Goal: Task Accomplishment & Management: Manage account settings

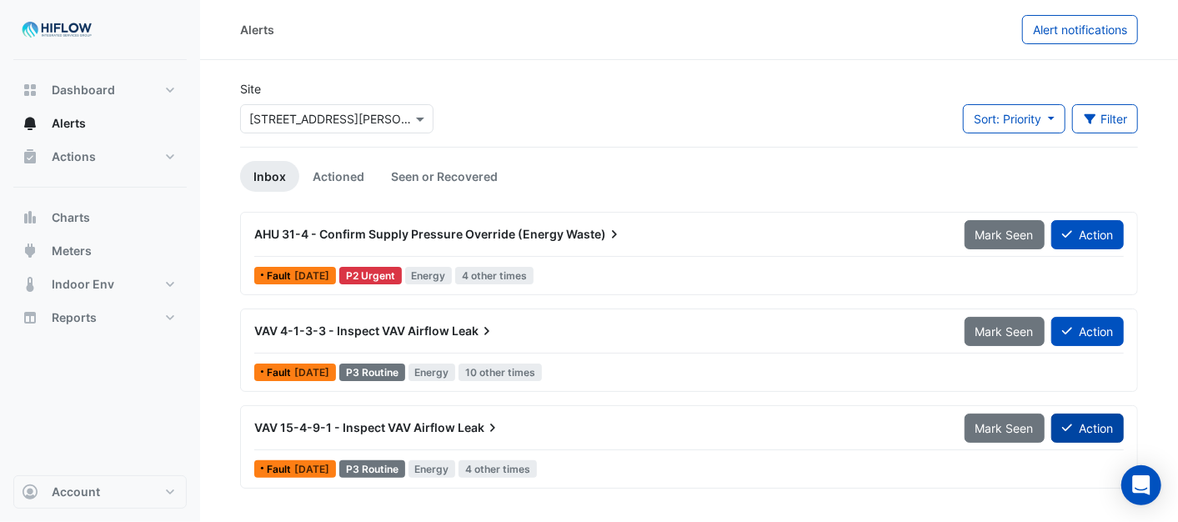
click at [1094, 430] on button "Action" at bounding box center [1088, 428] width 73 height 29
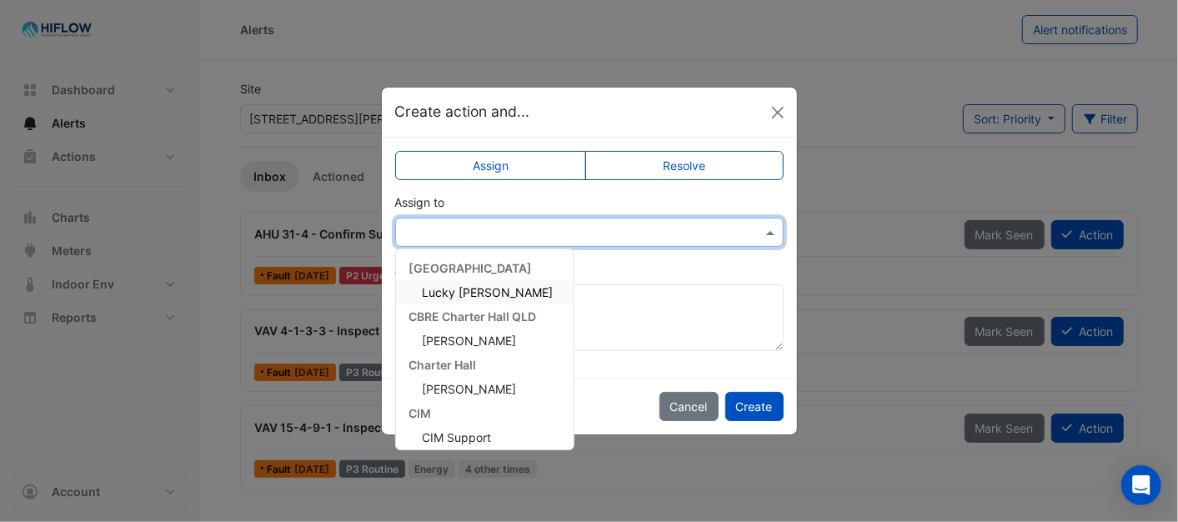
click at [772, 230] on span at bounding box center [772, 233] width 21 height 18
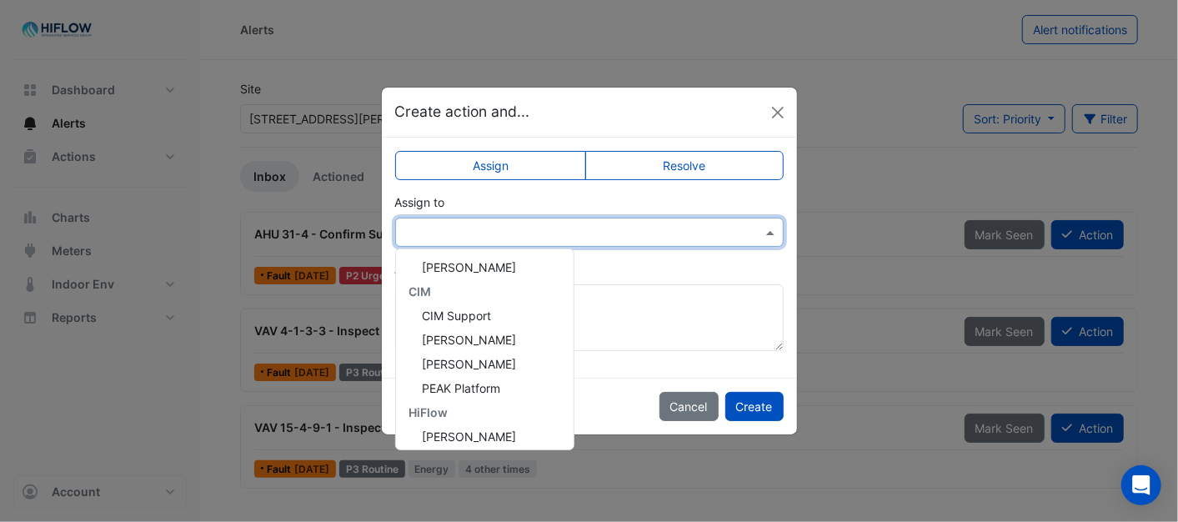
scroll to position [224, 0]
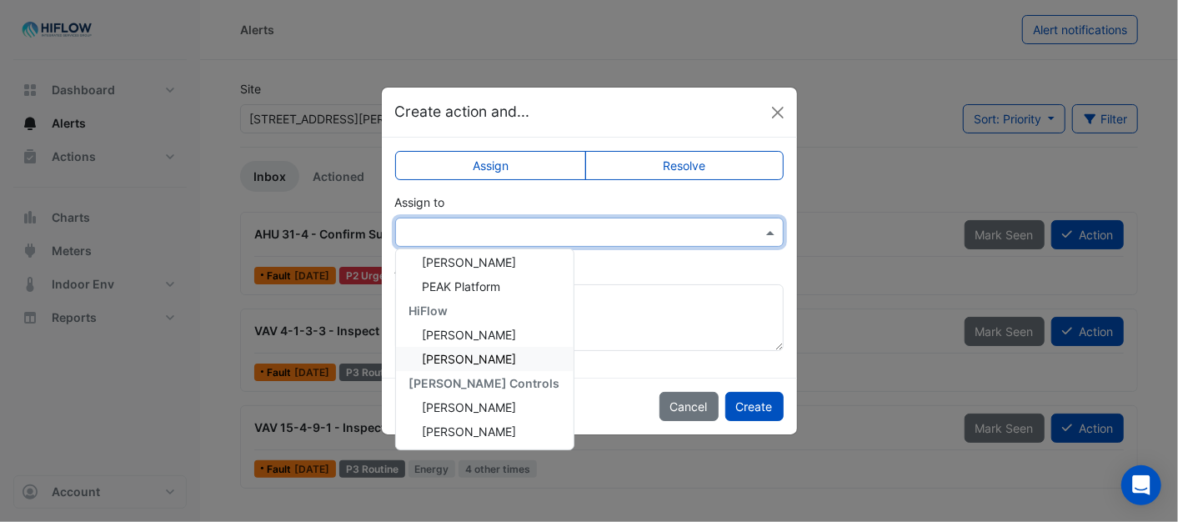
click at [475, 352] on span "[PERSON_NAME]" at bounding box center [470, 359] width 94 height 14
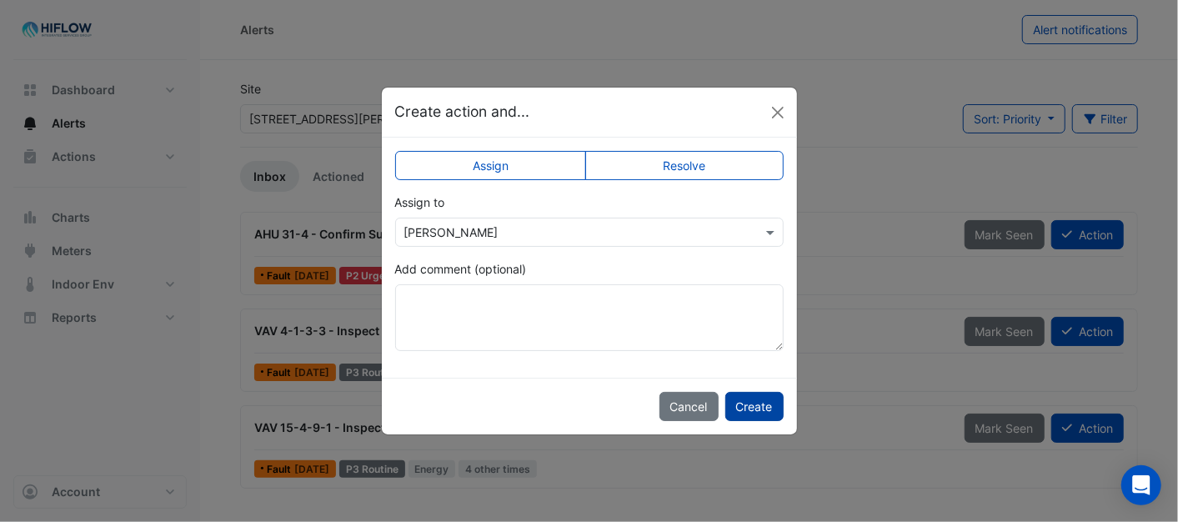
click at [764, 406] on button "Create" at bounding box center [755, 406] width 58 height 29
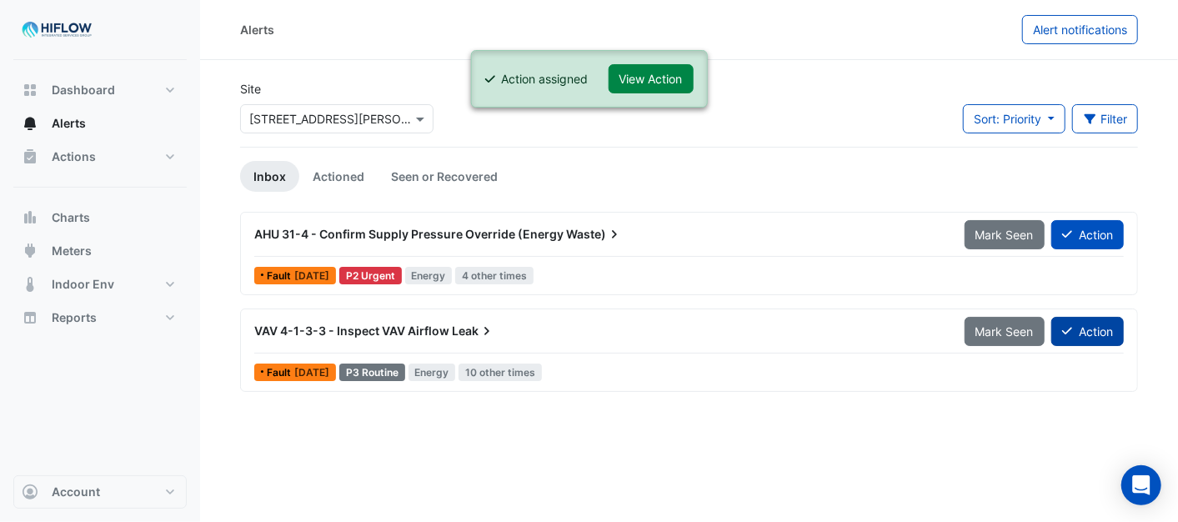
click at [1094, 330] on button "Action" at bounding box center [1088, 331] width 73 height 29
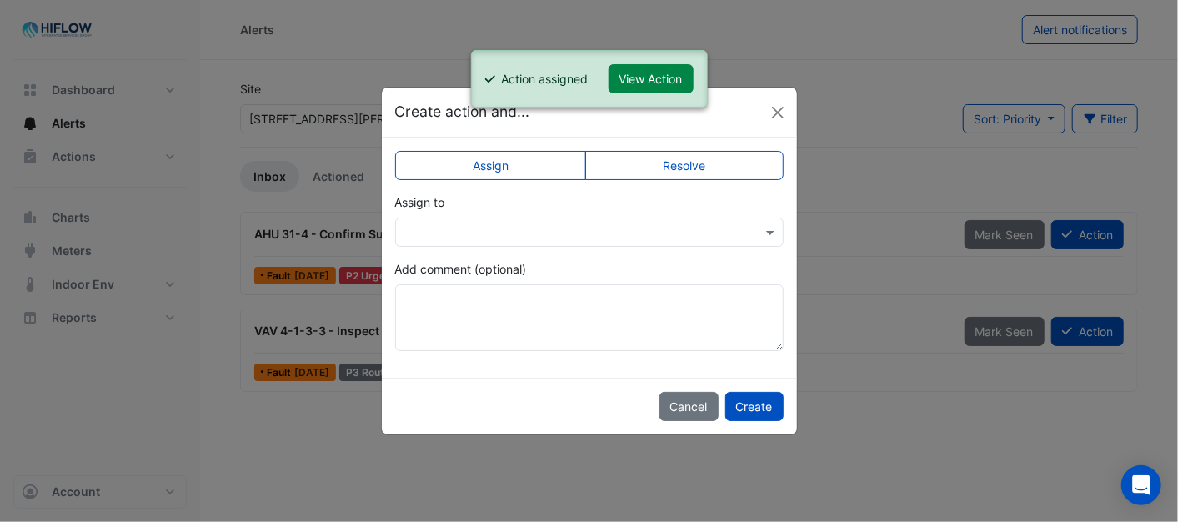
click at [760, 231] on div at bounding box center [589, 232] width 387 height 19
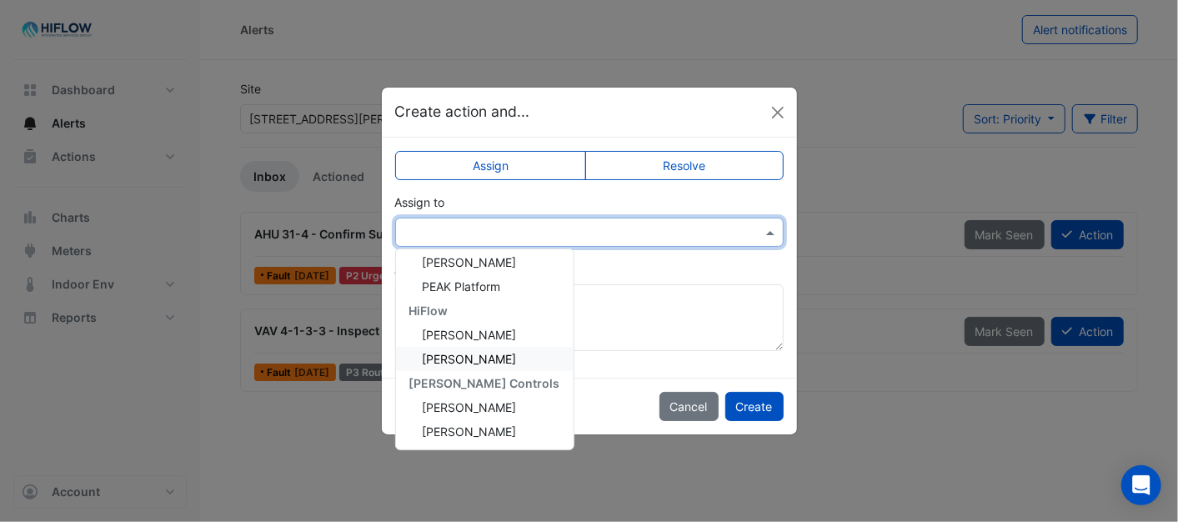
click at [468, 356] on span "[PERSON_NAME]" at bounding box center [470, 359] width 94 height 14
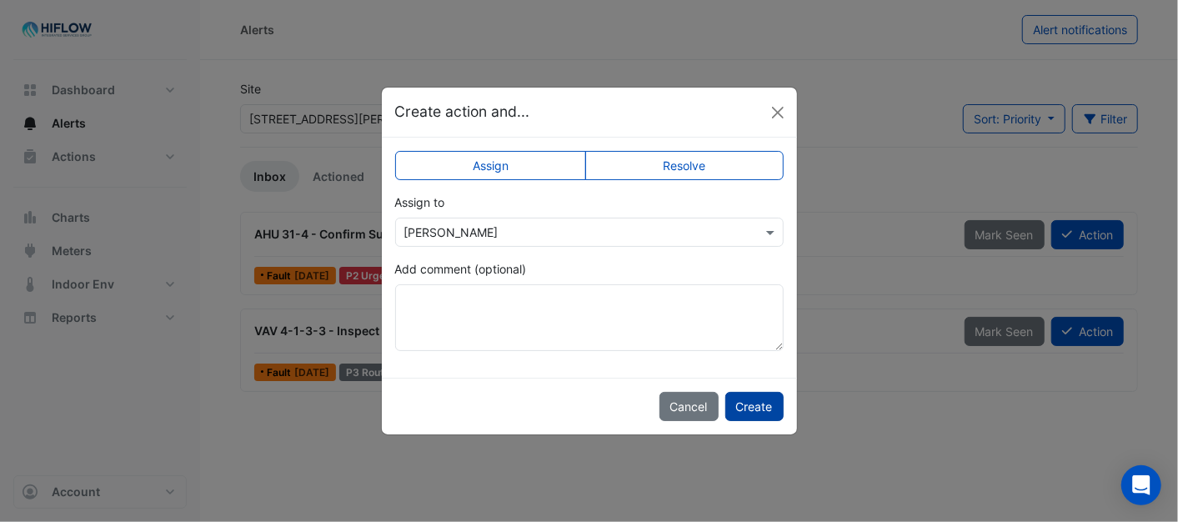
click at [756, 404] on button "Create" at bounding box center [755, 406] width 58 height 29
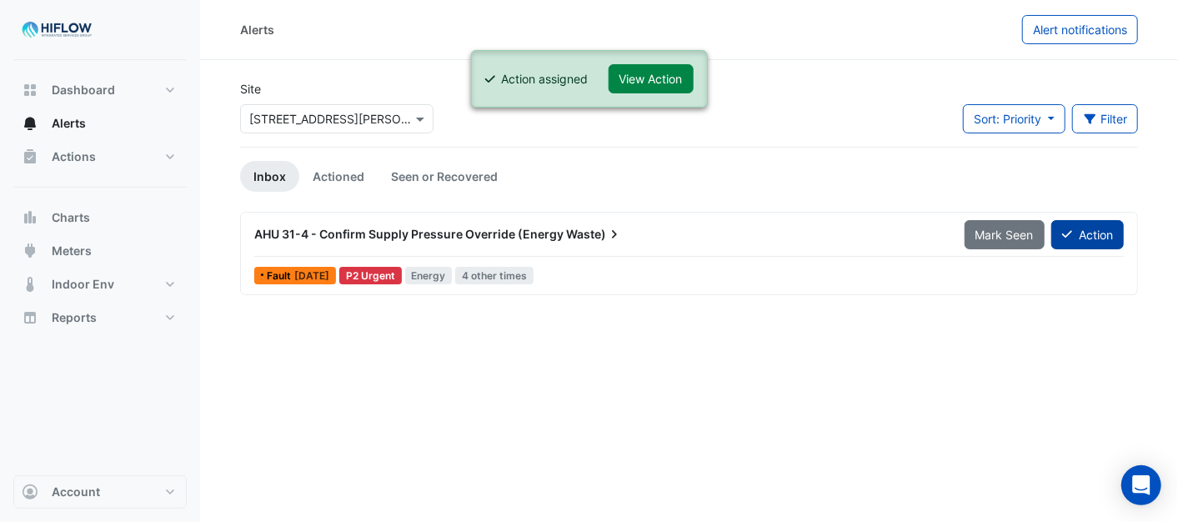
click at [1098, 236] on button "Action" at bounding box center [1088, 234] width 73 height 29
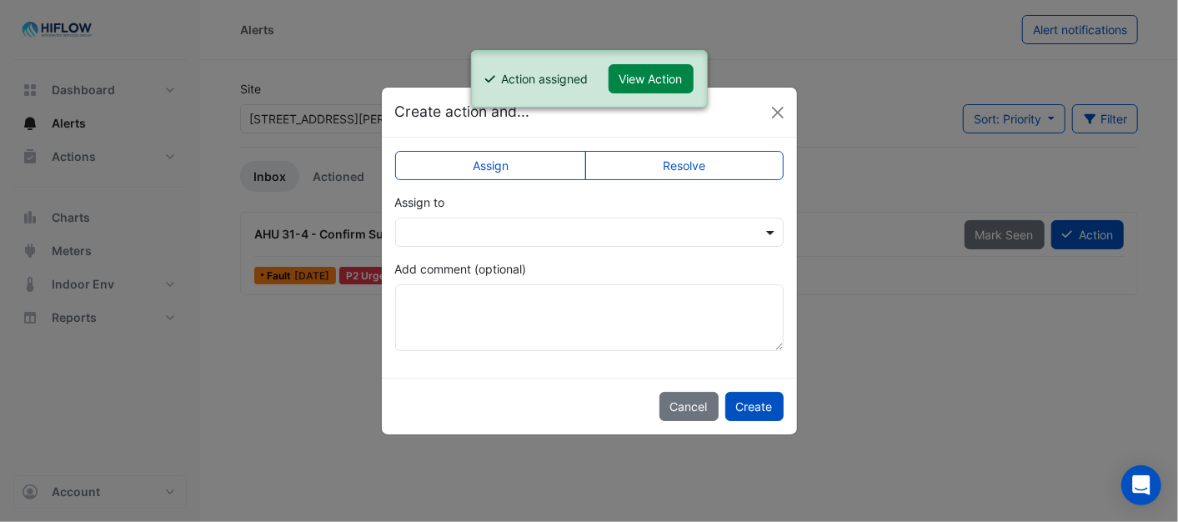
click at [768, 232] on span at bounding box center [772, 233] width 21 height 18
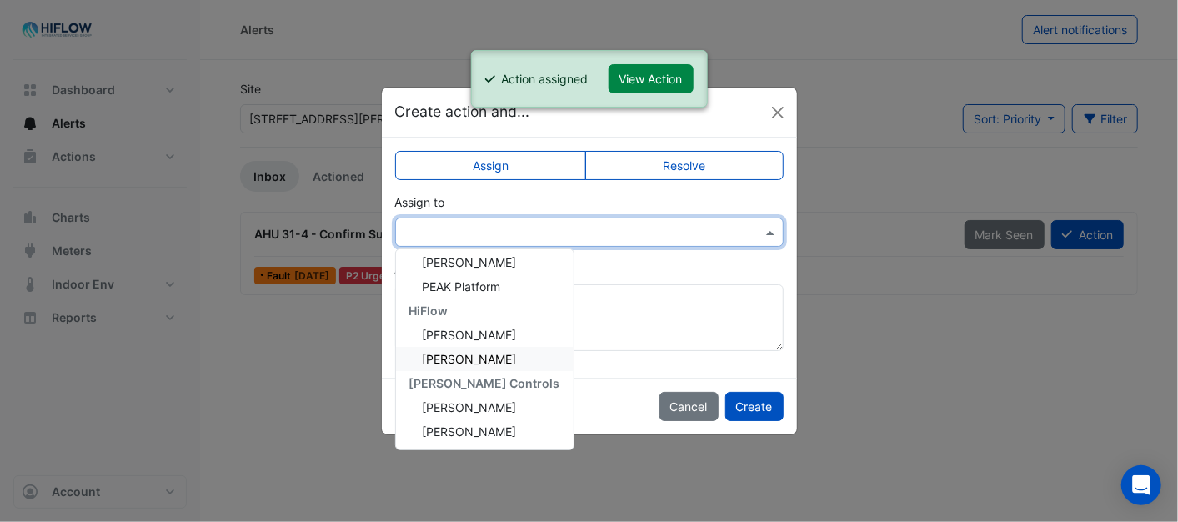
click at [465, 352] on span "[PERSON_NAME]" at bounding box center [470, 359] width 94 height 14
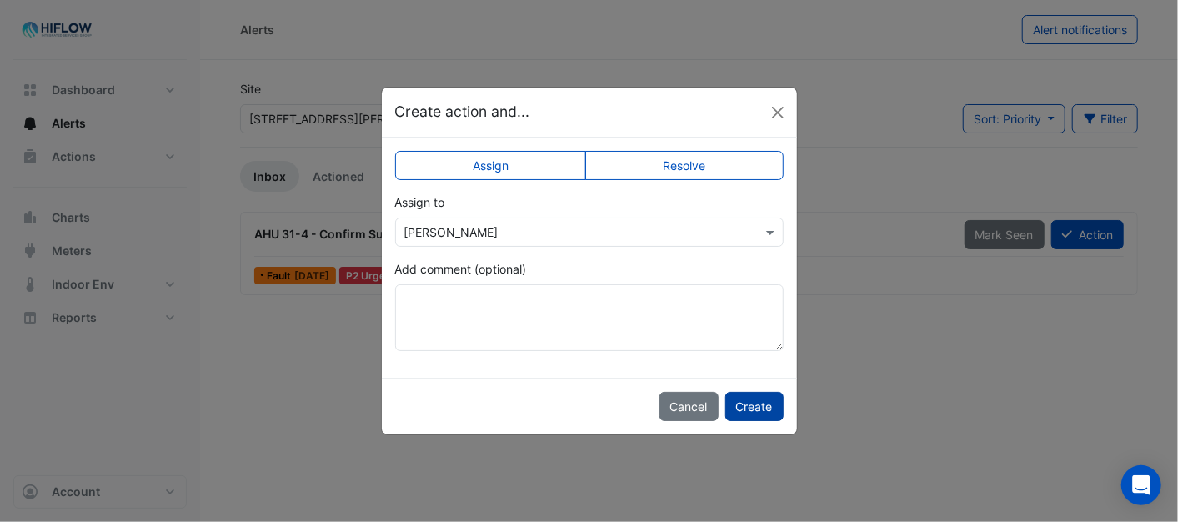
click at [751, 396] on button "Create" at bounding box center [755, 406] width 58 height 29
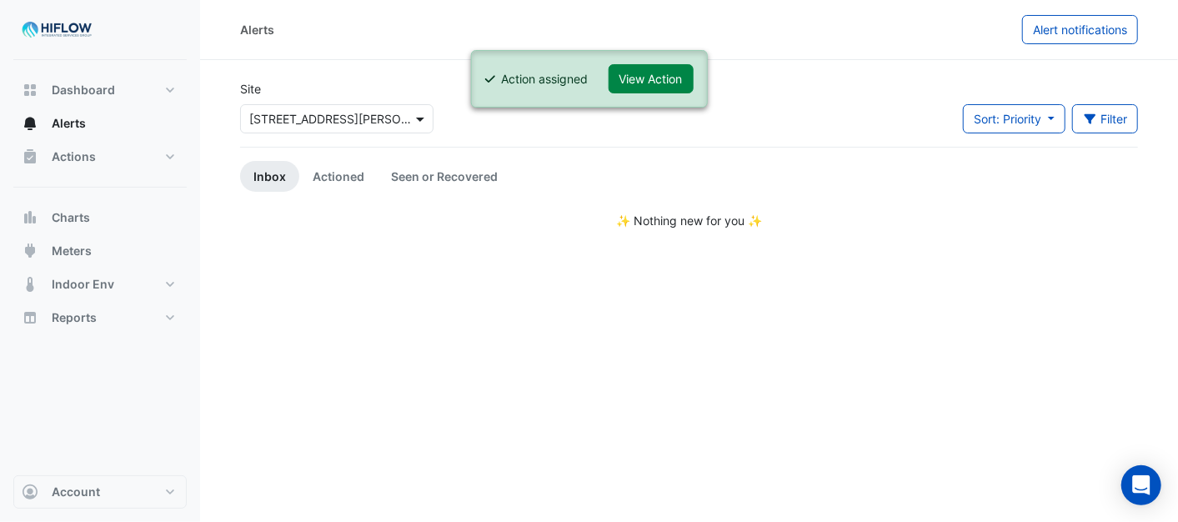
click at [418, 115] on span at bounding box center [422, 119] width 21 height 18
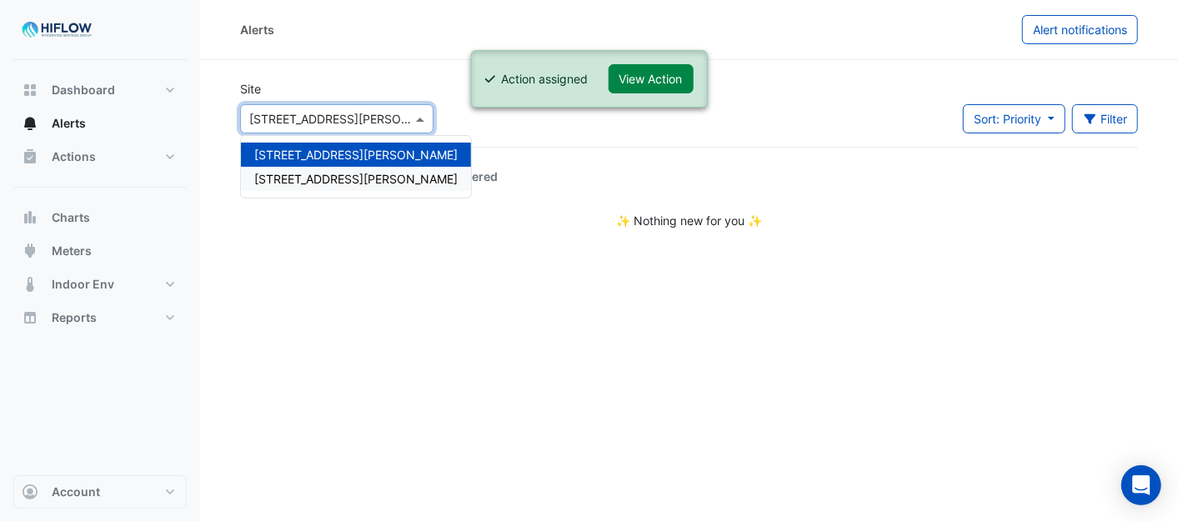
click at [319, 173] on span "[STREET_ADDRESS][PERSON_NAME]" at bounding box center [355, 179] width 203 height 14
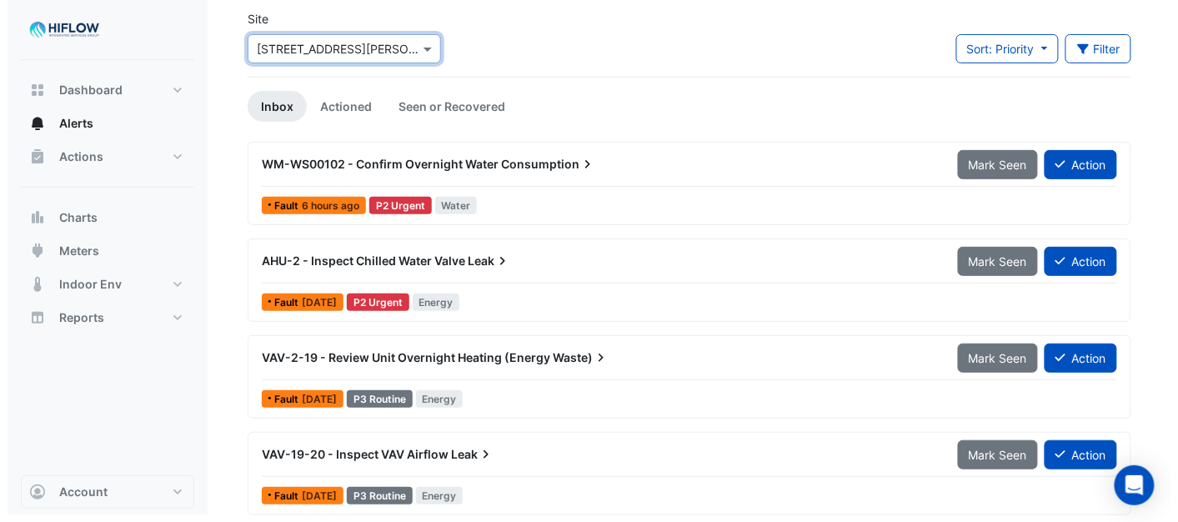
scroll to position [77, 0]
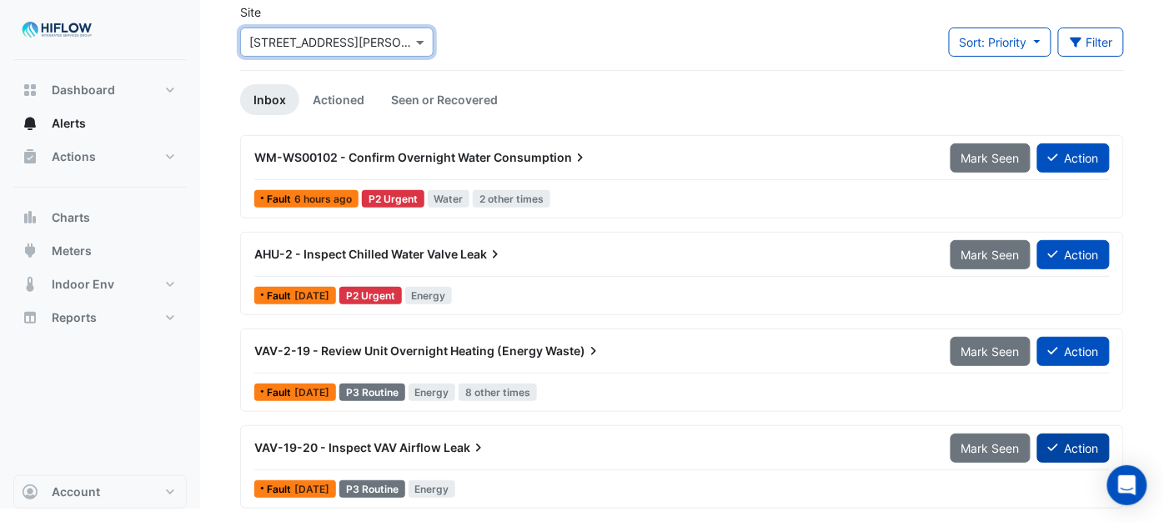
click at [1073, 446] on button "Action" at bounding box center [1073, 448] width 73 height 29
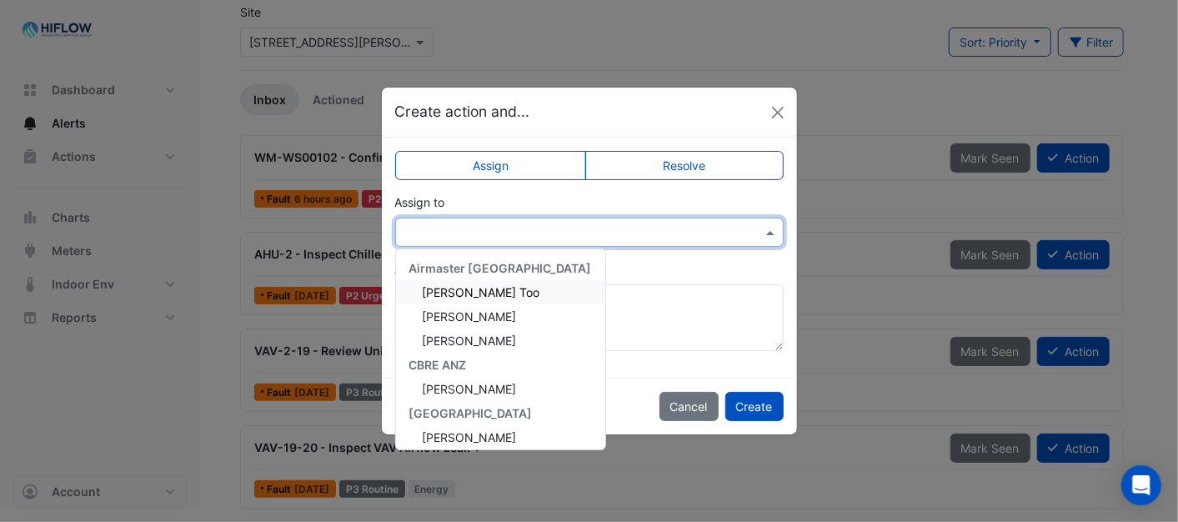
click at [759, 239] on div at bounding box center [589, 232] width 387 height 19
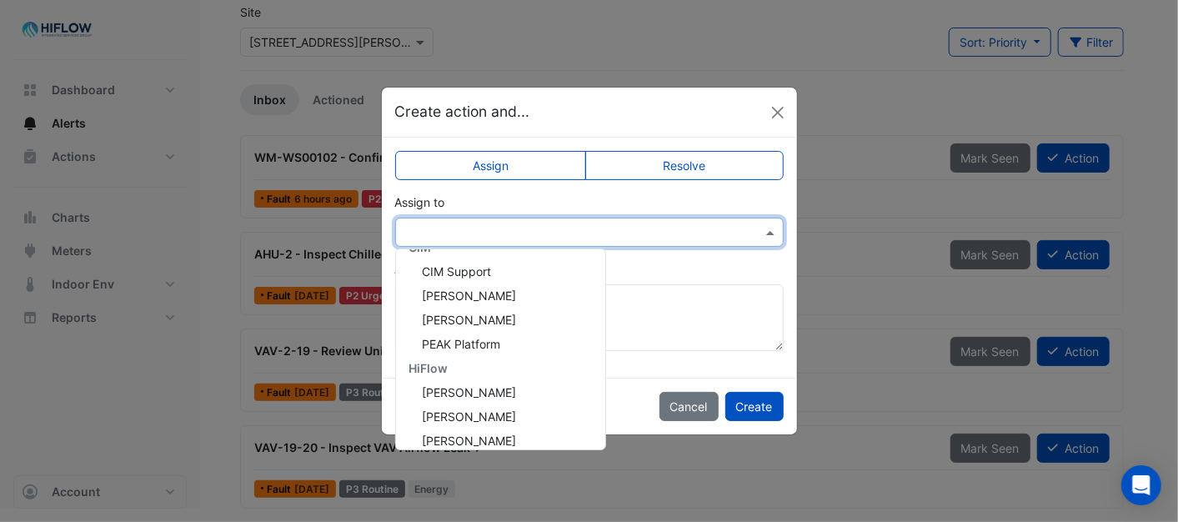
scroll to position [320, 0]
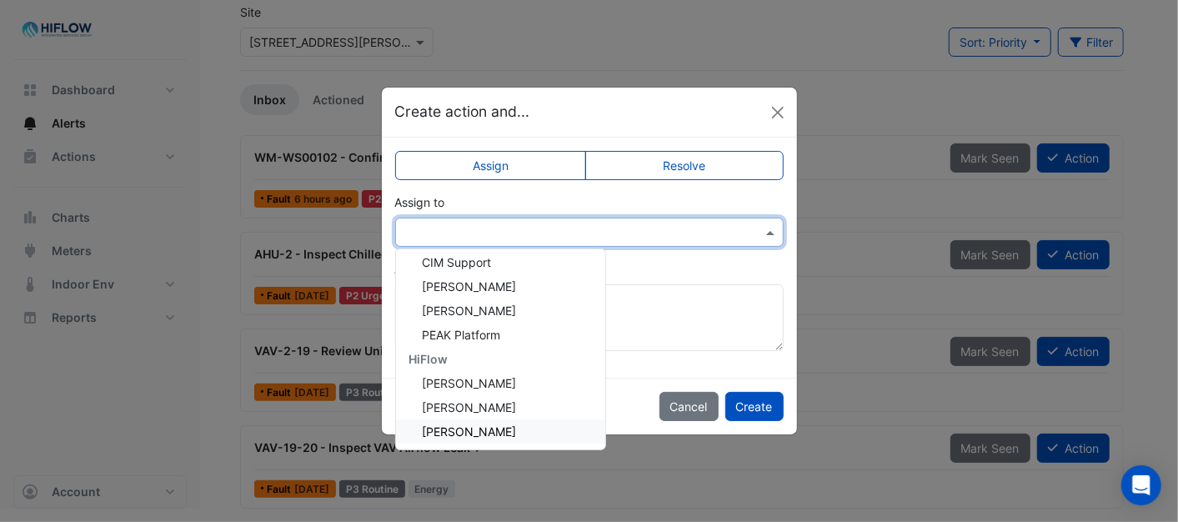
click at [471, 431] on span "[PERSON_NAME]" at bounding box center [470, 432] width 94 height 14
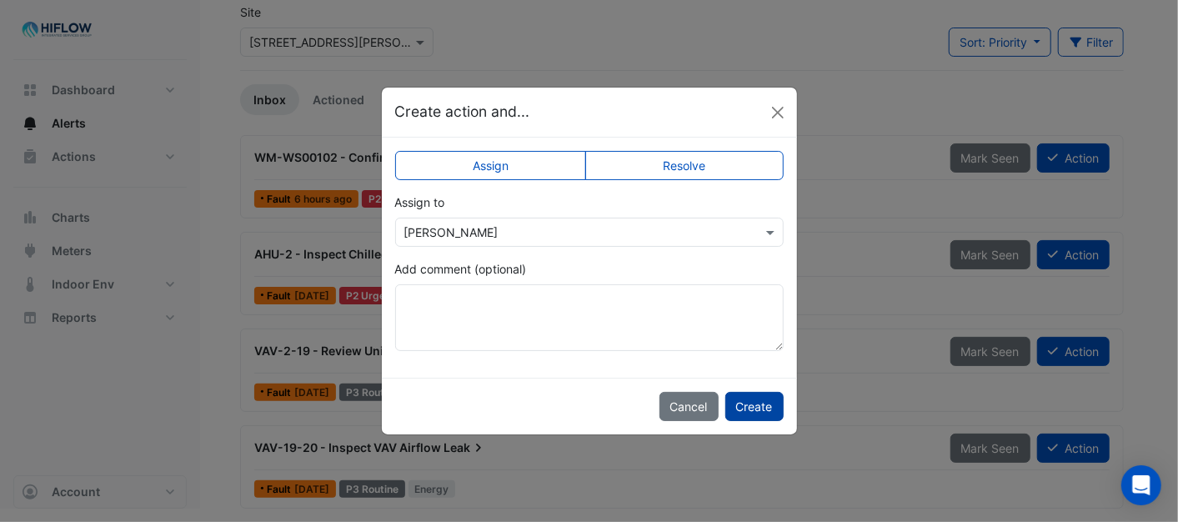
click at [761, 403] on button "Create" at bounding box center [755, 406] width 58 height 29
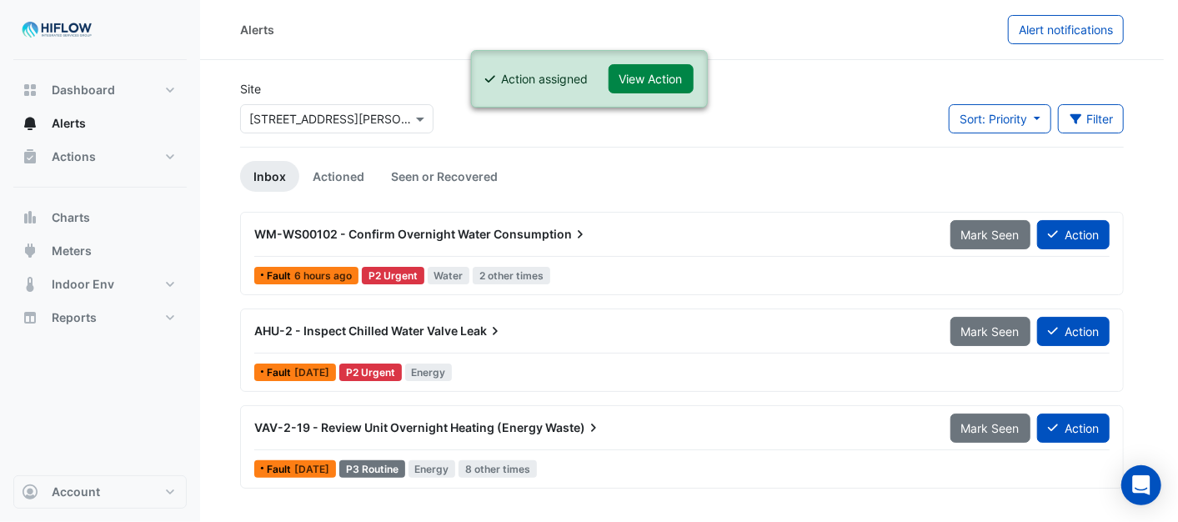
scroll to position [0, 0]
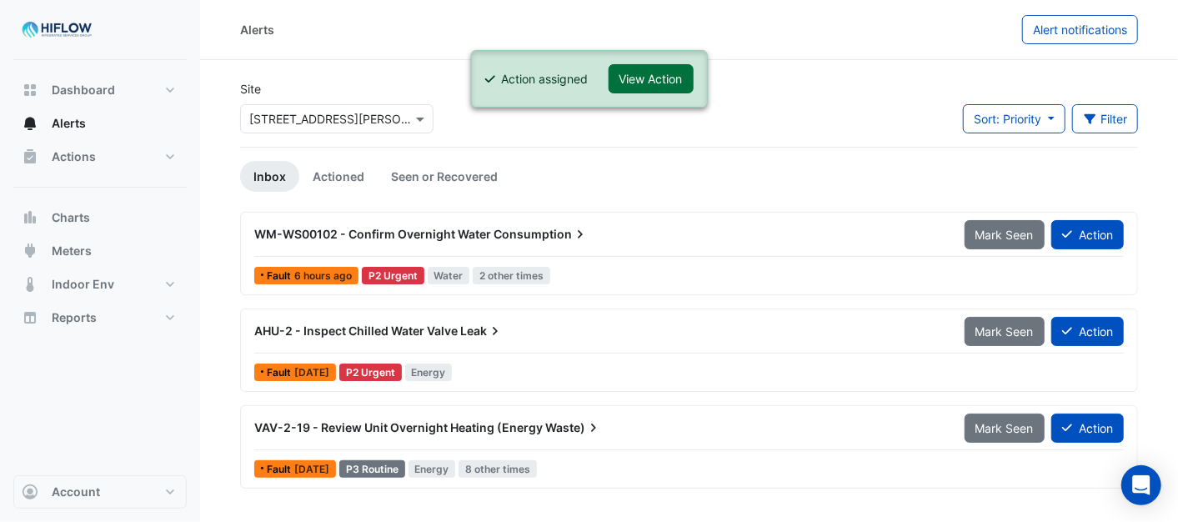
click at [623, 71] on button "View Action" at bounding box center [651, 78] width 85 height 29
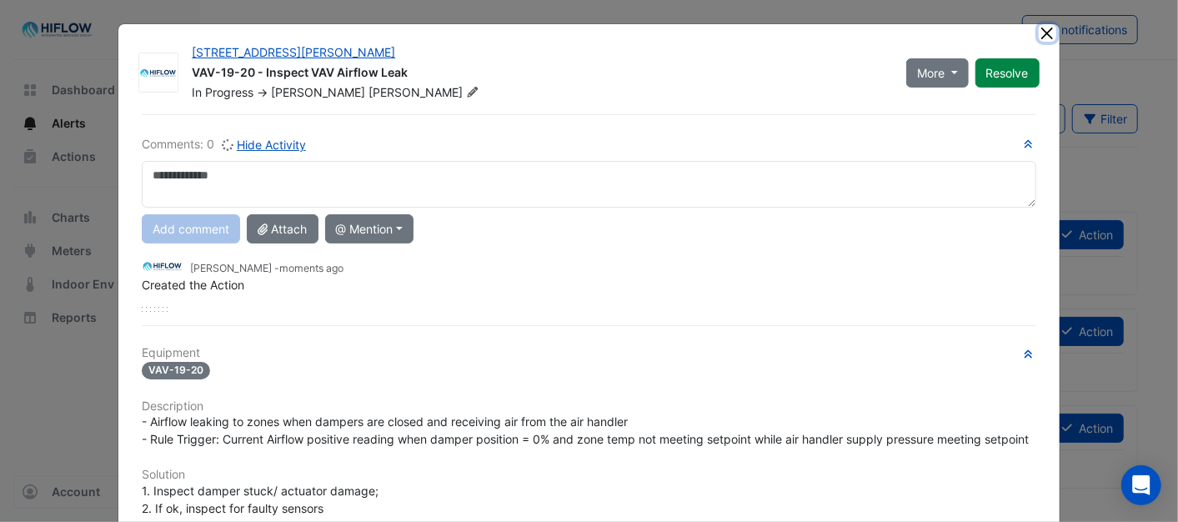
click at [1041, 31] on button "Close" at bounding box center [1048, 33] width 18 height 18
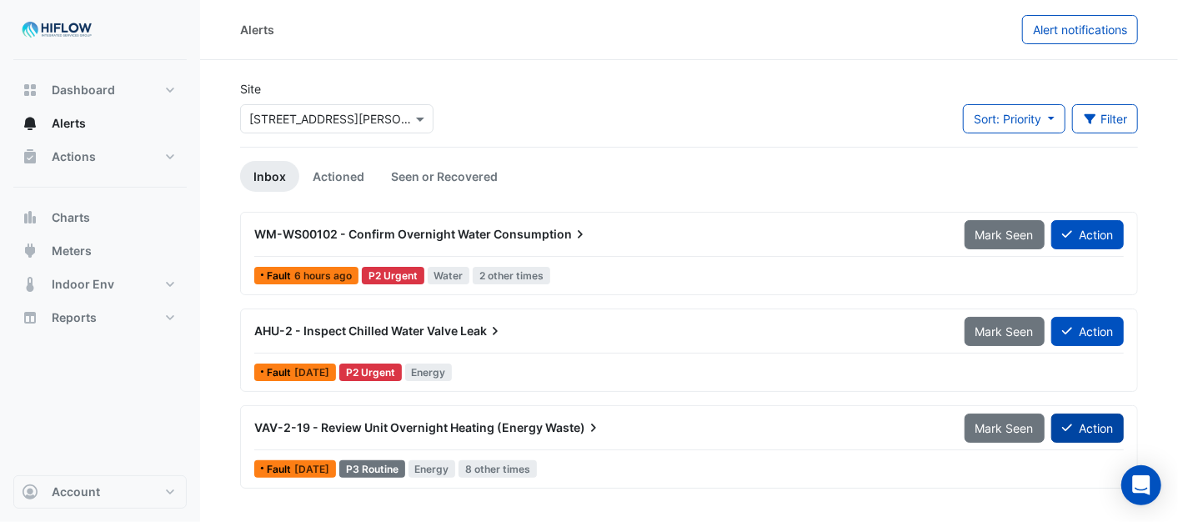
click at [1093, 420] on button "Action" at bounding box center [1088, 428] width 73 height 29
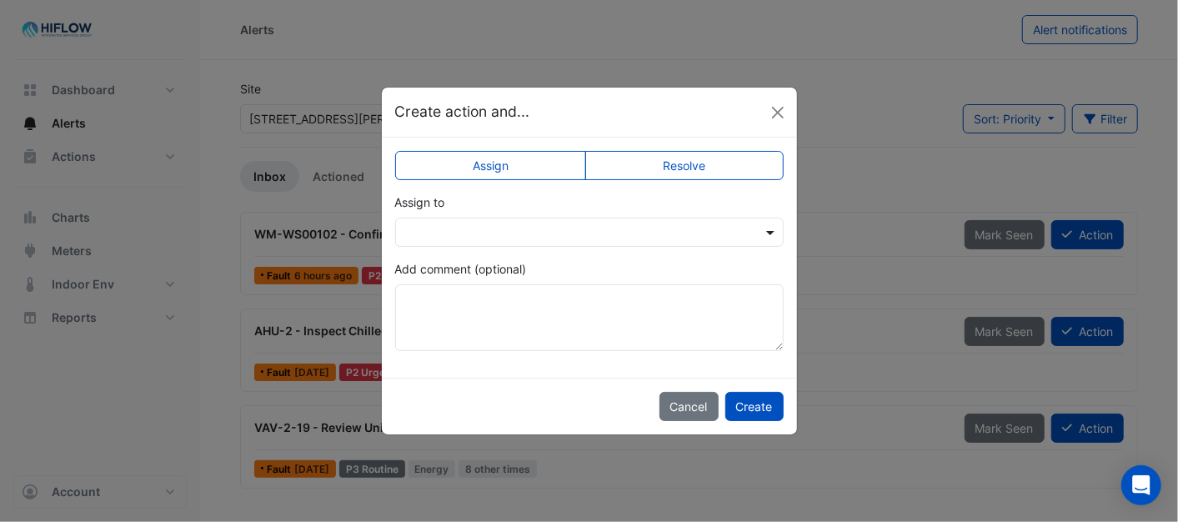
click at [766, 230] on span at bounding box center [772, 233] width 21 height 18
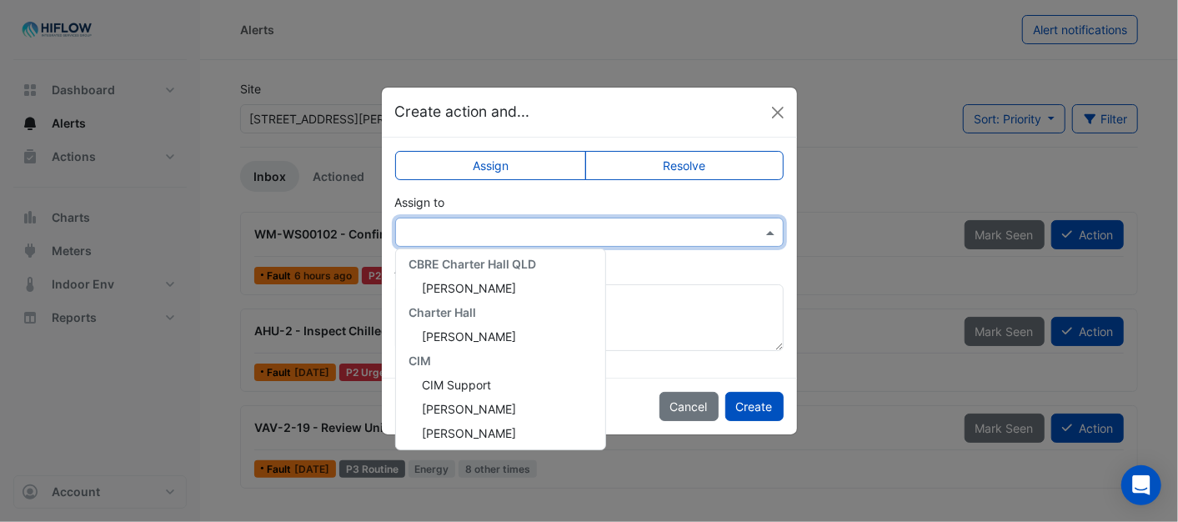
scroll to position [320, 0]
click at [492, 430] on span "[PERSON_NAME]" at bounding box center [470, 432] width 94 height 14
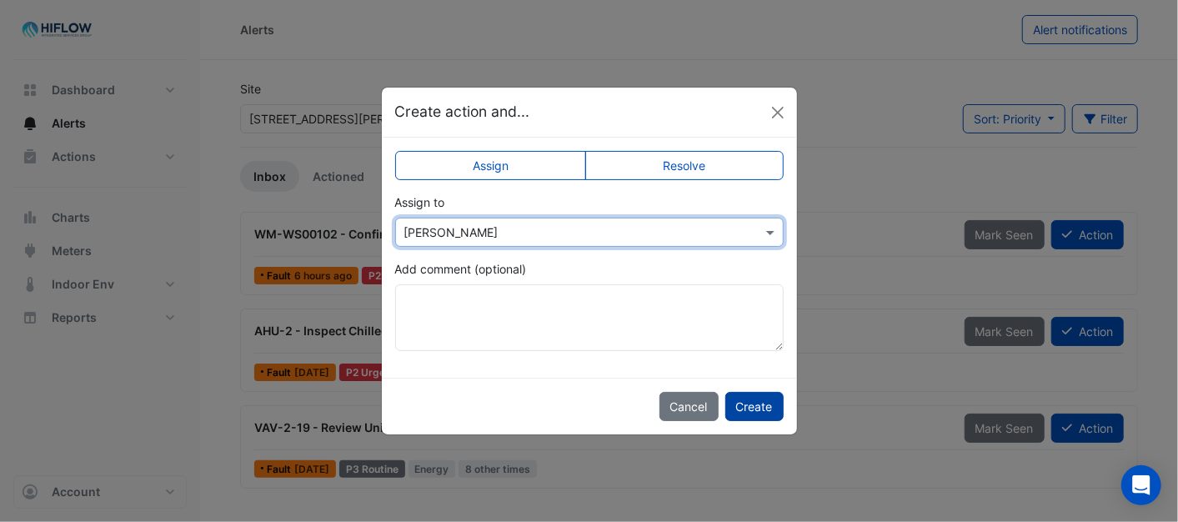
click at [762, 409] on button "Create" at bounding box center [755, 406] width 58 height 29
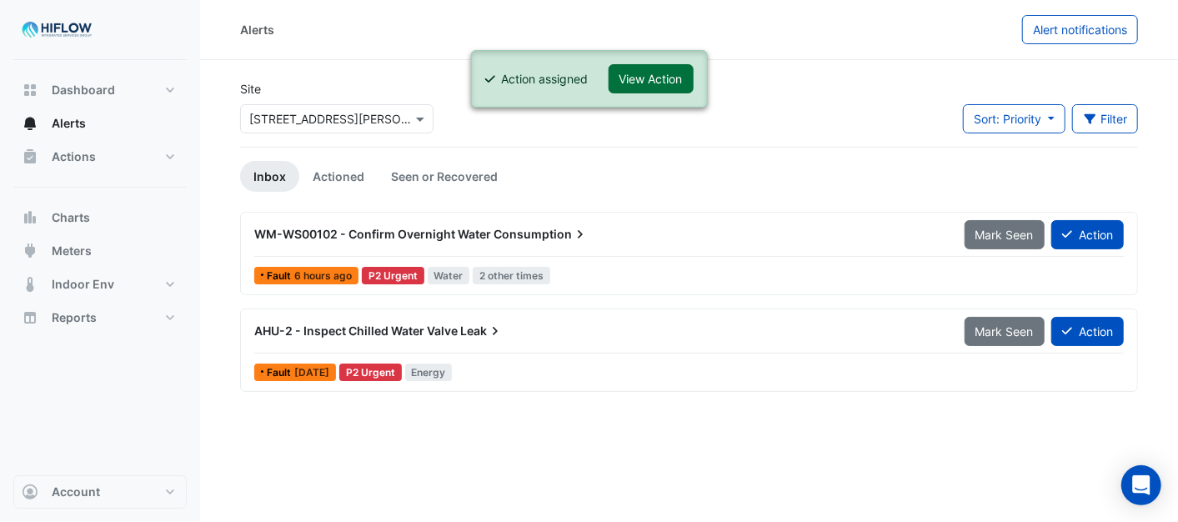
click at [636, 72] on button "View Action" at bounding box center [651, 78] width 85 height 29
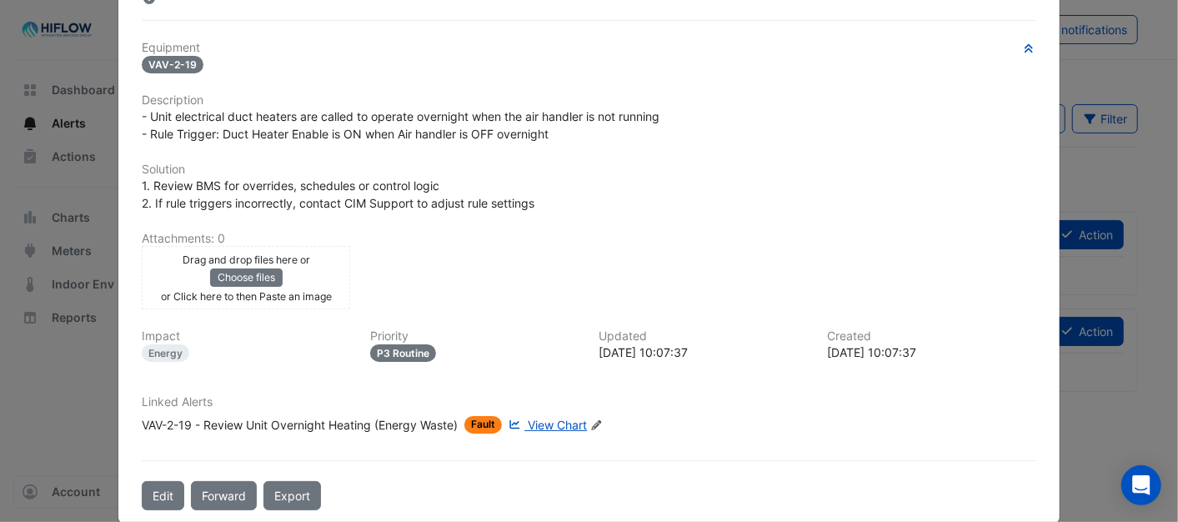
scroll to position [0, 0]
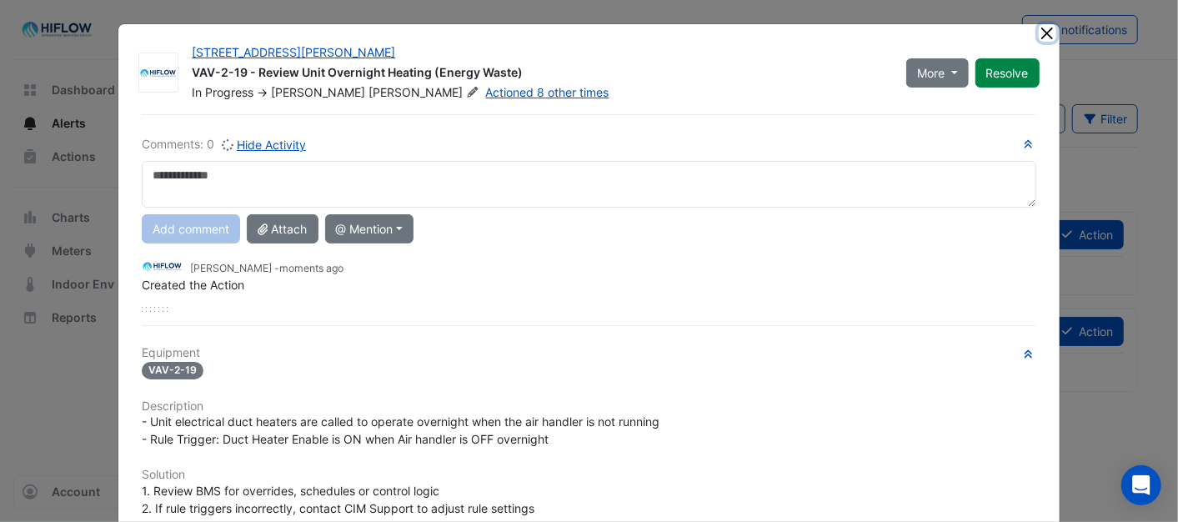
click at [1039, 30] on button "Close" at bounding box center [1048, 33] width 18 height 18
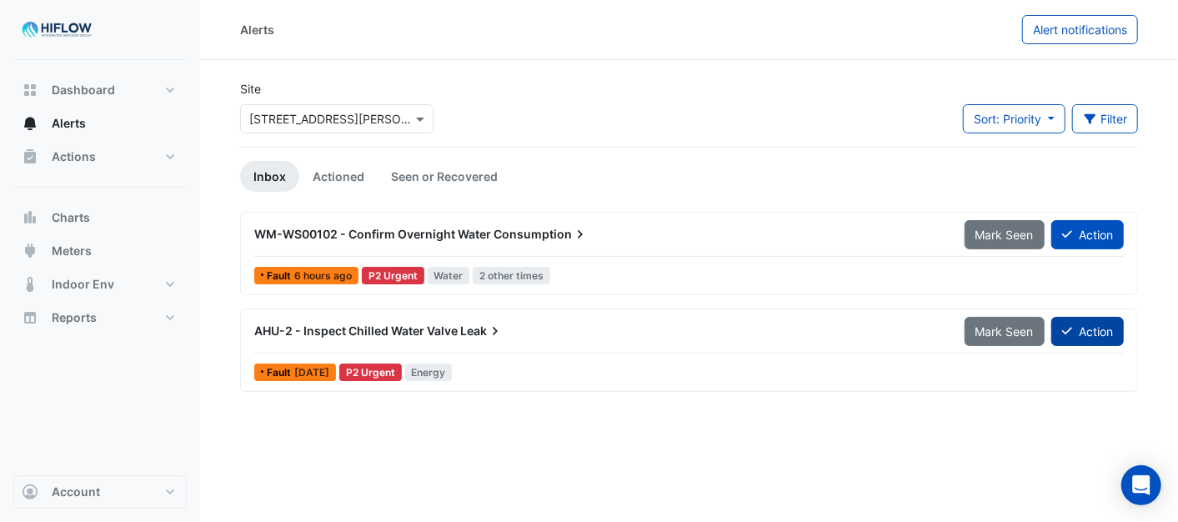
click at [1084, 325] on button "Action" at bounding box center [1088, 331] width 73 height 29
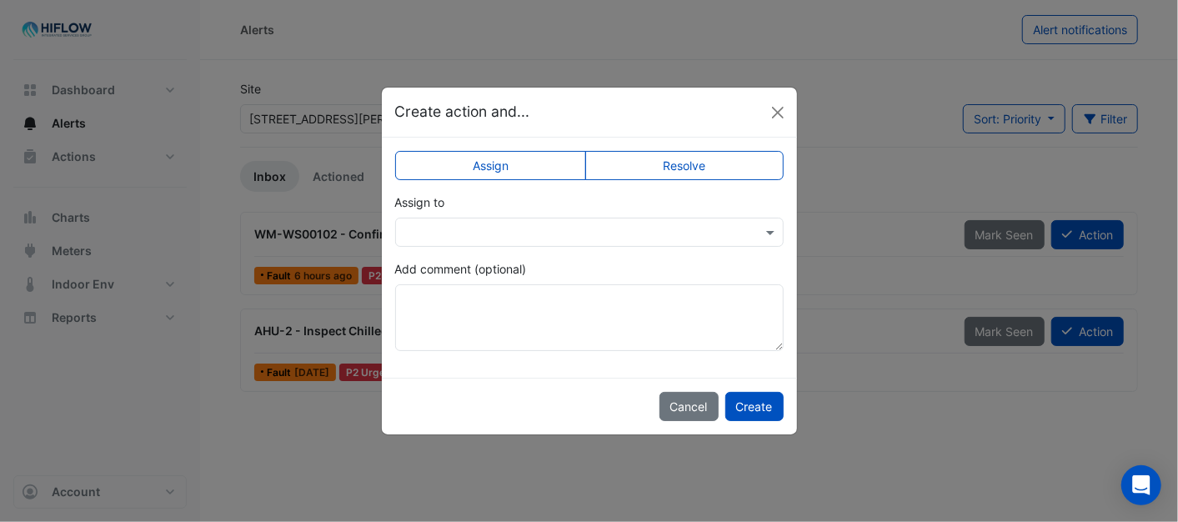
click at [761, 229] on div at bounding box center [589, 232] width 387 height 19
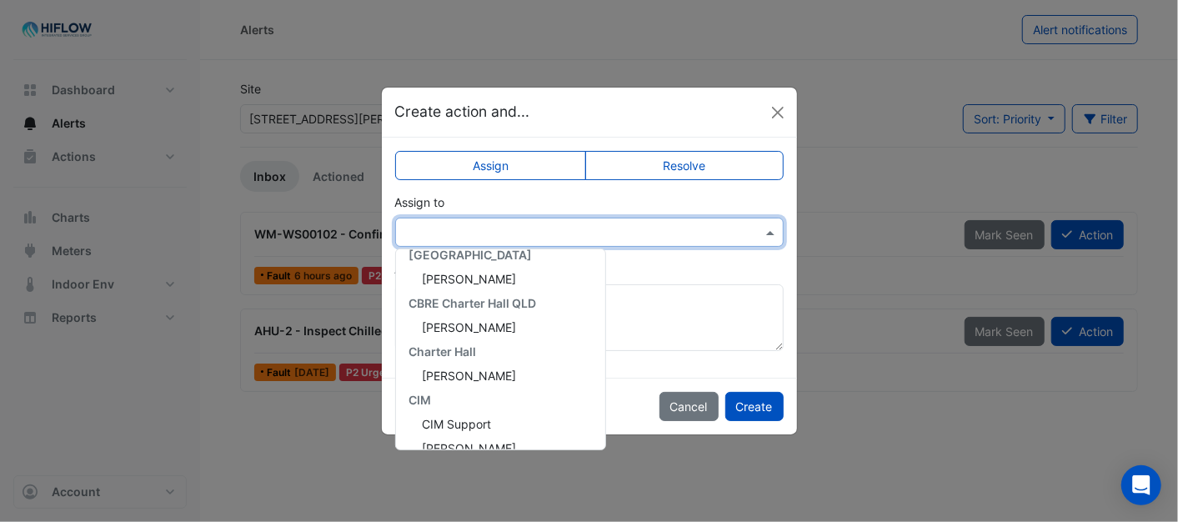
scroll to position [320, 0]
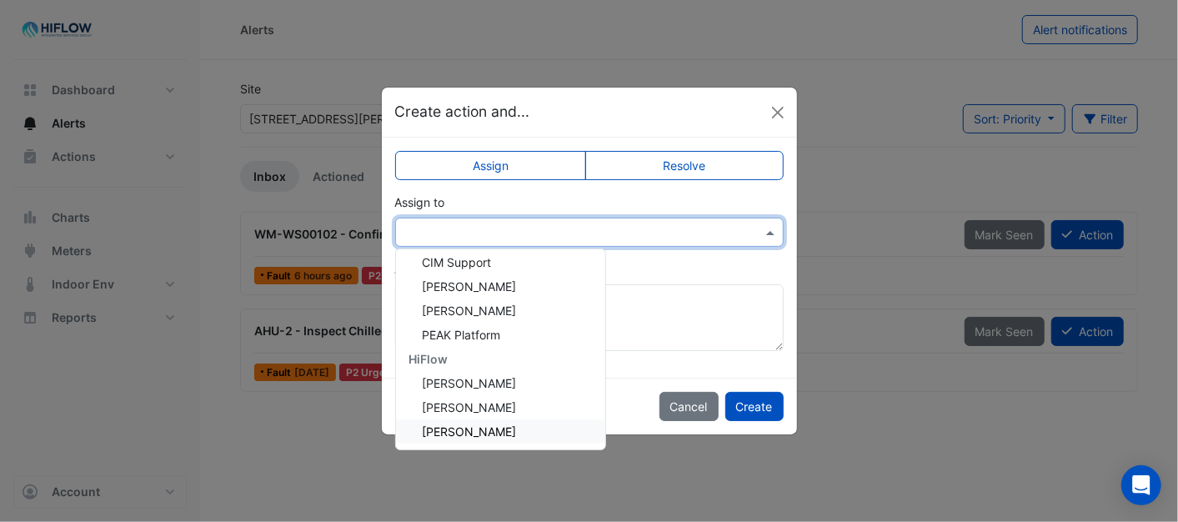
drag, startPoint x: 495, startPoint y: 424, endPoint x: 547, endPoint y: 420, distance: 52.6
click at [496, 424] on div "[PERSON_NAME]" at bounding box center [500, 432] width 209 height 24
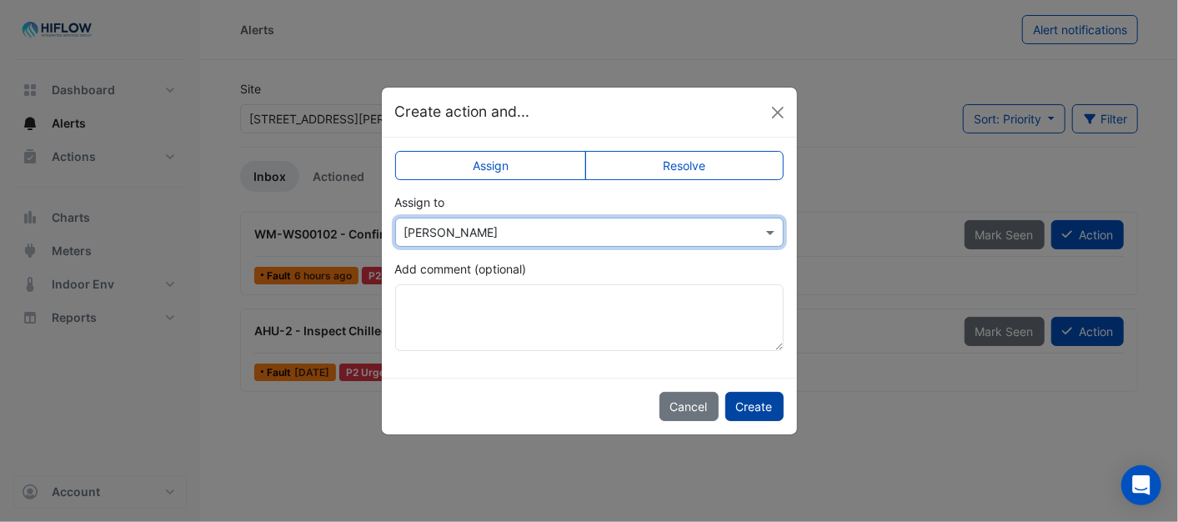
click at [751, 405] on button "Create" at bounding box center [755, 406] width 58 height 29
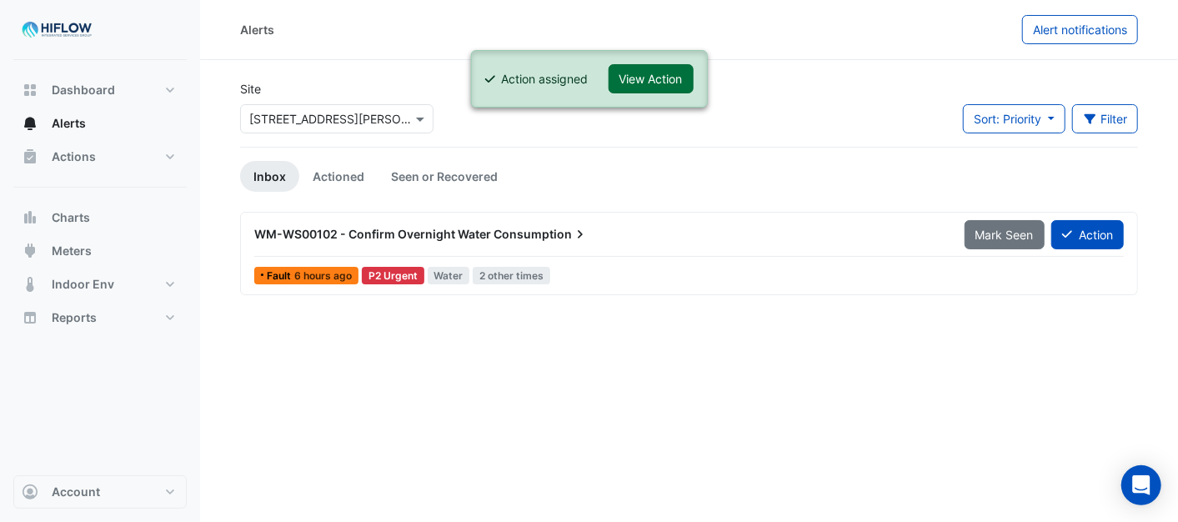
click at [644, 73] on button "View Action" at bounding box center [651, 78] width 85 height 29
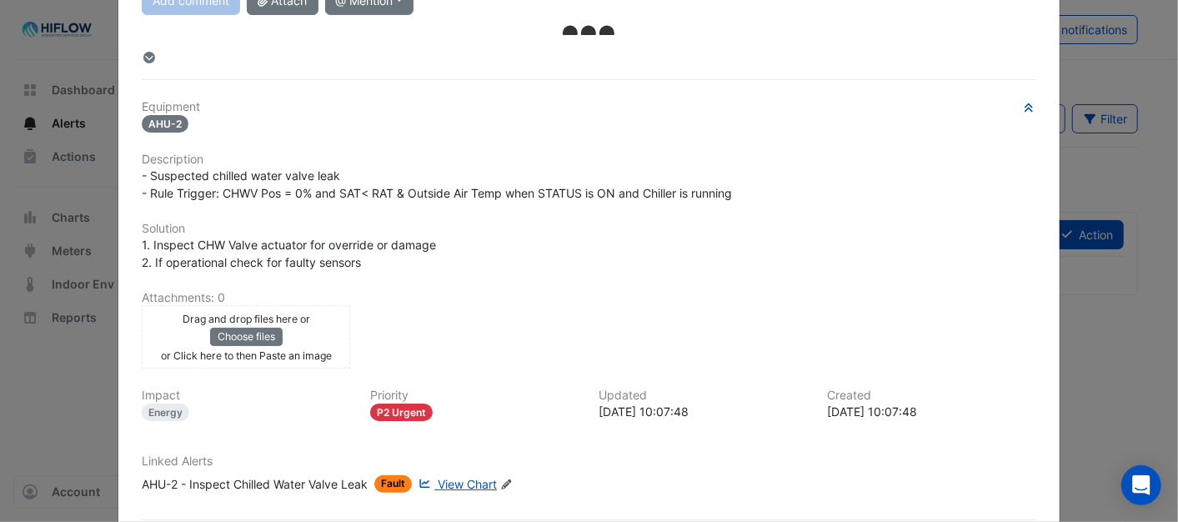
scroll to position [0, 0]
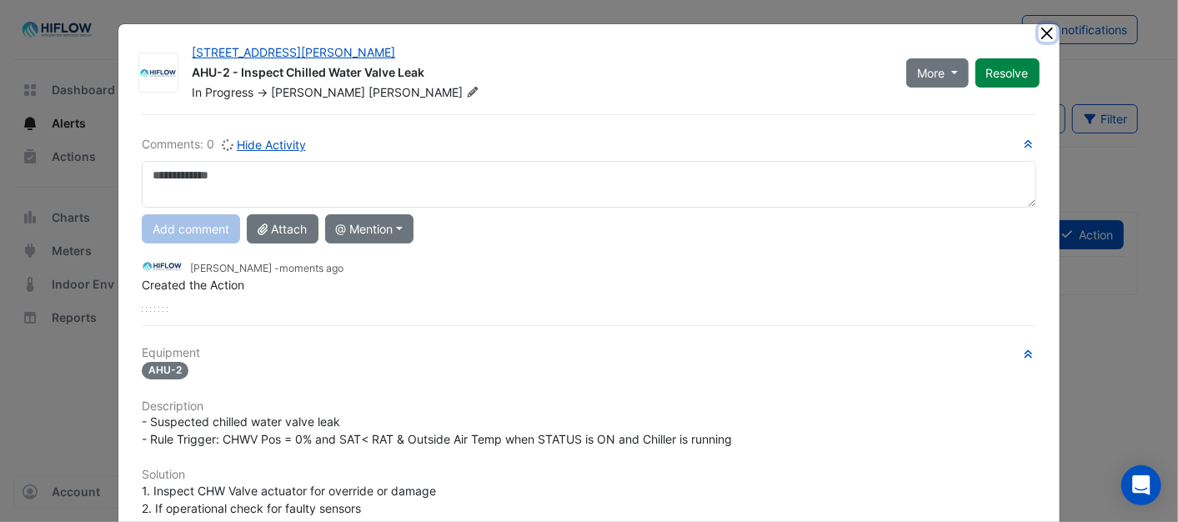
click at [1039, 29] on button "Close" at bounding box center [1048, 33] width 18 height 18
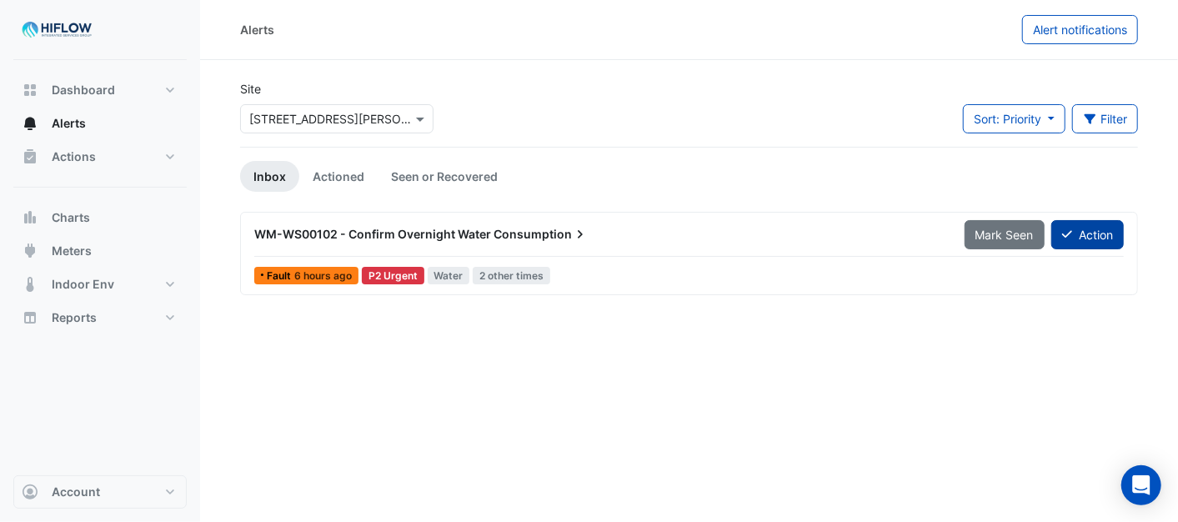
click at [1071, 223] on button "Action" at bounding box center [1088, 234] width 73 height 29
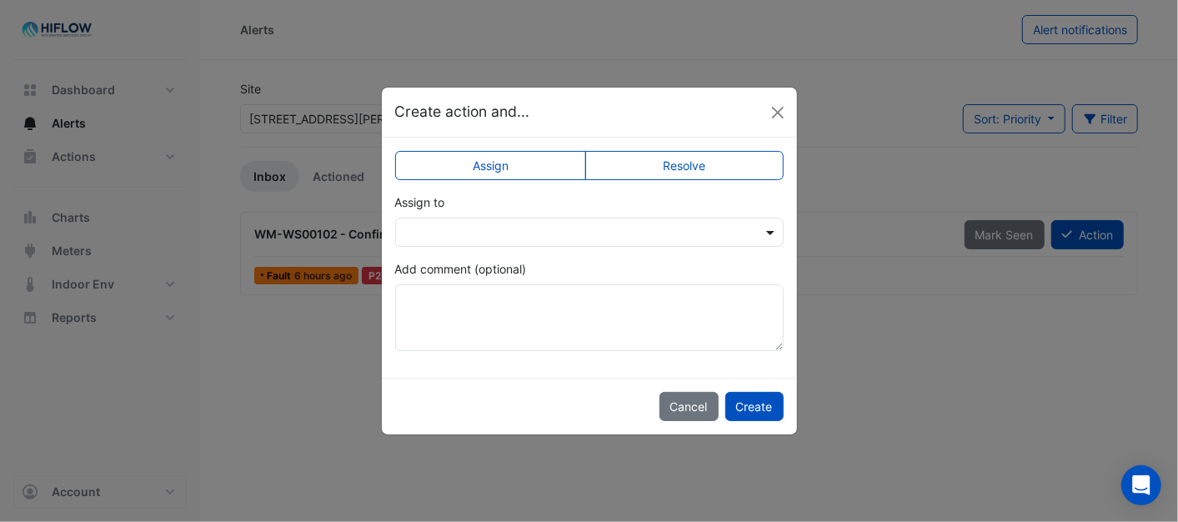
click at [771, 234] on span at bounding box center [772, 233] width 21 height 18
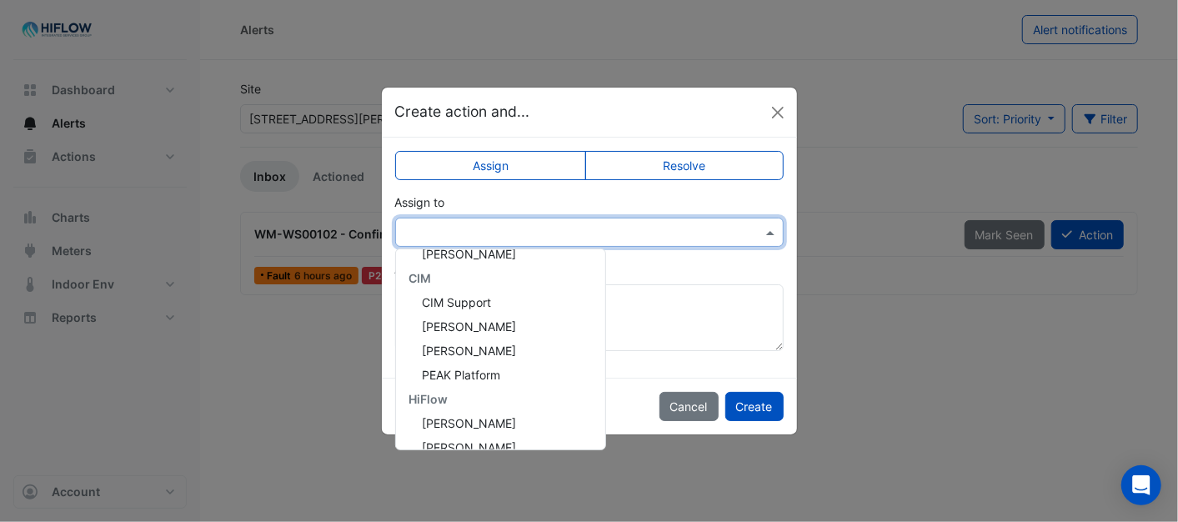
scroll to position [320, 0]
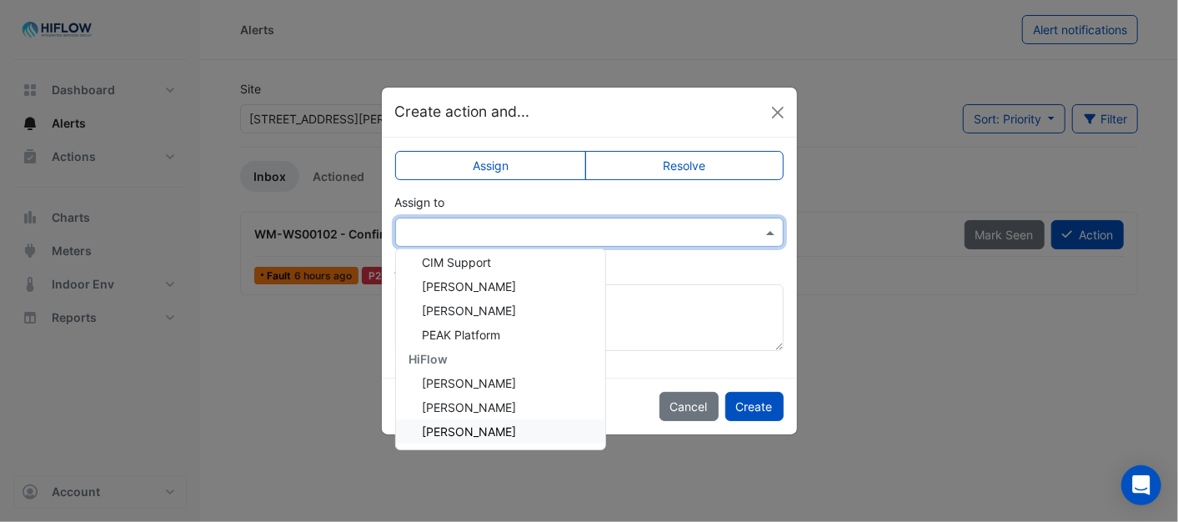
click at [490, 432] on span "[PERSON_NAME]" at bounding box center [470, 432] width 94 height 14
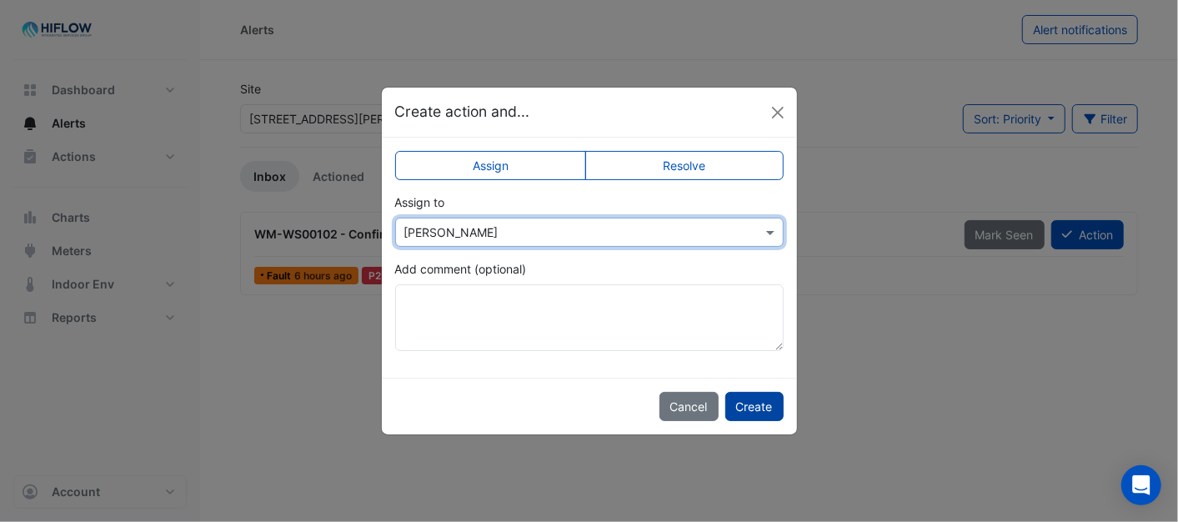
click at [741, 406] on button "Create" at bounding box center [755, 406] width 58 height 29
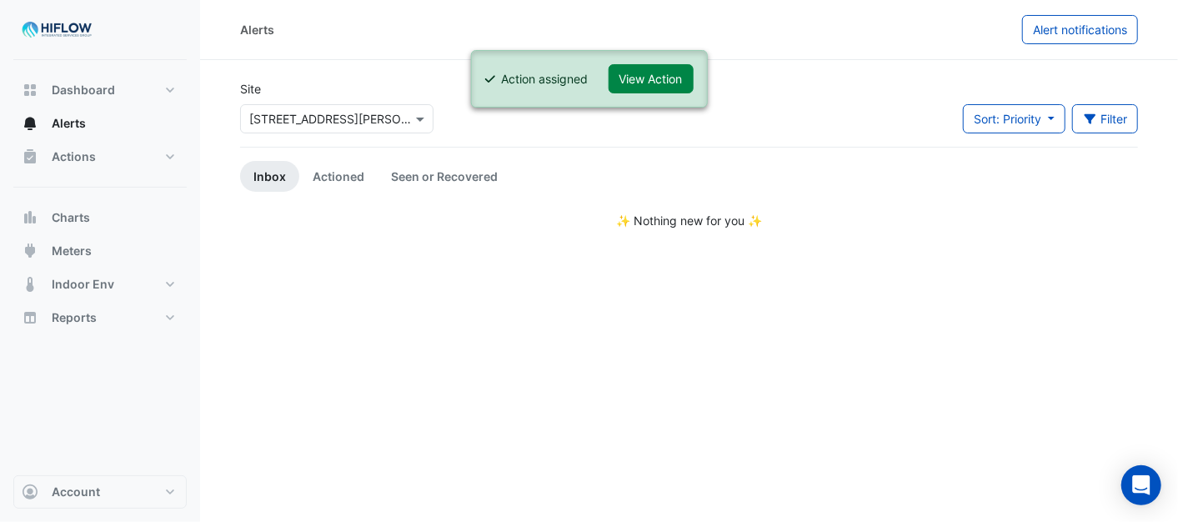
click at [762, 413] on ngb-modal-window "Create action and... Assign Resolve Assign to × [PERSON_NAME] Add comment (opti…" at bounding box center [589, 261] width 1178 height 522
click at [647, 61] on ngb-alert "Action assigned View Action" at bounding box center [588, 79] width 237 height 58
click at [651, 79] on button "View Action" at bounding box center [651, 78] width 85 height 29
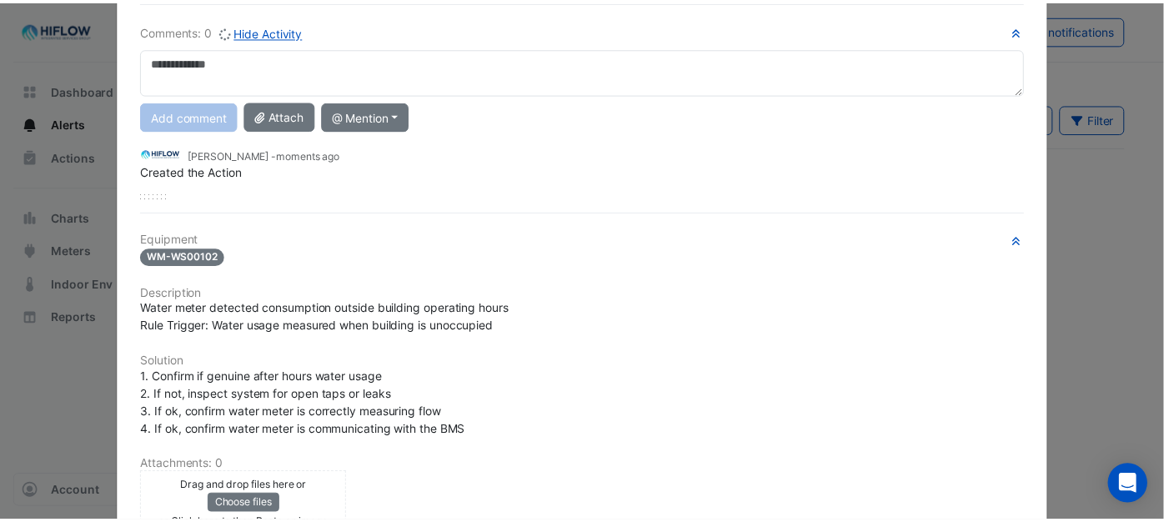
scroll to position [0, 0]
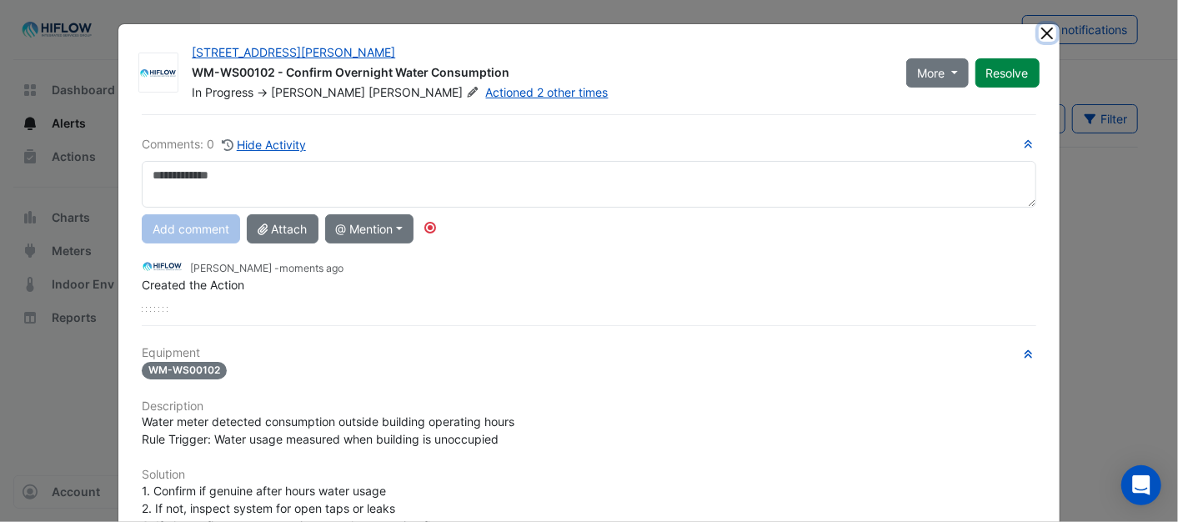
click at [1039, 31] on button "Close" at bounding box center [1048, 33] width 18 height 18
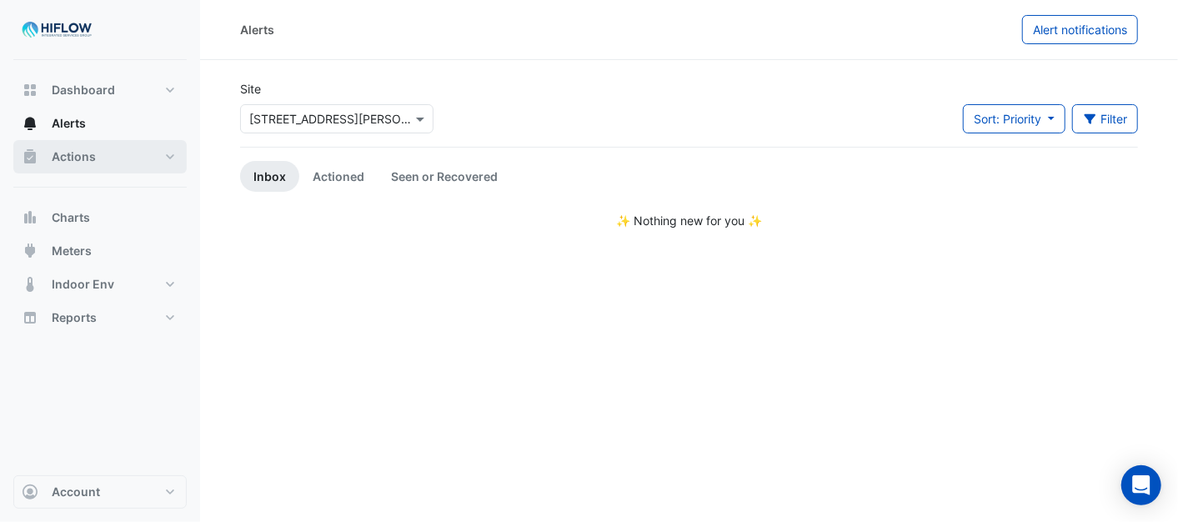
click at [98, 151] on button "Actions" at bounding box center [99, 156] width 173 height 33
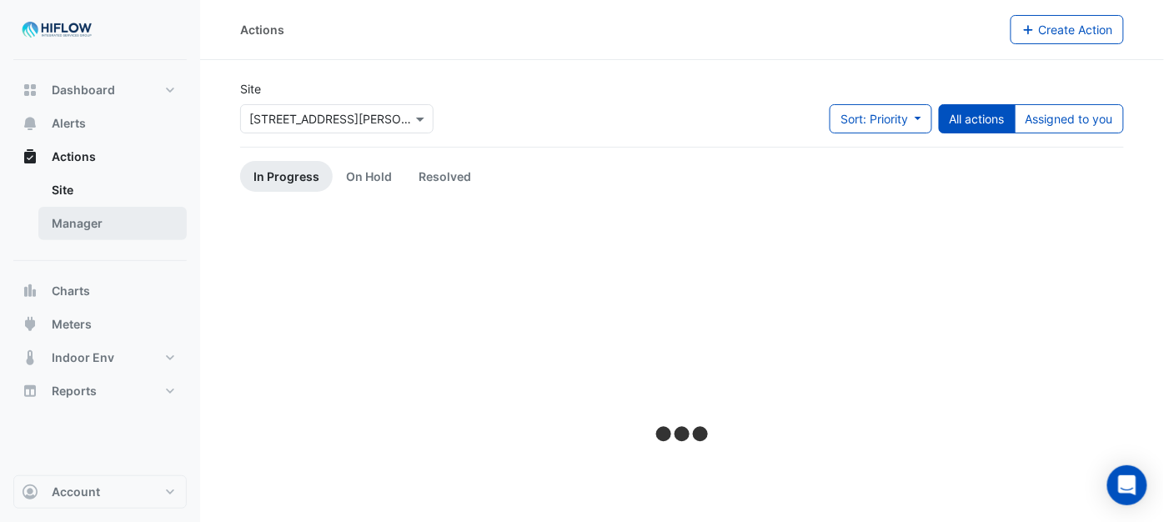
click at [118, 220] on link "Manager" at bounding box center [112, 223] width 148 height 33
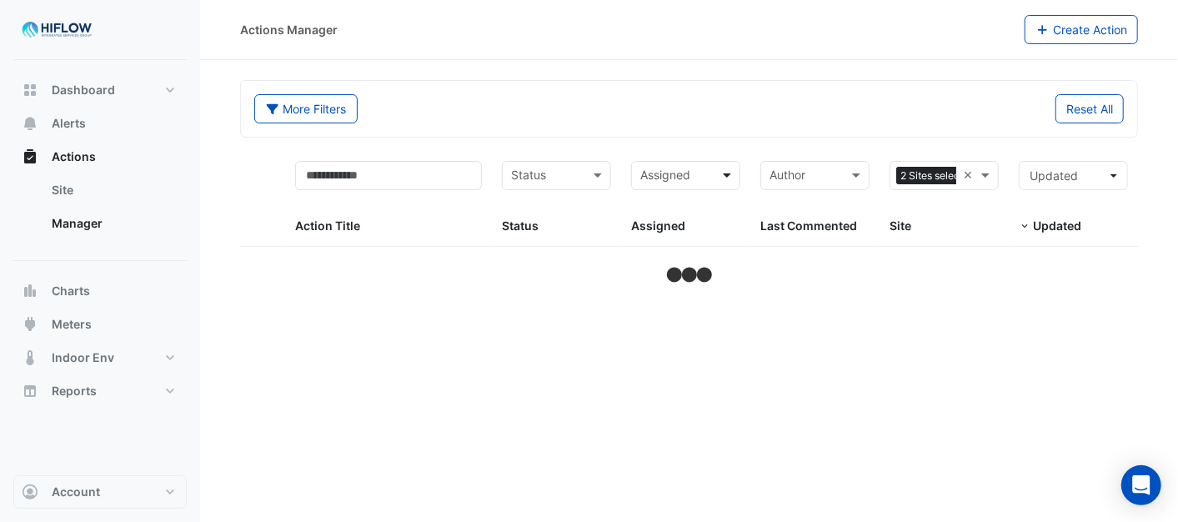
click at [731, 172] on span at bounding box center [729, 175] width 21 height 19
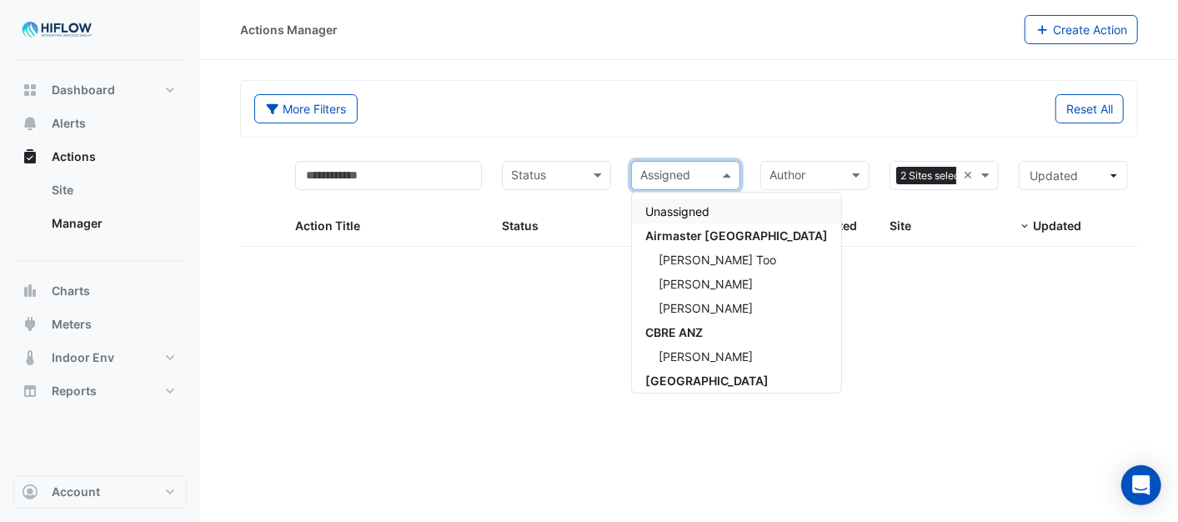
select select "***"
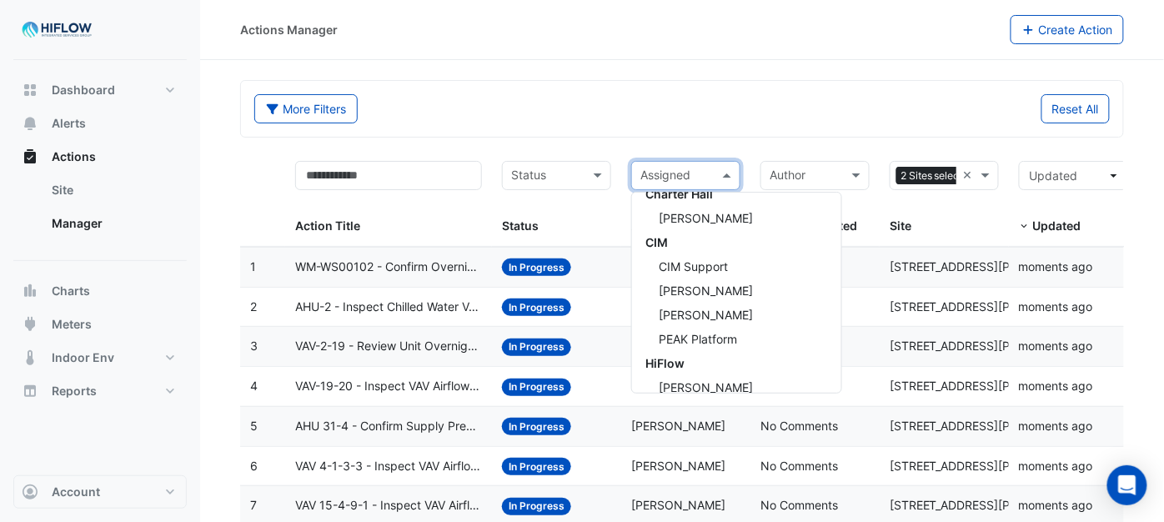
scroll to position [465, 0]
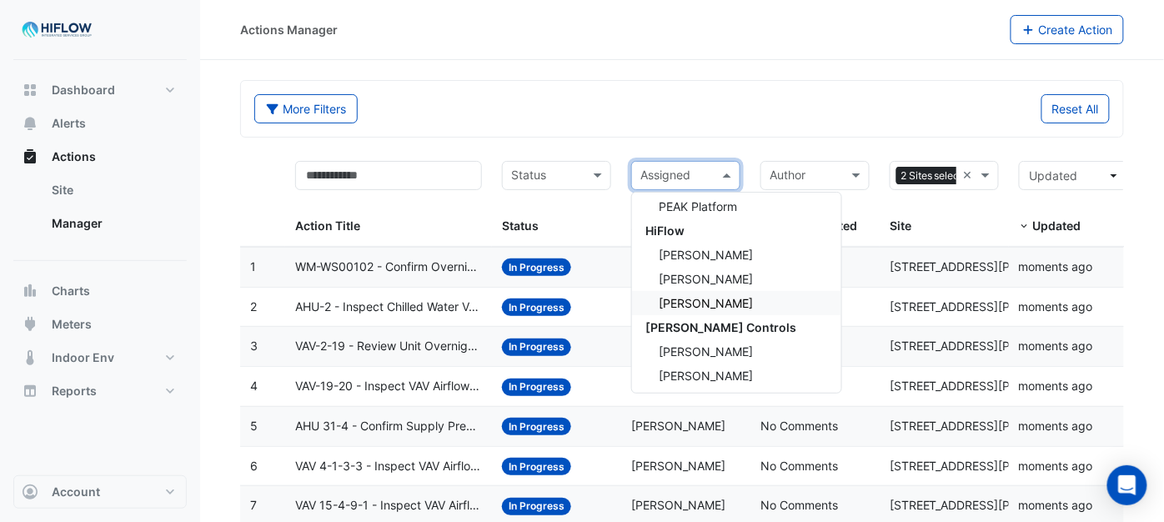
click at [699, 299] on span "[PERSON_NAME]" at bounding box center [706, 303] width 94 height 14
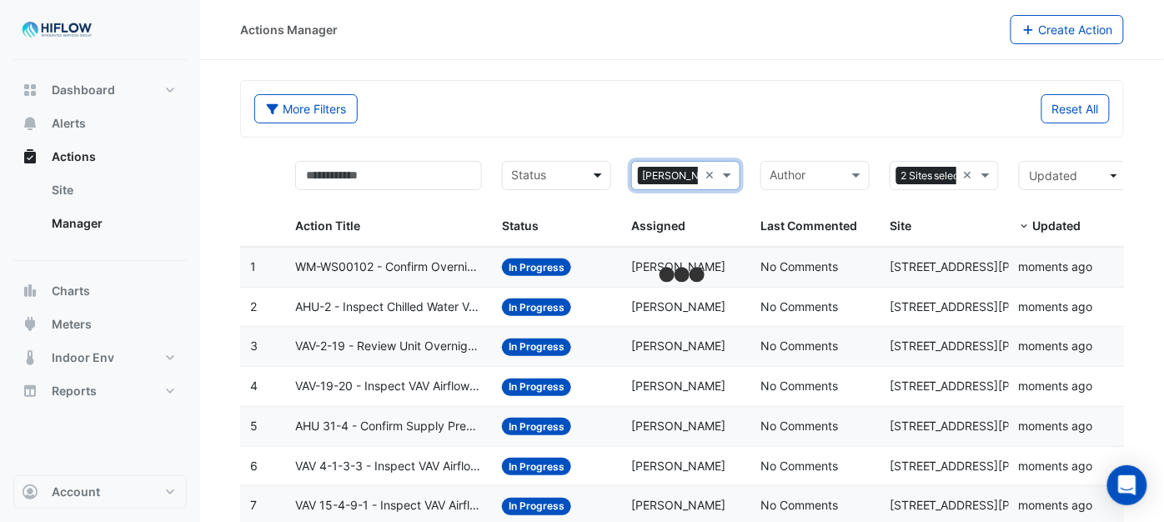
click at [590, 178] on span at bounding box center [600, 175] width 21 height 19
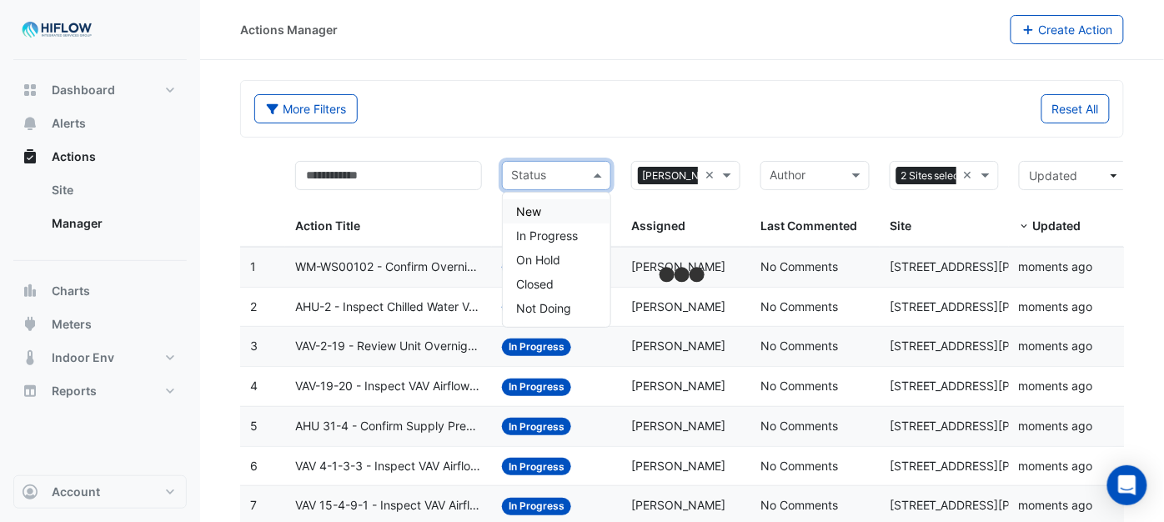
click at [560, 217] on div "New" at bounding box center [557, 211] width 108 height 24
click at [595, 172] on span at bounding box center [600, 175] width 21 height 19
click at [568, 235] on span "In Progress" at bounding box center [547, 236] width 62 height 14
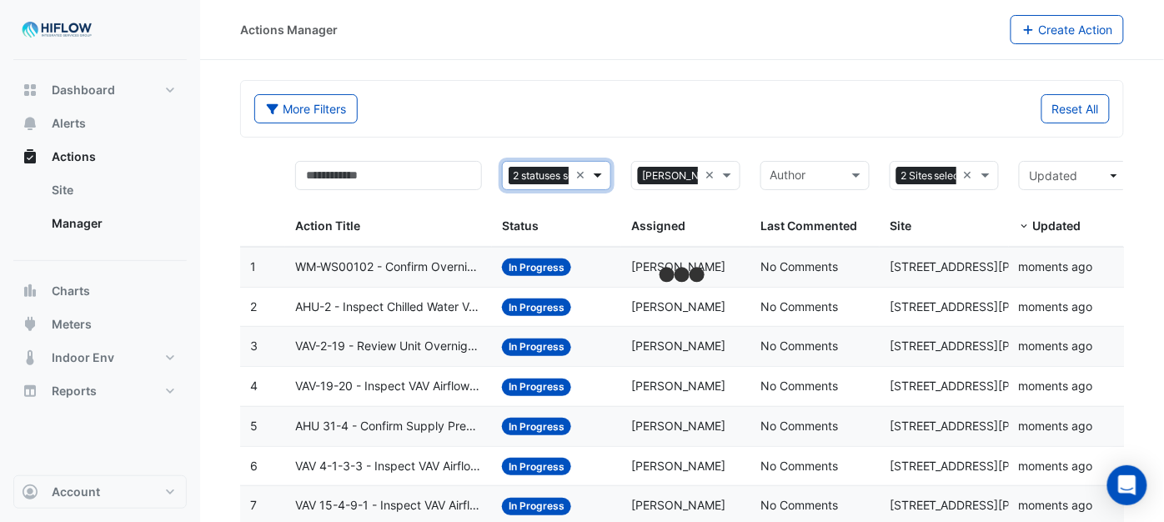
click at [595, 178] on span at bounding box center [600, 175] width 21 height 19
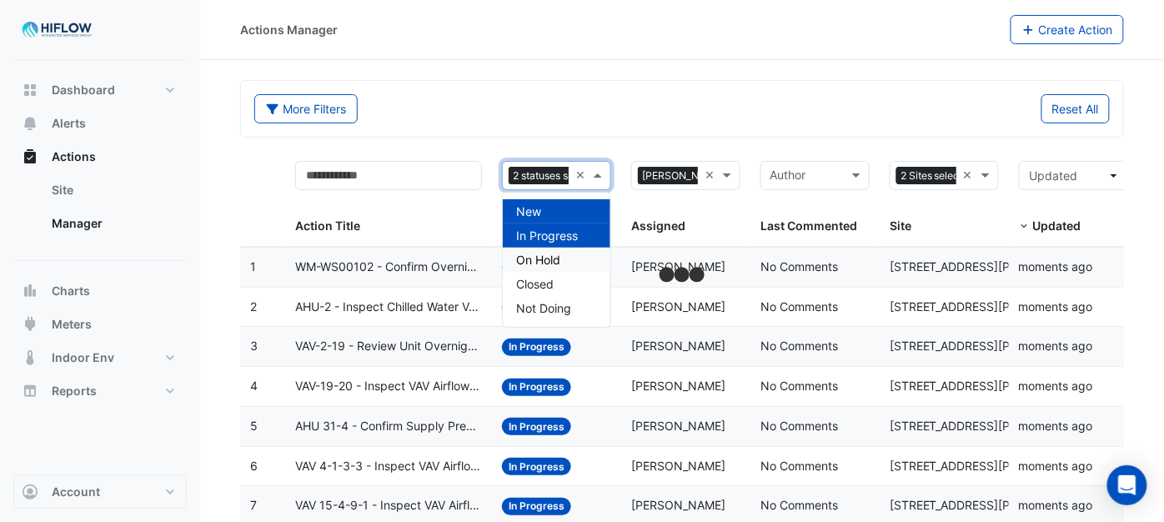
click at [570, 259] on div "On Hold" at bounding box center [557, 260] width 108 height 24
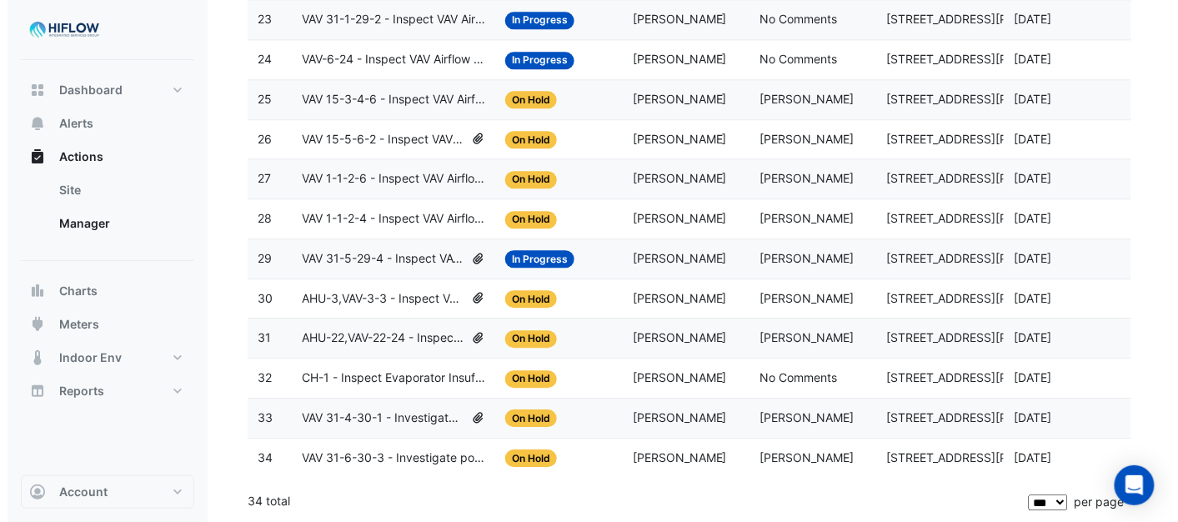
scroll to position [1139, 0]
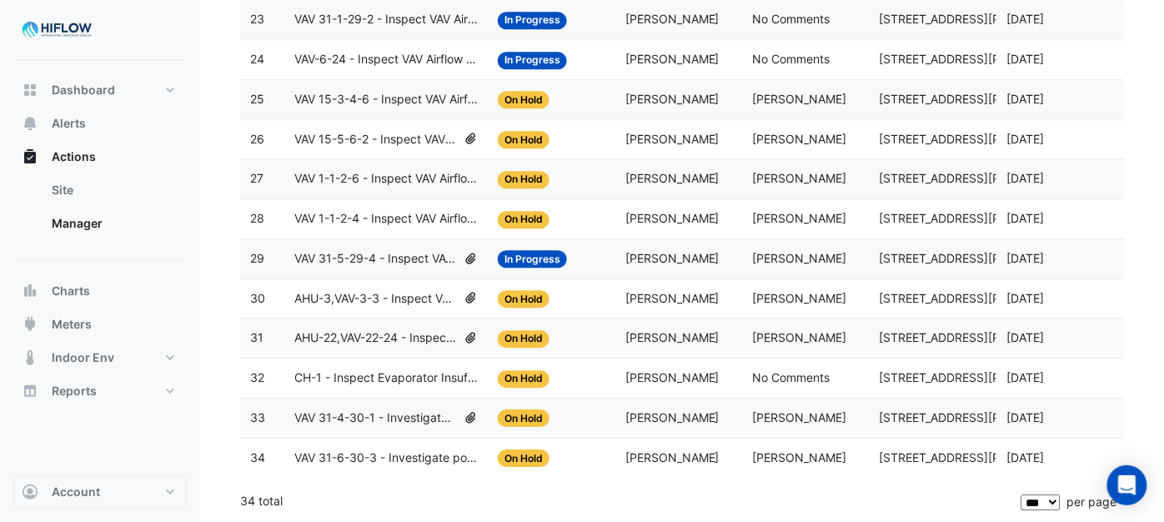
click at [374, 455] on span "VAV 31-6-30-3 - Investigate poor zone temp" at bounding box center [385, 458] width 183 height 19
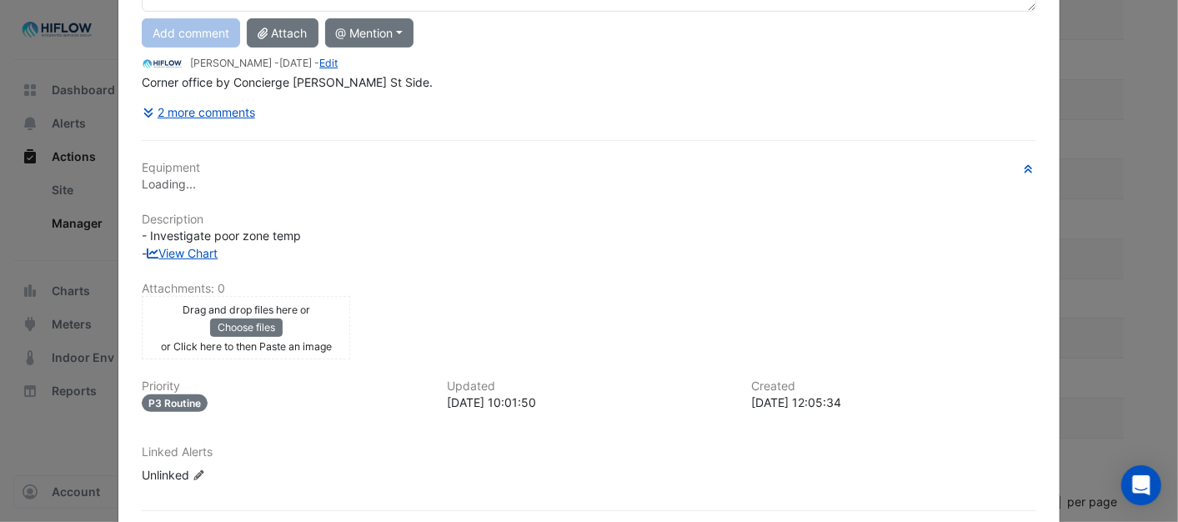
scroll to position [269, 0]
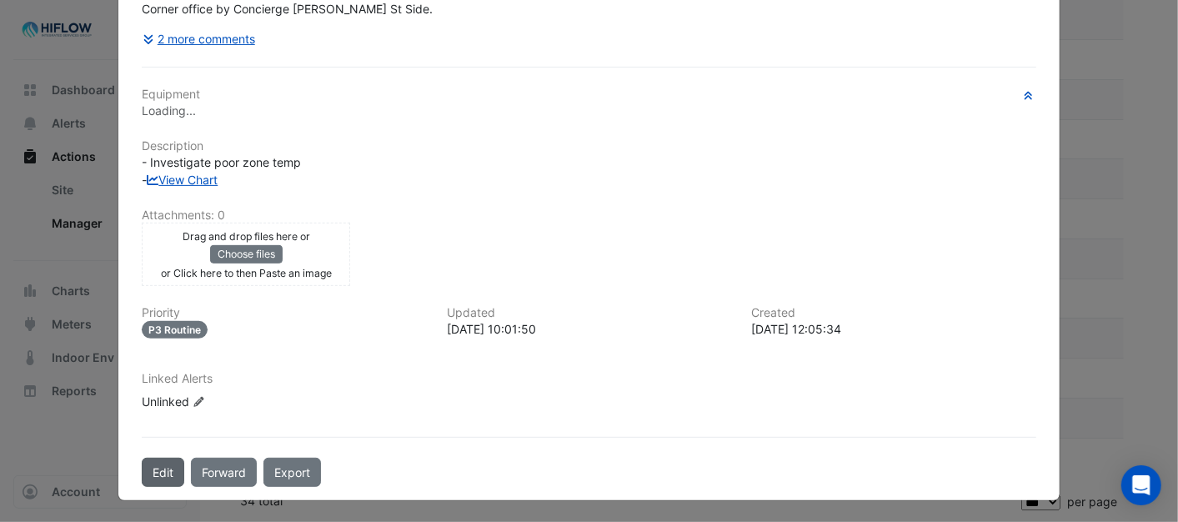
click at [150, 469] on button "Edit" at bounding box center [163, 472] width 43 height 29
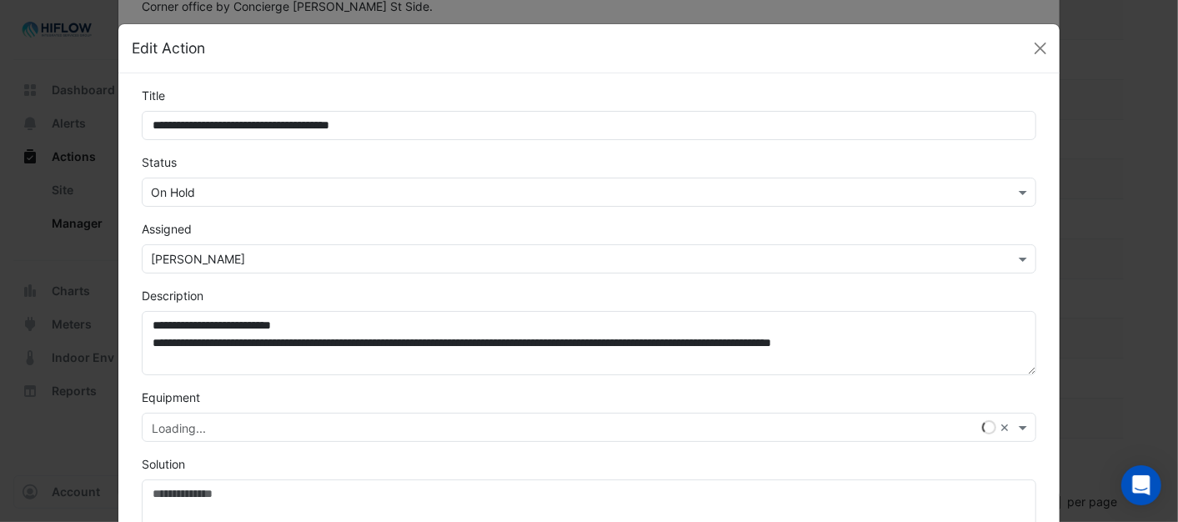
scroll to position [234, 0]
click at [1022, 188] on span at bounding box center [1025, 192] width 21 height 18
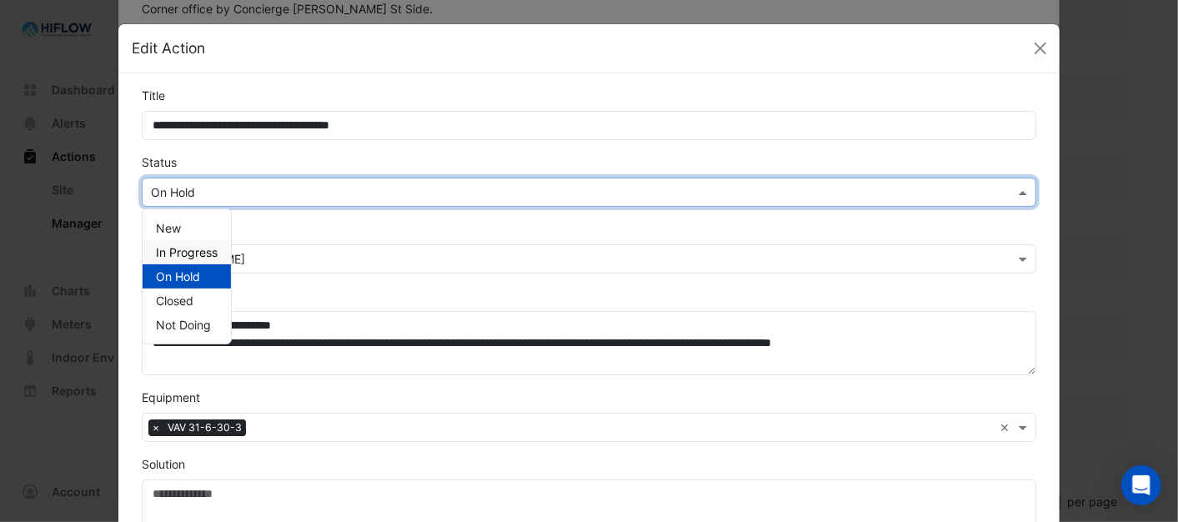
click at [209, 249] on span "In Progress" at bounding box center [187, 252] width 62 height 14
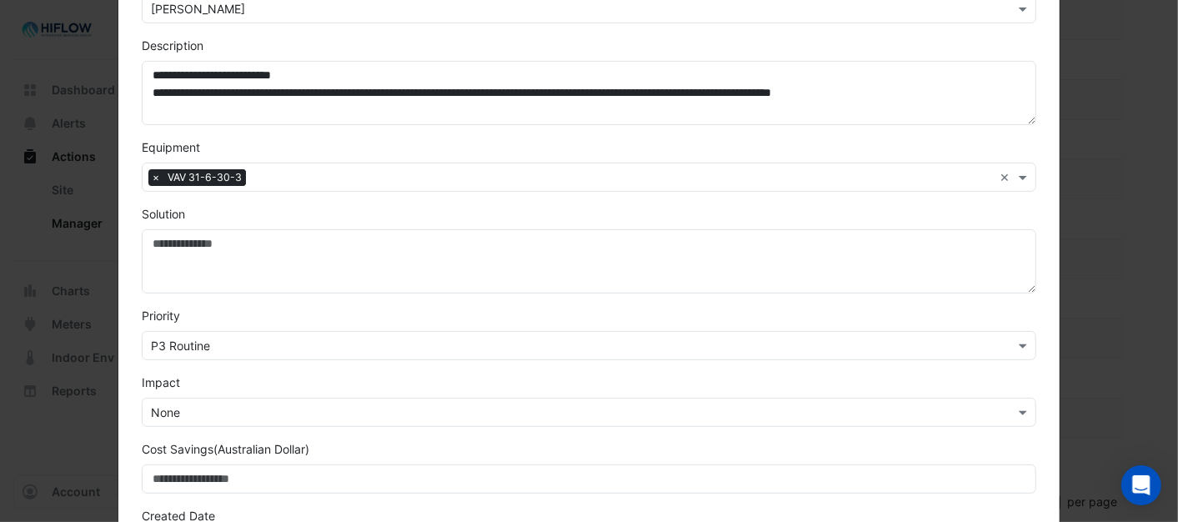
scroll to position [463, 0]
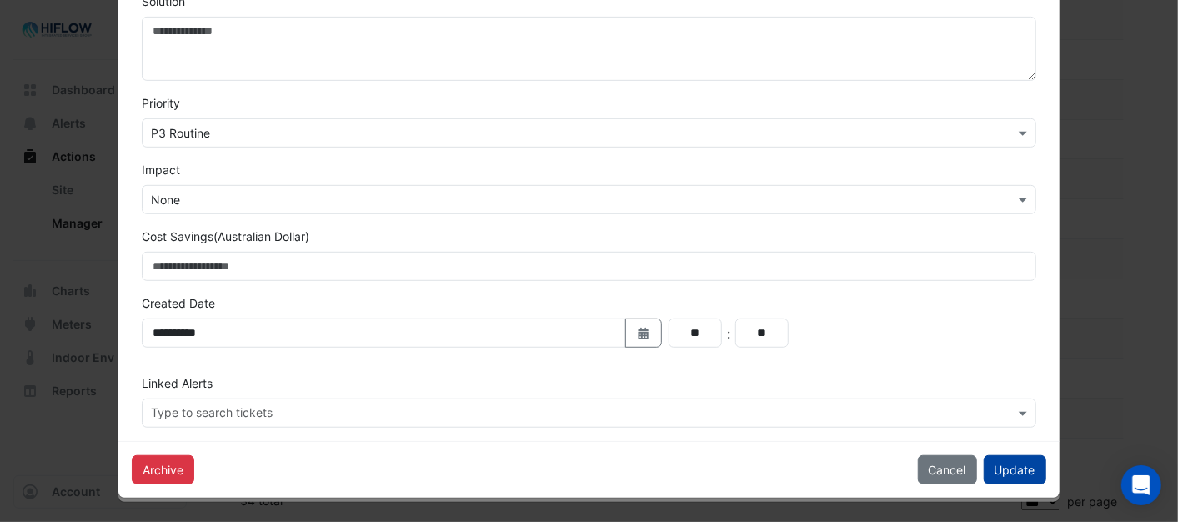
click at [1020, 470] on button "Update" at bounding box center [1015, 469] width 63 height 29
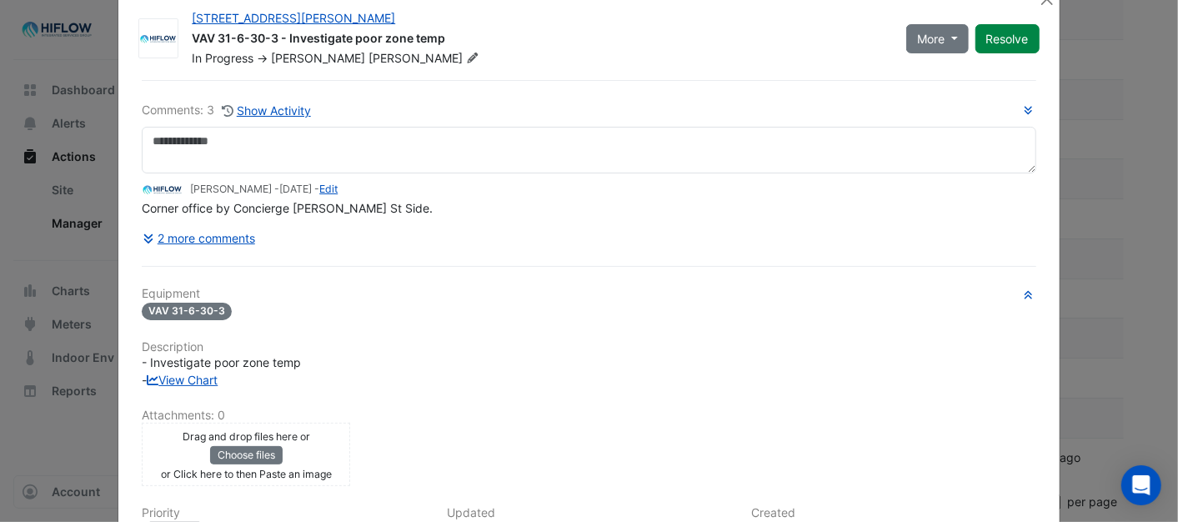
scroll to position [0, 0]
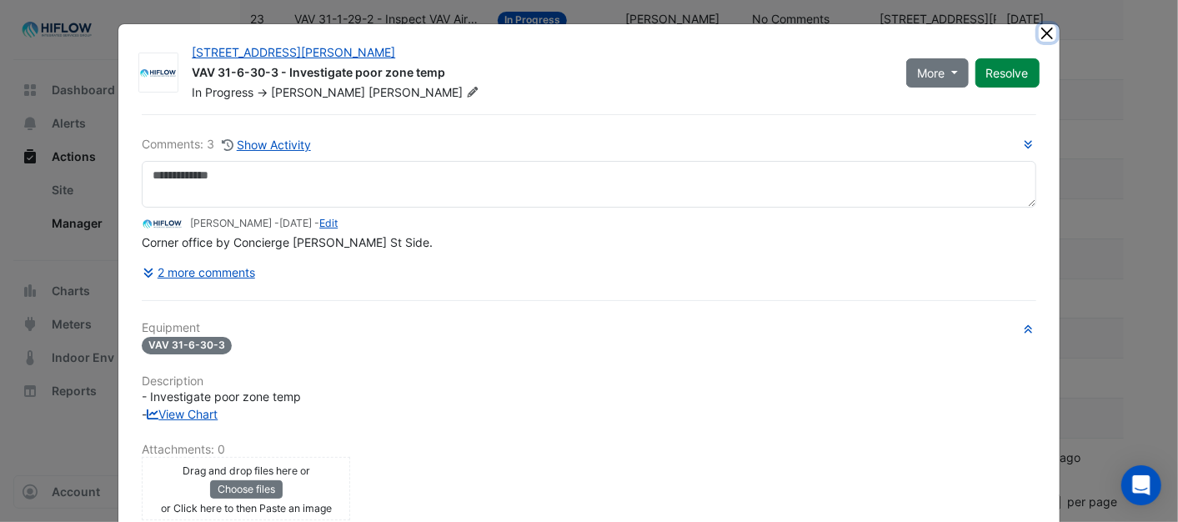
click at [1043, 27] on button "Close" at bounding box center [1048, 33] width 18 height 18
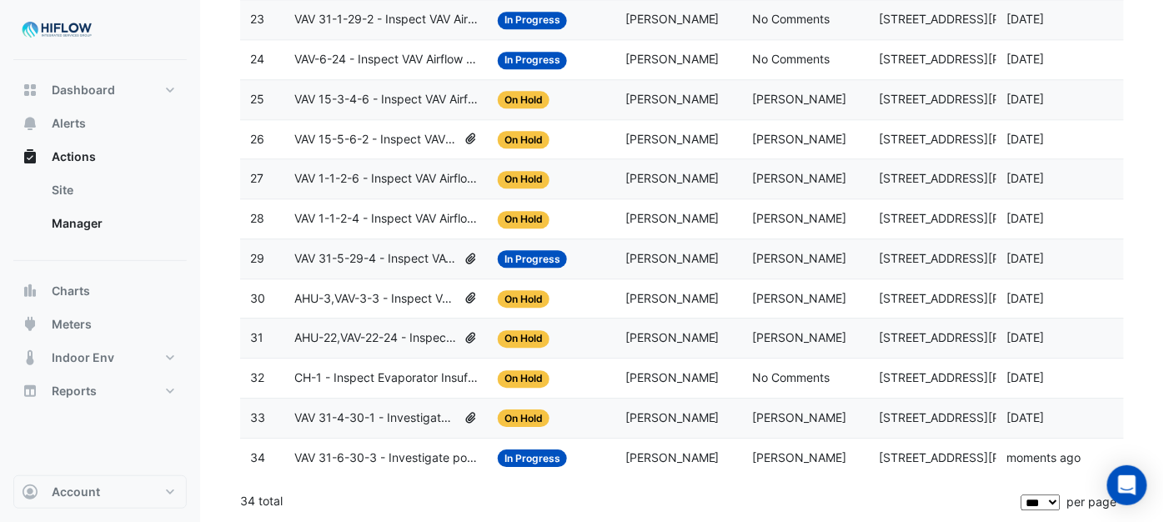
click at [355, 419] on span "VAV 31-4-30-1 - Investigate poor zone temp" at bounding box center [375, 418] width 163 height 19
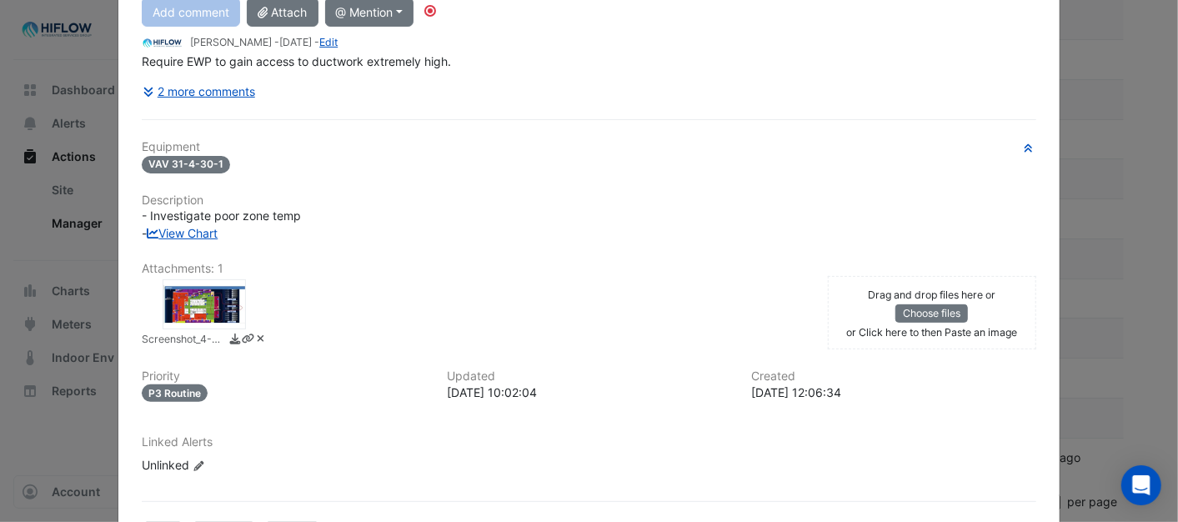
scroll to position [279, 0]
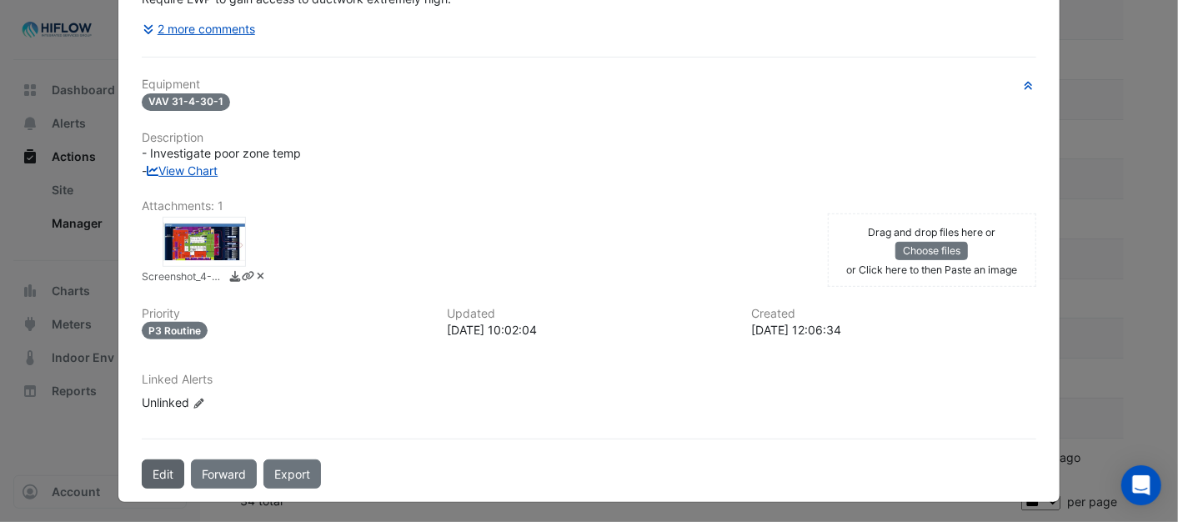
click at [155, 468] on button "Edit" at bounding box center [163, 474] width 43 height 29
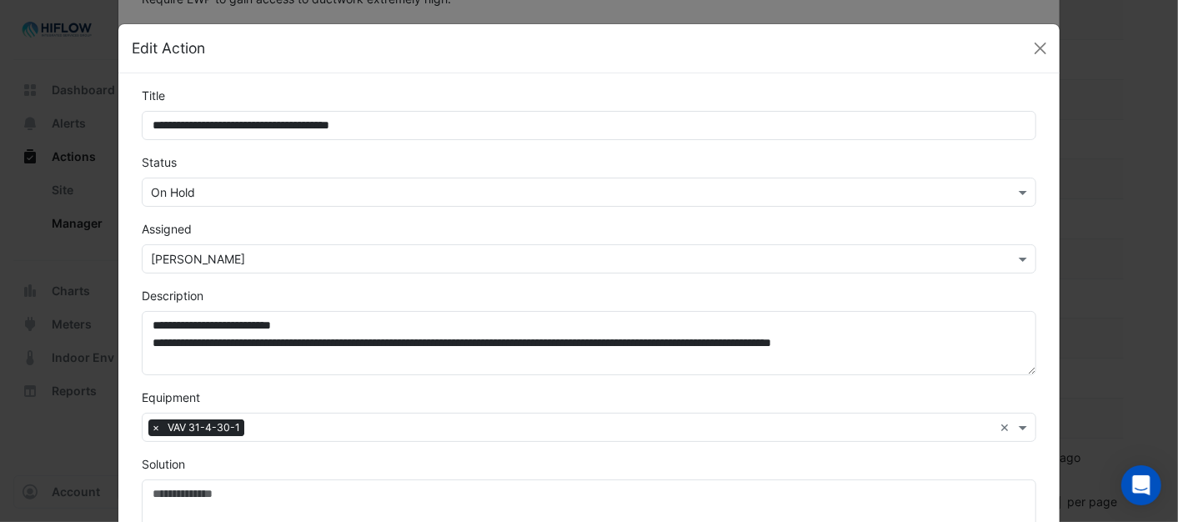
scroll to position [244, 0]
click at [1023, 193] on span at bounding box center [1025, 192] width 21 height 18
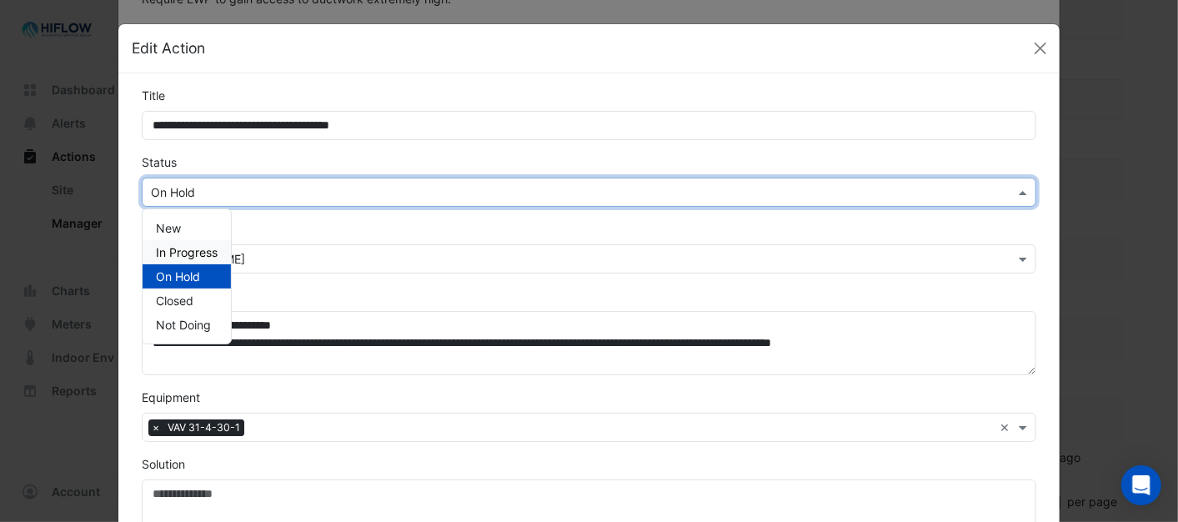
click at [203, 250] on span "In Progress" at bounding box center [187, 252] width 62 height 14
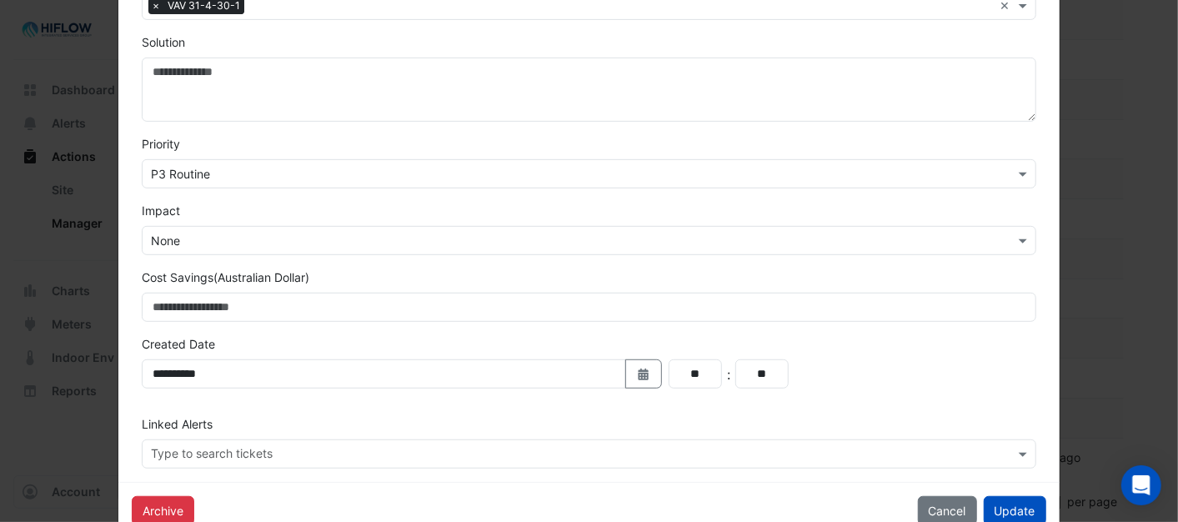
scroll to position [463, 0]
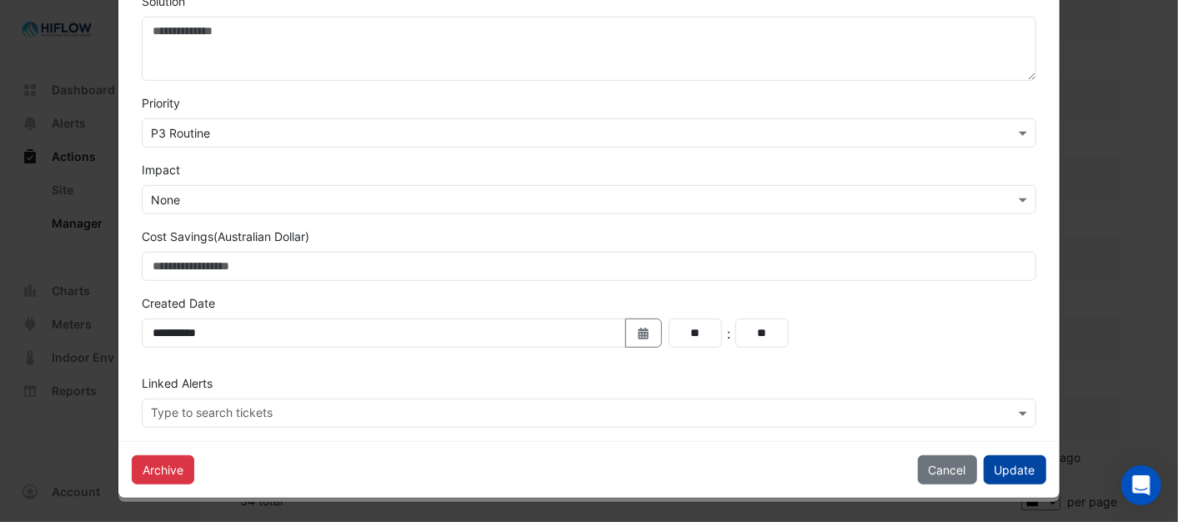
click at [1012, 464] on button "Update" at bounding box center [1015, 469] width 63 height 29
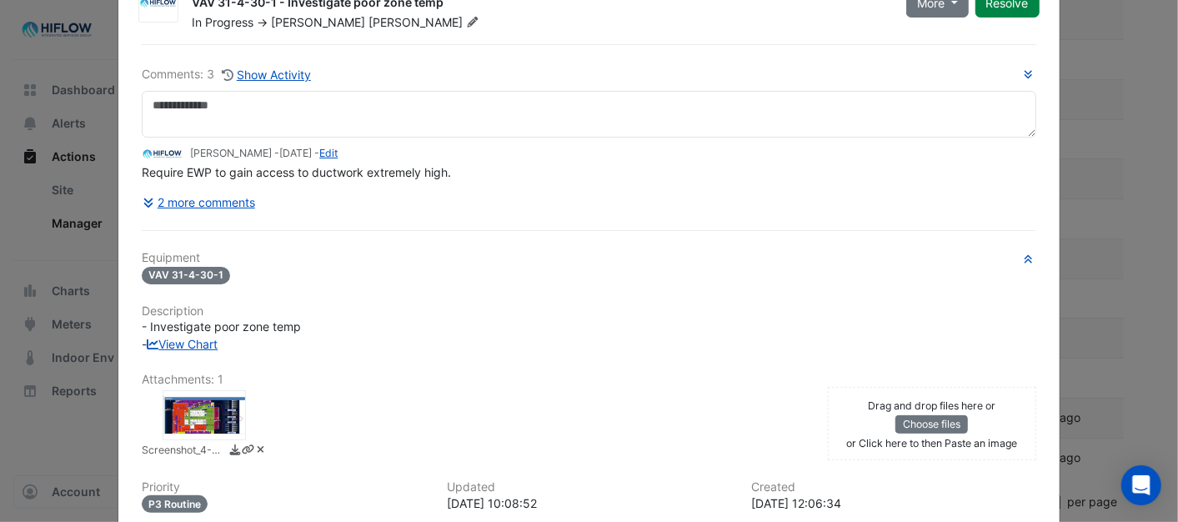
scroll to position [0, 0]
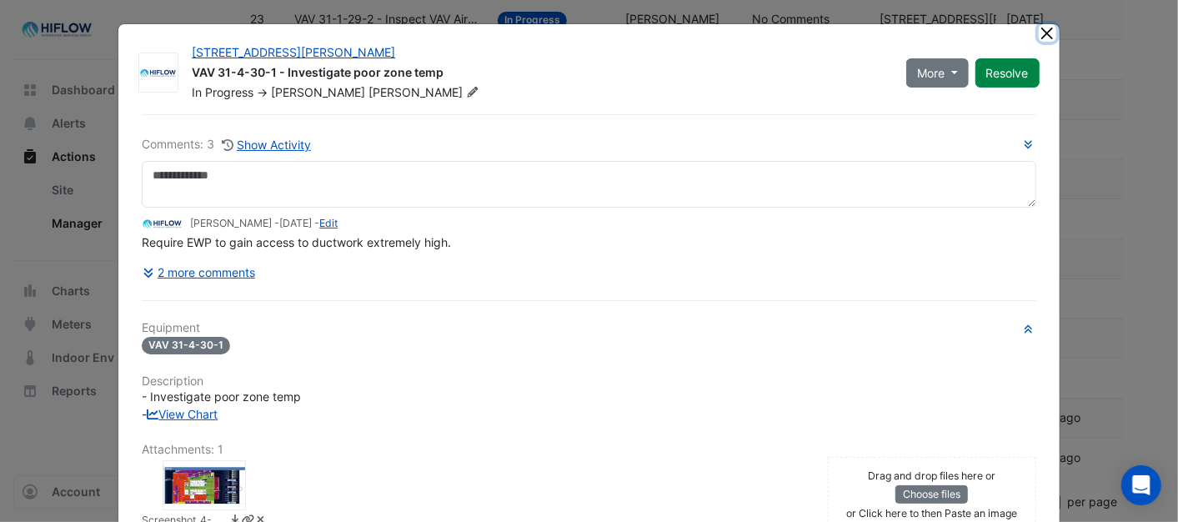
click at [1039, 27] on button "Close" at bounding box center [1048, 33] width 18 height 18
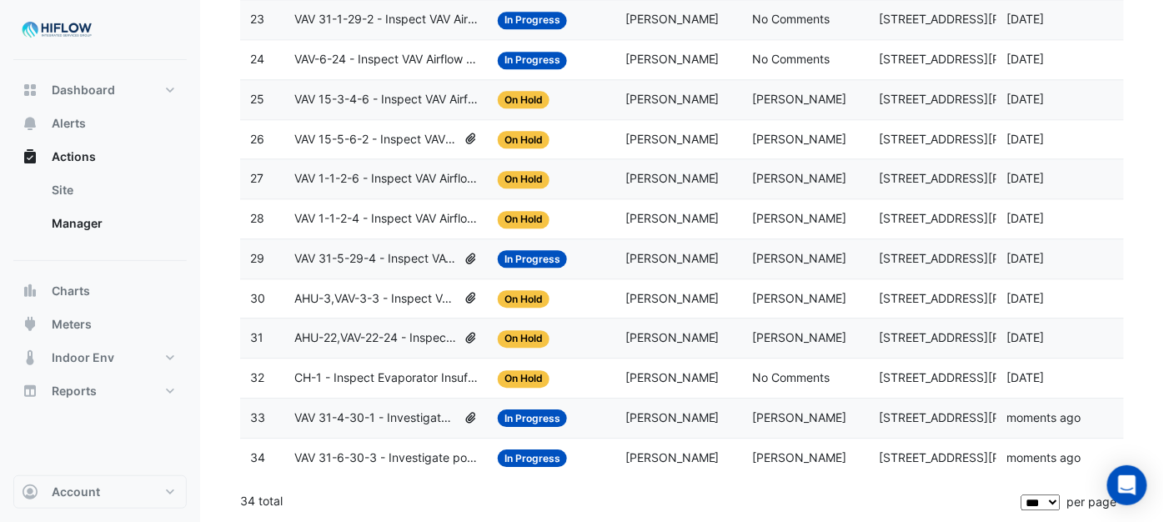
click at [352, 375] on span "CH-1 - Inspect Evaporator Insufficient Flow" at bounding box center [385, 378] width 183 height 19
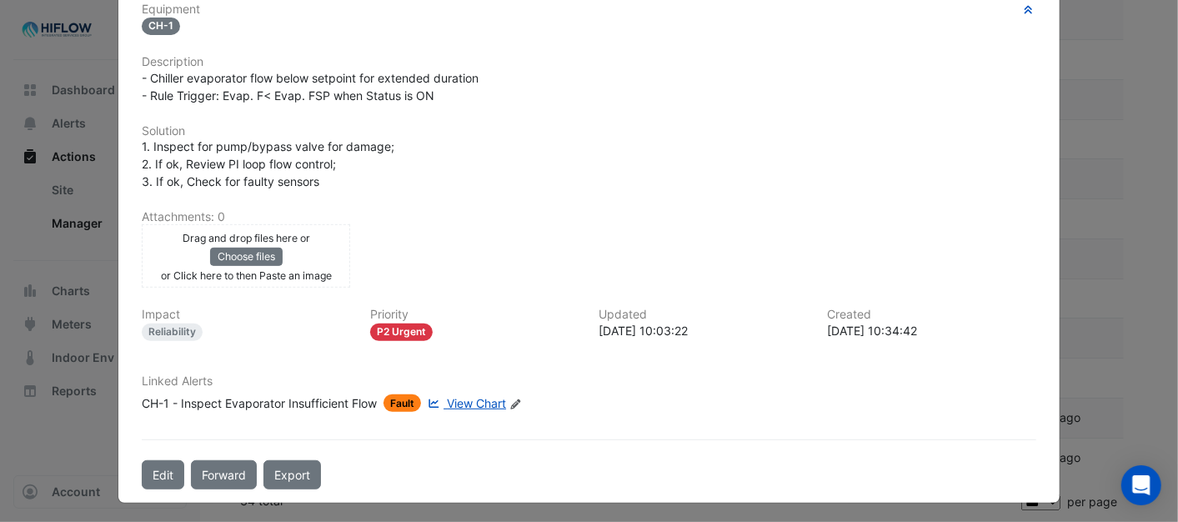
scroll to position [389, 0]
click at [143, 474] on button "Edit" at bounding box center [163, 474] width 43 height 29
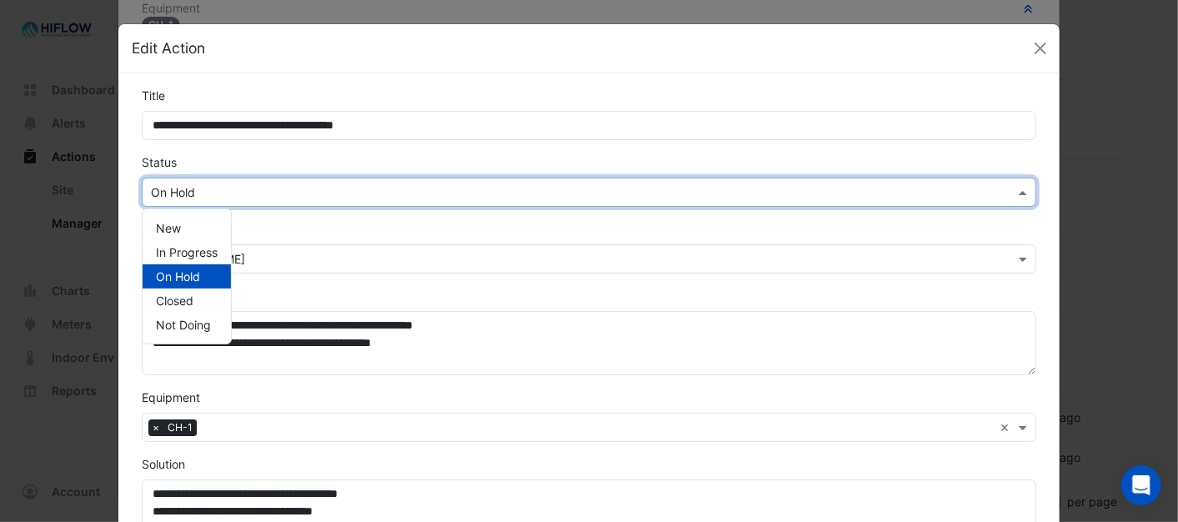
click at [1019, 190] on span at bounding box center [1025, 192] width 21 height 18
click at [179, 250] on span "In Progress" at bounding box center [187, 252] width 62 height 14
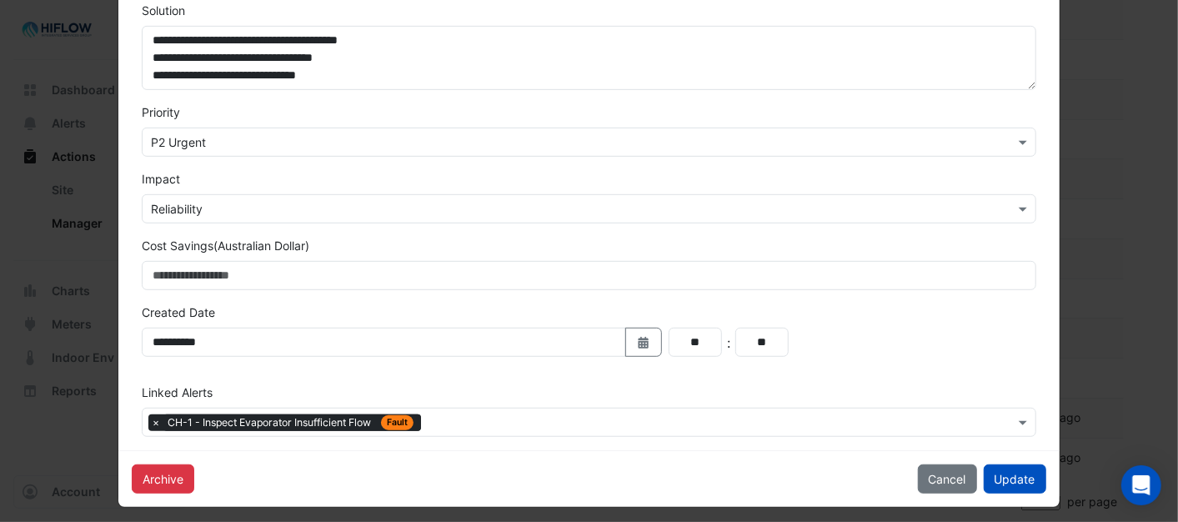
scroll to position [463, 0]
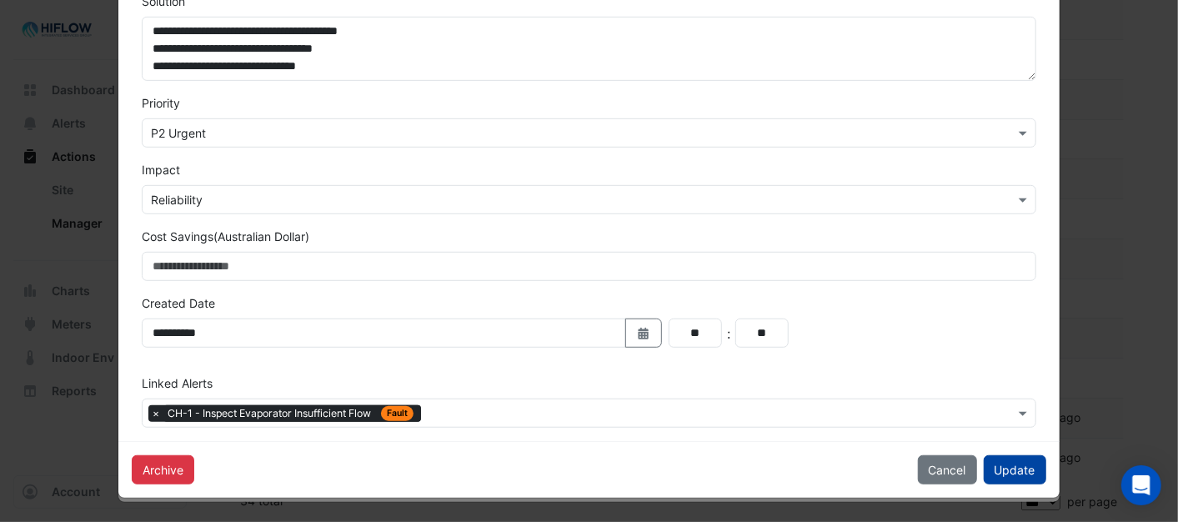
click at [993, 468] on button "Update" at bounding box center [1015, 469] width 63 height 29
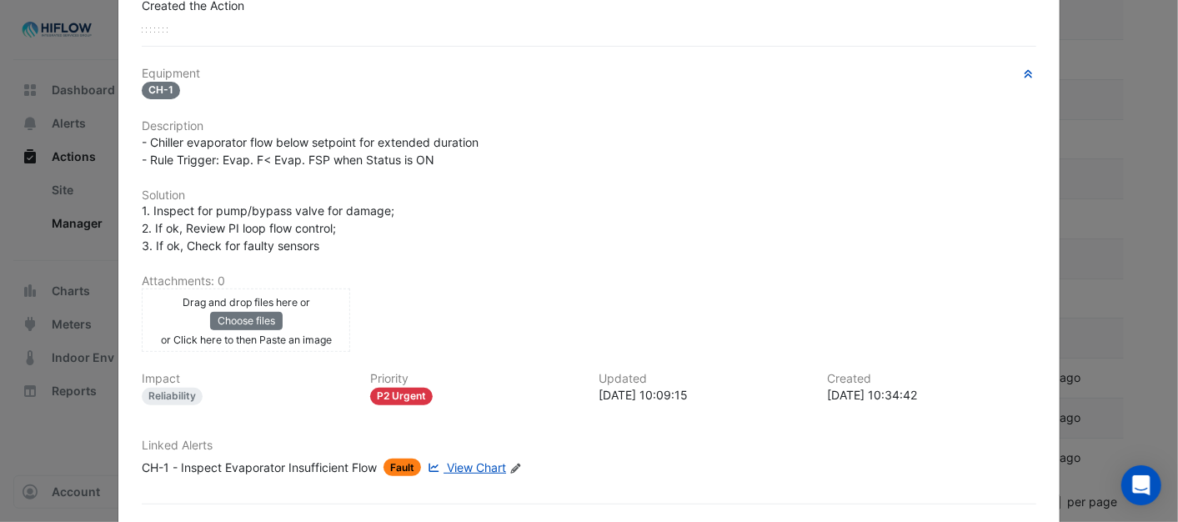
scroll to position [0, 0]
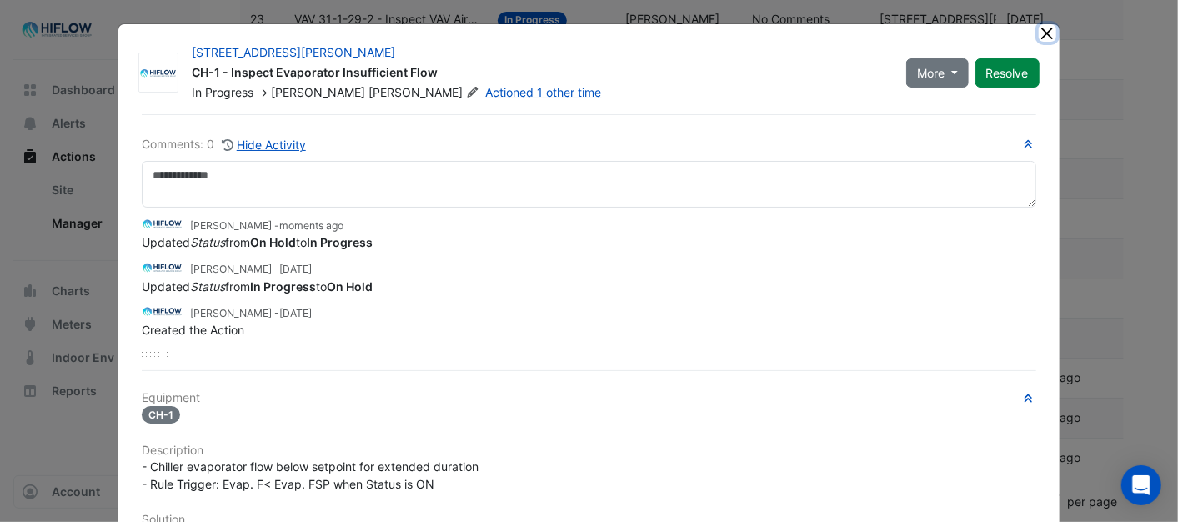
click at [1039, 29] on button "Close" at bounding box center [1048, 33] width 18 height 18
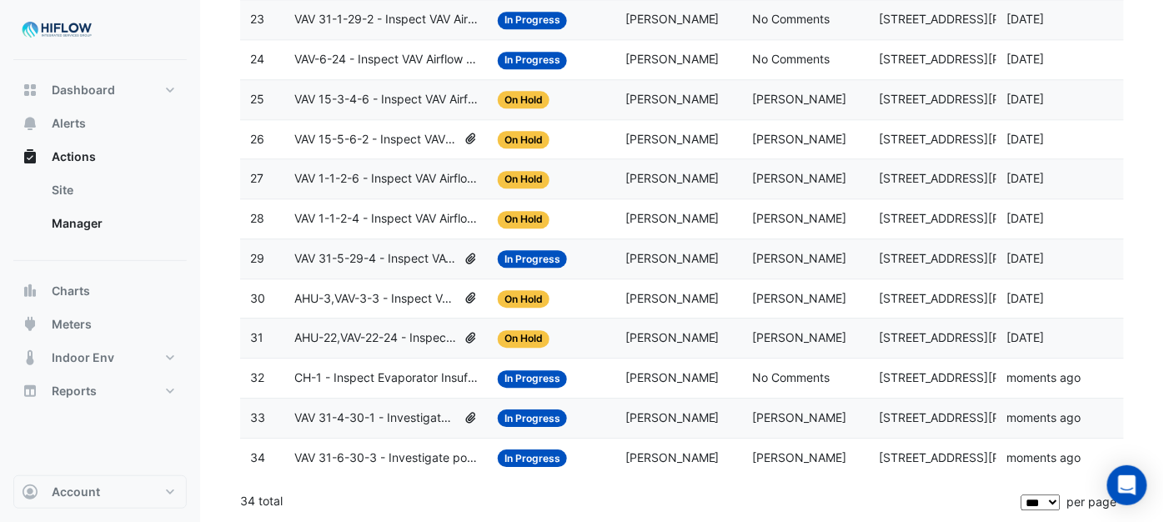
click at [407, 331] on span "AHU-22,VAV-22-24 - Inspect VAV Airflow Leak" at bounding box center [375, 338] width 163 height 19
drag, startPoint x: 407, startPoint y: 331, endPoint x: 464, endPoint y: 336, distance: 56.9
click at [464, 336] on icon at bounding box center [471, 338] width 15 height 12
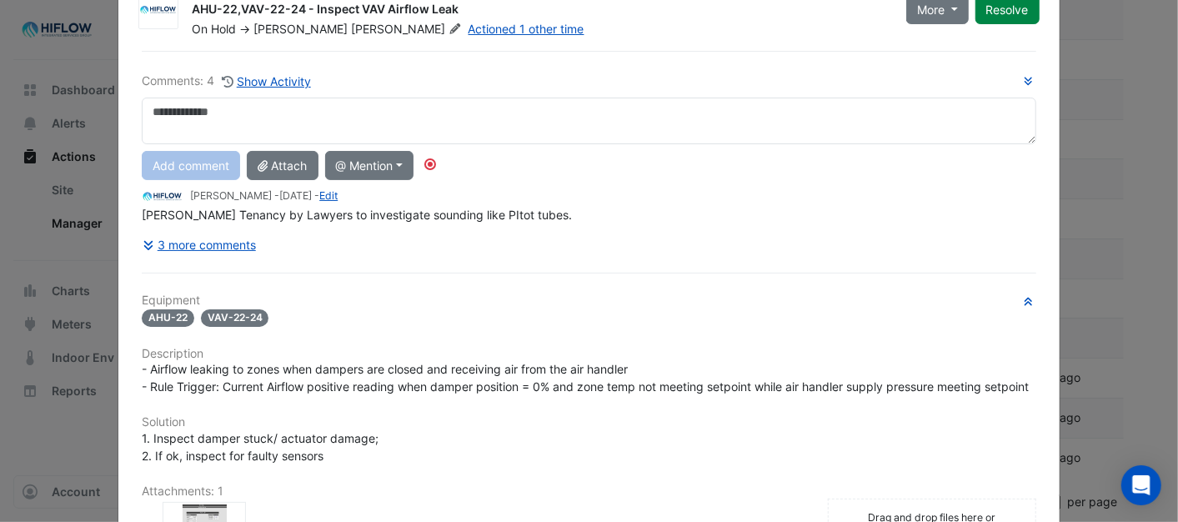
scroll to position [367, 0]
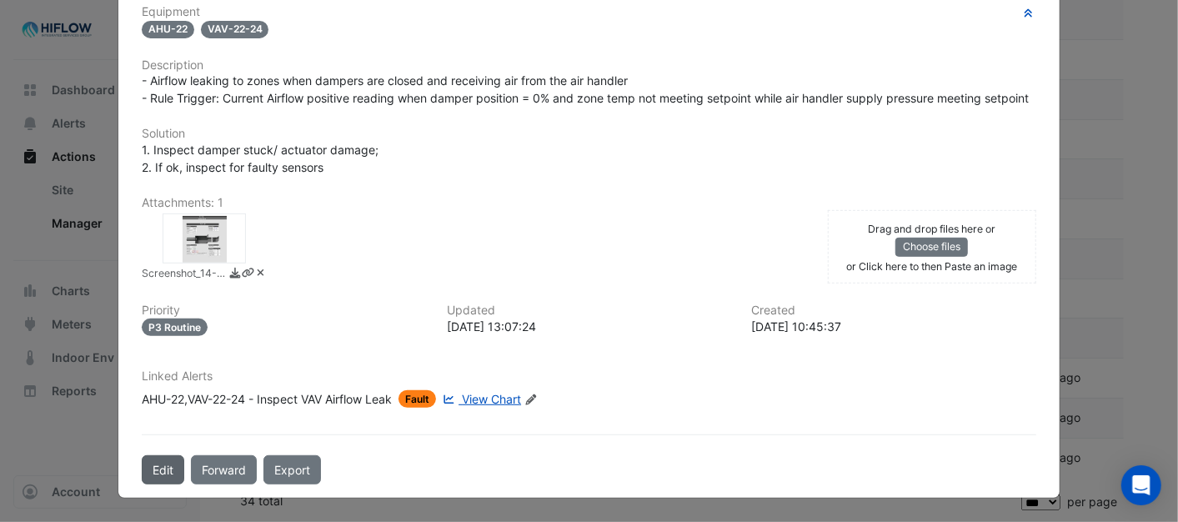
click at [158, 477] on button "Edit" at bounding box center [163, 469] width 43 height 29
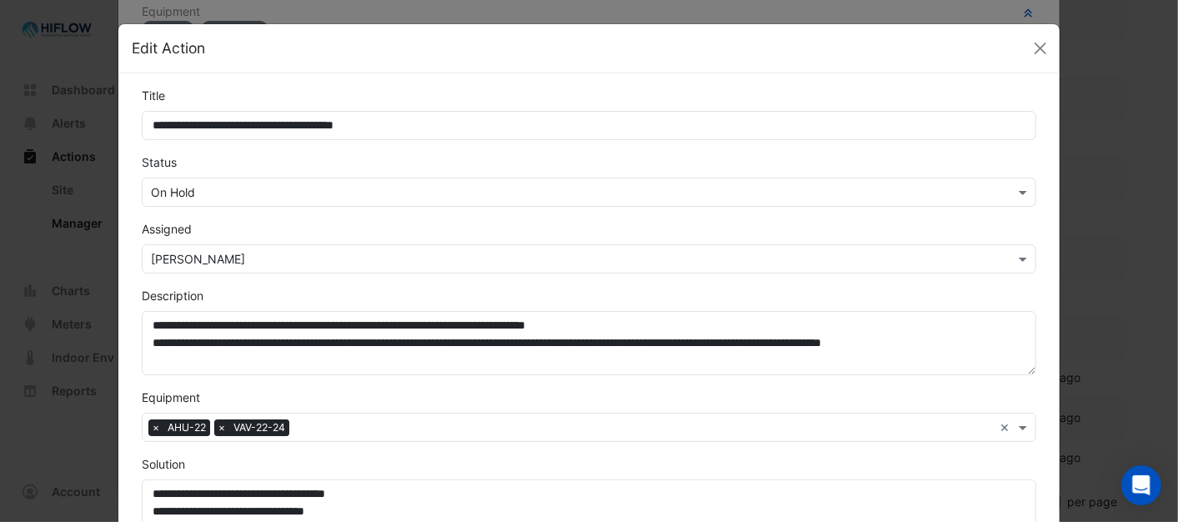
scroll to position [330, 0]
click at [1022, 192] on span at bounding box center [1025, 192] width 21 height 18
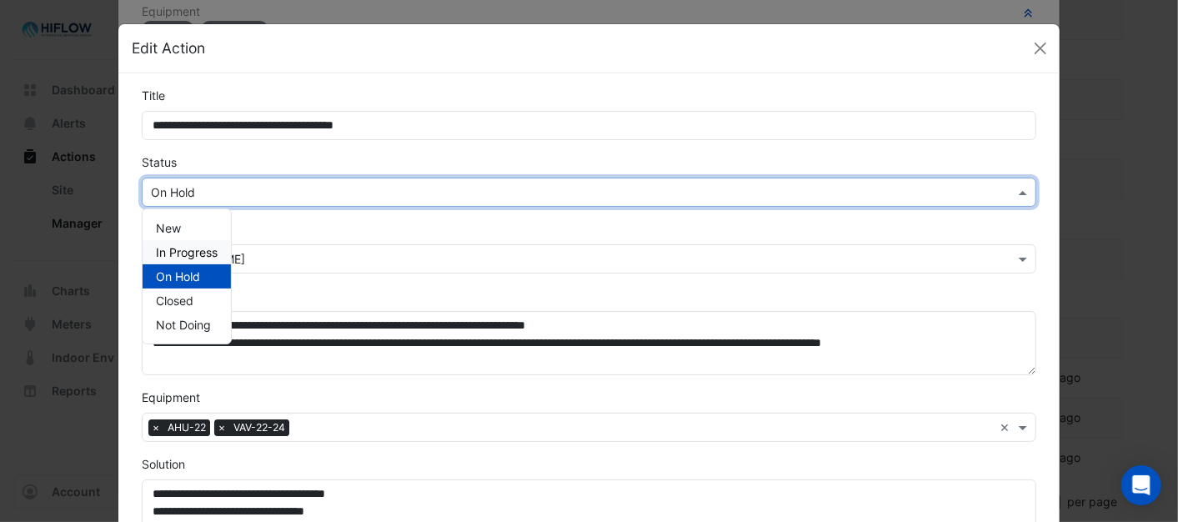
click at [207, 251] on span "In Progress" at bounding box center [187, 252] width 62 height 14
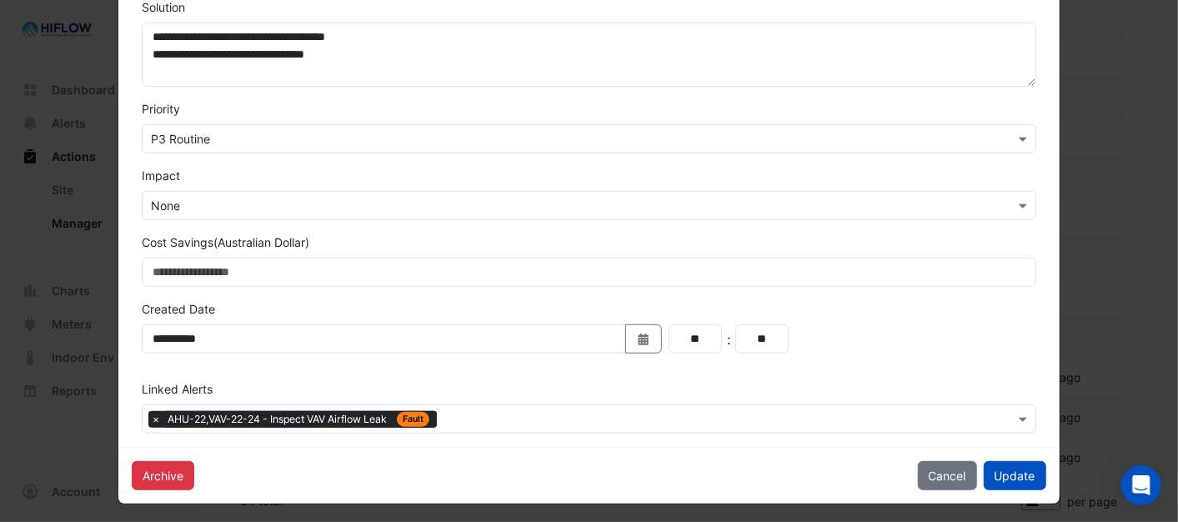
scroll to position [463, 0]
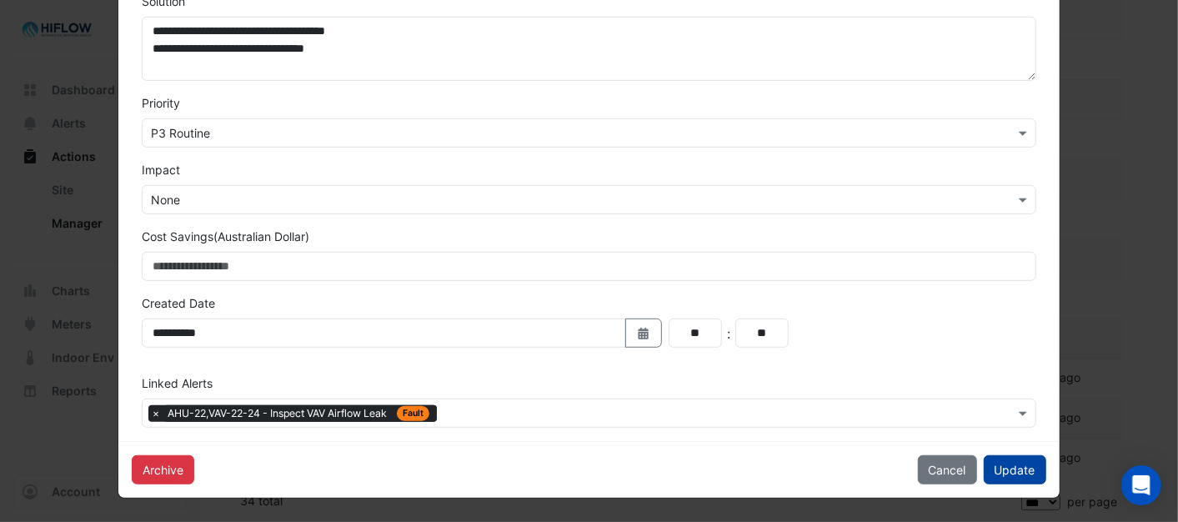
click at [1024, 470] on button "Update" at bounding box center [1015, 469] width 63 height 29
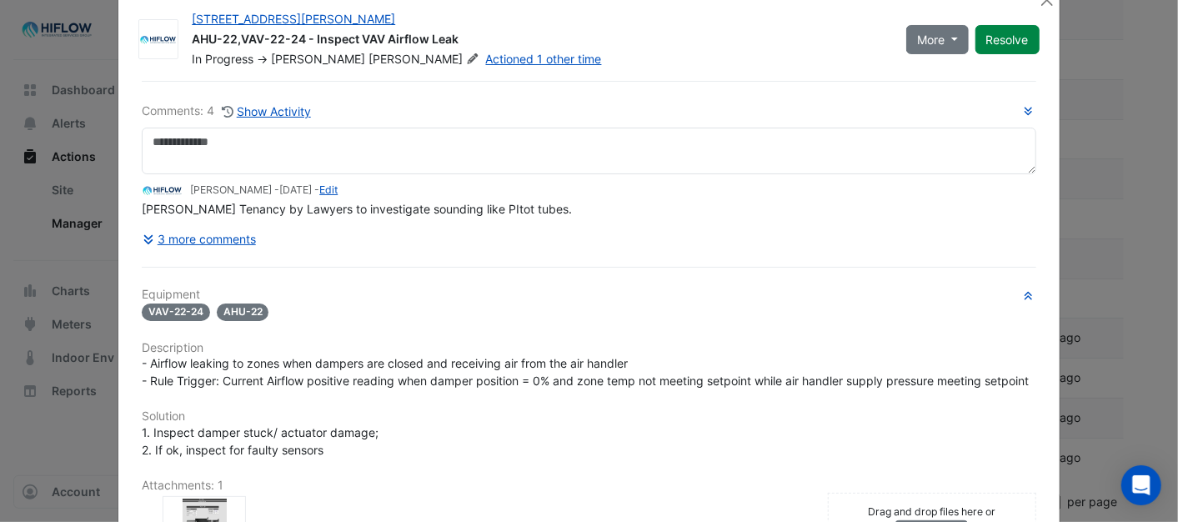
scroll to position [0, 0]
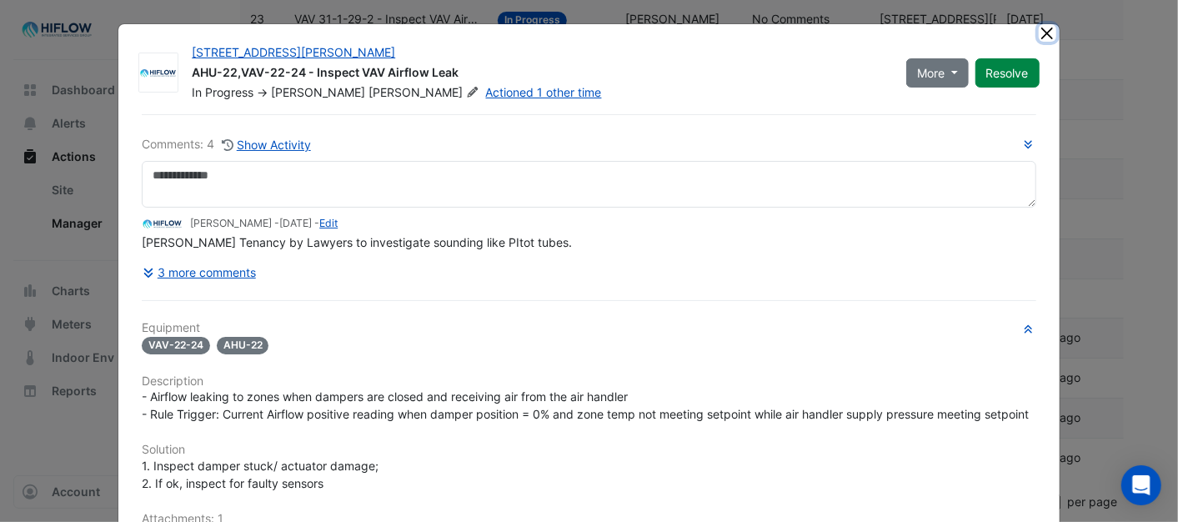
click at [1043, 37] on button "Close" at bounding box center [1048, 33] width 18 height 18
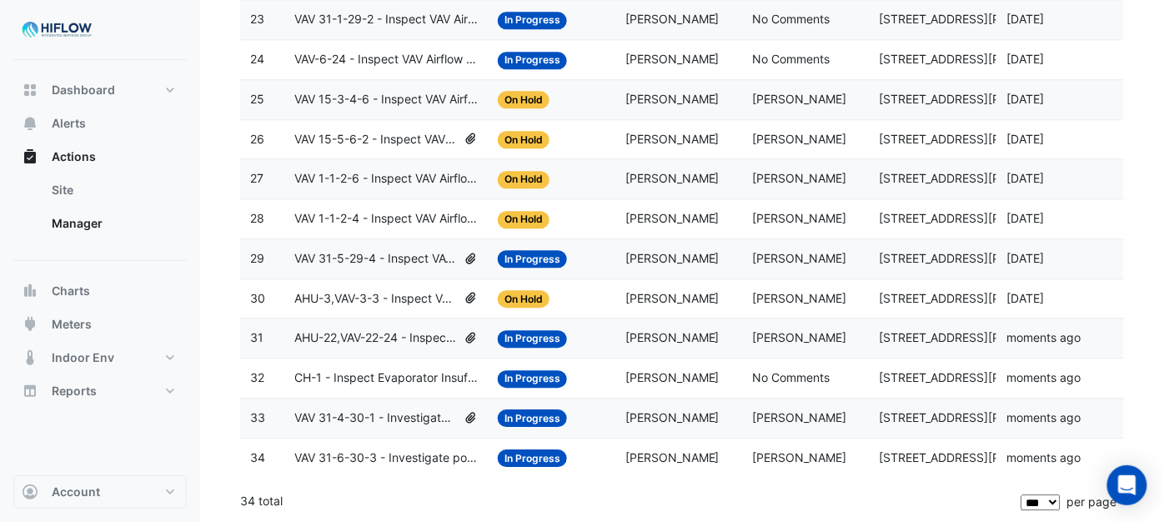
click at [384, 293] on span "AHU-3,VAV-3-3 - Inspect VAV Airflow Block" at bounding box center [375, 298] width 163 height 19
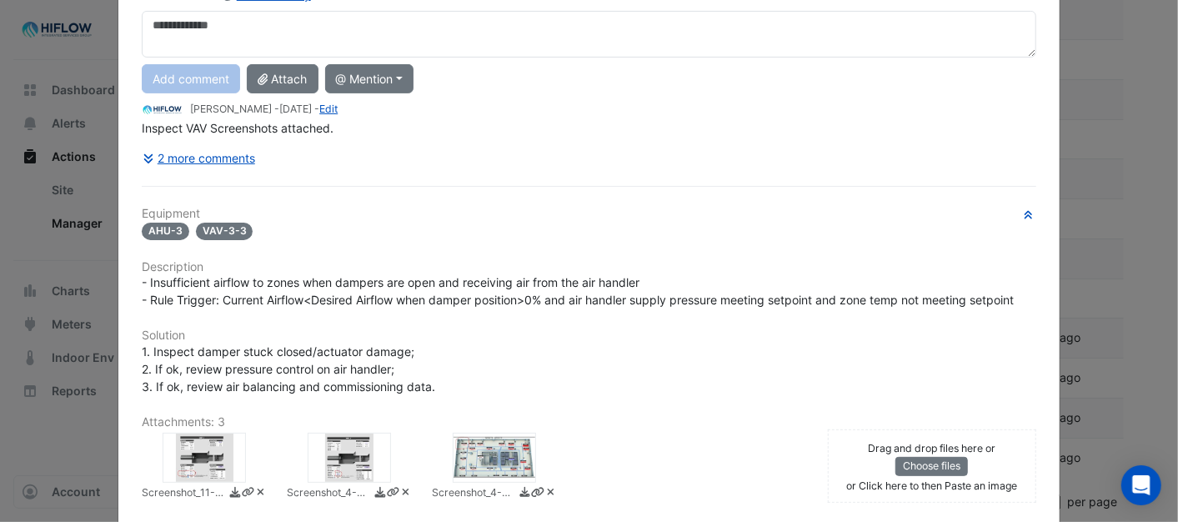
scroll to position [367, 0]
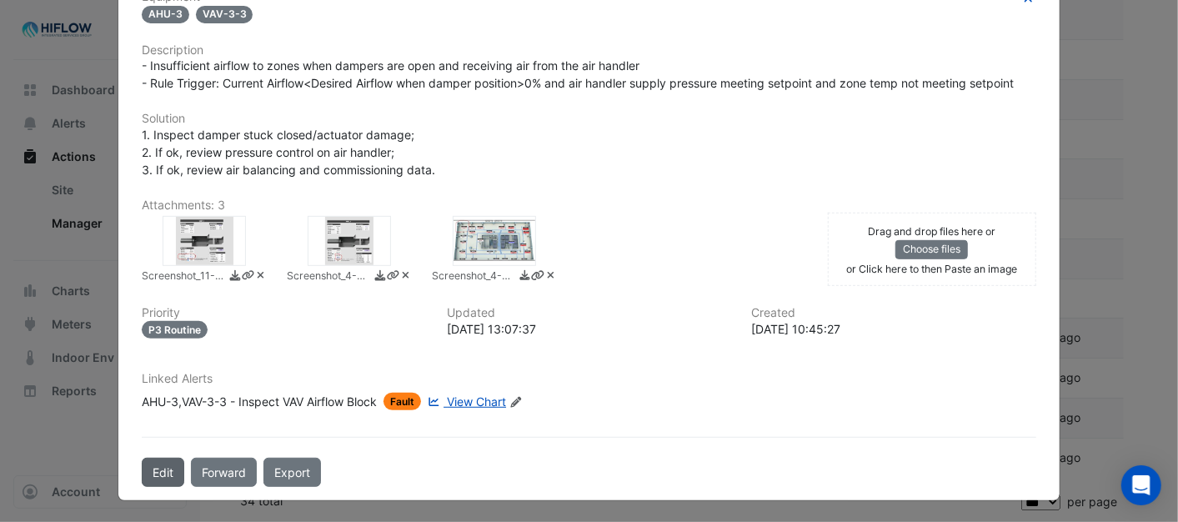
click at [168, 477] on button "Edit" at bounding box center [163, 472] width 43 height 29
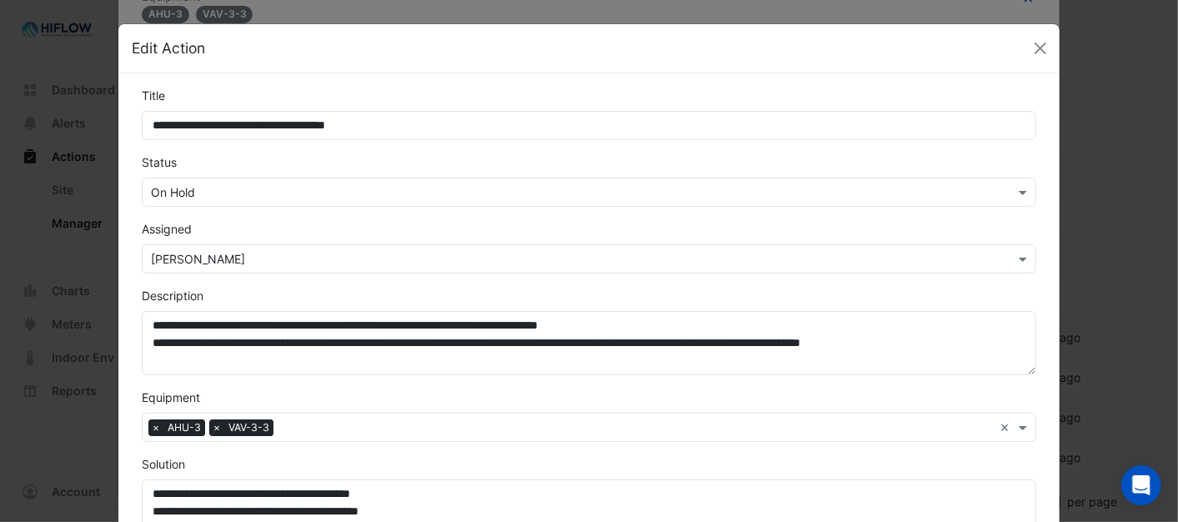
scroll to position [330, 0]
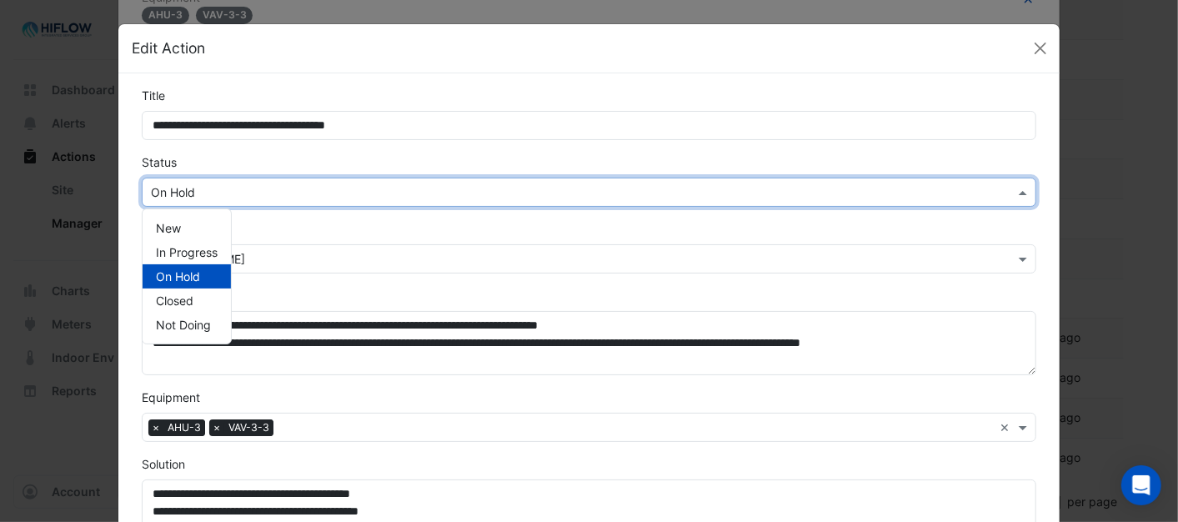
drag, startPoint x: 1024, startPoint y: 192, endPoint x: 952, endPoint y: 214, distance: 76.0
click at [1023, 190] on span at bounding box center [1025, 192] width 21 height 18
click at [169, 249] on span "In Progress" at bounding box center [187, 252] width 62 height 14
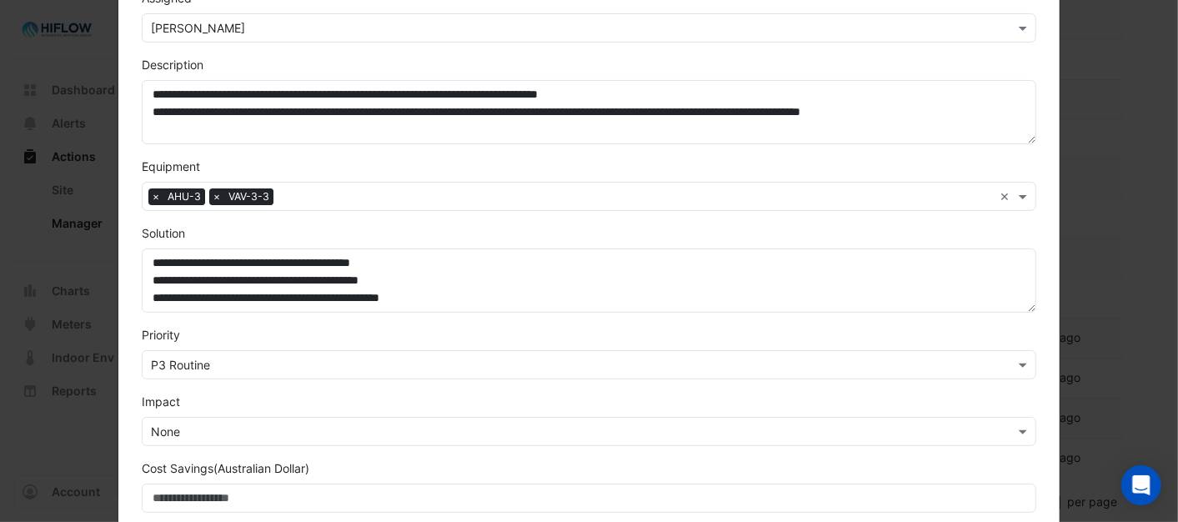
scroll to position [463, 0]
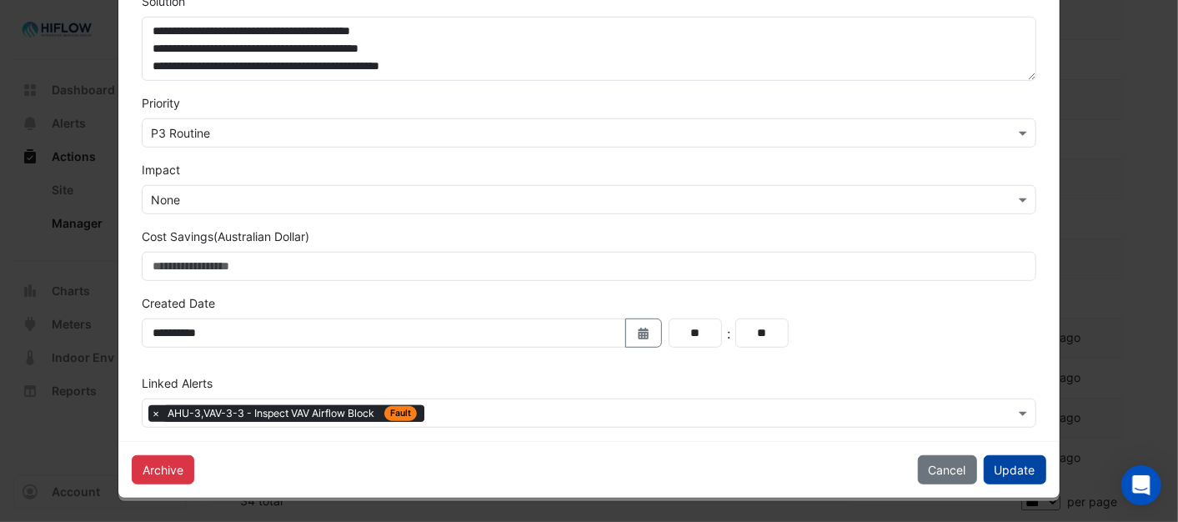
click at [1012, 473] on button "Update" at bounding box center [1015, 469] width 63 height 29
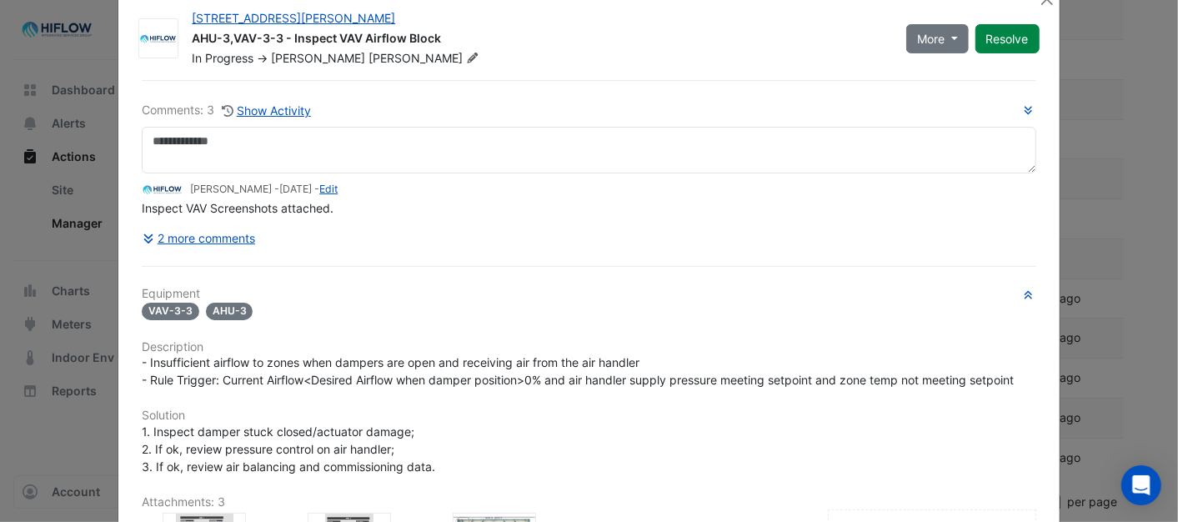
scroll to position [0, 0]
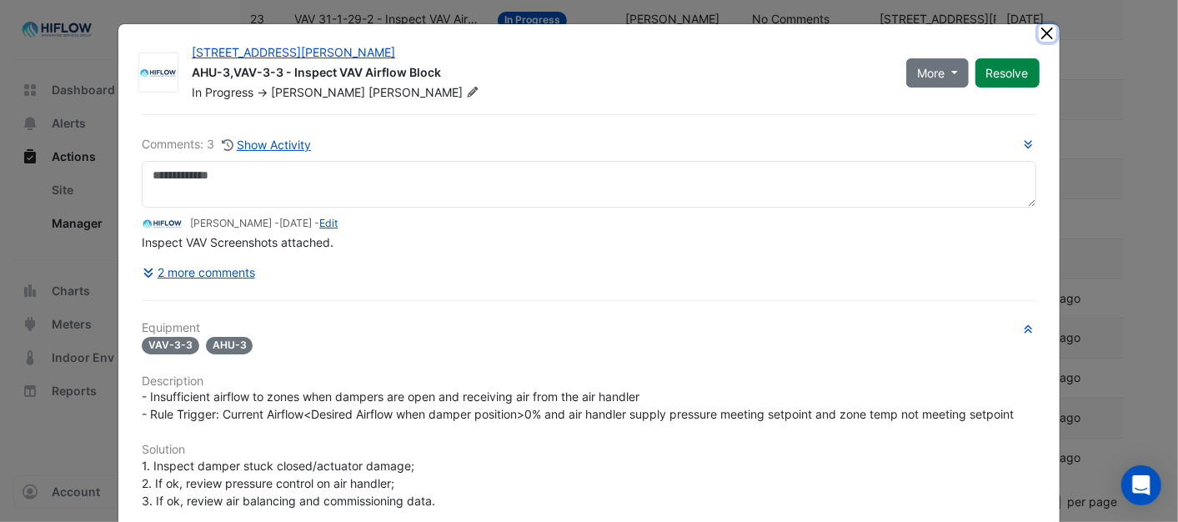
click at [1040, 28] on button "Close" at bounding box center [1048, 33] width 18 height 18
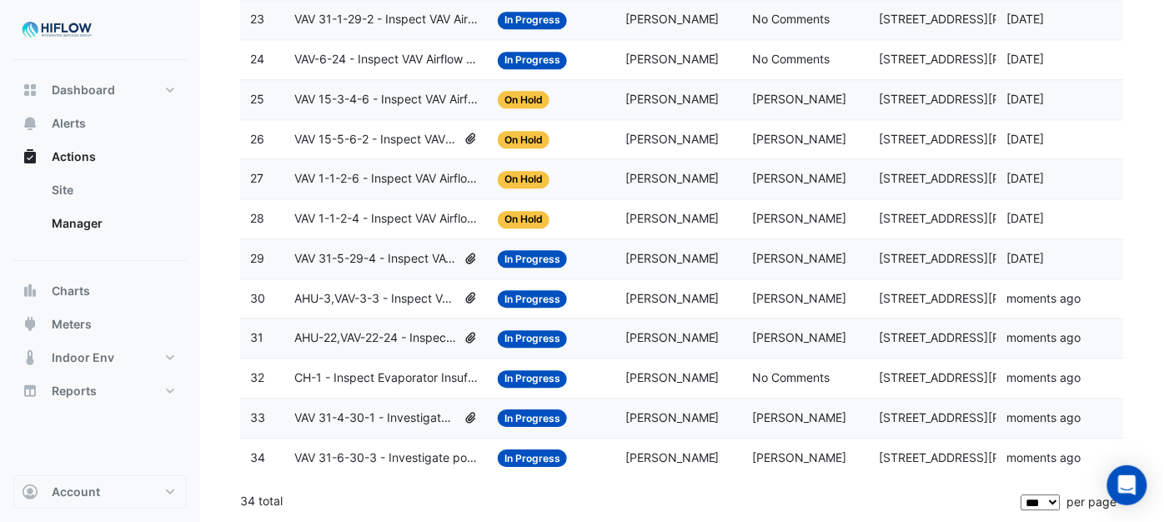
click at [378, 221] on span "VAV 1-1-2-4 - Inspect VAV Airflow Leak" at bounding box center [385, 218] width 183 height 19
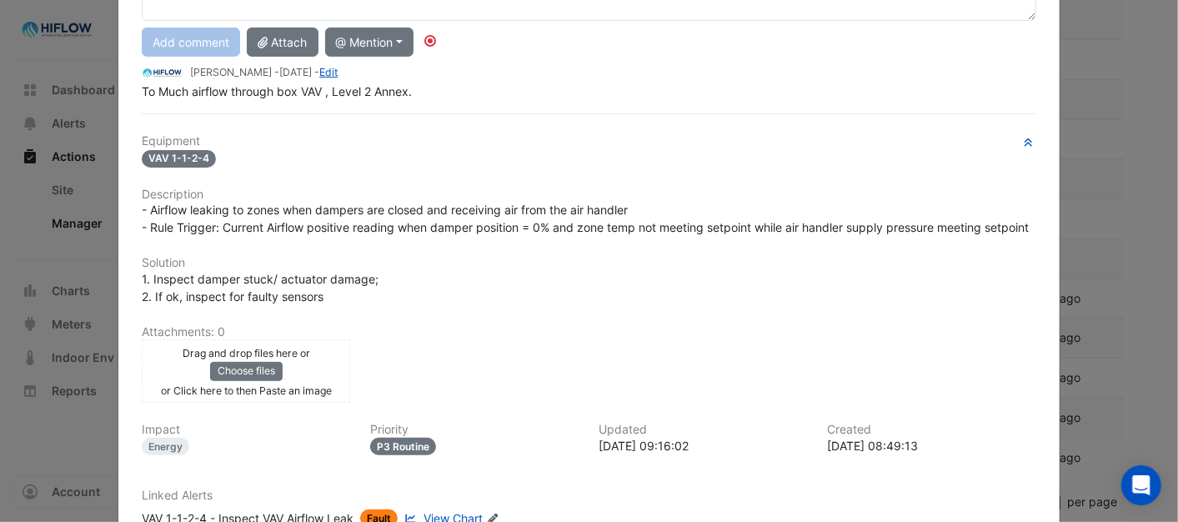
scroll to position [321, 0]
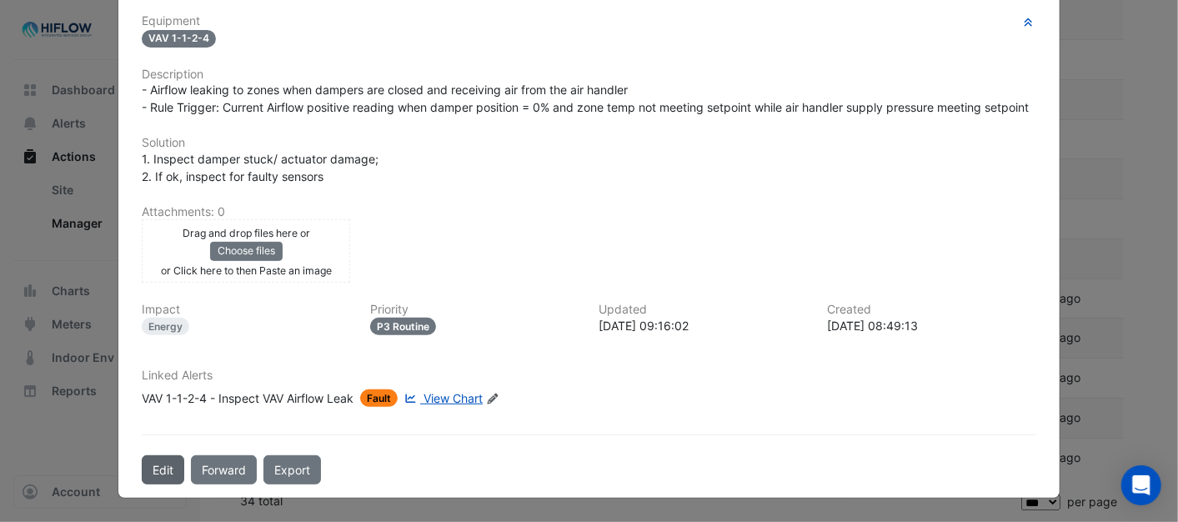
click at [171, 468] on button "Edit" at bounding box center [163, 469] width 43 height 29
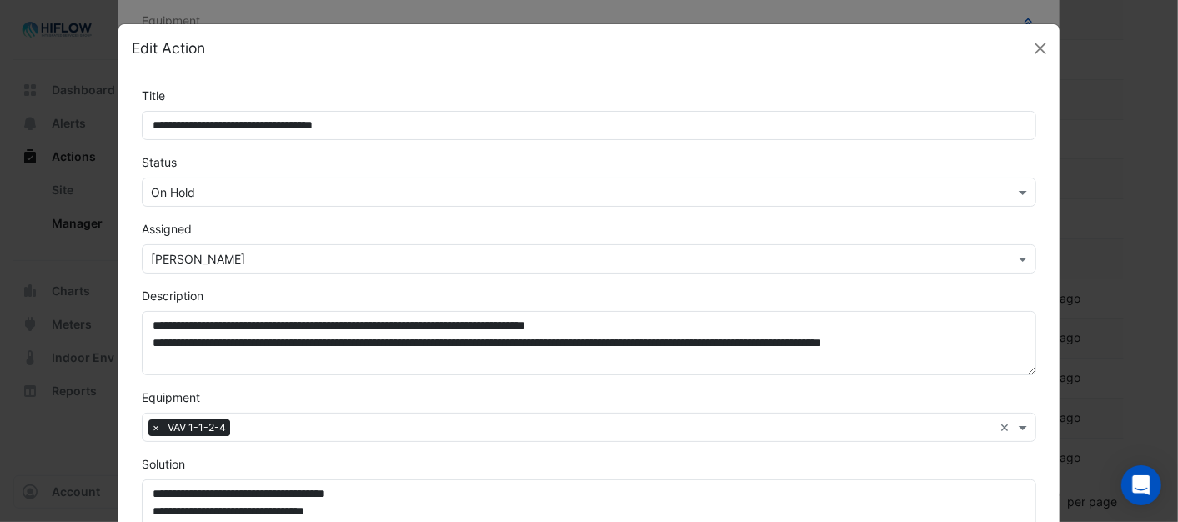
scroll to position [285, 0]
click at [1015, 185] on span at bounding box center [1025, 192] width 21 height 18
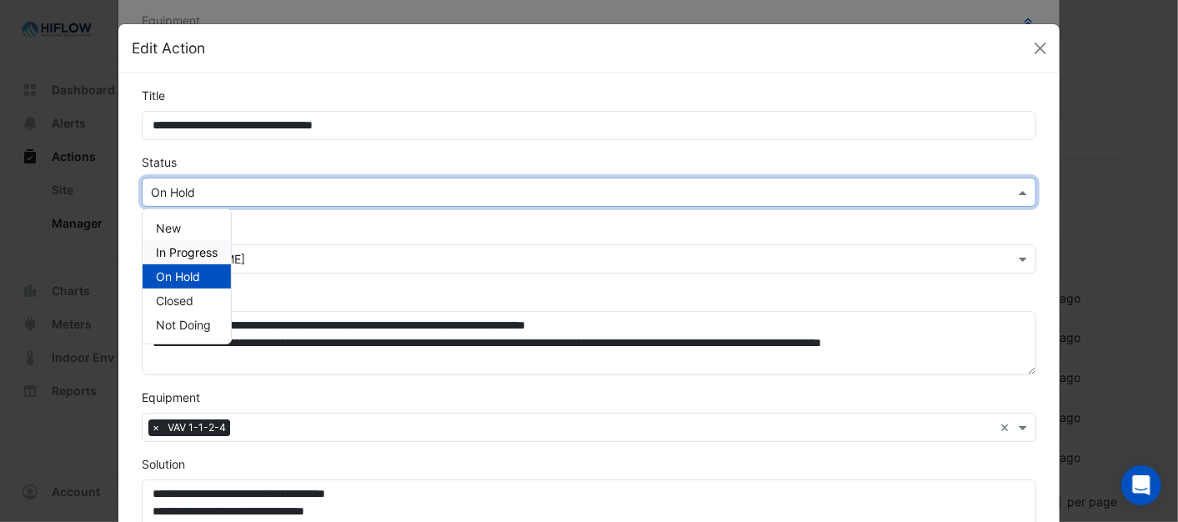
click at [159, 249] on span "In Progress" at bounding box center [187, 252] width 62 height 14
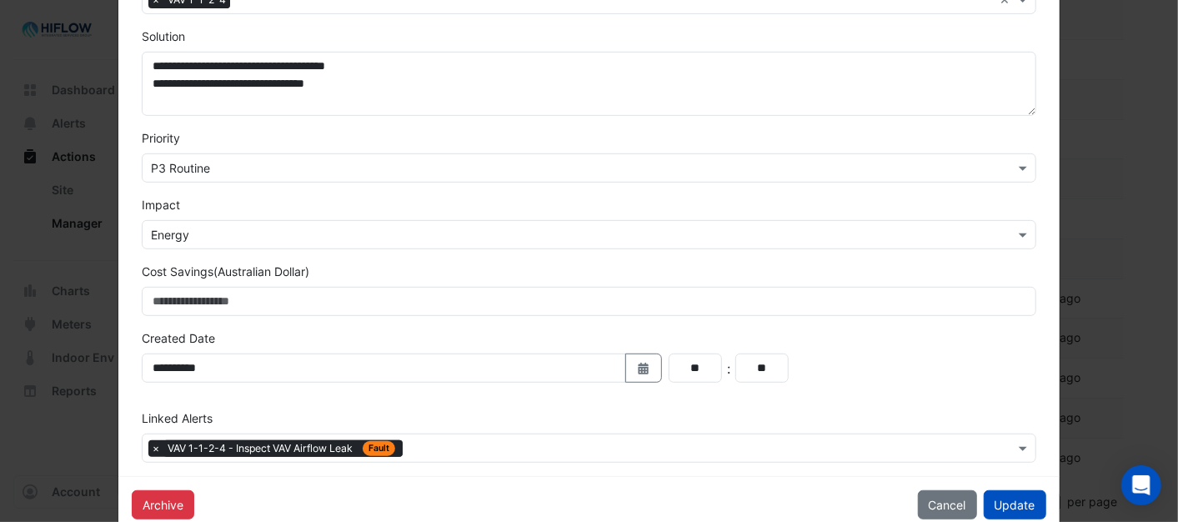
scroll to position [463, 0]
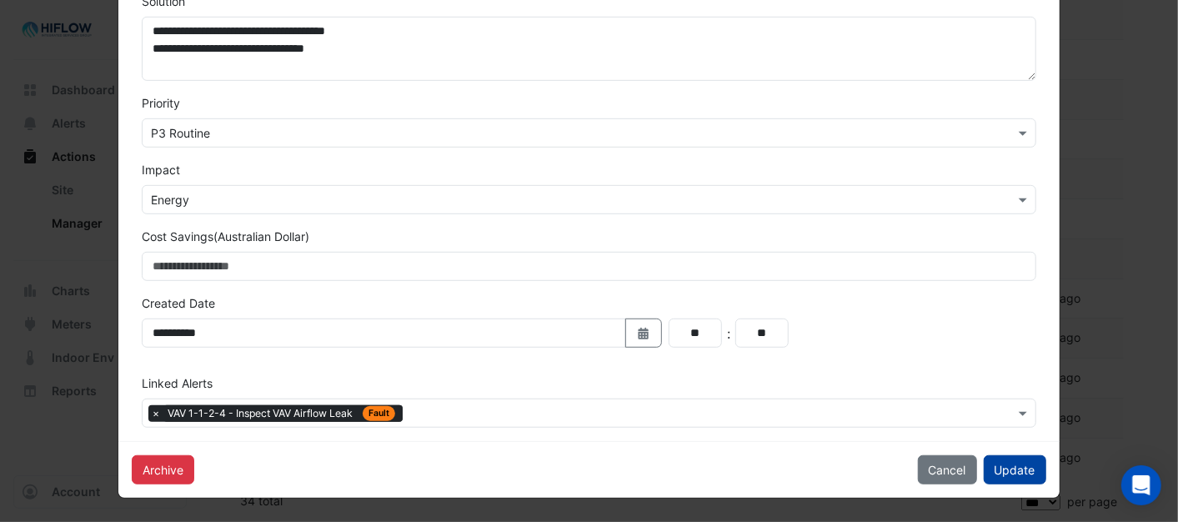
click at [984, 465] on button "Update" at bounding box center [1015, 469] width 63 height 29
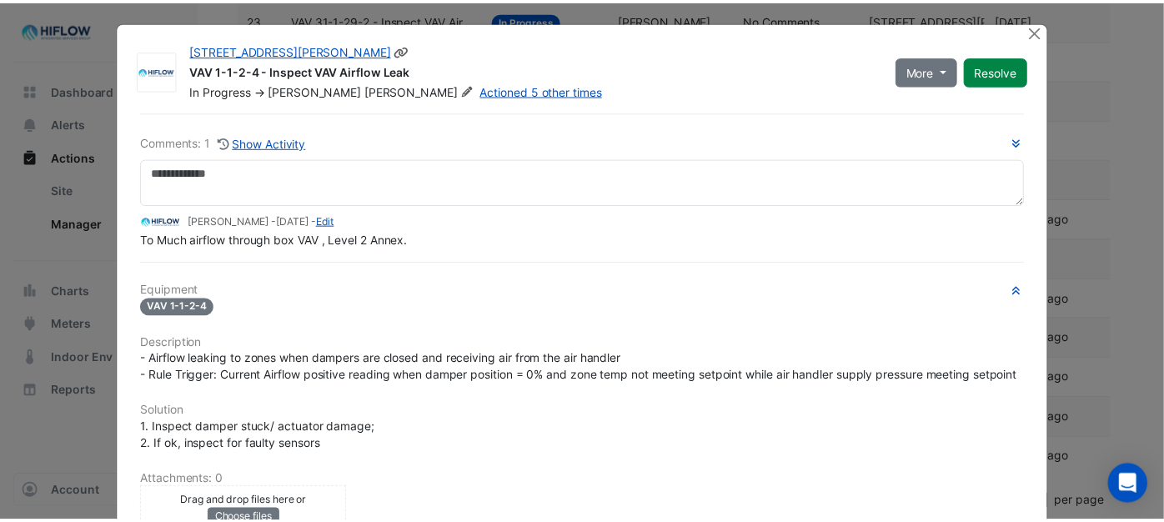
scroll to position [0, 0]
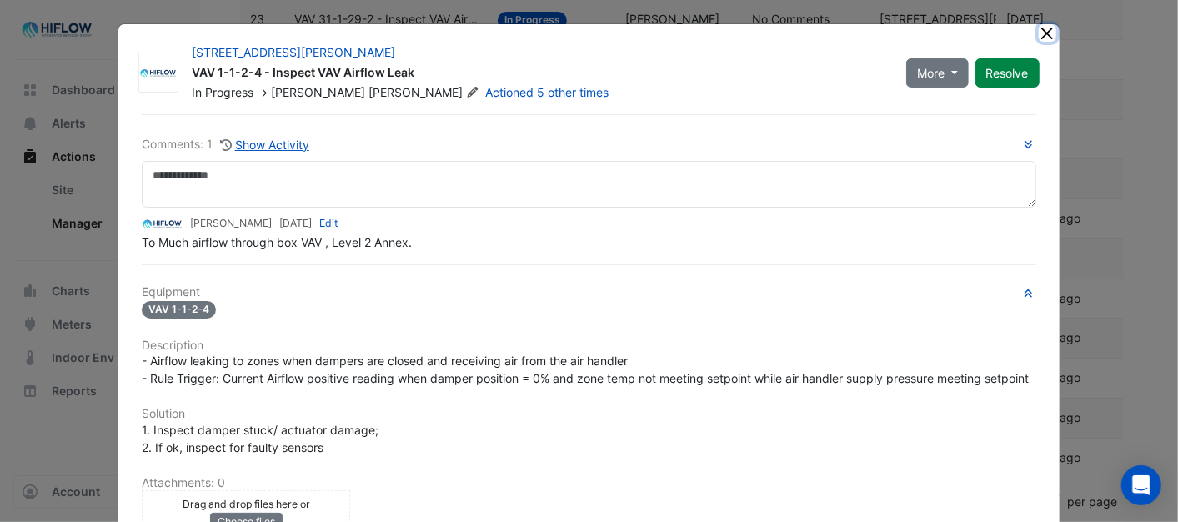
click at [1039, 33] on button "Close" at bounding box center [1048, 33] width 18 height 18
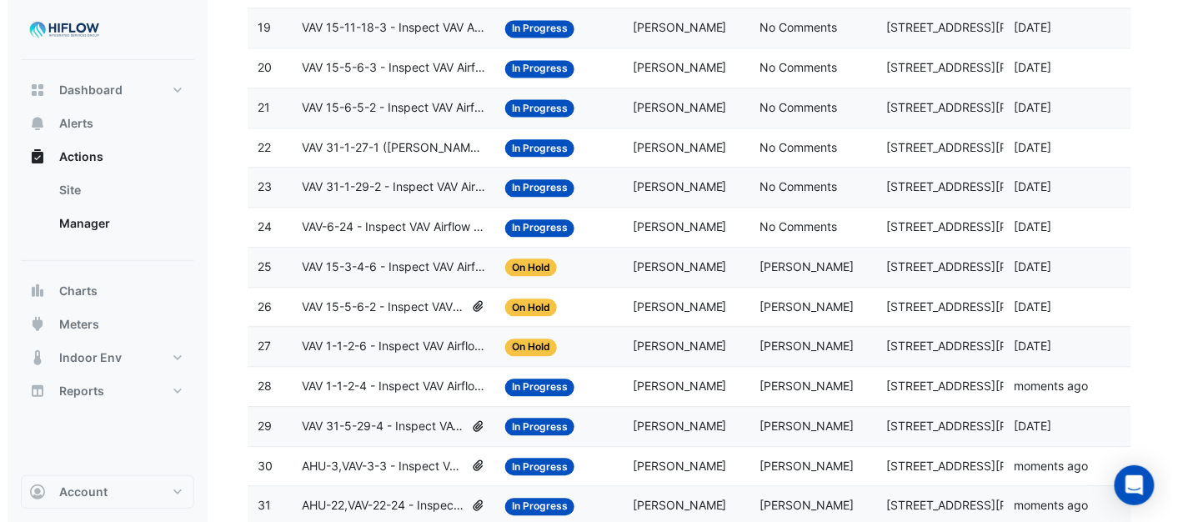
scroll to position [954, 0]
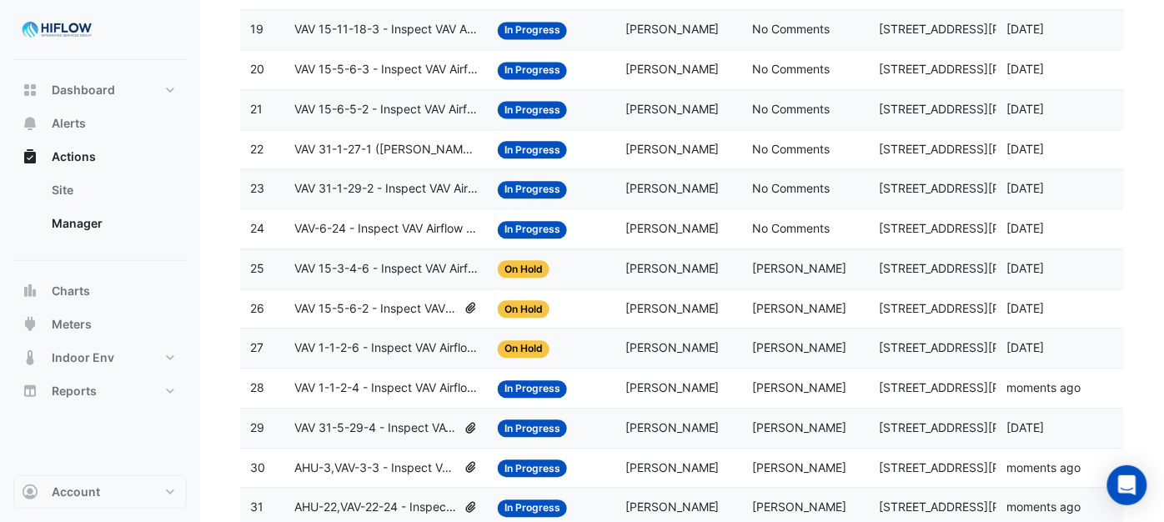
click at [403, 358] on span "VAV 1-1-2-6 - Inspect VAV Airflow Leak" at bounding box center [385, 348] width 183 height 19
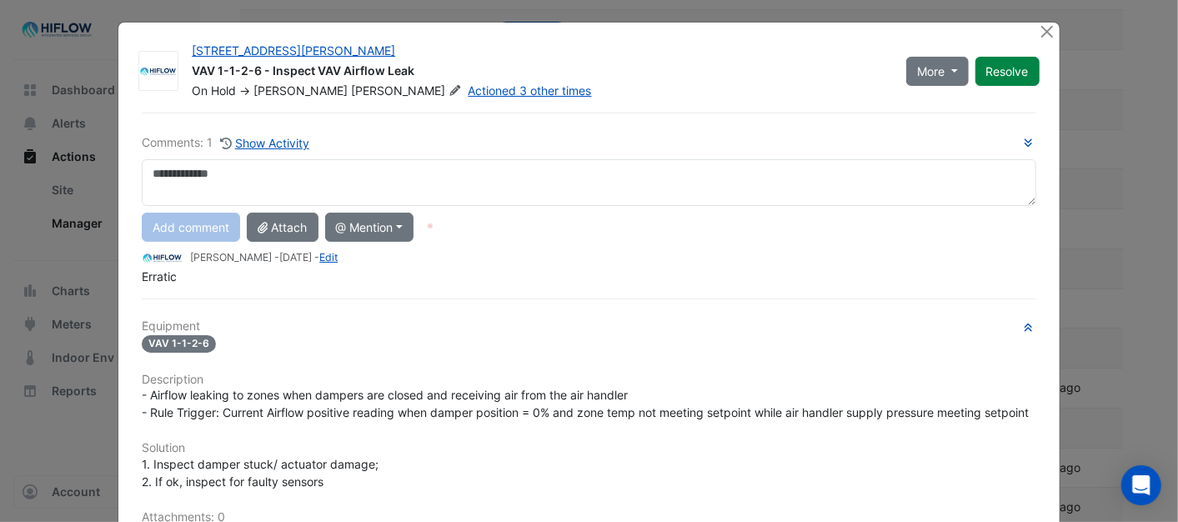
scroll to position [0, 0]
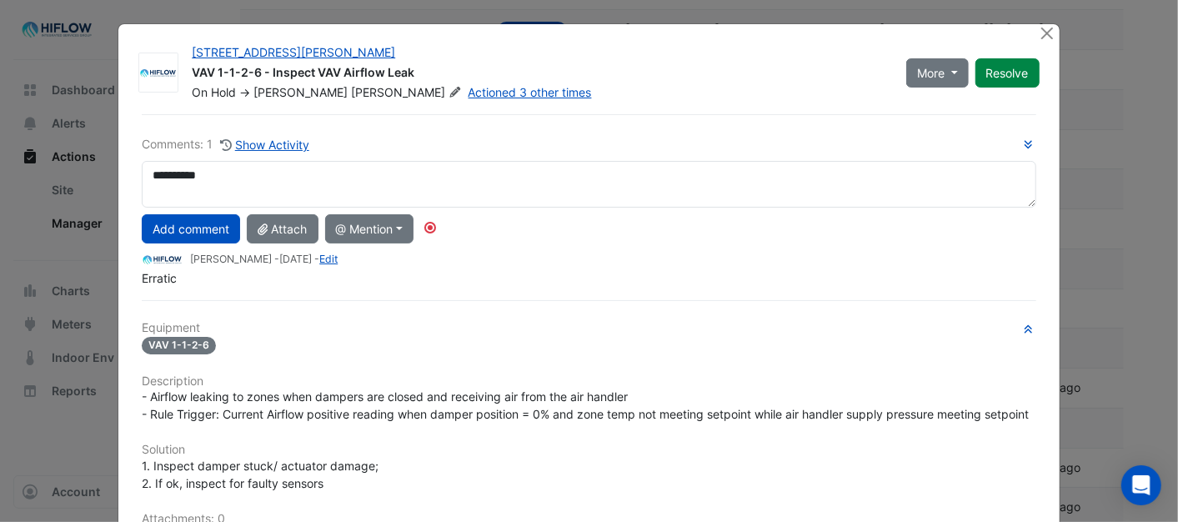
drag, startPoint x: 225, startPoint y: 168, endPoint x: 114, endPoint y: 177, distance: 111.2
click at [118, 177] on div "[STREET_ADDRESS][PERSON_NAME] VAV 1-1-2-6 - Inspect VAV Airflow Leak On Hold ->…" at bounding box center [588, 414] width 941 height 781
type textarea "**********"
click at [192, 231] on button "Add comment" at bounding box center [191, 228] width 98 height 29
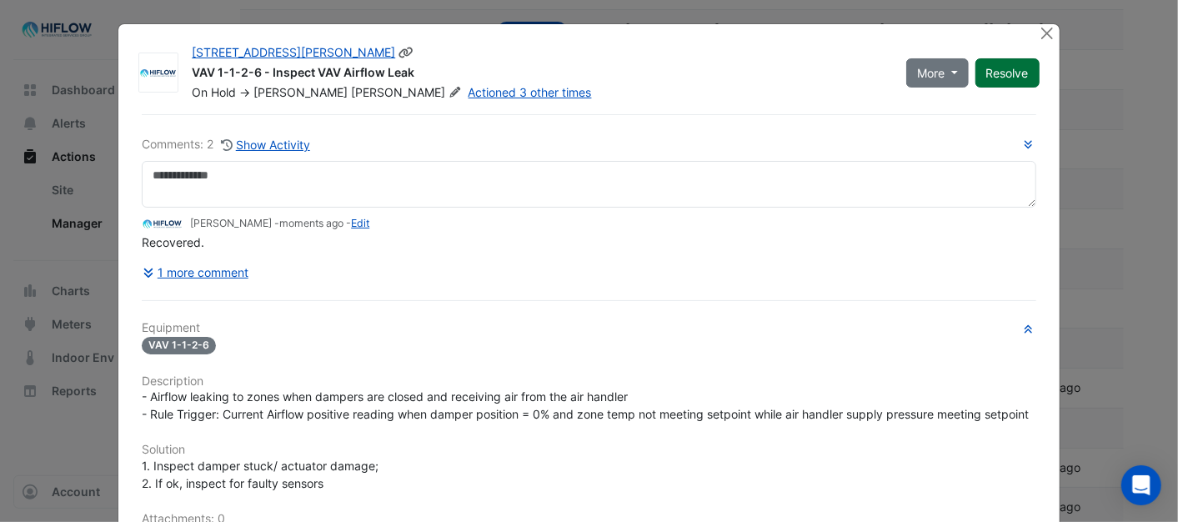
click at [996, 77] on button "Resolve" at bounding box center [1008, 72] width 64 height 29
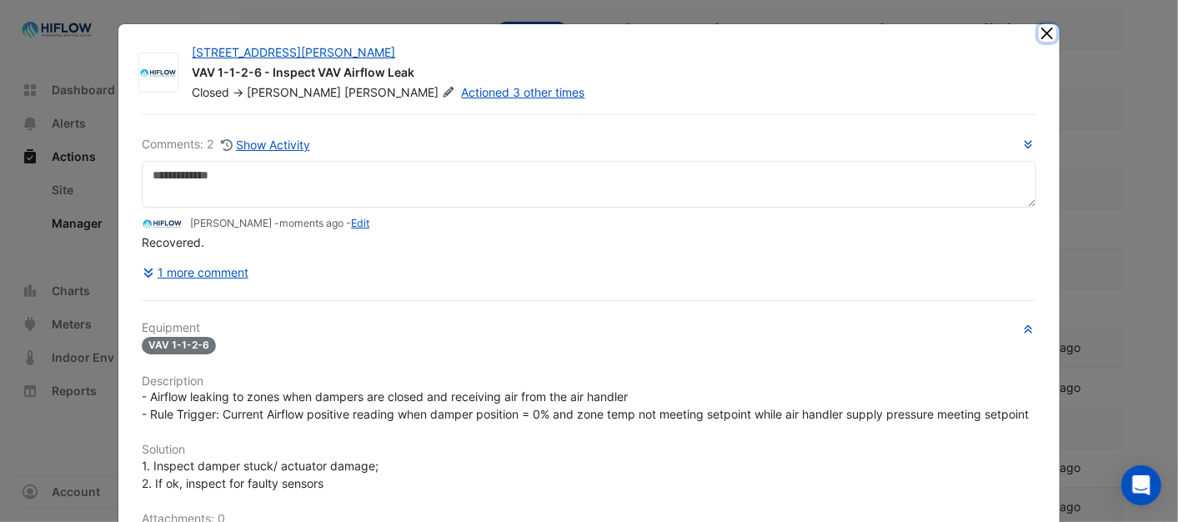
click at [1045, 34] on button "Close" at bounding box center [1048, 33] width 18 height 18
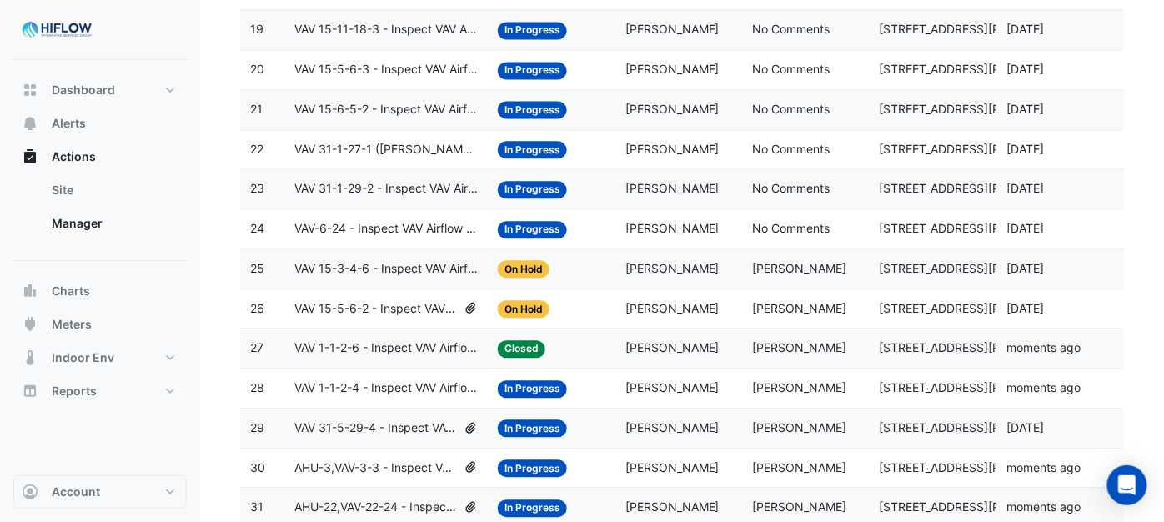
click at [395, 311] on span "VAV 15-5-6-2 - Inspect VAV Airflow Block" at bounding box center [375, 308] width 163 height 19
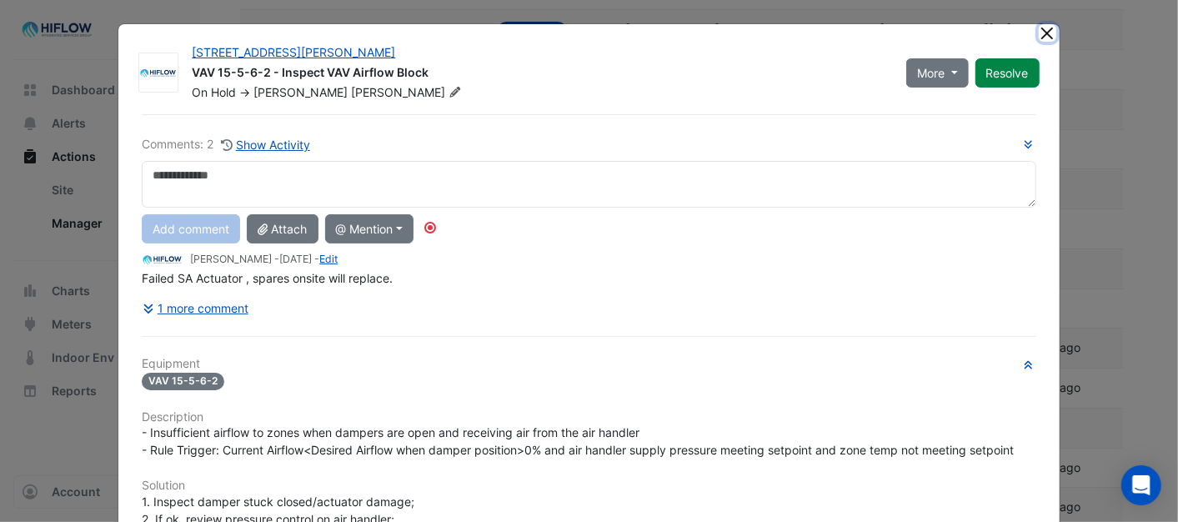
click at [1044, 36] on button "Close" at bounding box center [1048, 33] width 18 height 18
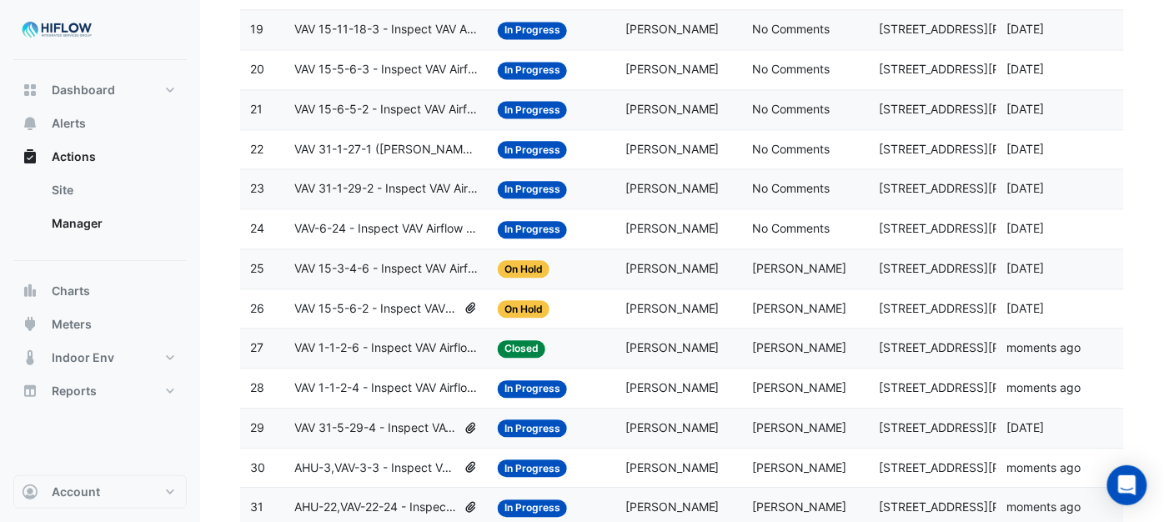
click at [354, 275] on span "VAV 15-3-4-6 - Inspect VAV Airflow Block" at bounding box center [385, 268] width 183 height 19
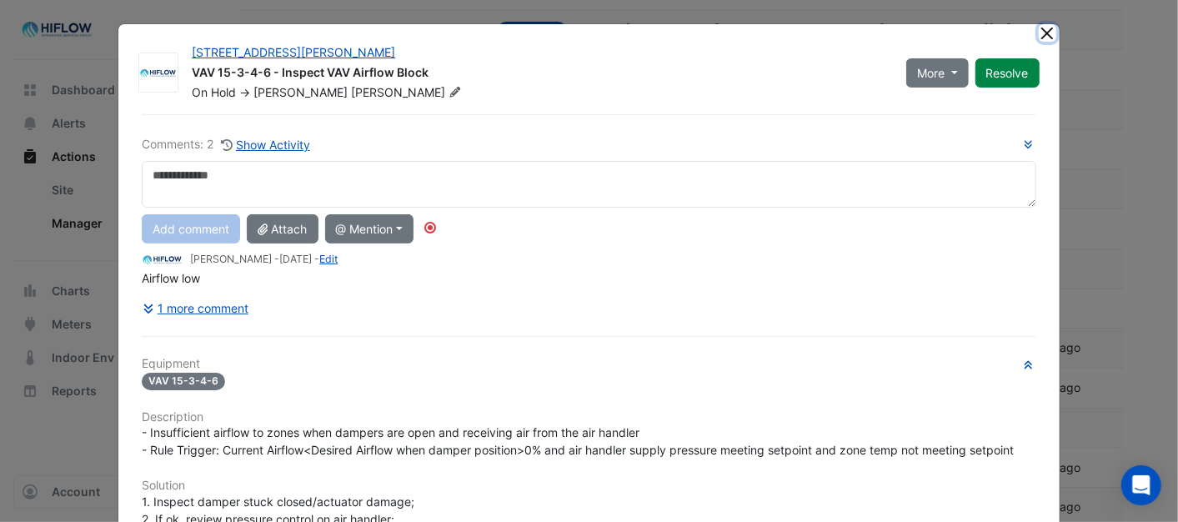
click at [1039, 33] on button "Close" at bounding box center [1048, 33] width 18 height 18
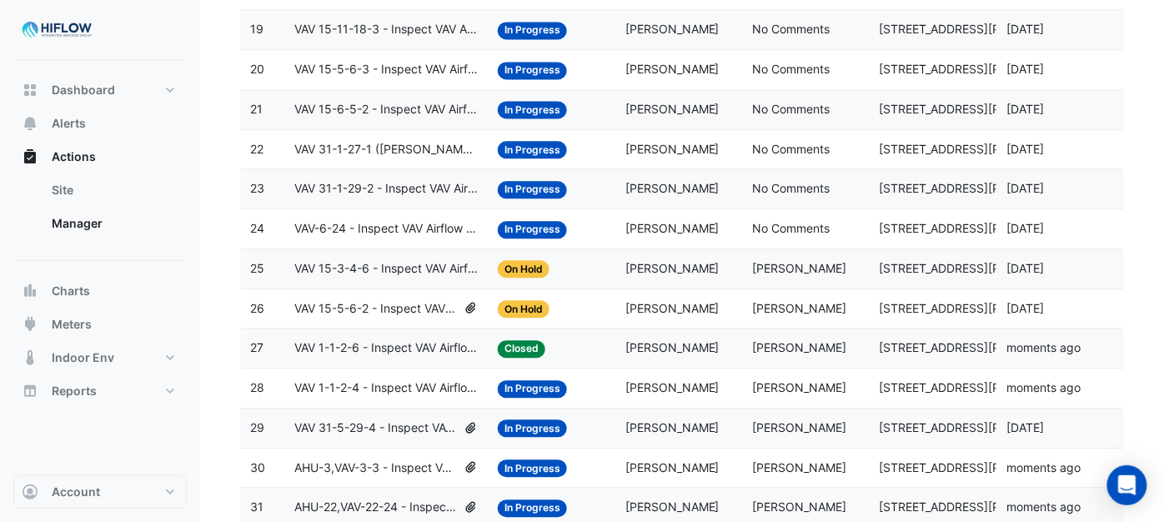
click at [368, 238] on span "VAV-6-24 - Inspect VAV Airflow Oversupply (Energy Waste)" at bounding box center [385, 228] width 183 height 19
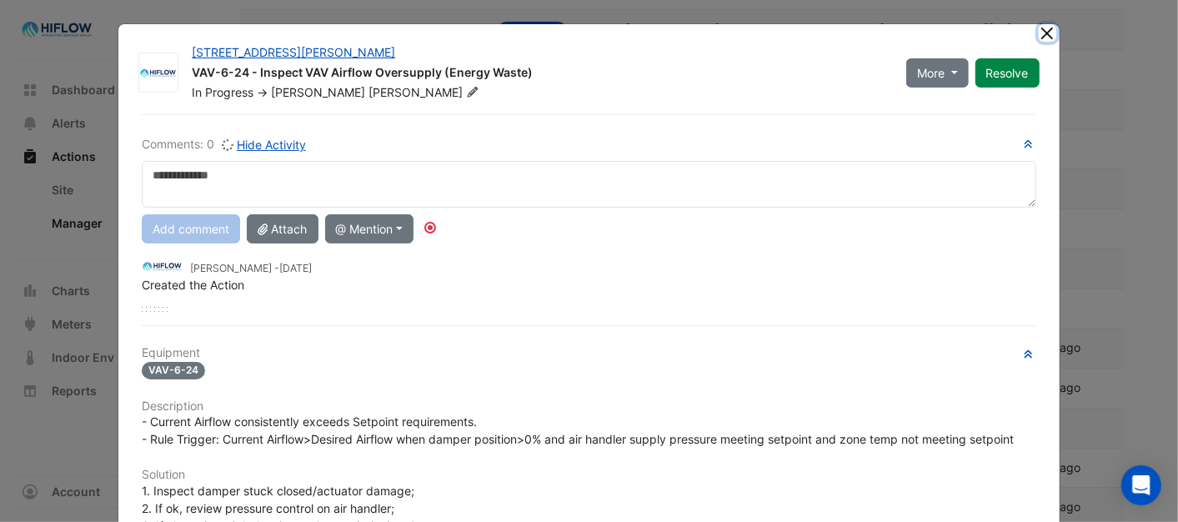
click at [1039, 29] on button "Close" at bounding box center [1048, 33] width 18 height 18
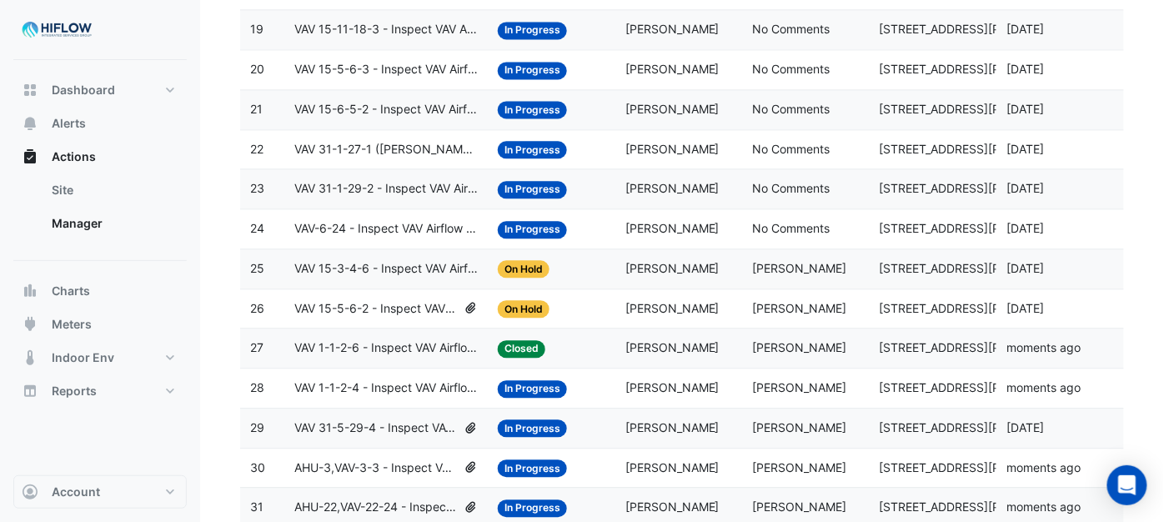
click at [363, 196] on span "VAV 31-1-29-2 - Inspect VAV Airflow Block" at bounding box center [385, 188] width 183 height 19
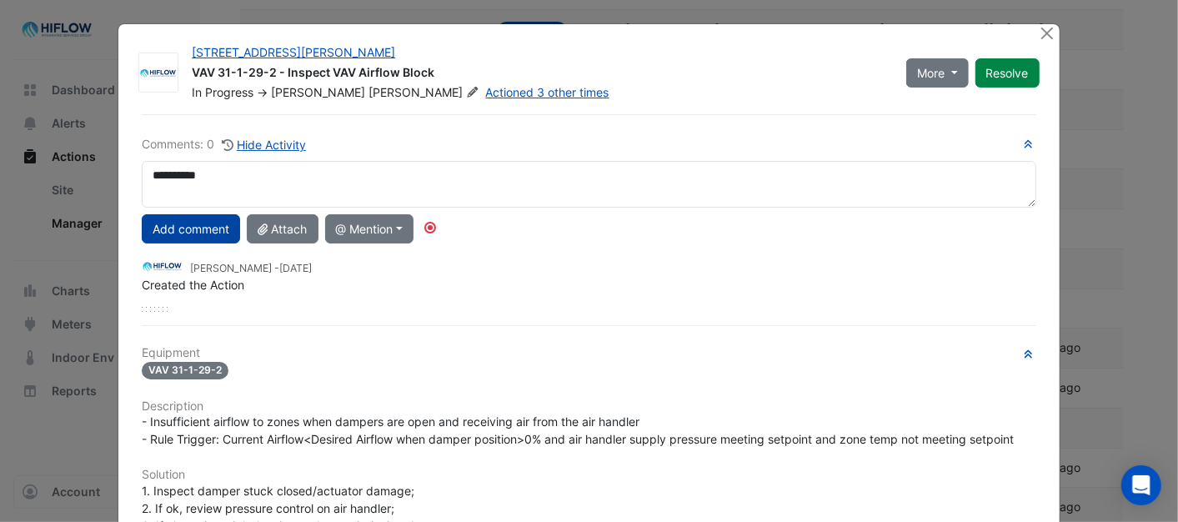
type textarea "**********"
click at [203, 220] on button "Add comment" at bounding box center [191, 228] width 98 height 29
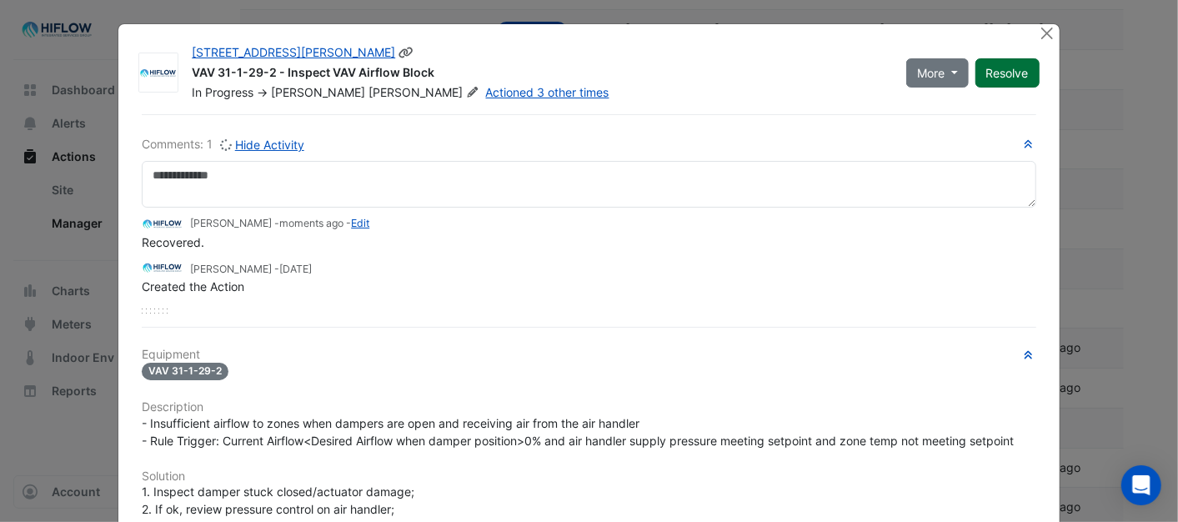
click at [1011, 76] on button "Resolve" at bounding box center [1008, 72] width 64 height 29
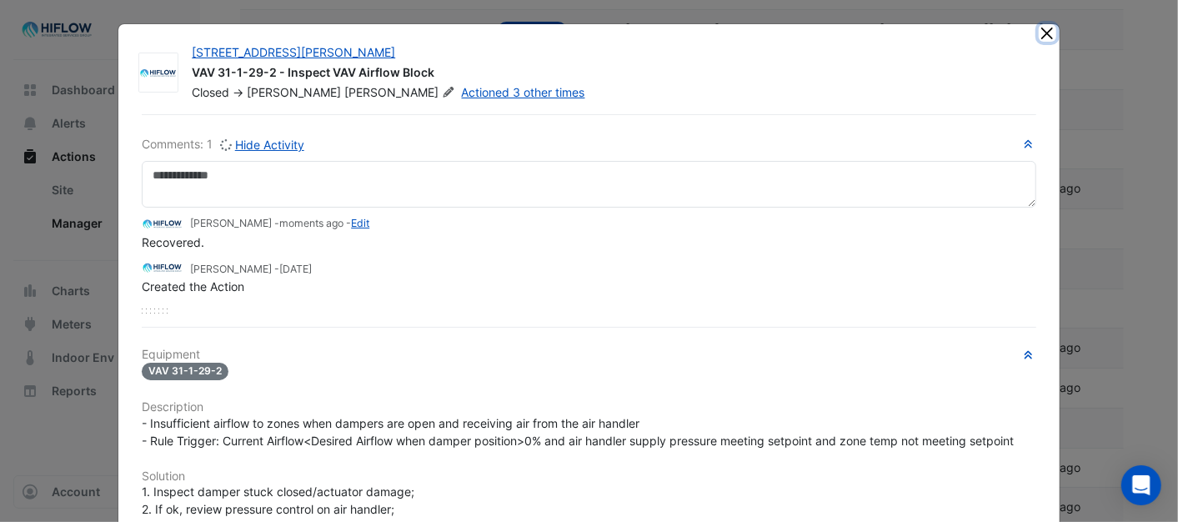
click at [1039, 32] on button "Close" at bounding box center [1048, 33] width 18 height 18
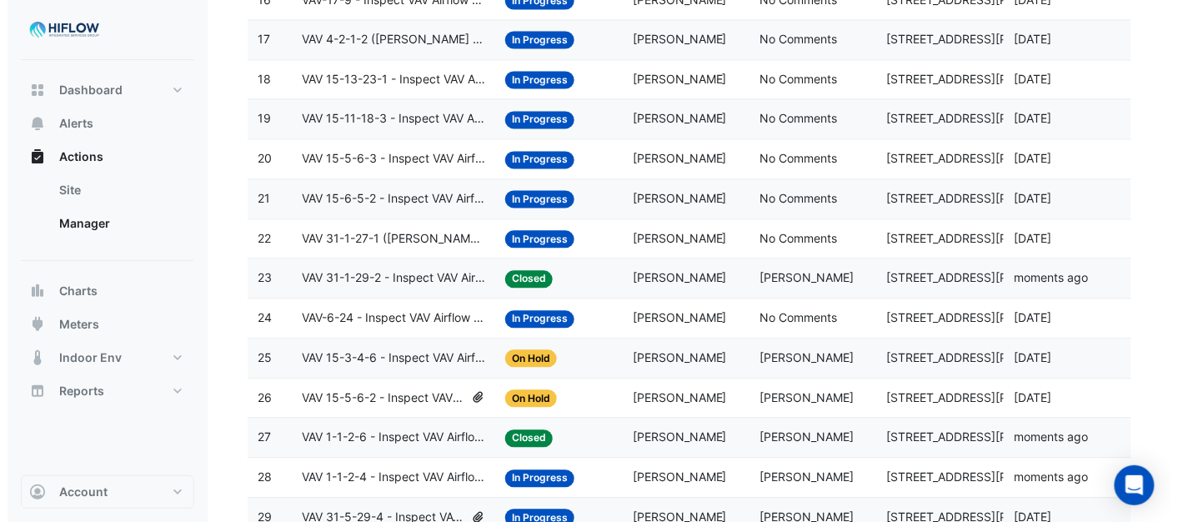
scroll to position [862, 0]
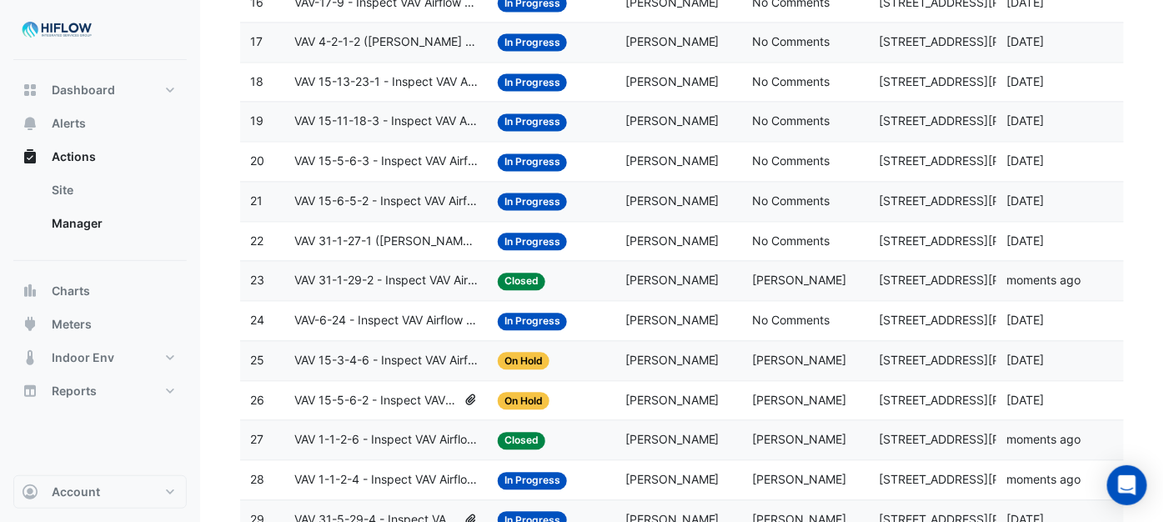
click at [347, 252] on span "VAV 31-1-27-1 ([PERSON_NAME] IE) - Review Critical Sensor Outside Range" at bounding box center [385, 242] width 183 height 19
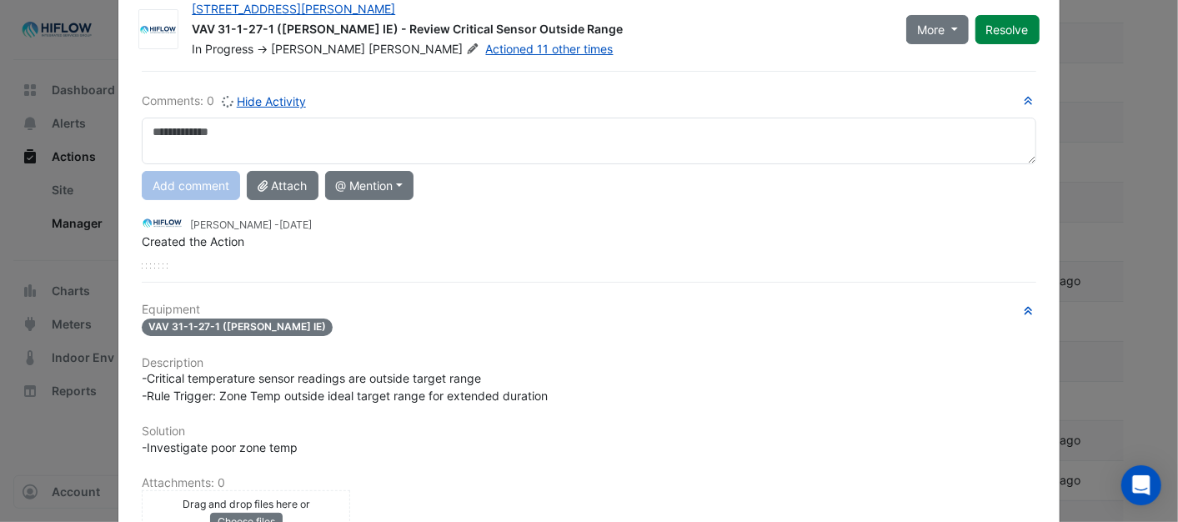
scroll to position [0, 0]
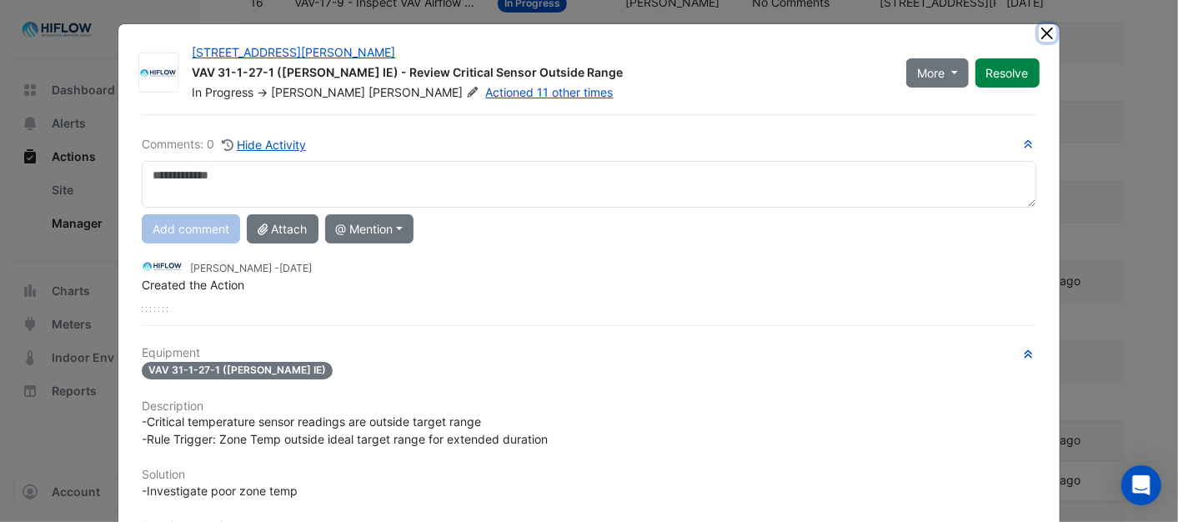
click at [1039, 29] on button "Close" at bounding box center [1048, 33] width 18 height 18
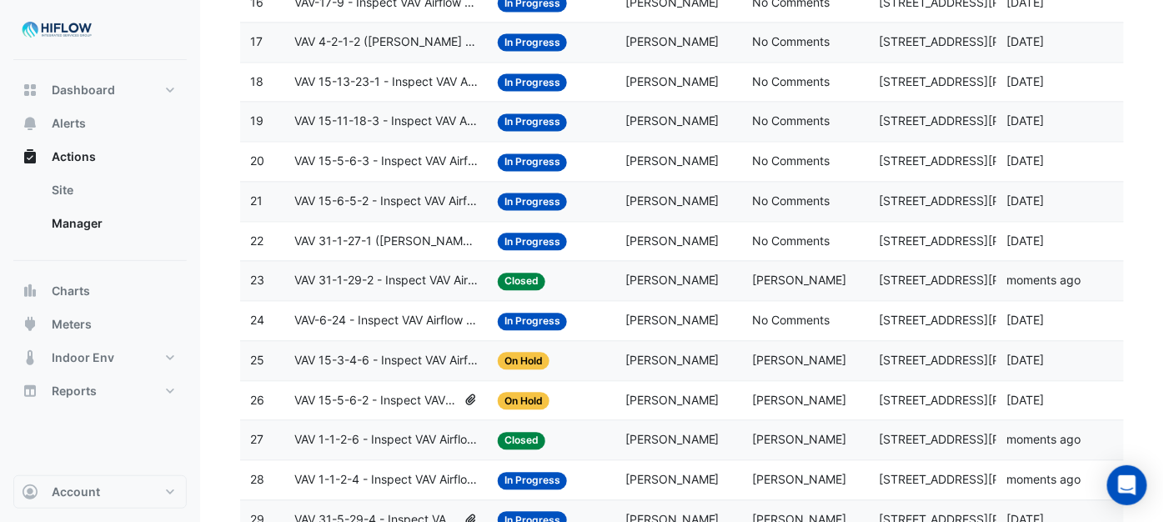
click at [357, 209] on span "VAV 15-6-5-2 - Inspect VAV Airflow Block" at bounding box center [385, 202] width 183 height 19
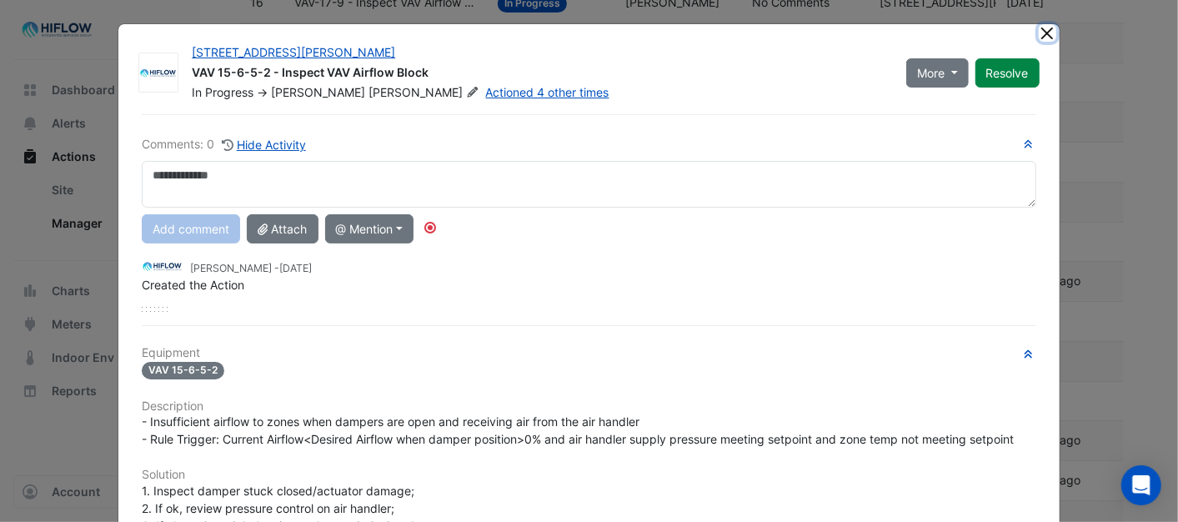
click at [1039, 31] on button "Close" at bounding box center [1048, 33] width 18 height 18
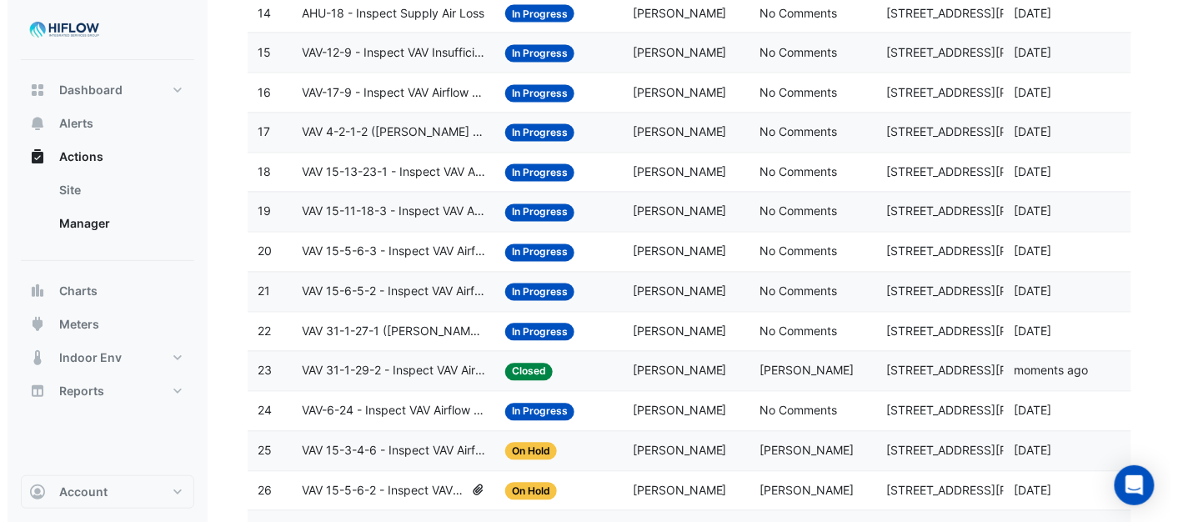
scroll to position [769, 0]
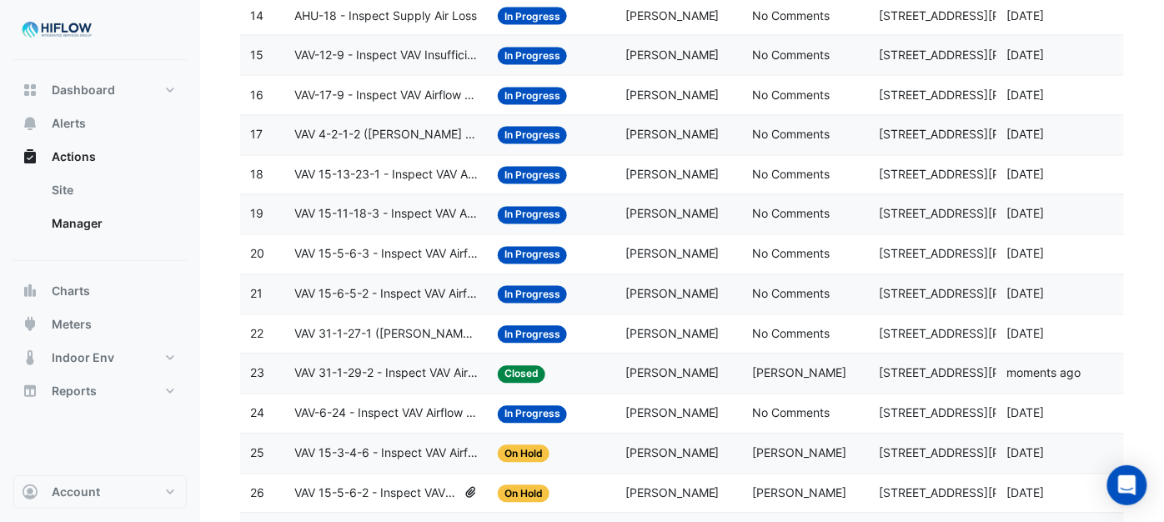
click at [339, 264] on span "VAV 15-5-6-3 - Inspect VAV Airflow Block" at bounding box center [385, 254] width 183 height 19
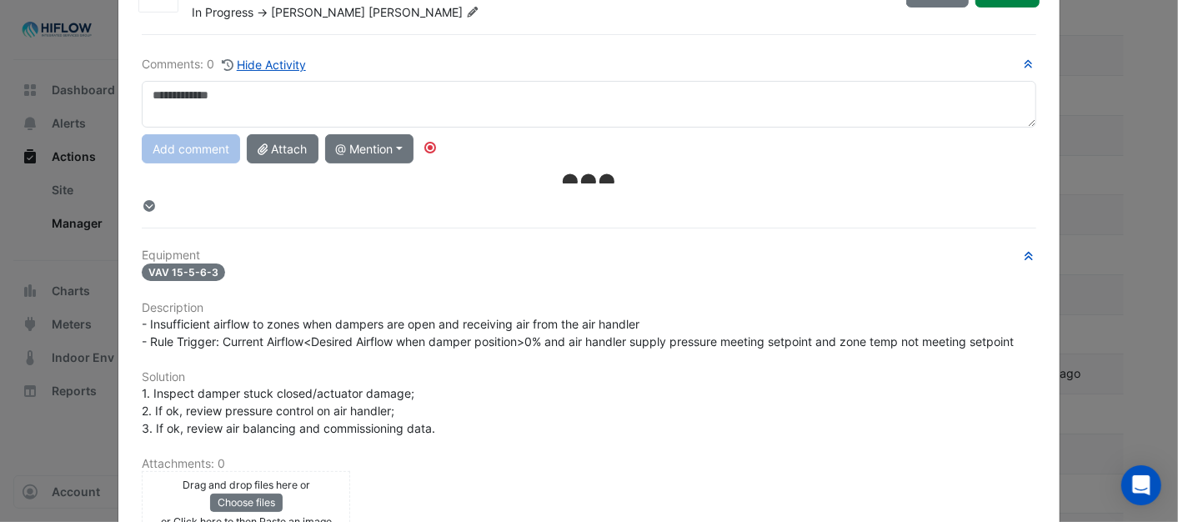
scroll to position [0, 0]
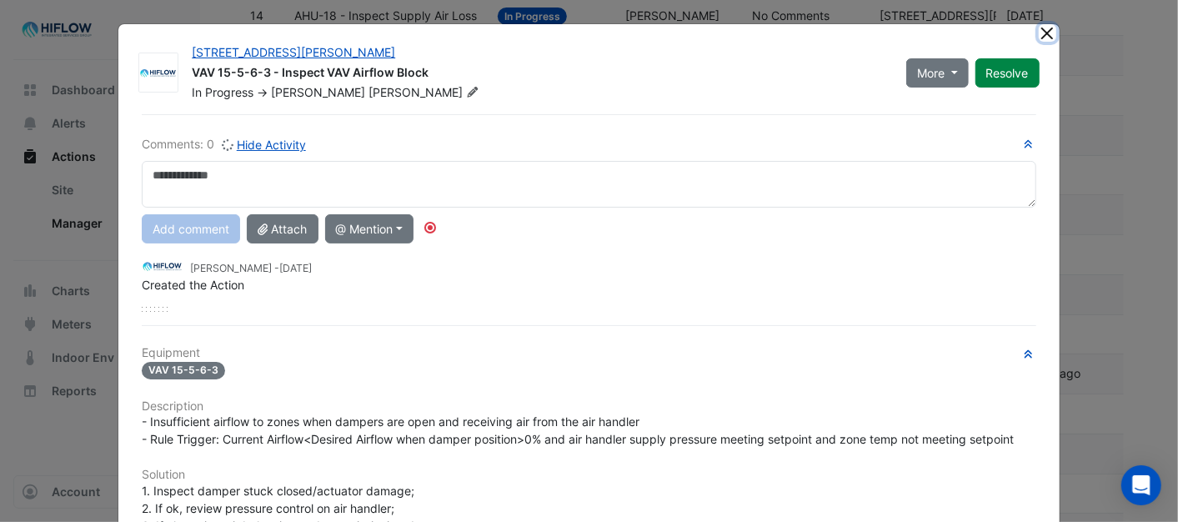
click at [1043, 36] on button "Close" at bounding box center [1048, 33] width 18 height 18
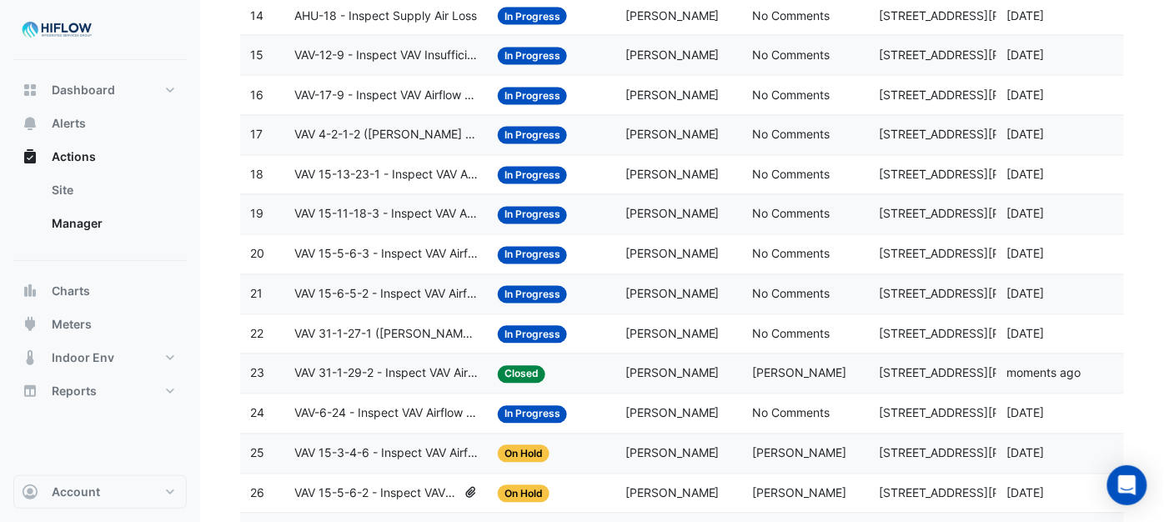
click at [312, 224] on span "VAV 15-11-18-3 - Inspect VAV Airflow Block" at bounding box center [385, 214] width 183 height 19
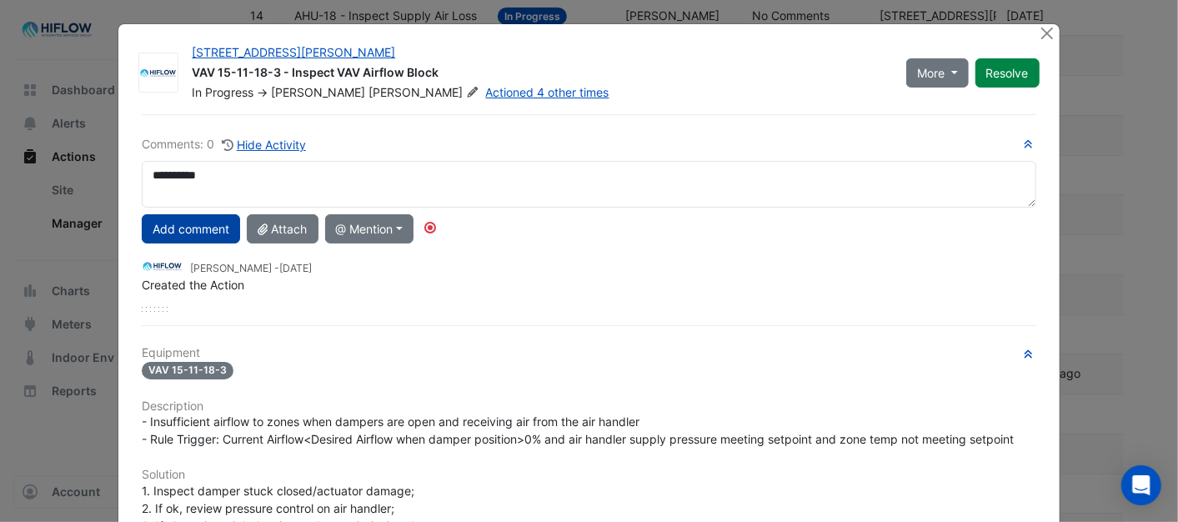
type textarea "**********"
click at [175, 230] on button "Add comment" at bounding box center [191, 228] width 98 height 29
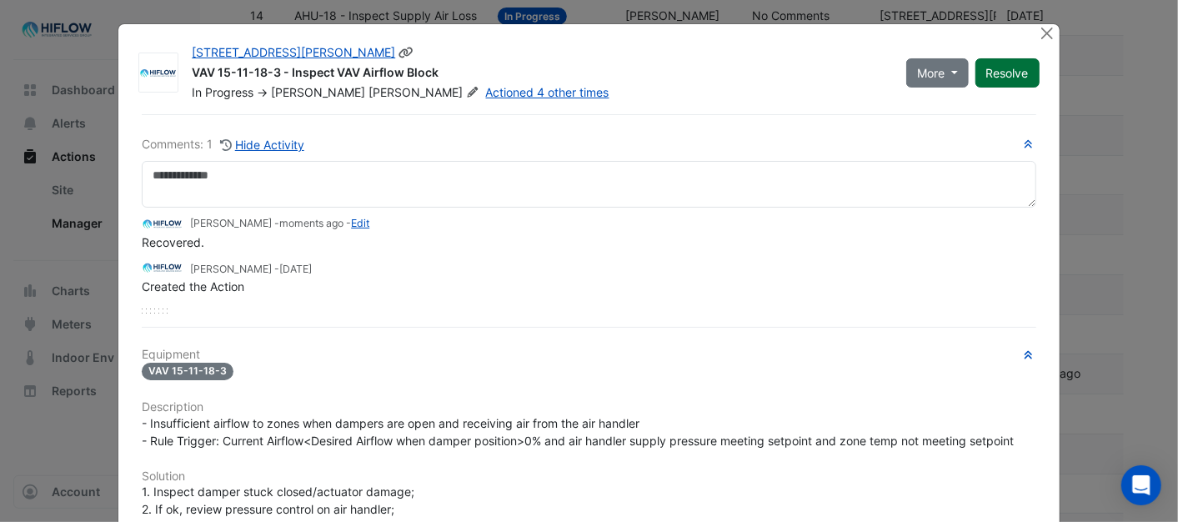
click at [987, 75] on button "Resolve" at bounding box center [1008, 72] width 64 height 29
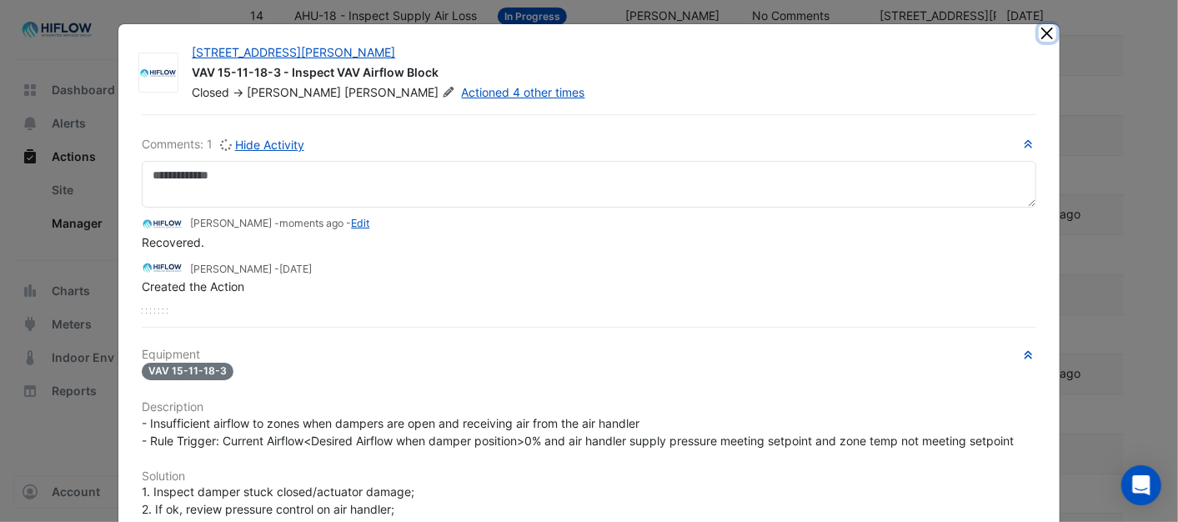
click at [1039, 31] on button "Close" at bounding box center [1048, 33] width 18 height 18
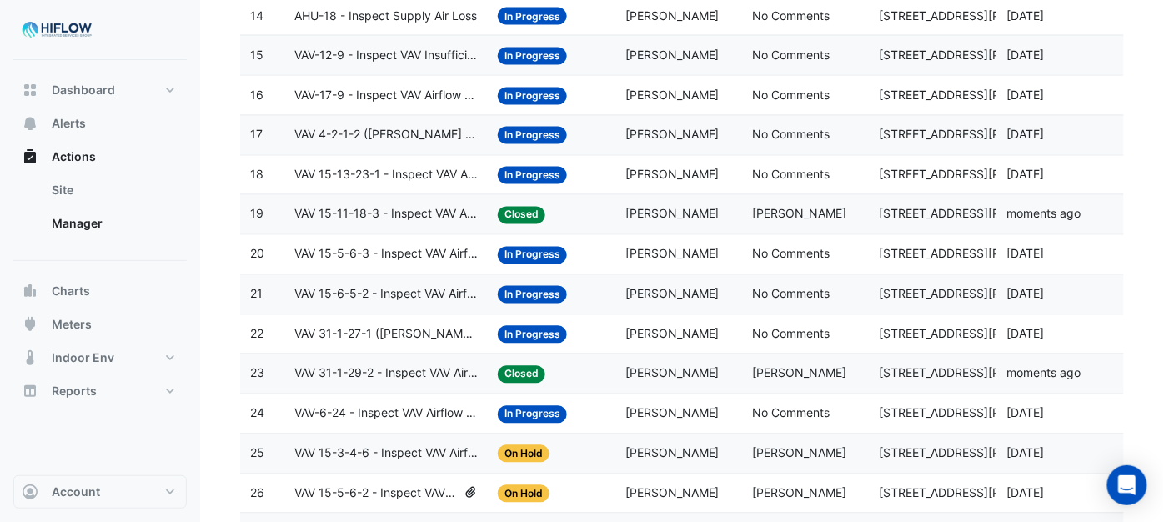
click at [372, 185] on span "VAV 15-13-23-1 - Inspect VAV Airflow Block" at bounding box center [385, 175] width 183 height 19
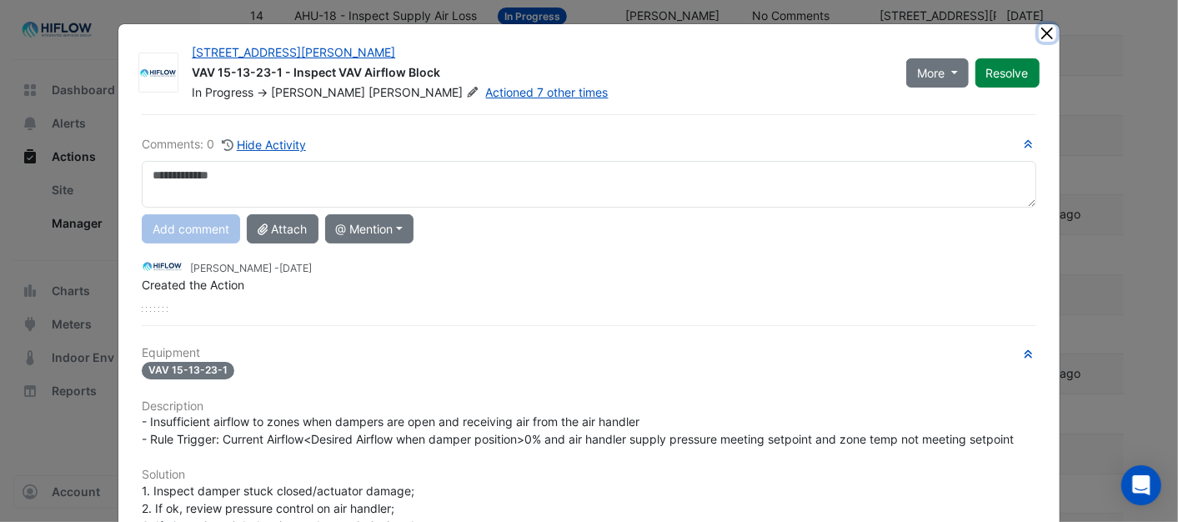
click at [1045, 35] on button "Close" at bounding box center [1048, 33] width 18 height 18
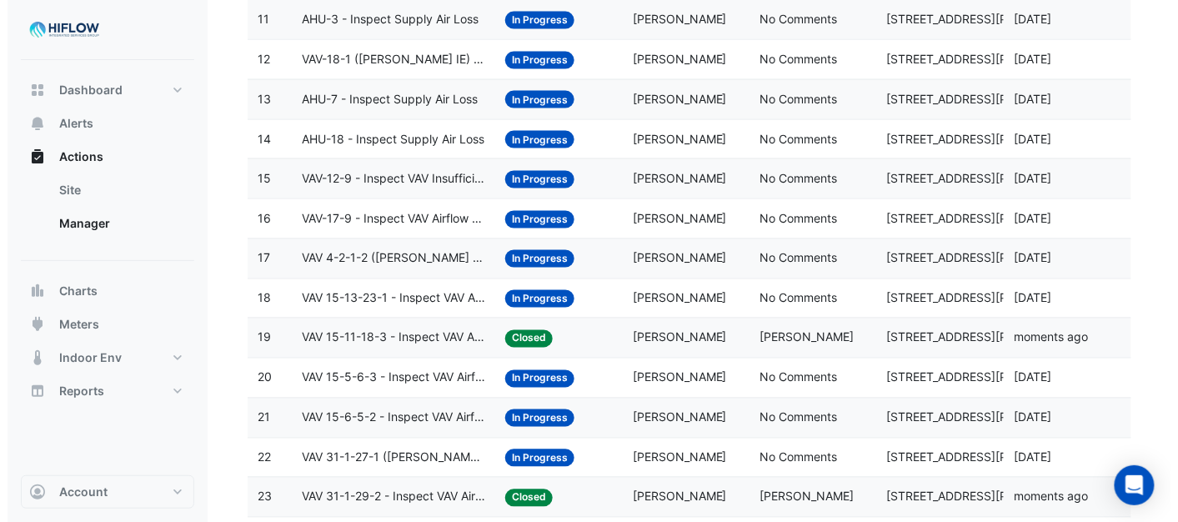
scroll to position [584, 0]
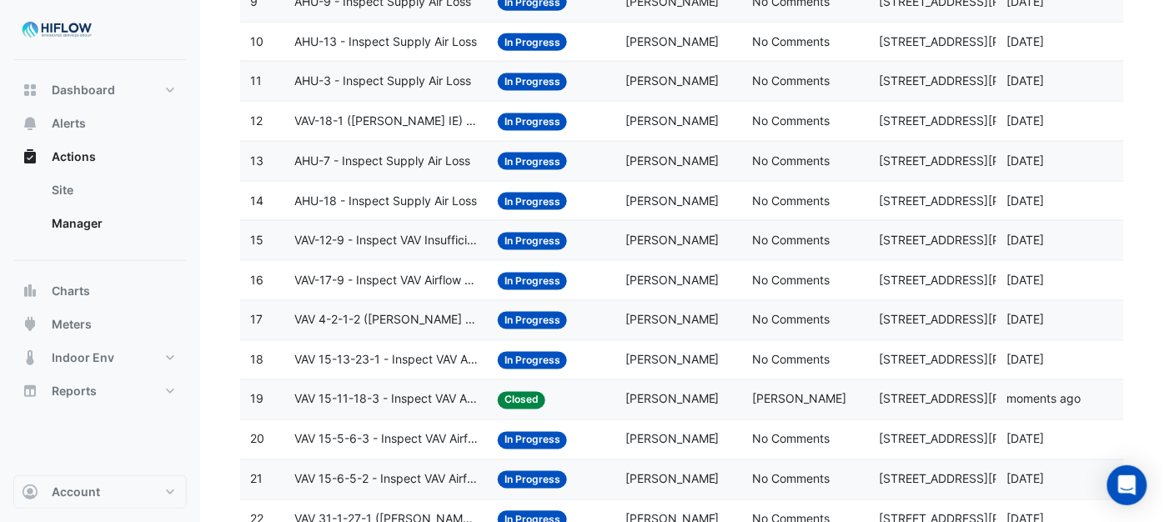
click at [329, 329] on span "VAV 4-2-1-2 ([PERSON_NAME] IE) - Review Critical Sensor Outside Range" at bounding box center [385, 320] width 183 height 19
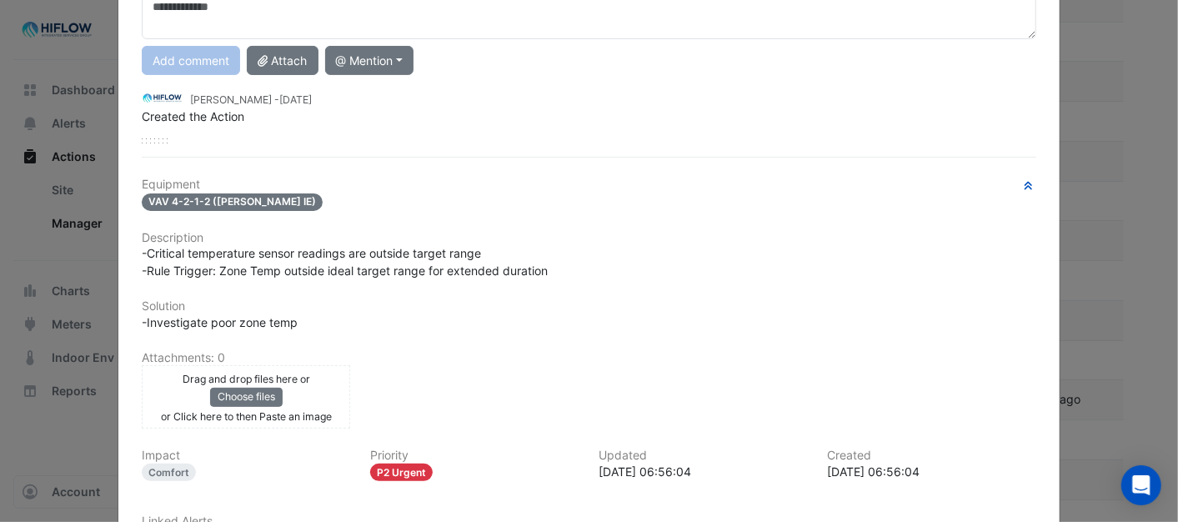
scroll to position [0, 0]
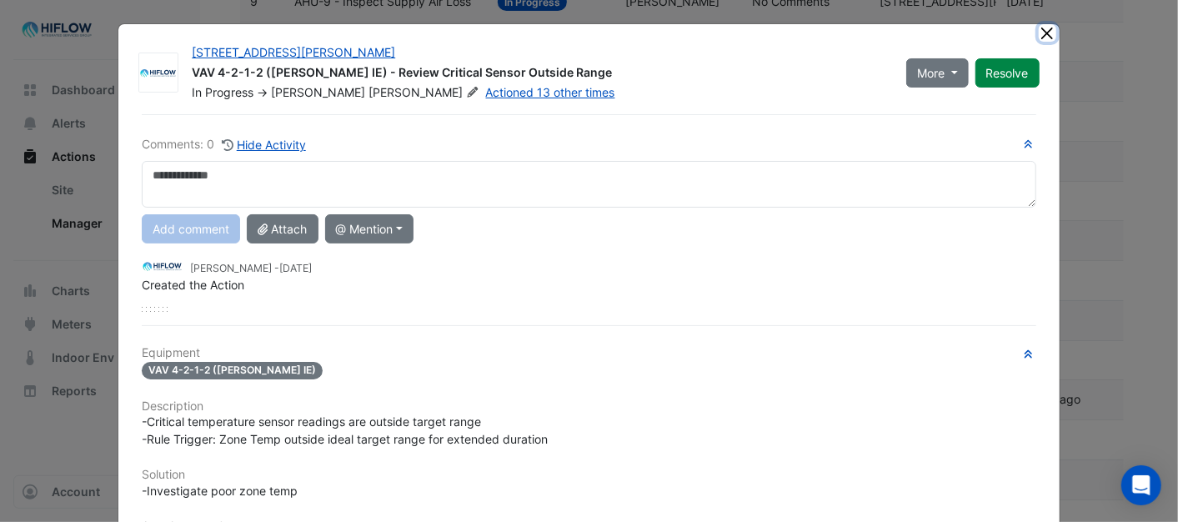
click at [1039, 30] on button "Close" at bounding box center [1048, 33] width 18 height 18
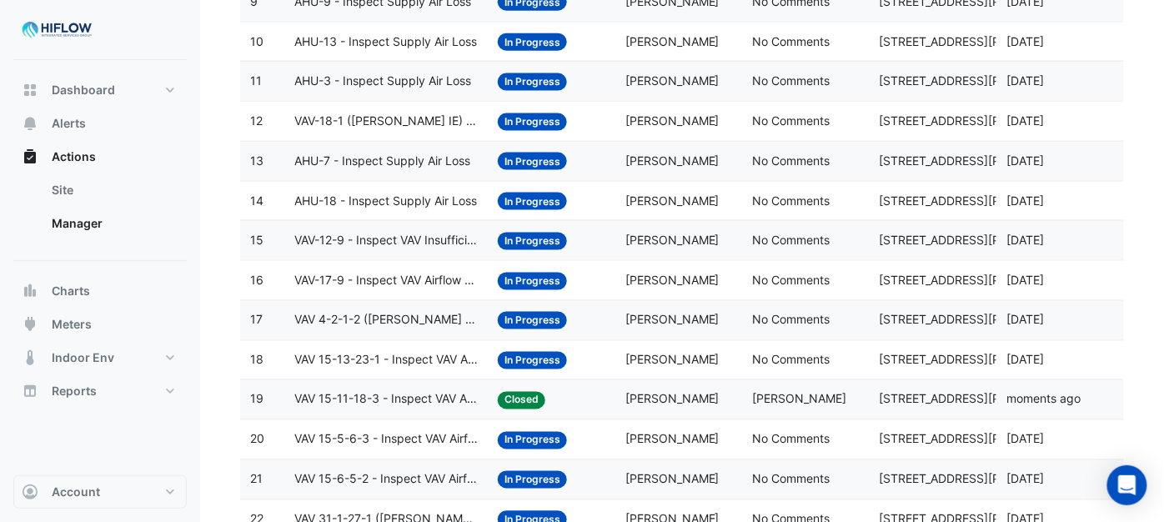
click at [322, 289] on span "VAV-17-9 - Inspect VAV Airflow Block" at bounding box center [385, 280] width 183 height 19
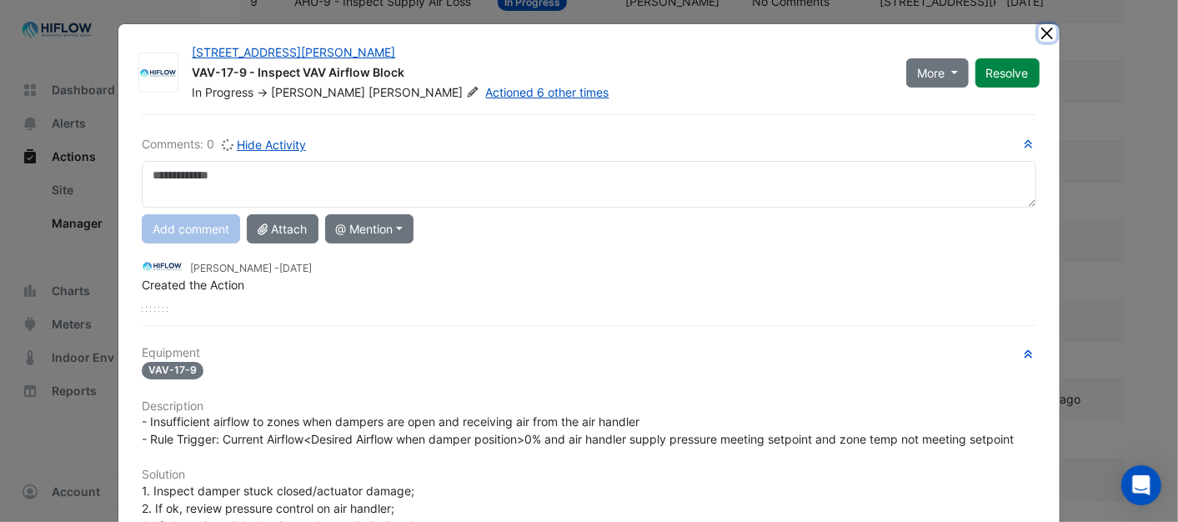
click at [1039, 35] on button "Close" at bounding box center [1048, 33] width 18 height 18
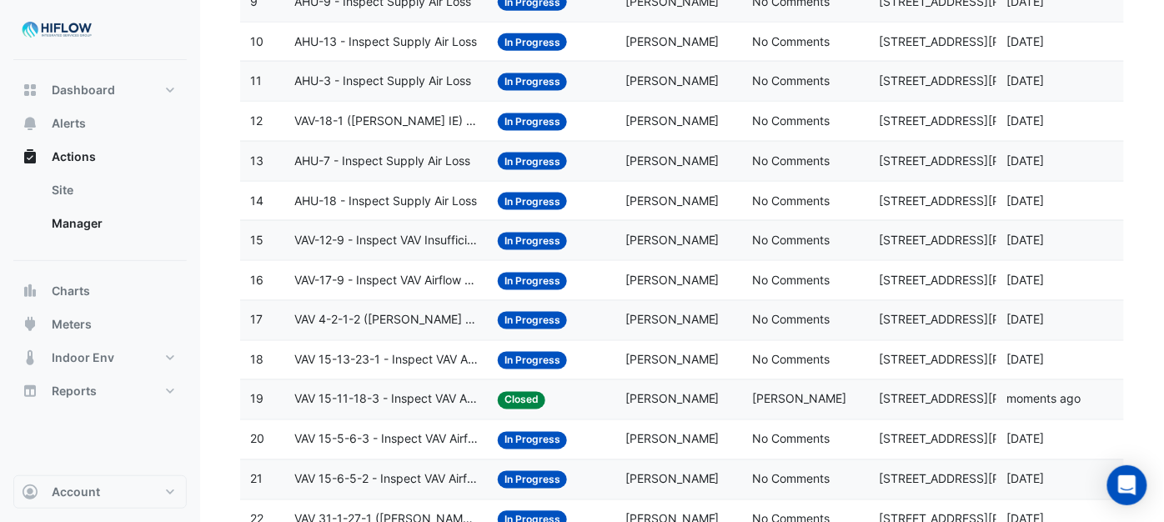
click at [304, 250] on span "VAV-12-9 - Inspect VAV Insufficient Cooling" at bounding box center [385, 240] width 183 height 19
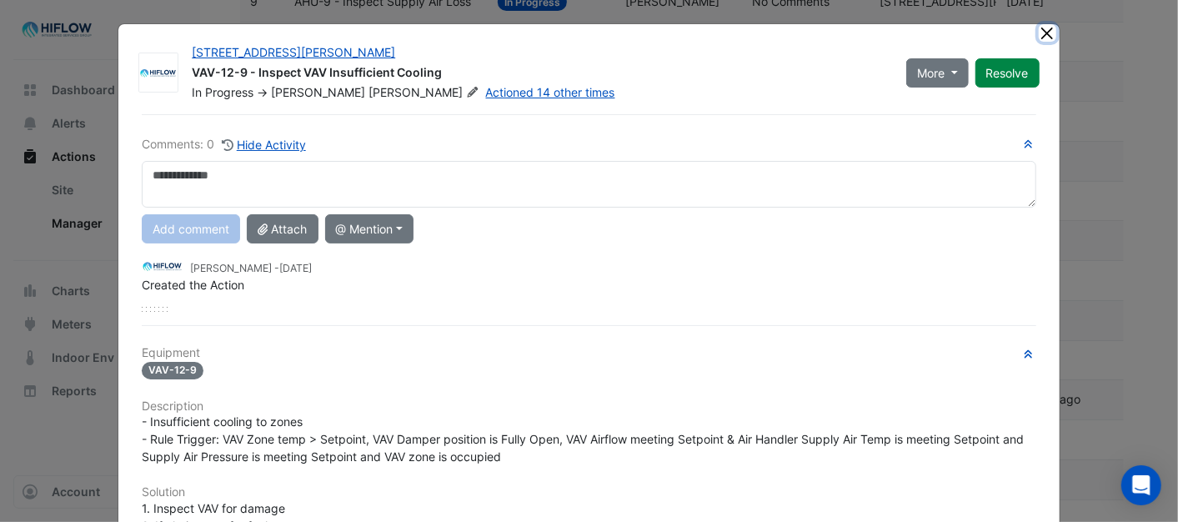
click at [1039, 35] on button "Close" at bounding box center [1048, 33] width 18 height 18
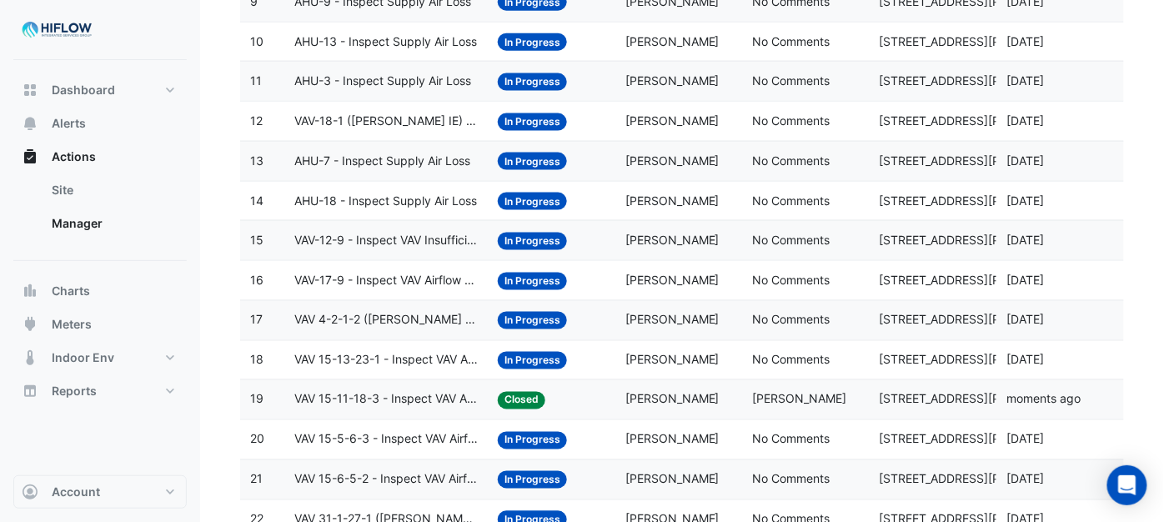
click at [321, 206] on span "AHU-18 - Inspect Supply Air Loss" at bounding box center [385, 201] width 183 height 19
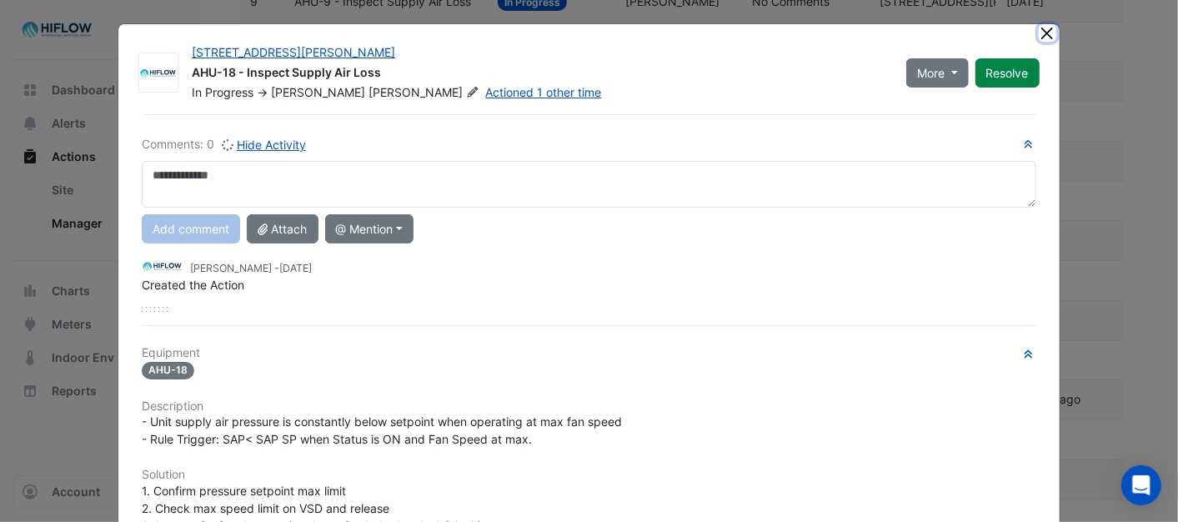
click at [1043, 34] on button "Close" at bounding box center [1048, 33] width 18 height 18
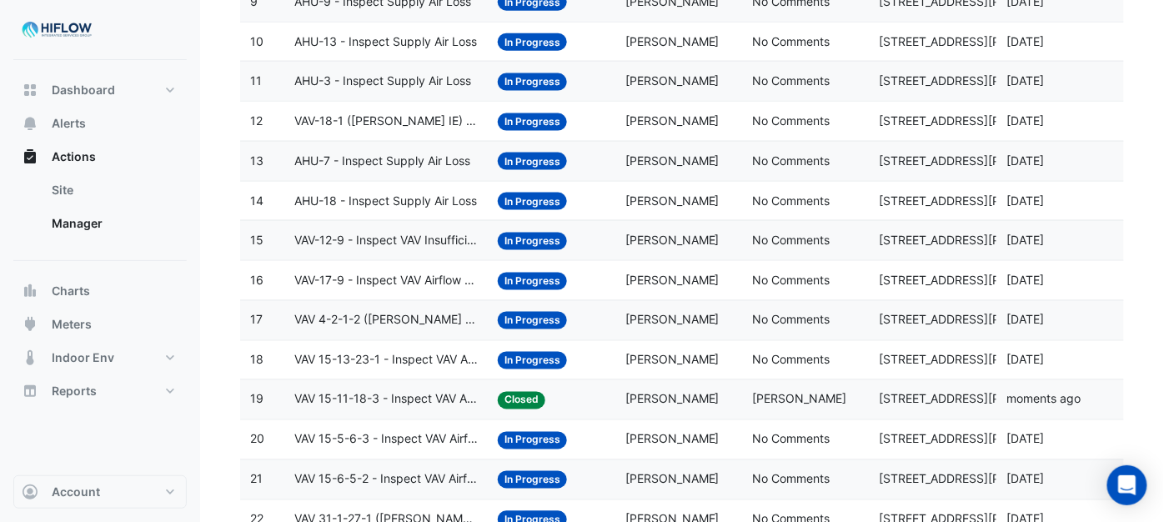
click at [340, 165] on span "AHU-7 - Inspect Supply Air Loss" at bounding box center [382, 161] width 176 height 19
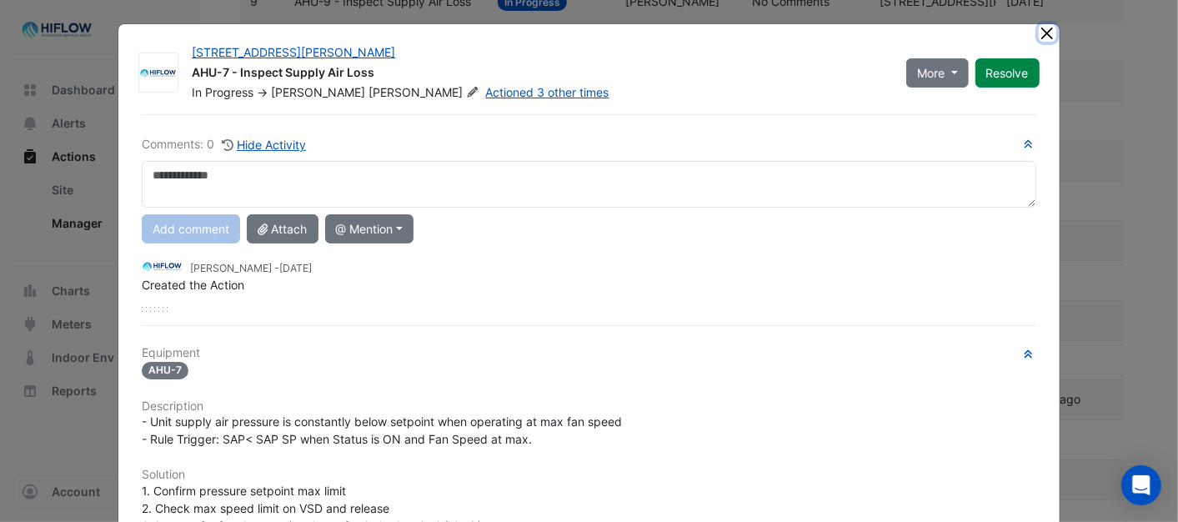
click at [1046, 36] on button "Close" at bounding box center [1048, 33] width 18 height 18
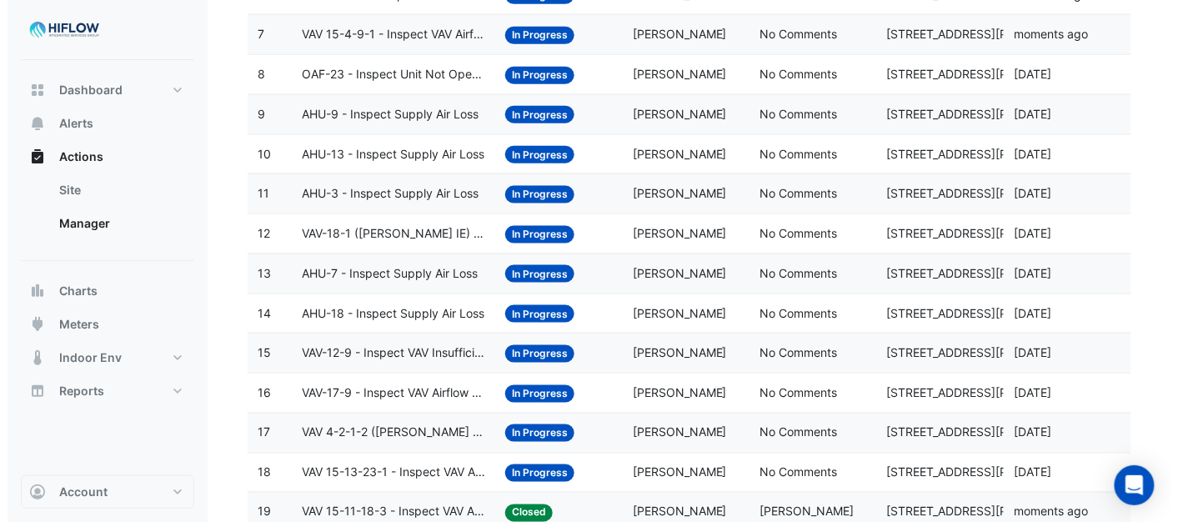
scroll to position [398, 0]
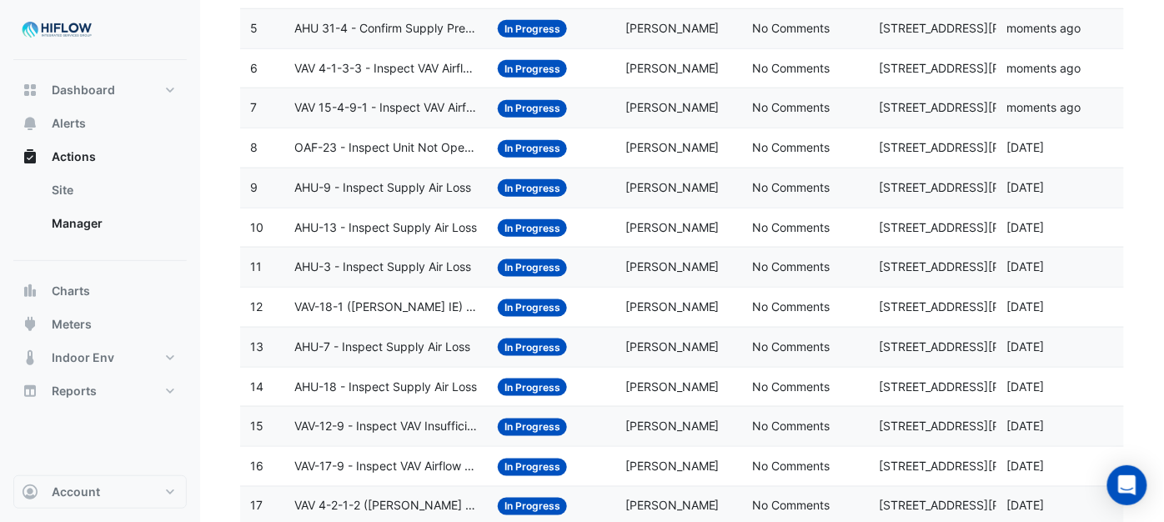
click at [331, 310] on span "VAV-18-1 ([PERSON_NAME] IE) - Review Critical Sensor Outside Range" at bounding box center [385, 307] width 183 height 19
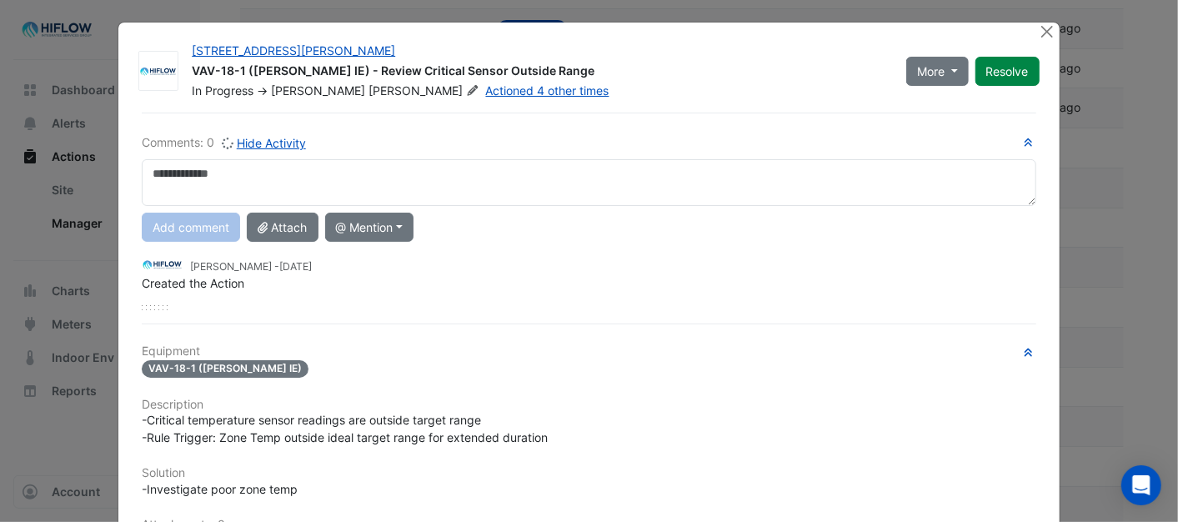
scroll to position [0, 0]
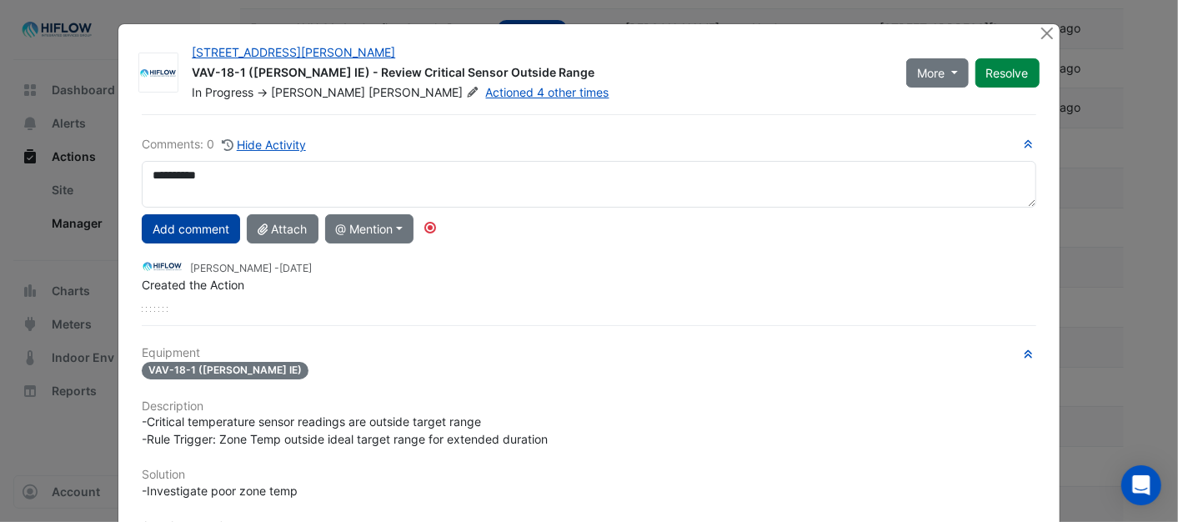
type textarea "**********"
click at [194, 228] on button "Add comment" at bounding box center [191, 228] width 98 height 29
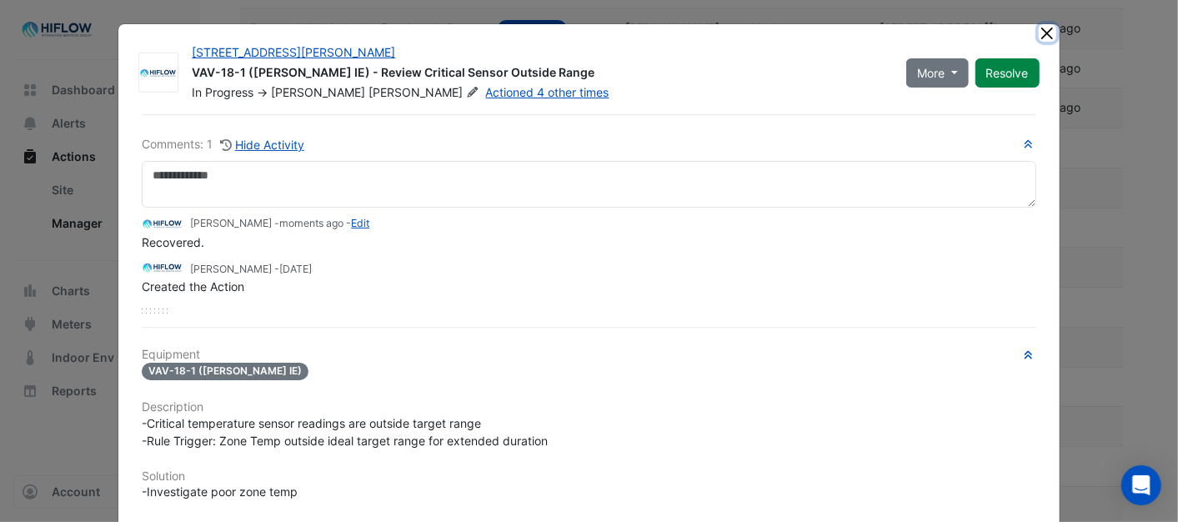
click at [1046, 29] on button "Close" at bounding box center [1048, 33] width 18 height 18
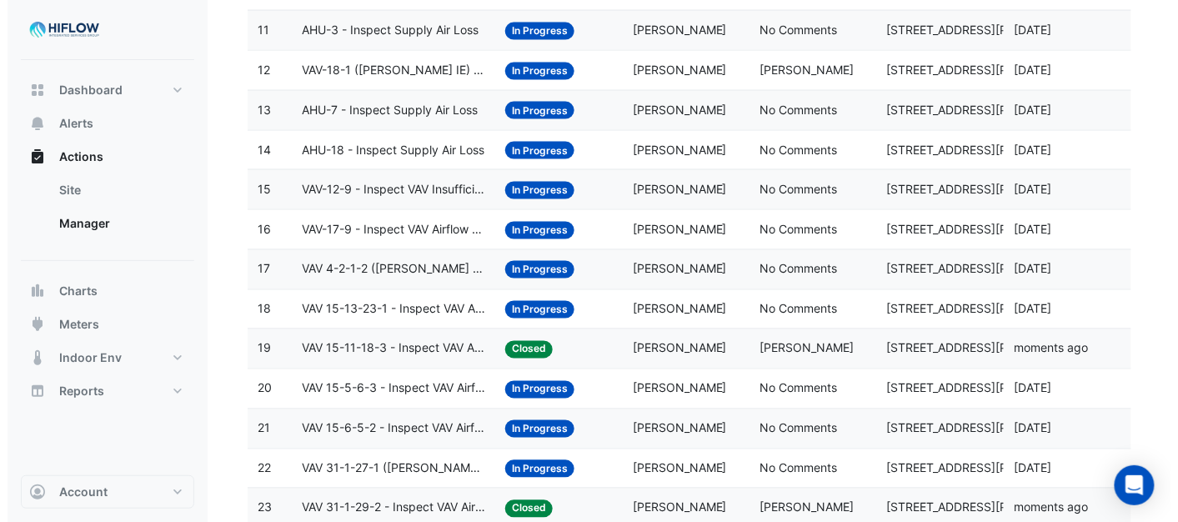
scroll to position [490, 0]
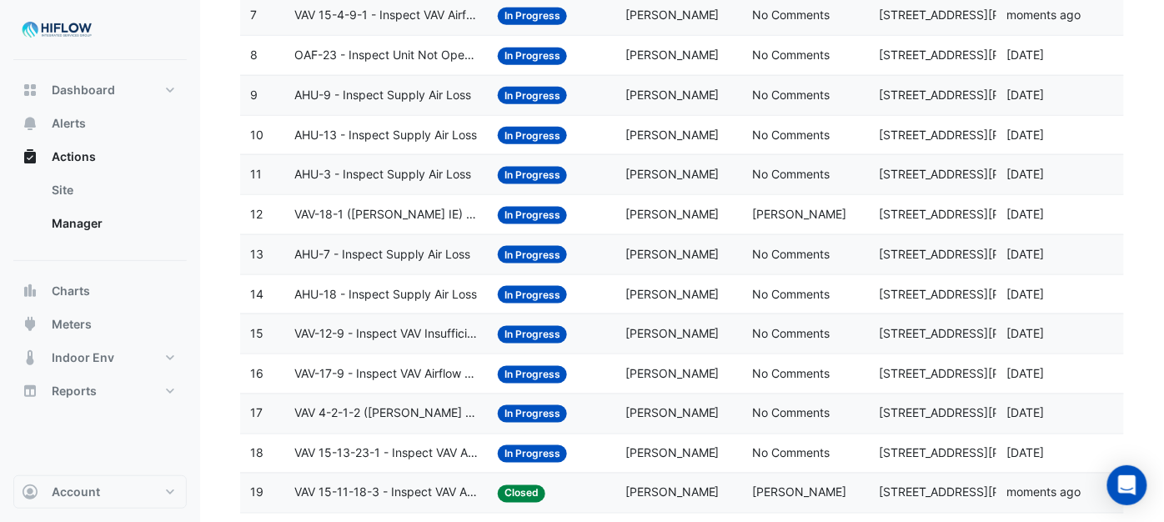
click at [348, 220] on span "VAV-18-1 ([PERSON_NAME] IE) - Review Critical Sensor Outside Range" at bounding box center [385, 214] width 183 height 19
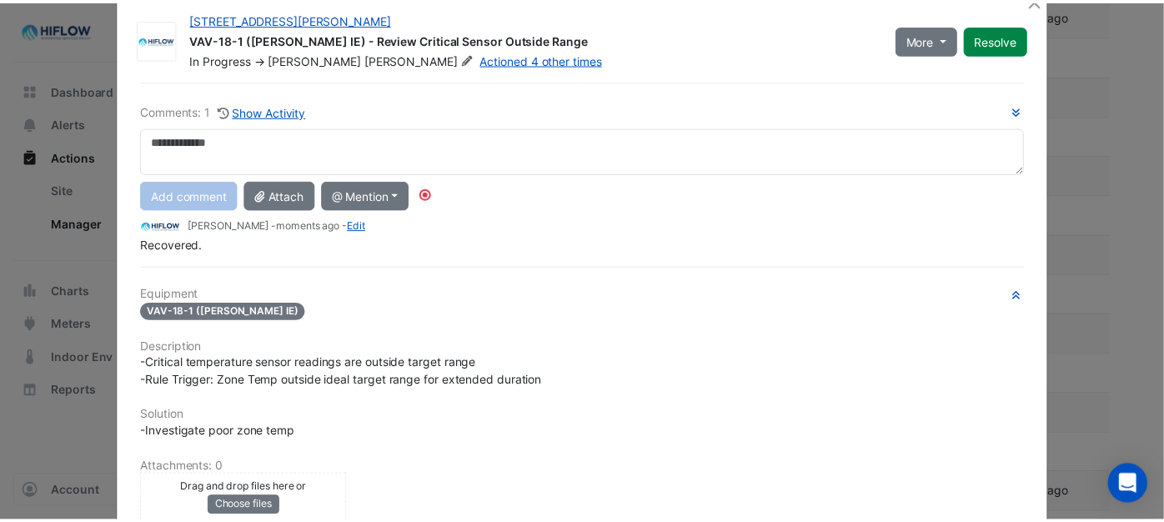
scroll to position [0, 0]
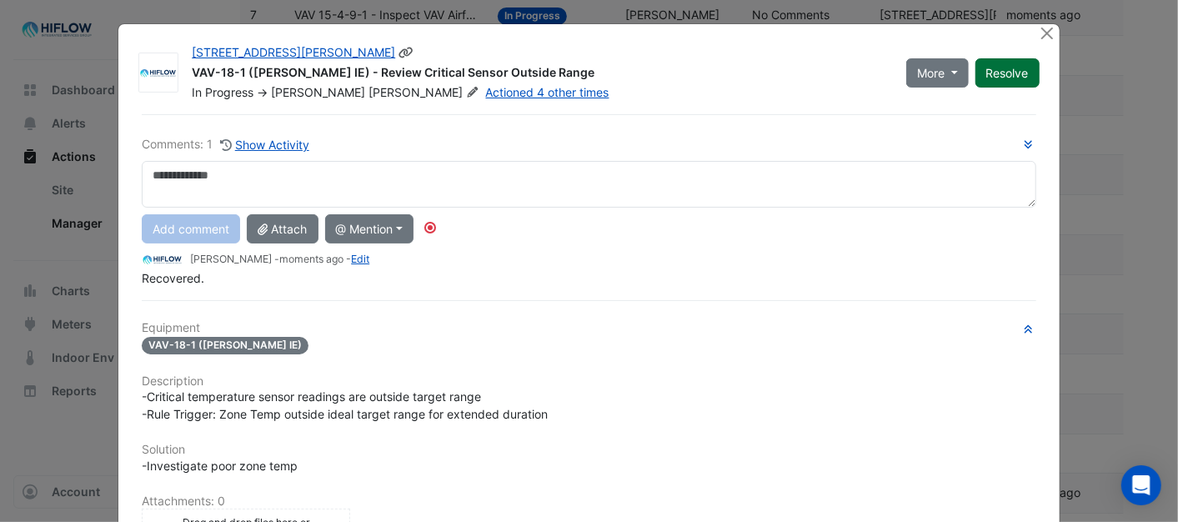
click at [1002, 77] on button "Resolve" at bounding box center [1008, 72] width 64 height 29
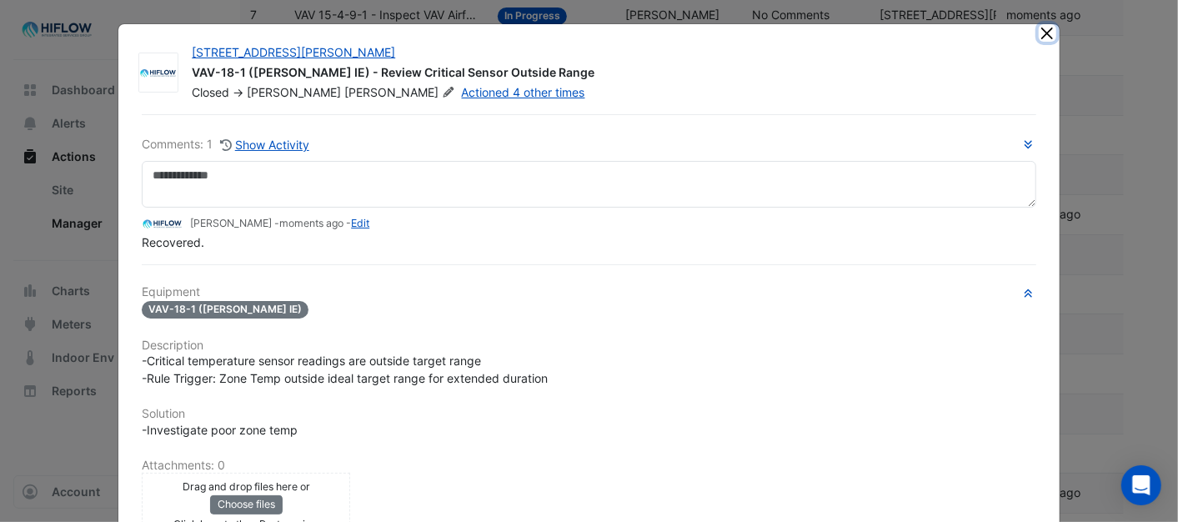
click at [1044, 33] on button "Close" at bounding box center [1048, 33] width 18 height 18
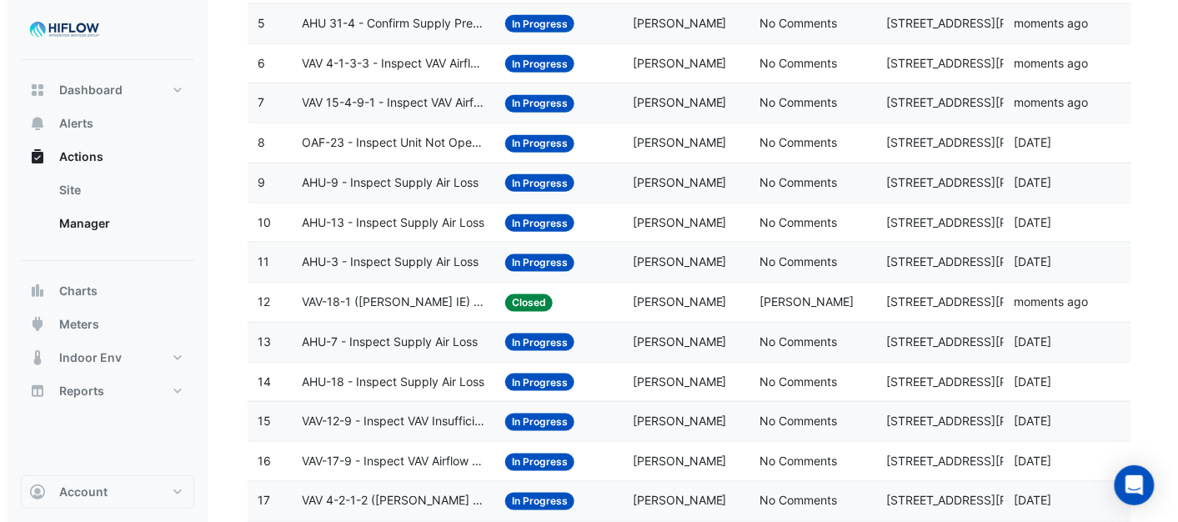
scroll to position [398, 0]
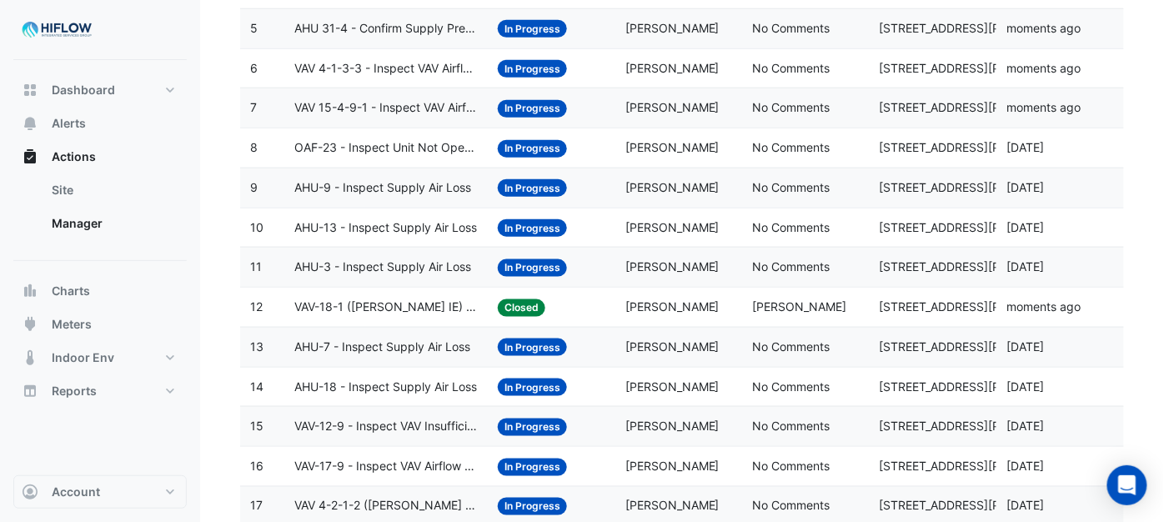
click at [352, 275] on span "AHU-3 - Inspect Supply Air Loss" at bounding box center [382, 267] width 177 height 19
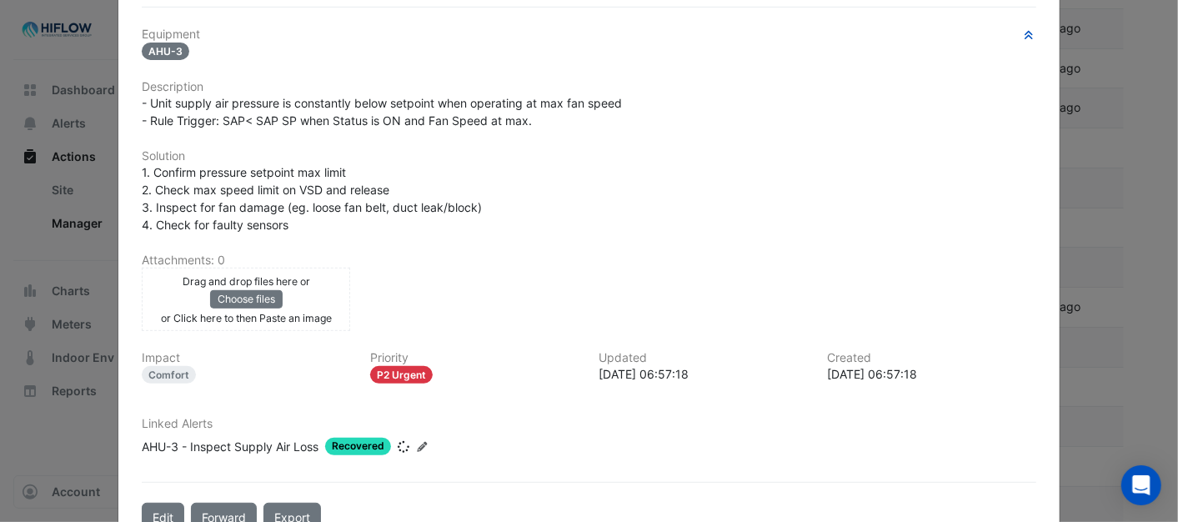
scroll to position [0, 0]
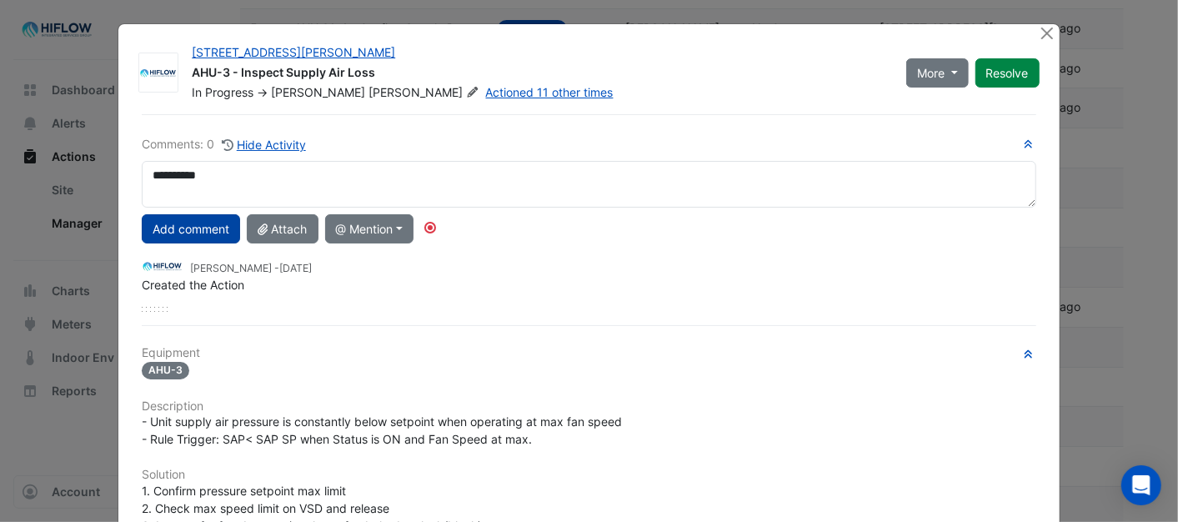
type textarea "**********"
click at [178, 219] on button "Add comment" at bounding box center [191, 228] width 98 height 29
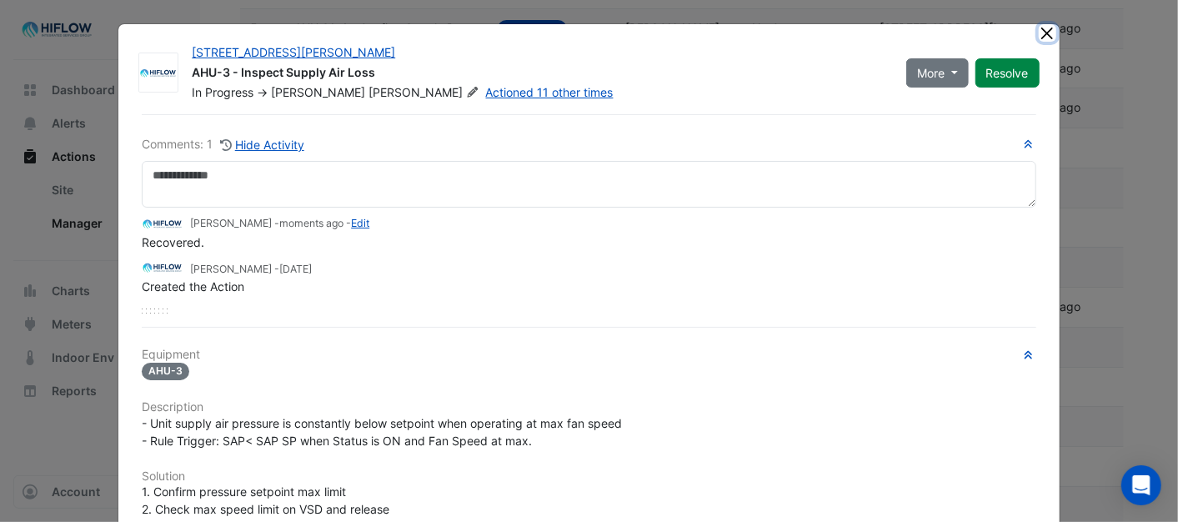
click at [1046, 31] on button "Close" at bounding box center [1048, 33] width 18 height 18
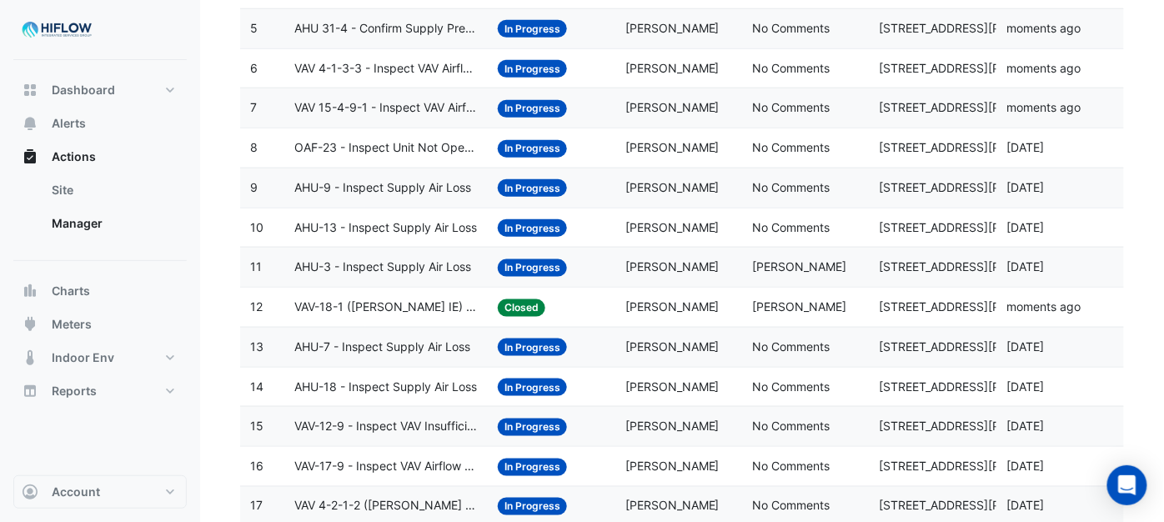
click at [528, 271] on span "In Progress" at bounding box center [532, 268] width 69 height 18
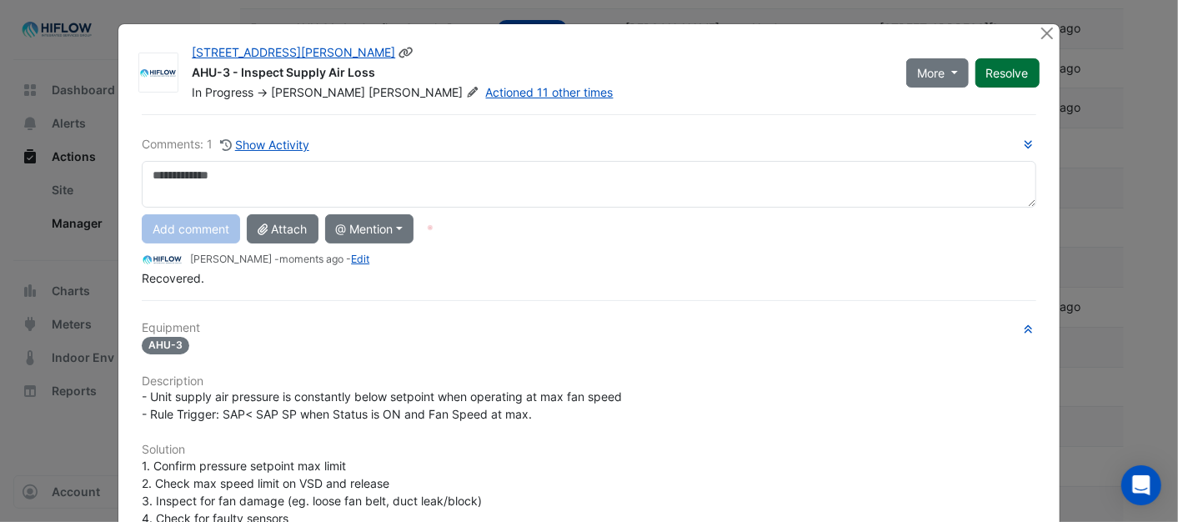
click at [1014, 71] on button "Resolve" at bounding box center [1008, 72] width 64 height 29
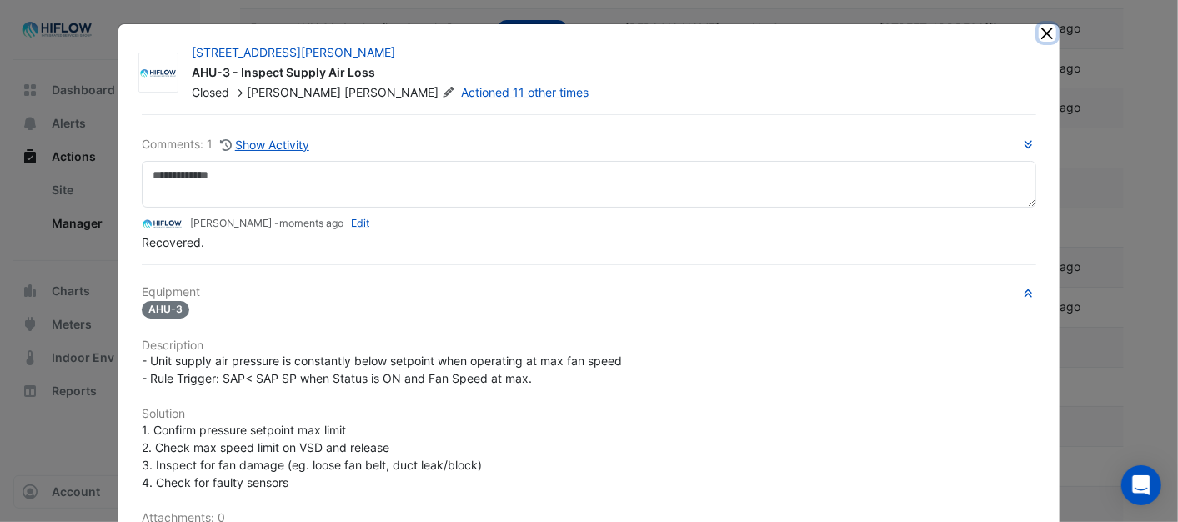
click at [1039, 38] on button "Close" at bounding box center [1048, 33] width 18 height 18
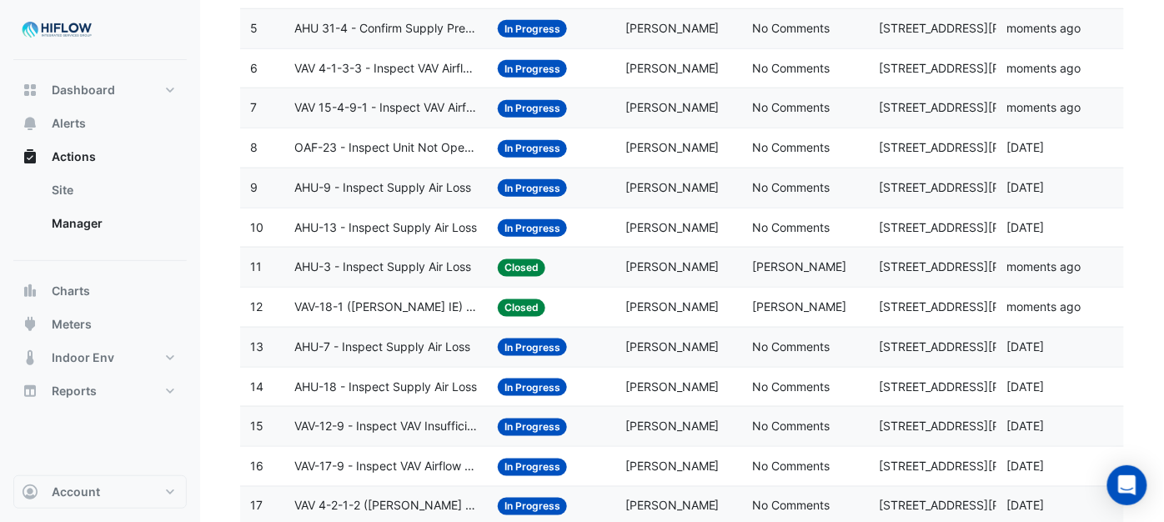
click at [378, 230] on span "AHU-13 - Inspect Supply Air Loss" at bounding box center [385, 228] width 183 height 19
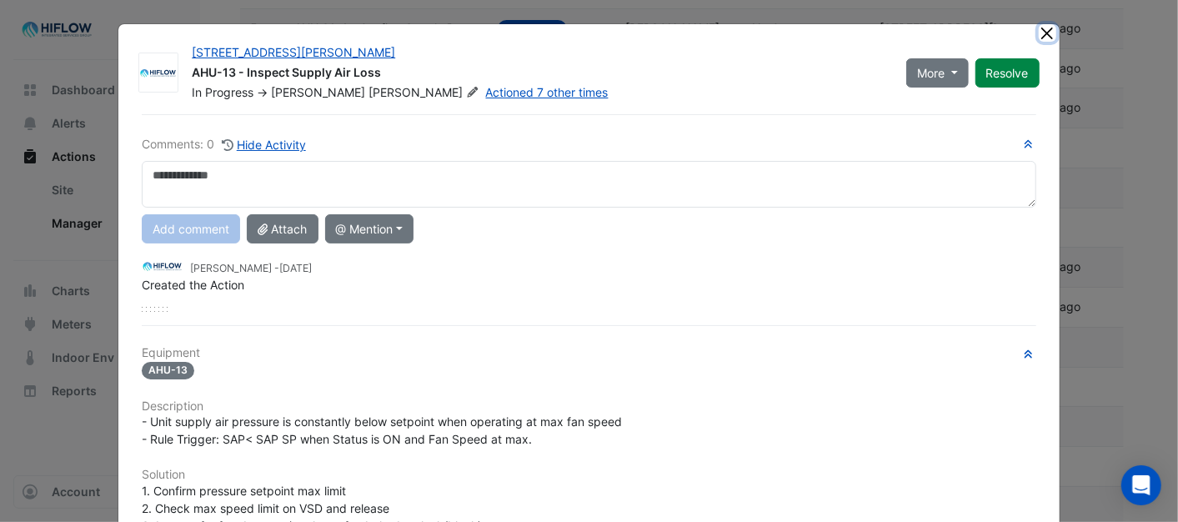
click at [1039, 33] on button "Close" at bounding box center [1048, 33] width 18 height 18
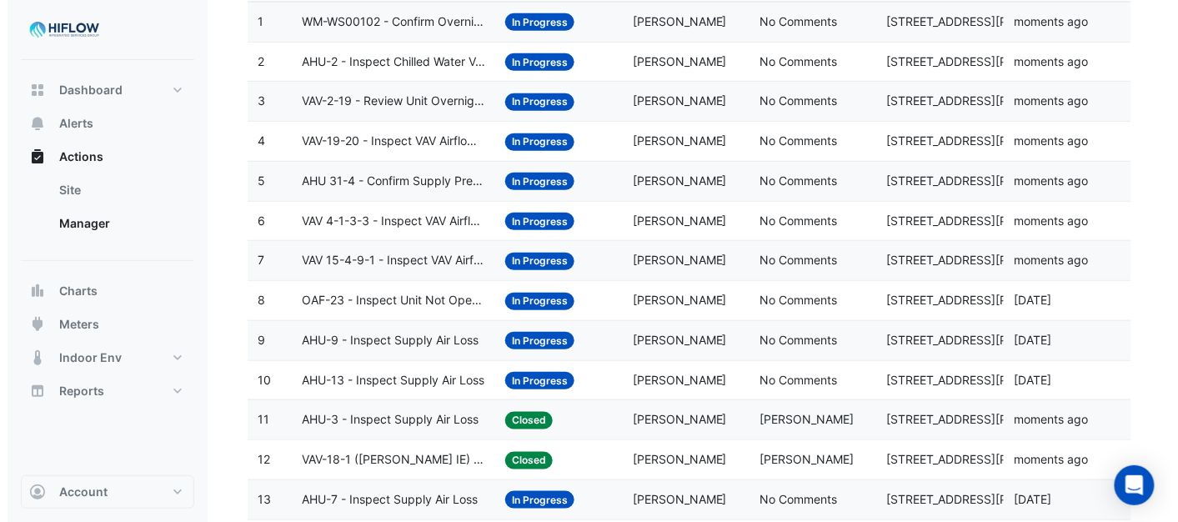
scroll to position [213, 0]
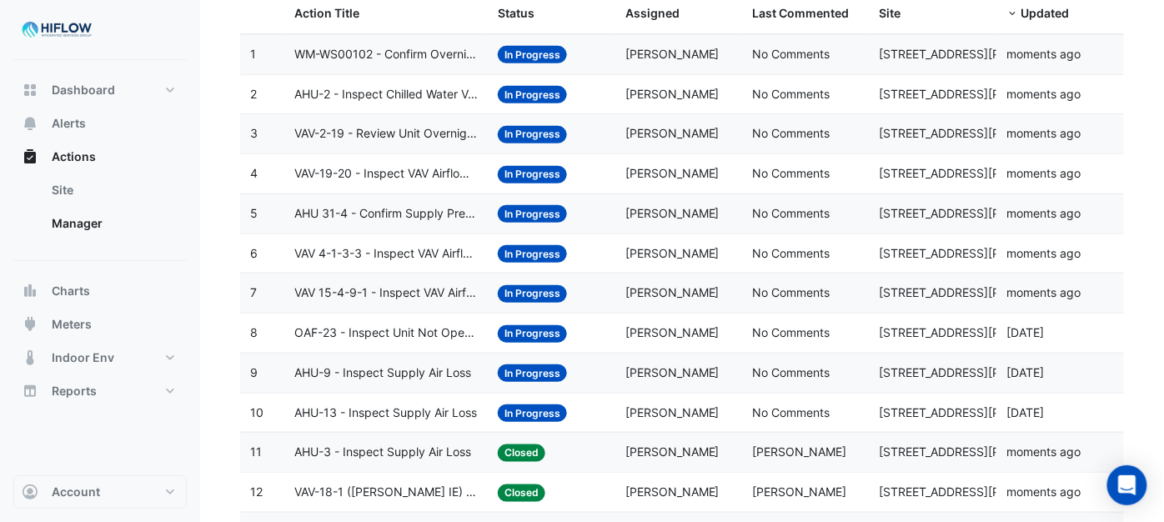
click at [334, 379] on span "AHU-9 - Inspect Supply Air Loss" at bounding box center [382, 373] width 177 height 19
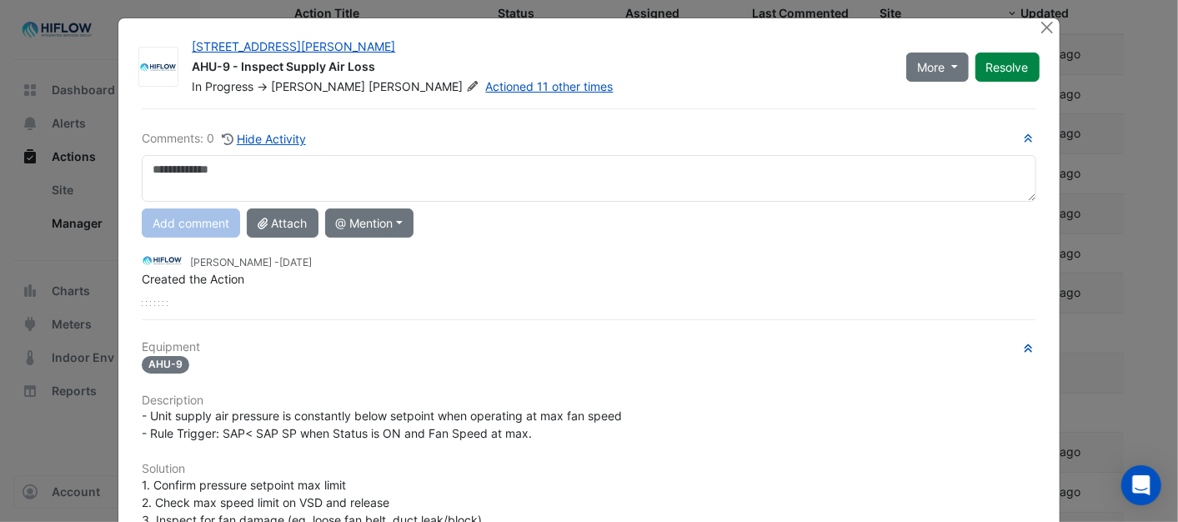
scroll to position [0, 0]
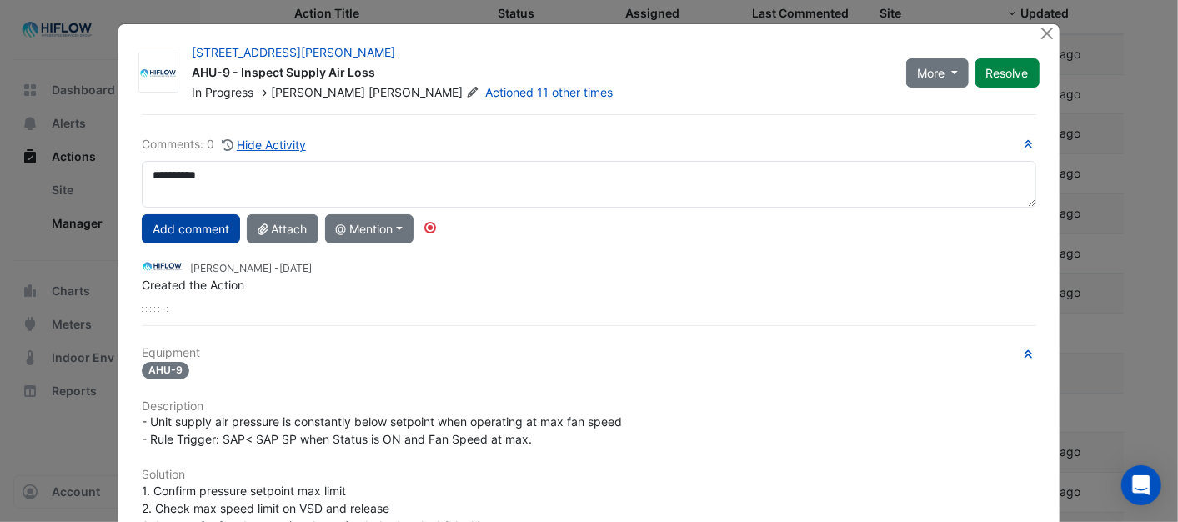
type textarea "**********"
click at [201, 224] on button "Add comment" at bounding box center [191, 228] width 98 height 29
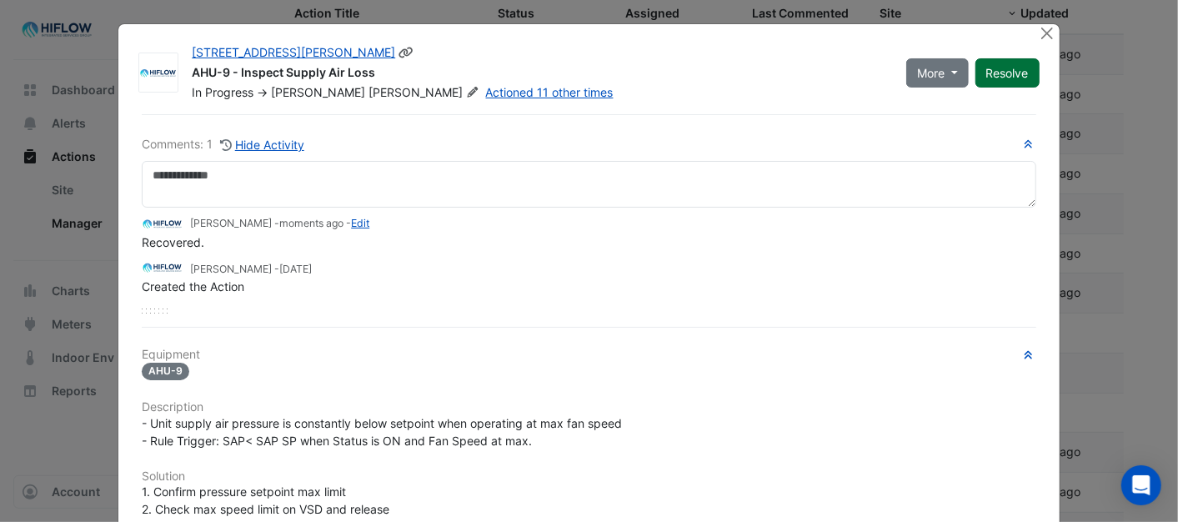
click at [991, 79] on button "Resolve" at bounding box center [1008, 72] width 64 height 29
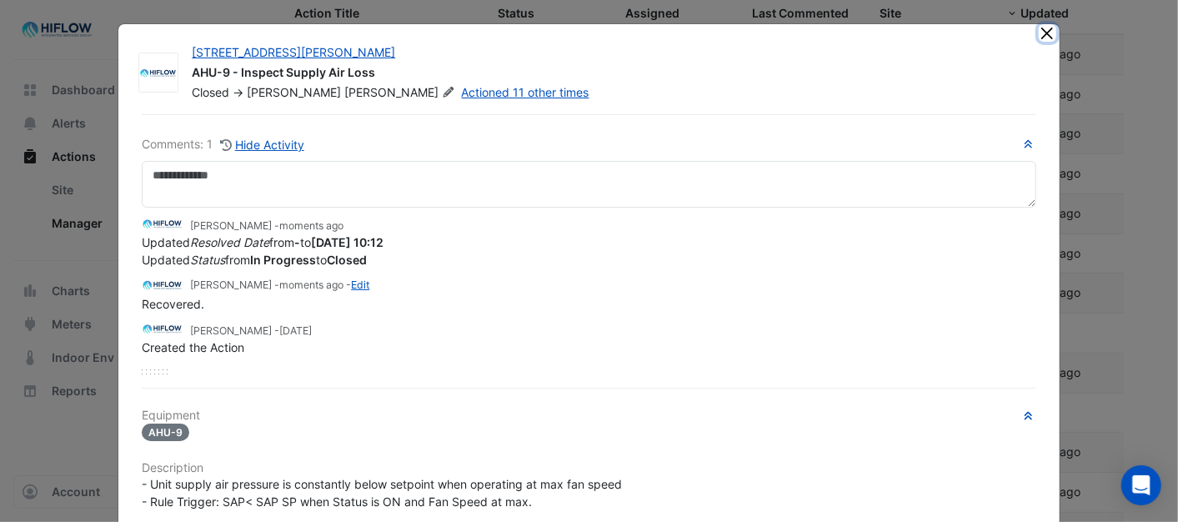
click at [1039, 32] on button "Close" at bounding box center [1048, 33] width 18 height 18
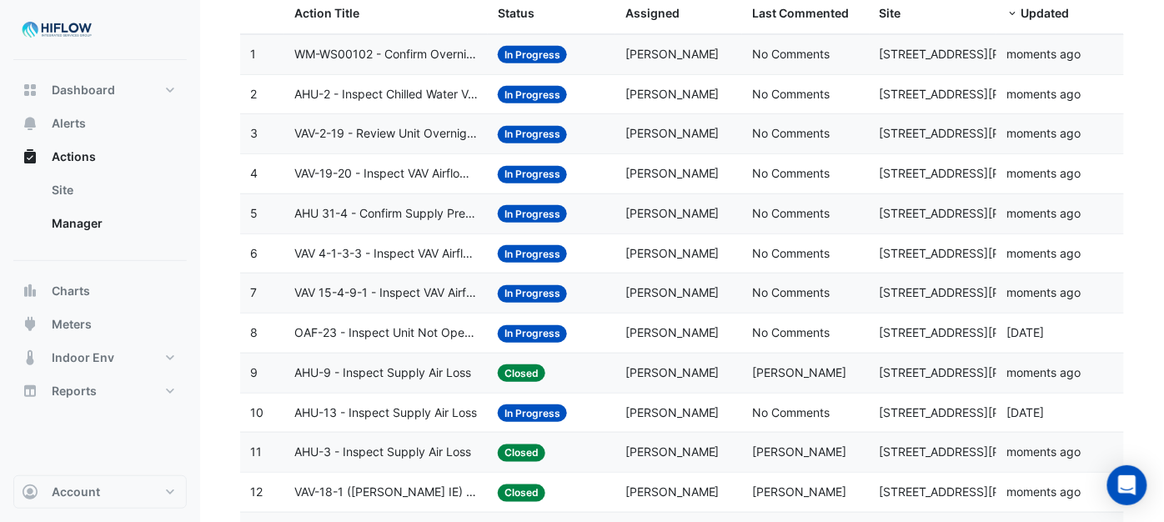
click at [431, 335] on span "OAF-23 - Inspect Unit Not Operating" at bounding box center [385, 333] width 183 height 19
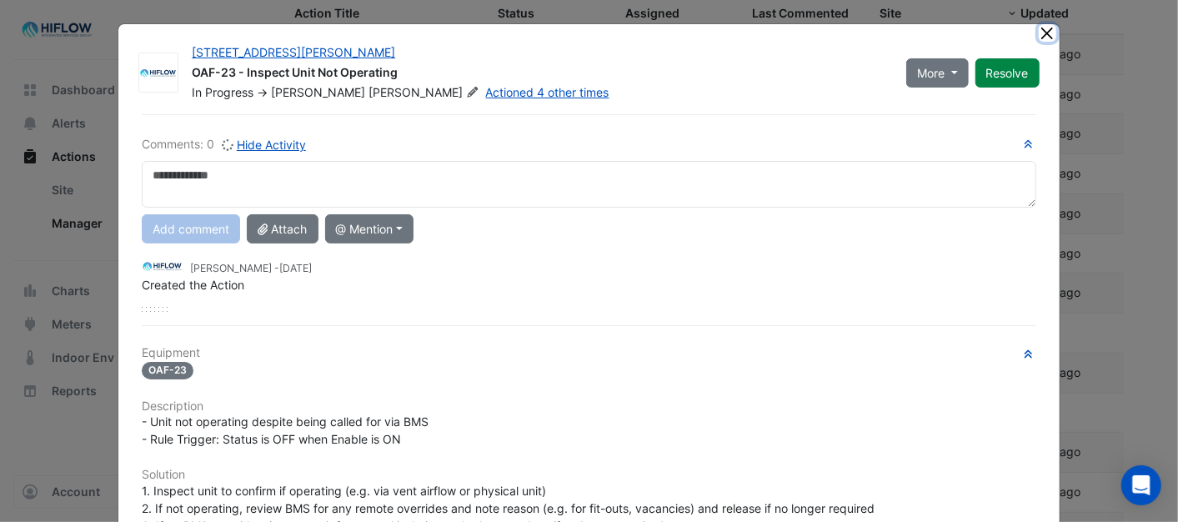
click at [1048, 32] on button "Close" at bounding box center [1048, 33] width 18 height 18
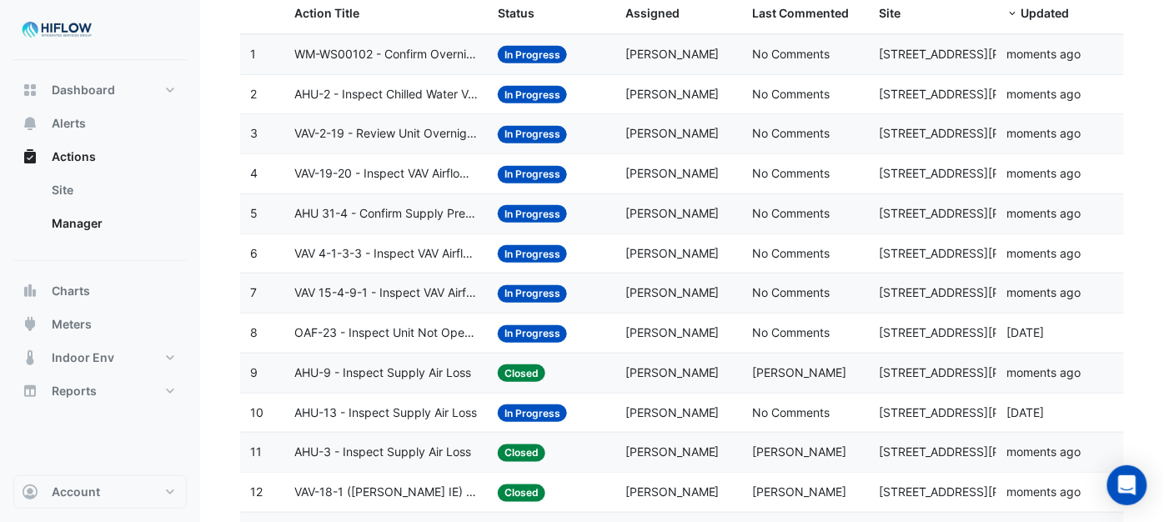
click at [381, 294] on span "VAV 15-4-9-1 - Inspect VAV Airflow Leak" at bounding box center [385, 293] width 183 height 19
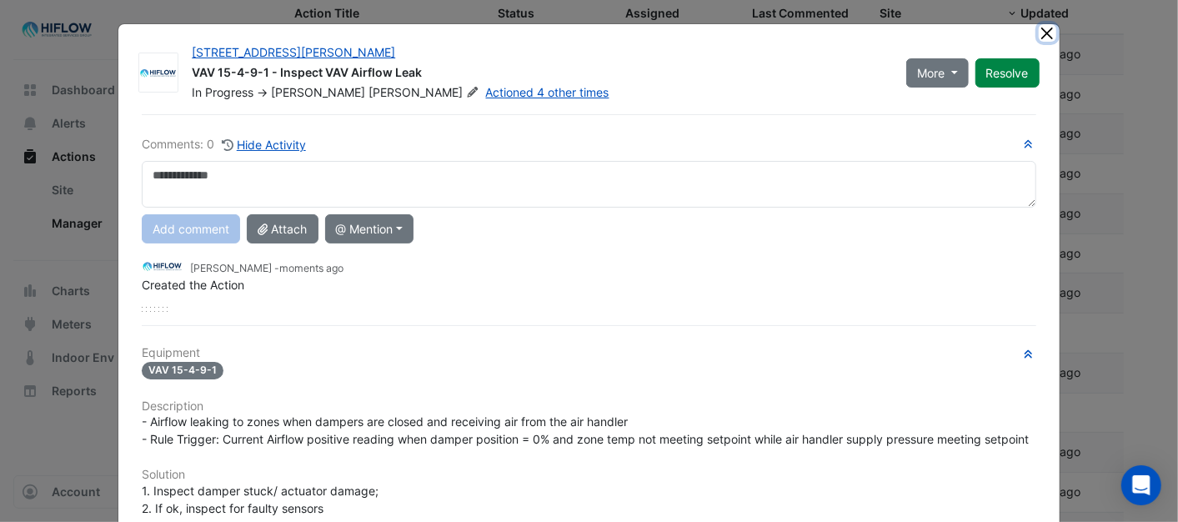
click at [1044, 34] on button "Close" at bounding box center [1048, 33] width 18 height 18
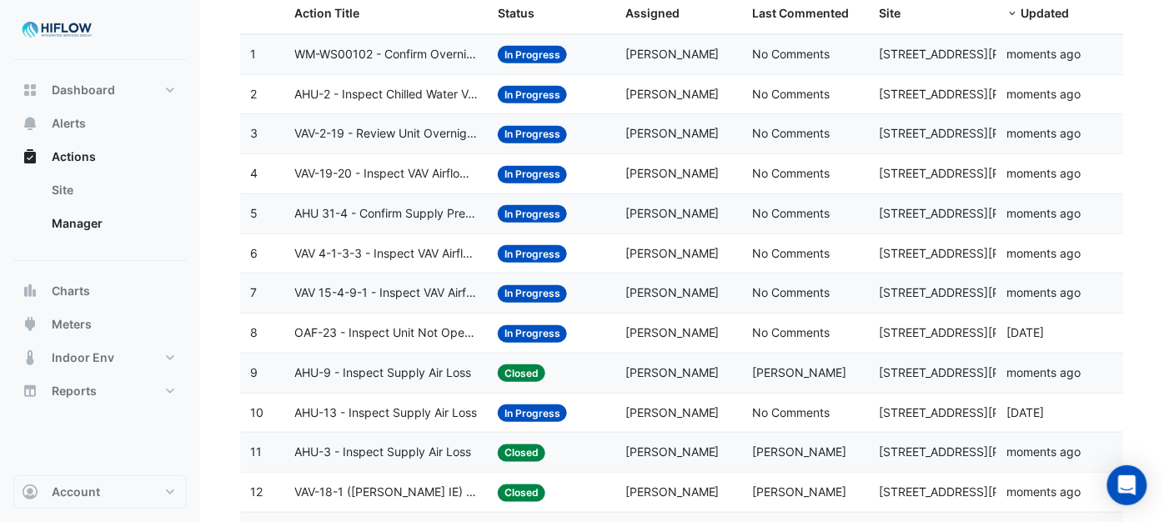
click at [354, 295] on span "VAV 15-4-9-1 - Inspect VAV Airflow Leak" at bounding box center [385, 293] width 183 height 19
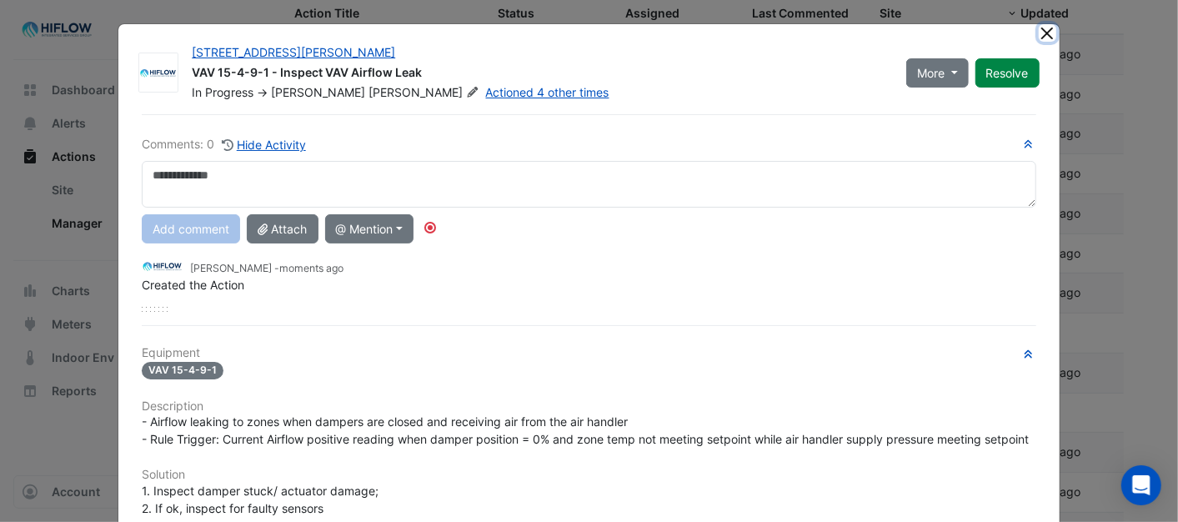
click at [1039, 33] on button "Close" at bounding box center [1048, 33] width 18 height 18
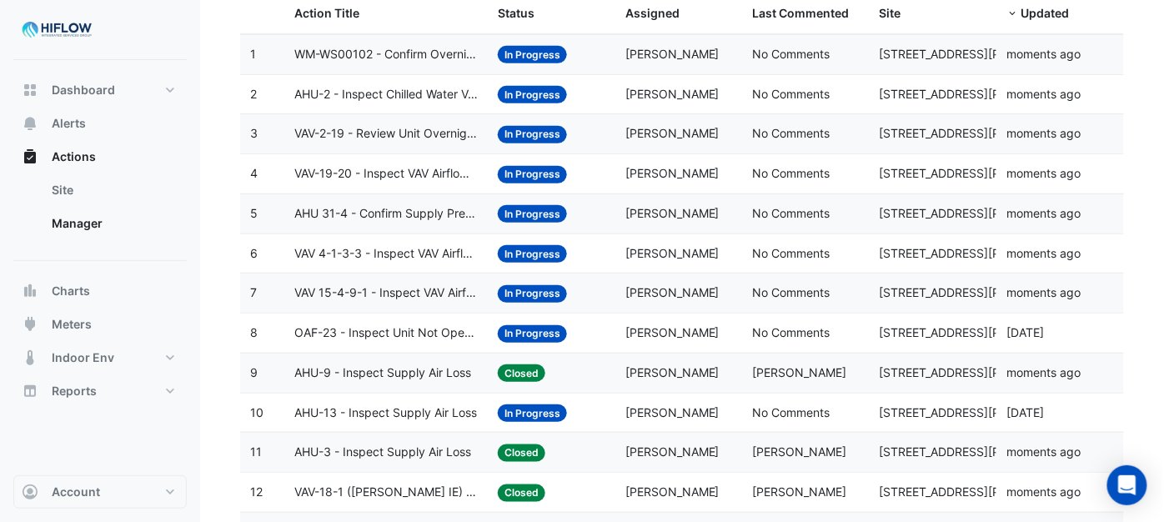
click at [363, 254] on span "VAV 4-1-3-3 - Inspect VAV Airflow Leak" at bounding box center [385, 253] width 183 height 19
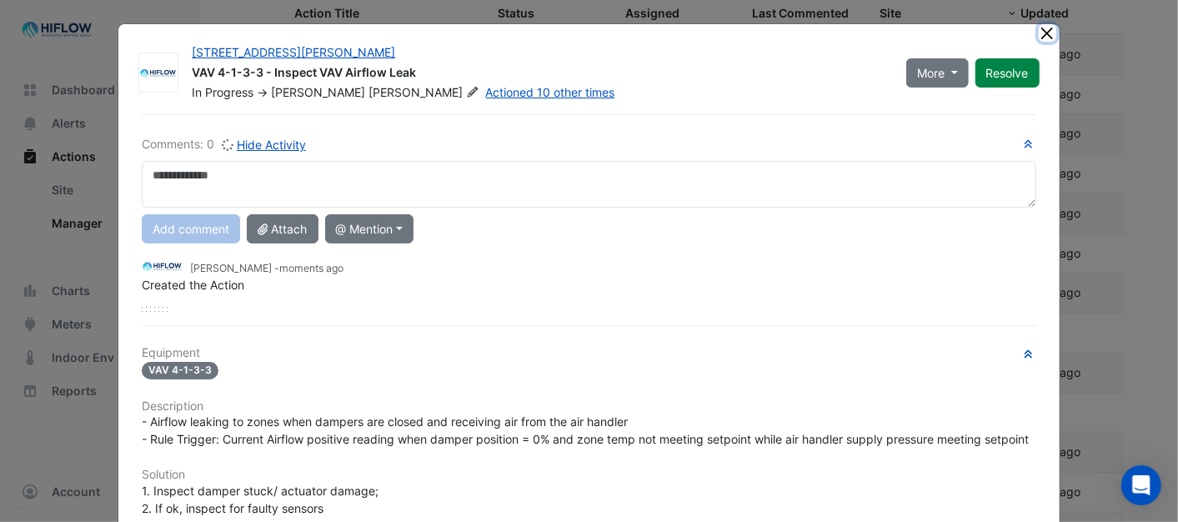
click at [1046, 26] on button "Close" at bounding box center [1048, 33] width 18 height 18
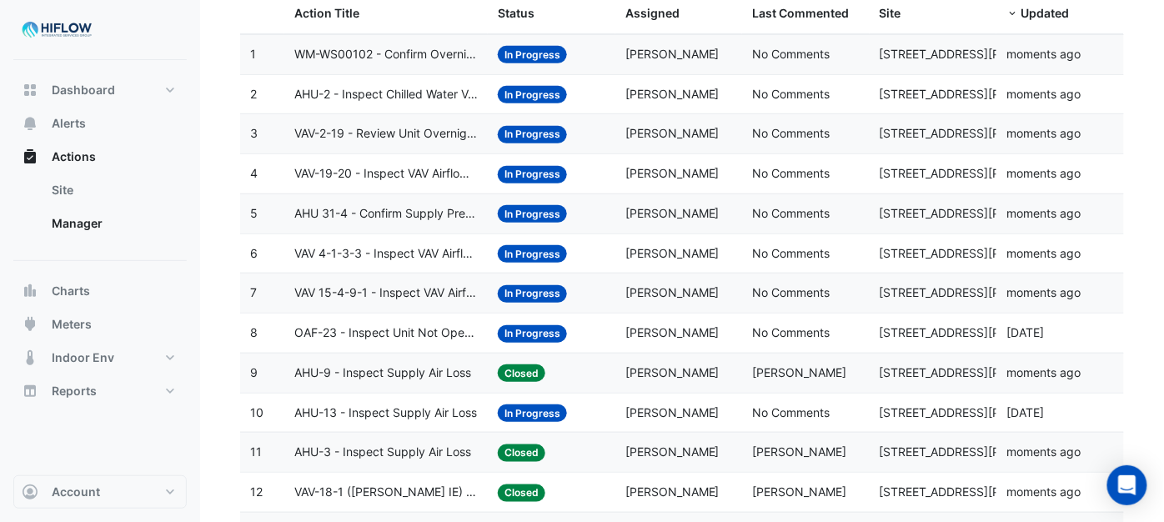
click at [331, 213] on span "AHU 31-4 - Confirm Supply Pressure Override (Energy Waste)" at bounding box center [385, 213] width 183 height 19
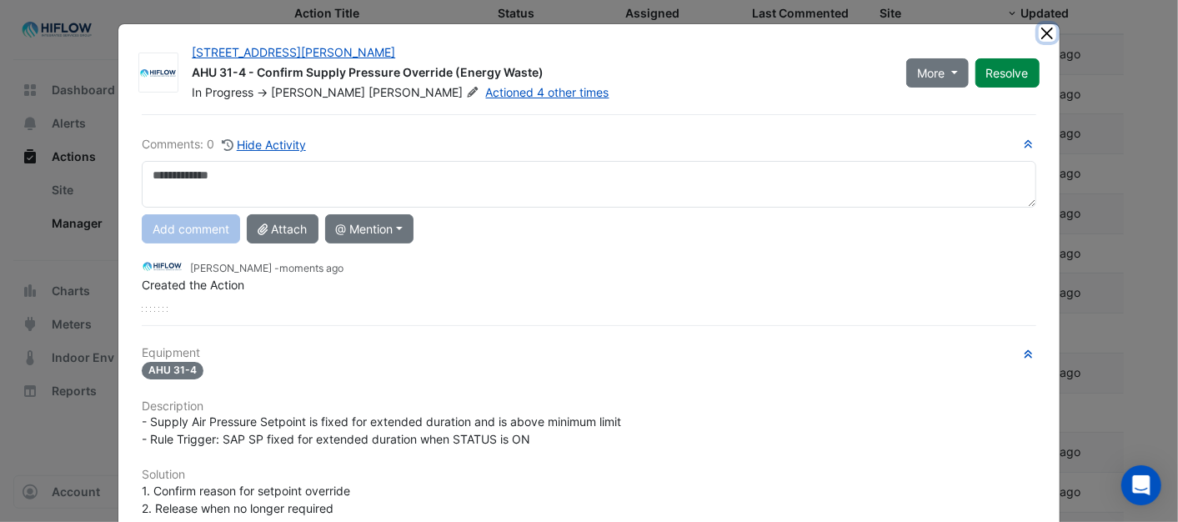
click at [1039, 37] on button "Close" at bounding box center [1048, 33] width 18 height 18
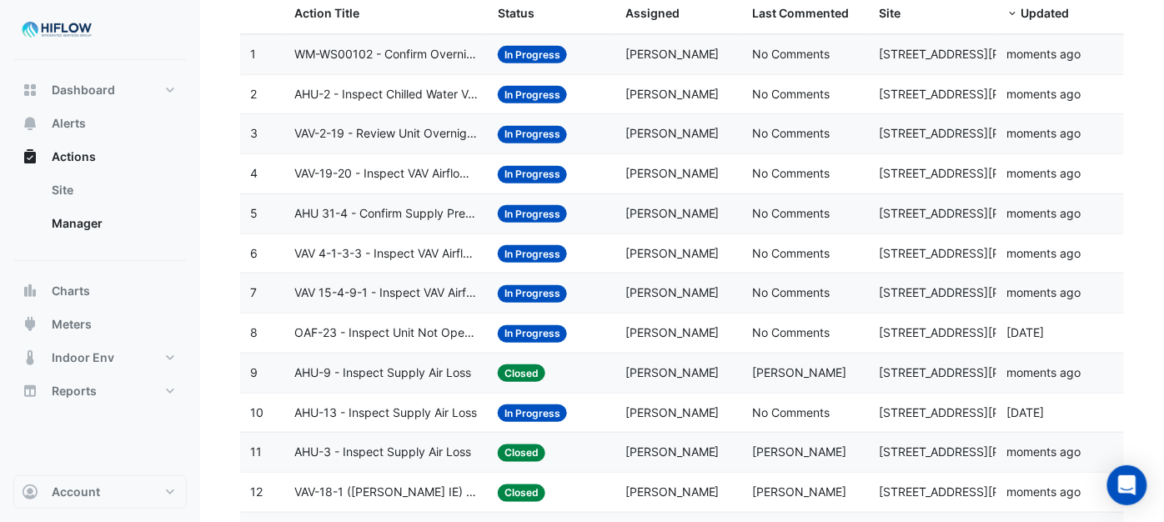
click at [331, 177] on span "VAV-19-20 - Inspect VAV Airflow Leak" at bounding box center [385, 173] width 183 height 19
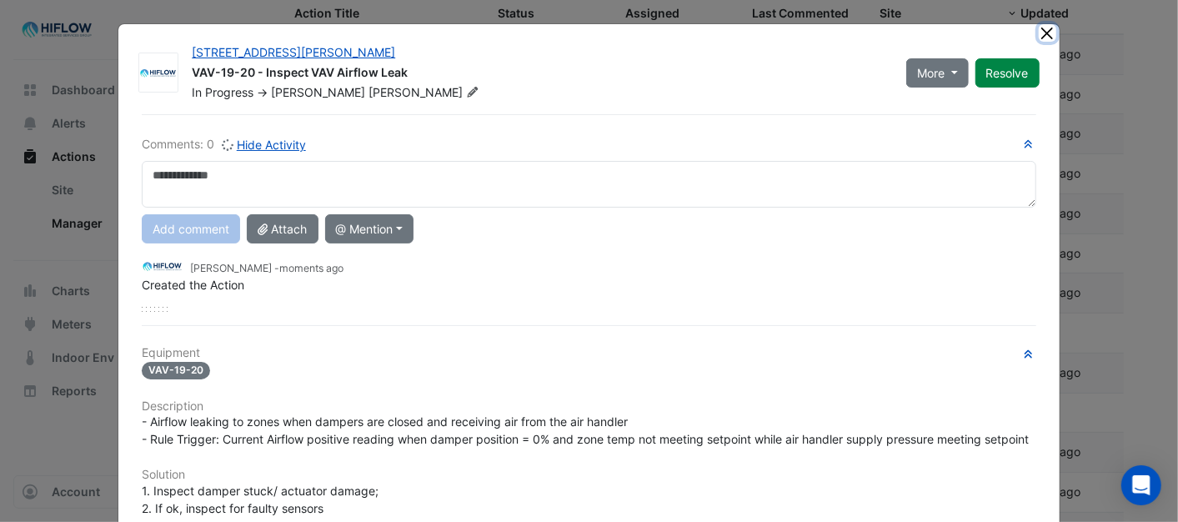
click at [1040, 37] on button "Close" at bounding box center [1048, 33] width 18 height 18
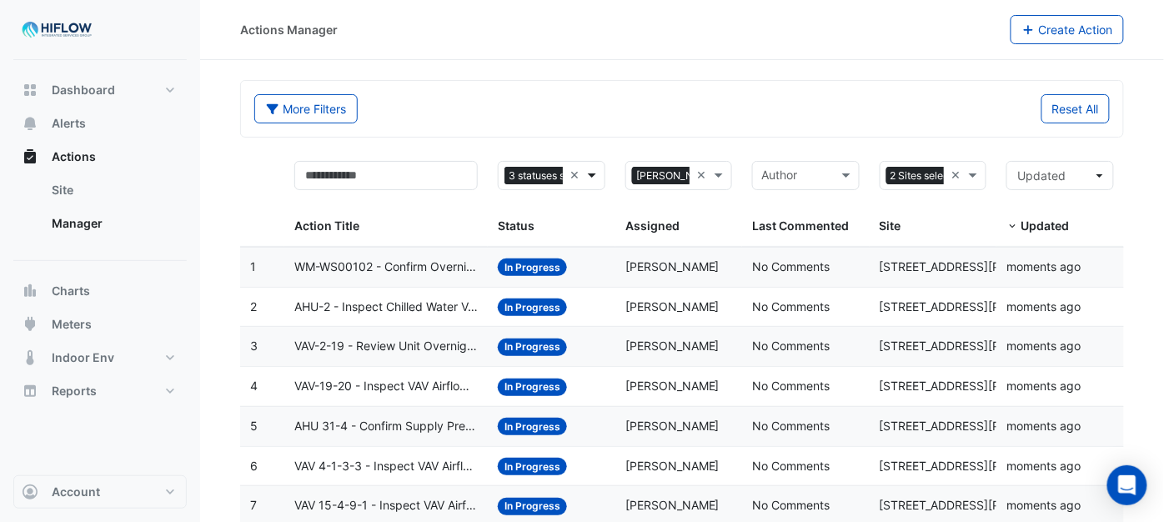
scroll to position [0, 52]
click at [589, 171] on span at bounding box center [594, 175] width 21 height 19
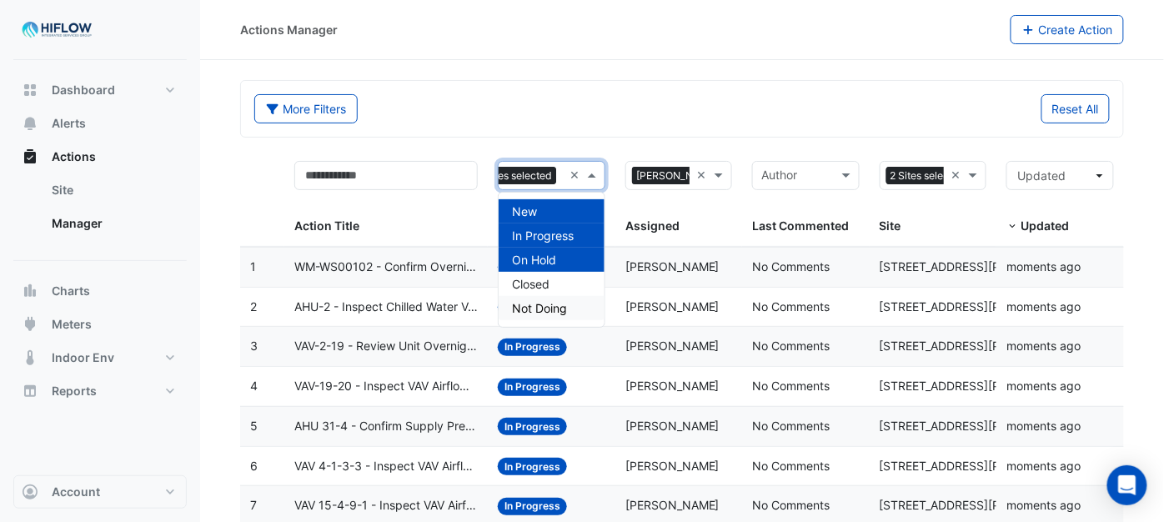
click at [528, 307] on span "Not Doing" at bounding box center [539, 308] width 55 height 14
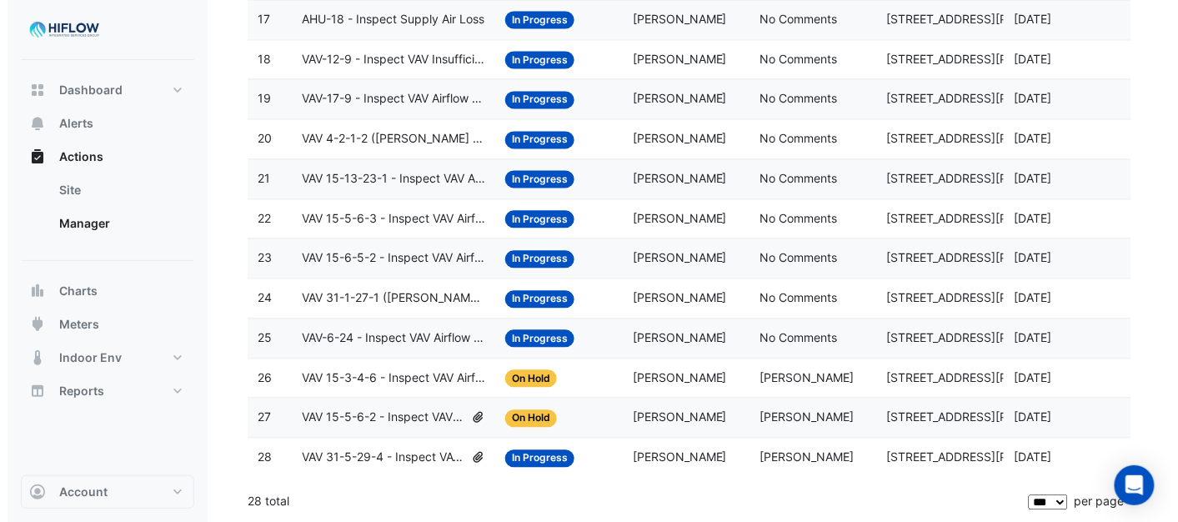
scroll to position [897, 0]
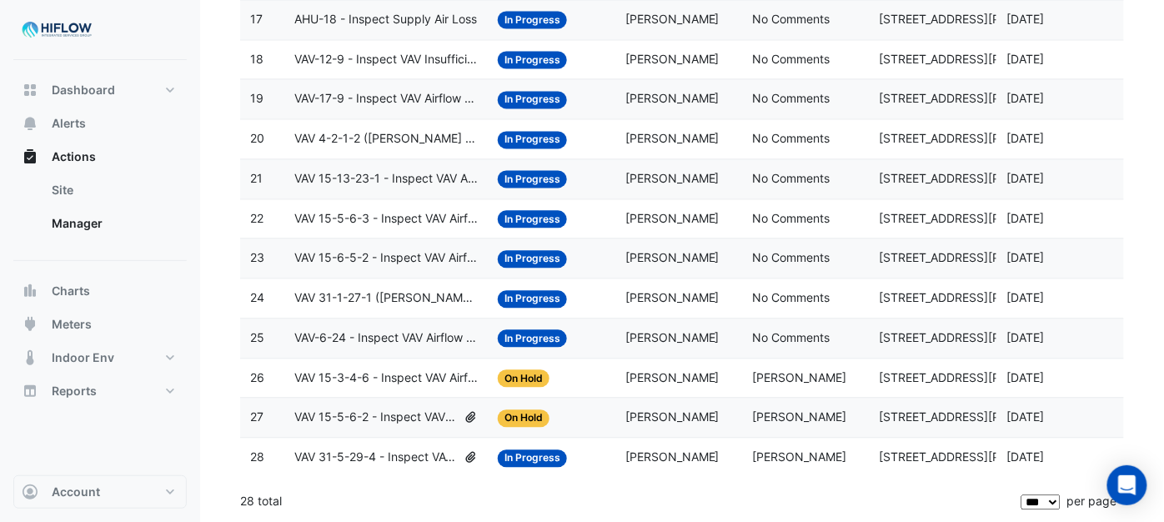
click at [364, 457] on span "VAV 31-5-29-4 - Inspect VAV Airflow Block" at bounding box center [375, 457] width 163 height 19
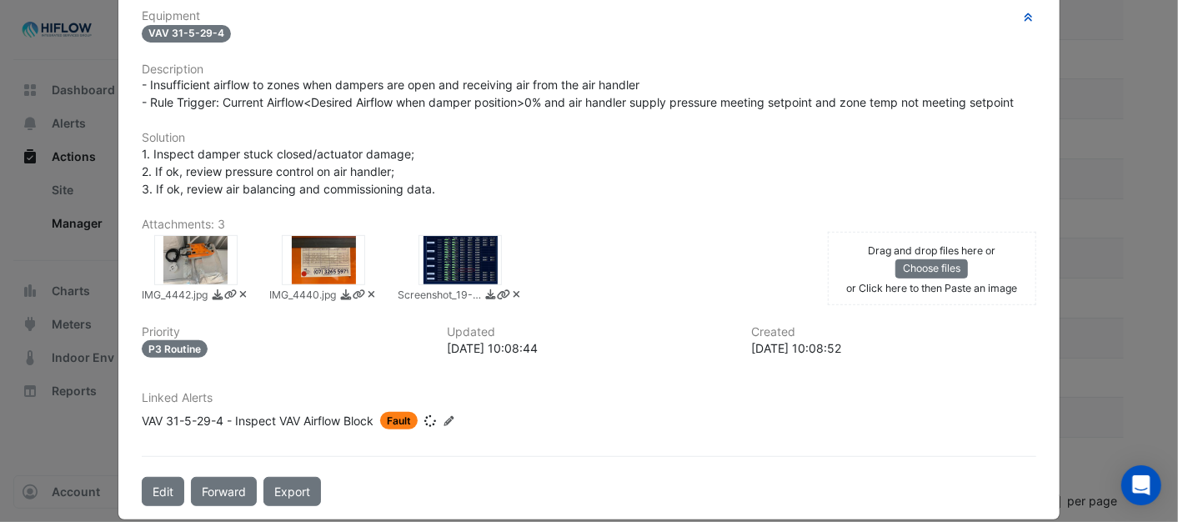
scroll to position [367, 0]
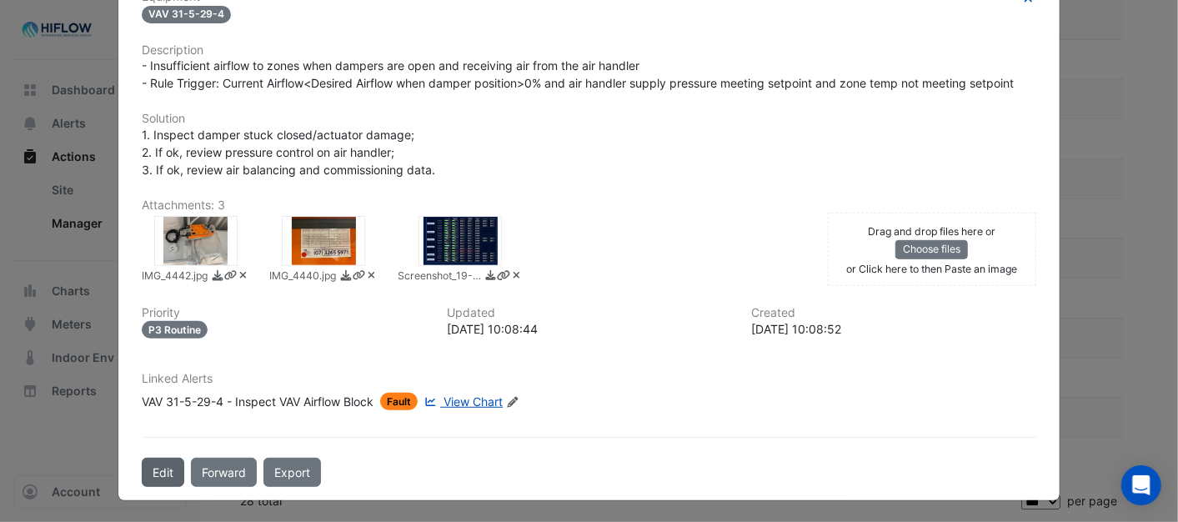
click at [142, 465] on button "Edit" at bounding box center [163, 472] width 43 height 29
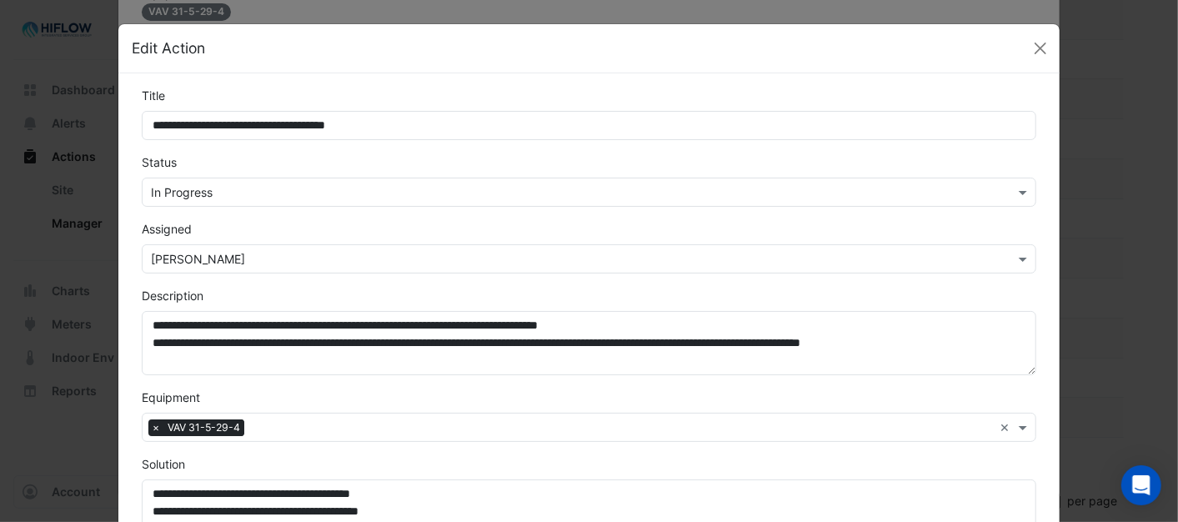
scroll to position [330, 0]
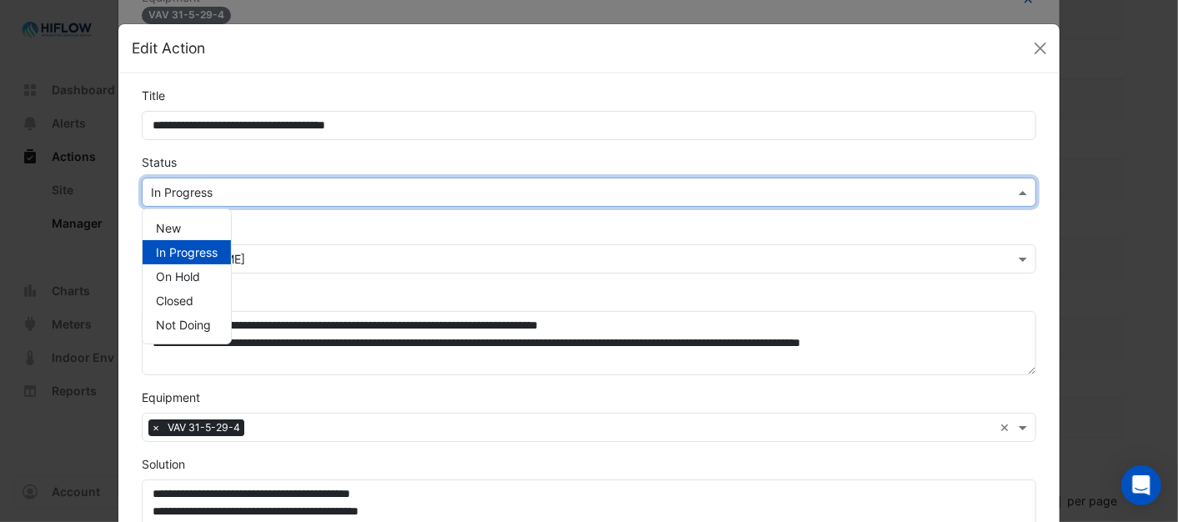
click at [1015, 187] on span at bounding box center [1025, 192] width 21 height 18
click at [171, 267] on div "On Hold" at bounding box center [187, 276] width 88 height 24
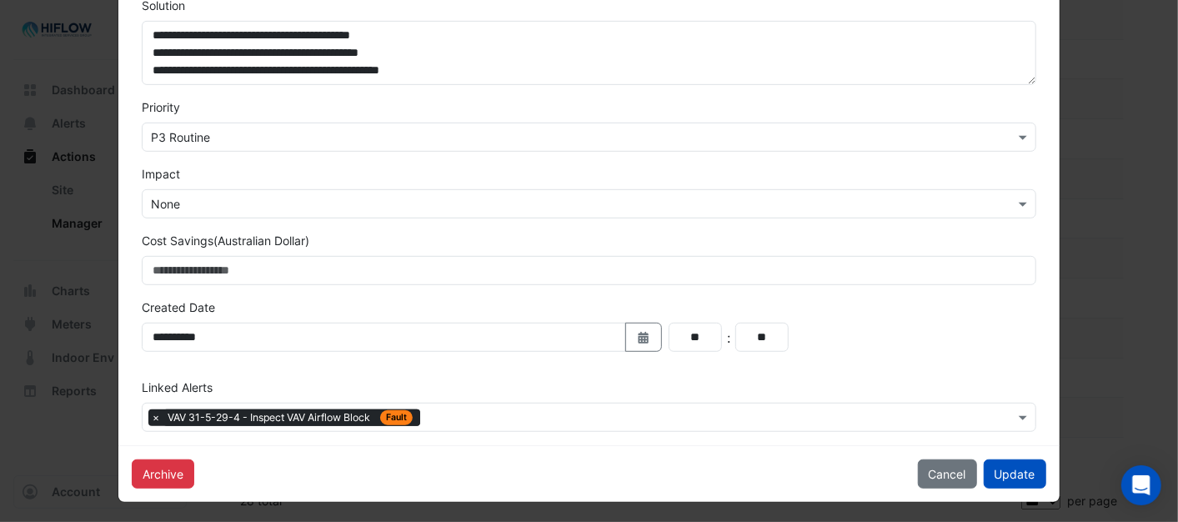
scroll to position [463, 0]
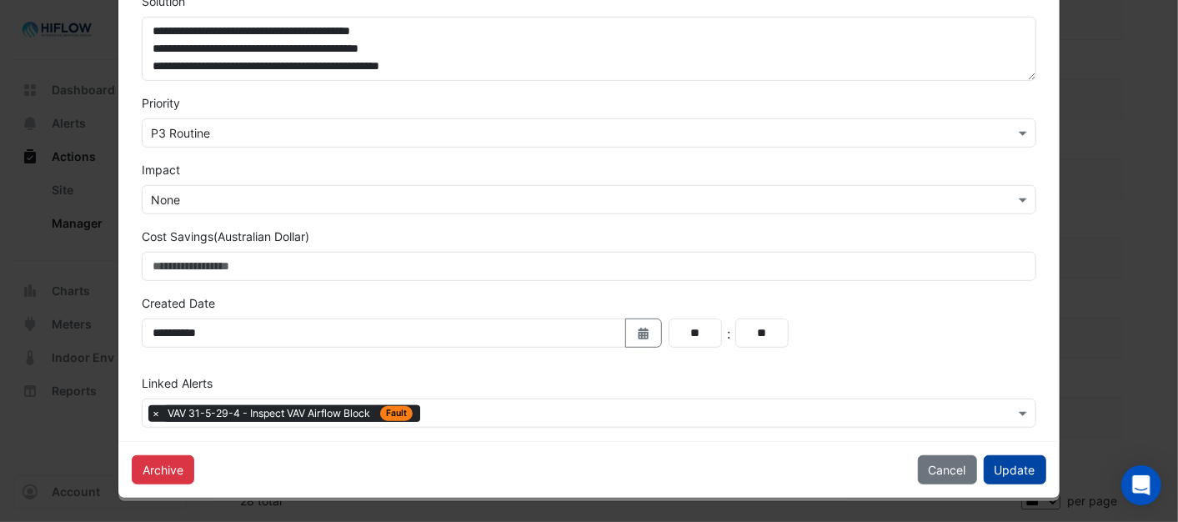
click at [1006, 465] on button "Update" at bounding box center [1015, 469] width 63 height 29
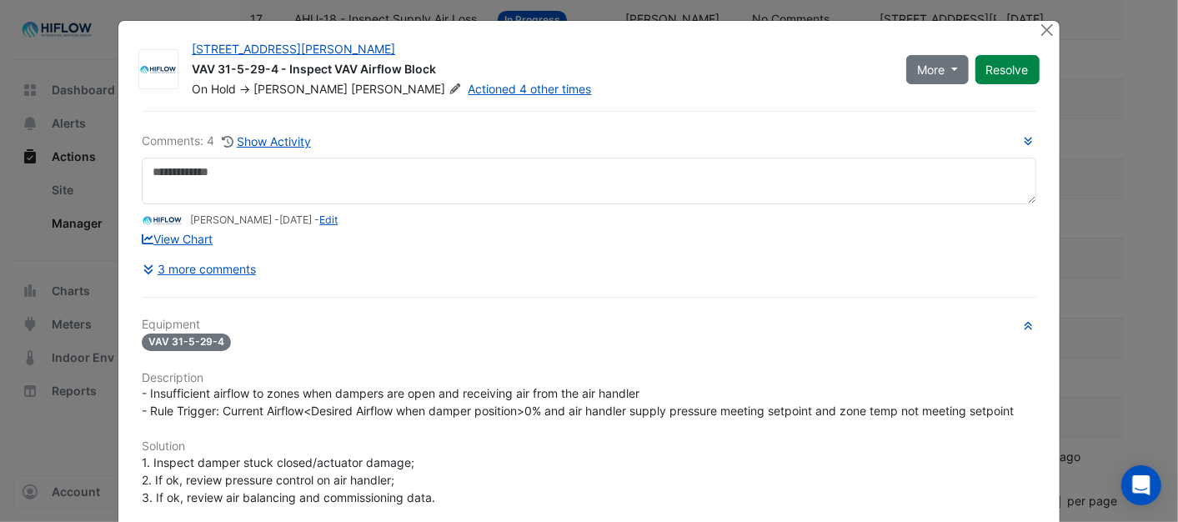
scroll to position [0, 0]
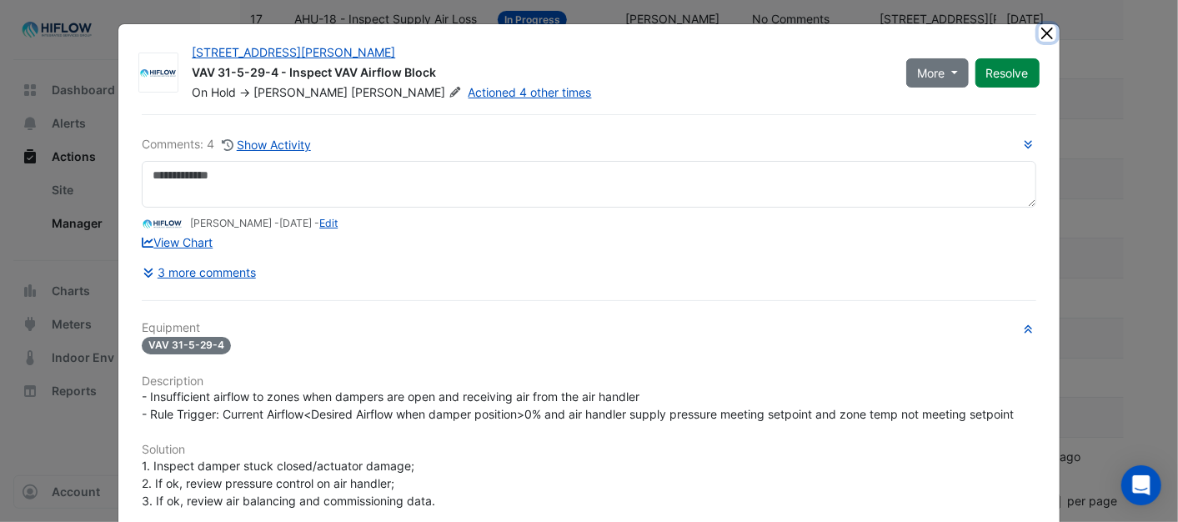
click at [1045, 35] on button "Close" at bounding box center [1048, 33] width 18 height 18
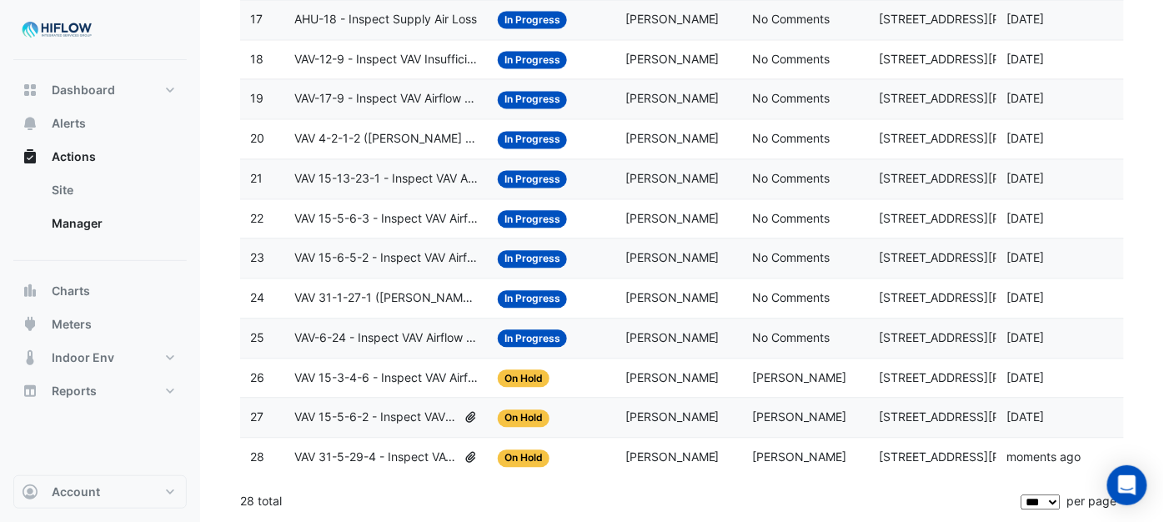
click at [327, 415] on span "VAV 15-5-6-2 - Inspect VAV Airflow Block" at bounding box center [375, 417] width 163 height 19
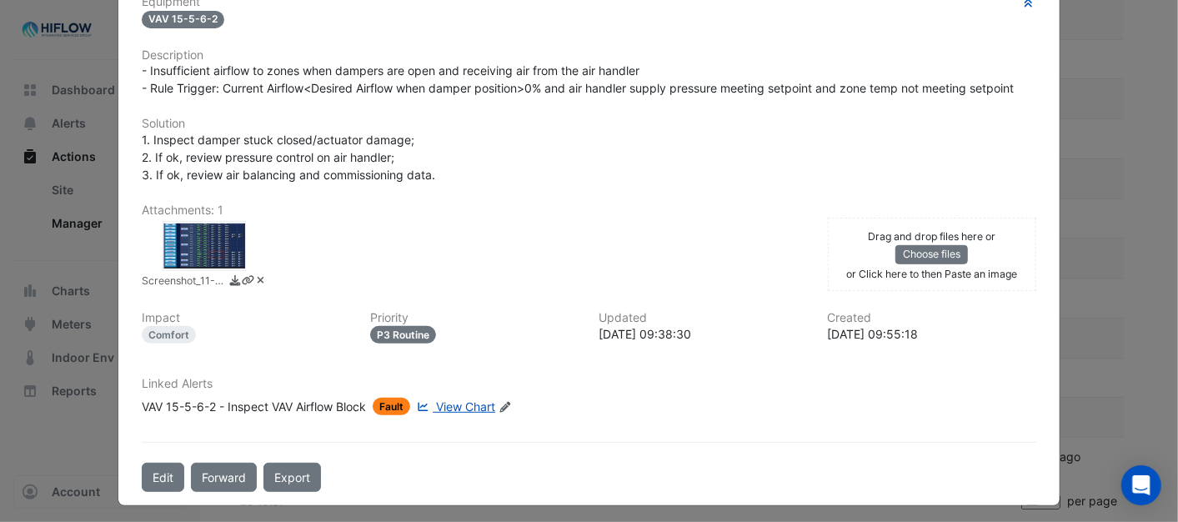
scroll to position [367, 0]
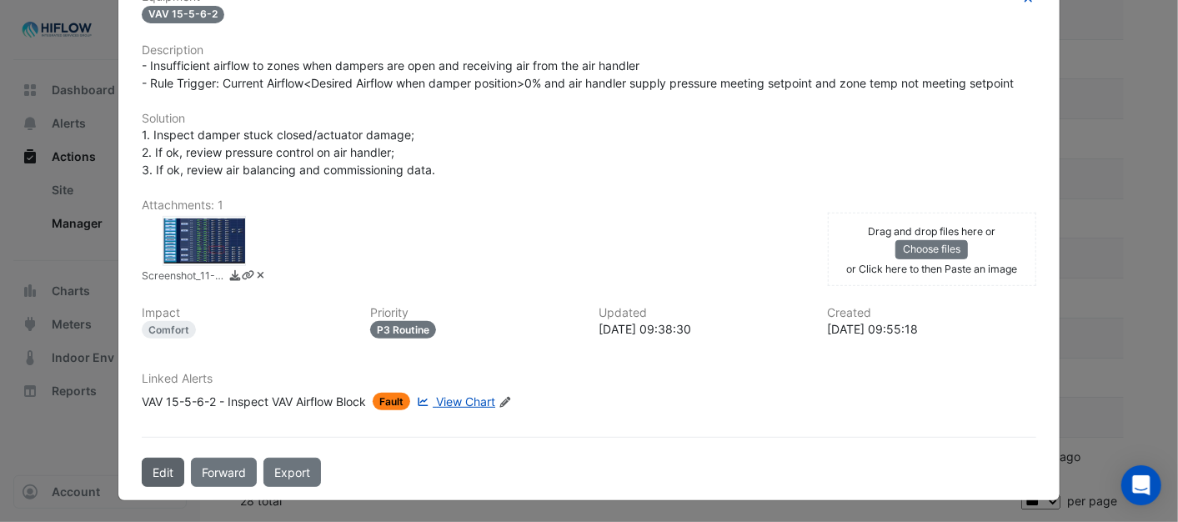
click at [162, 463] on button "Edit" at bounding box center [163, 472] width 43 height 29
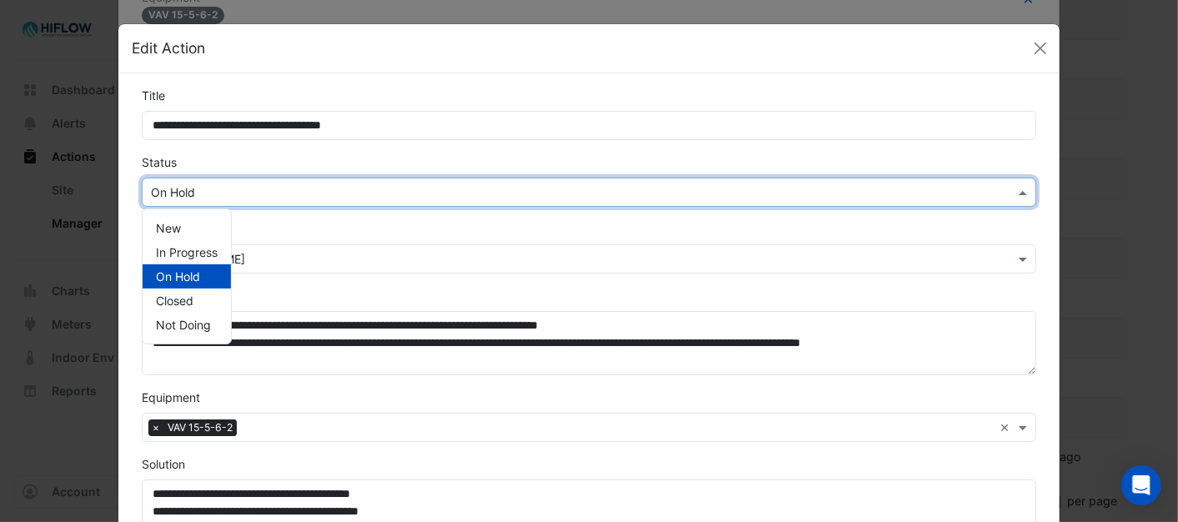
click at [1019, 192] on span at bounding box center [1025, 192] width 21 height 18
click at [171, 245] on span "In Progress" at bounding box center [187, 252] width 62 height 14
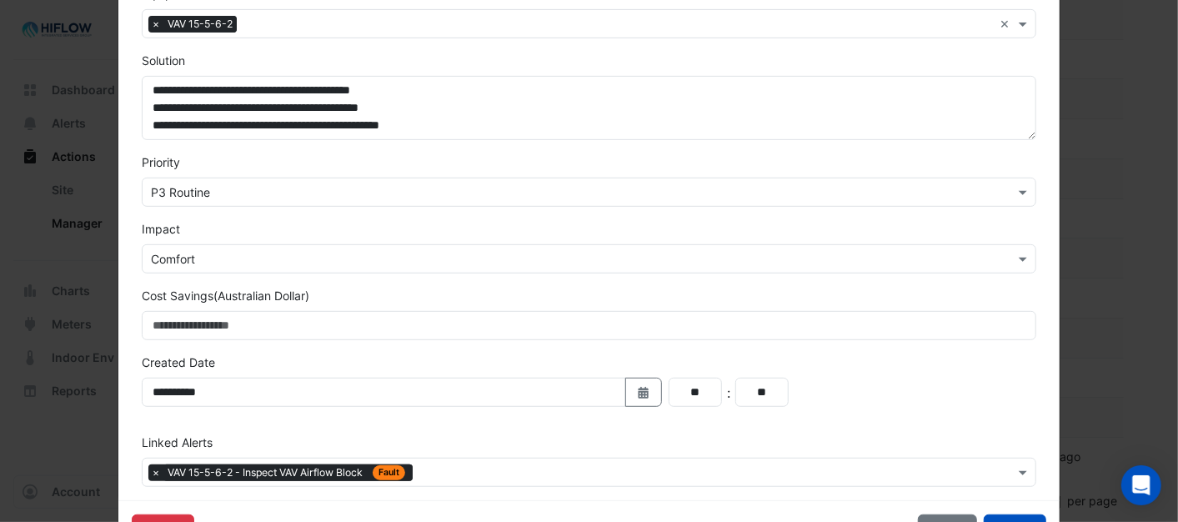
scroll to position [463, 0]
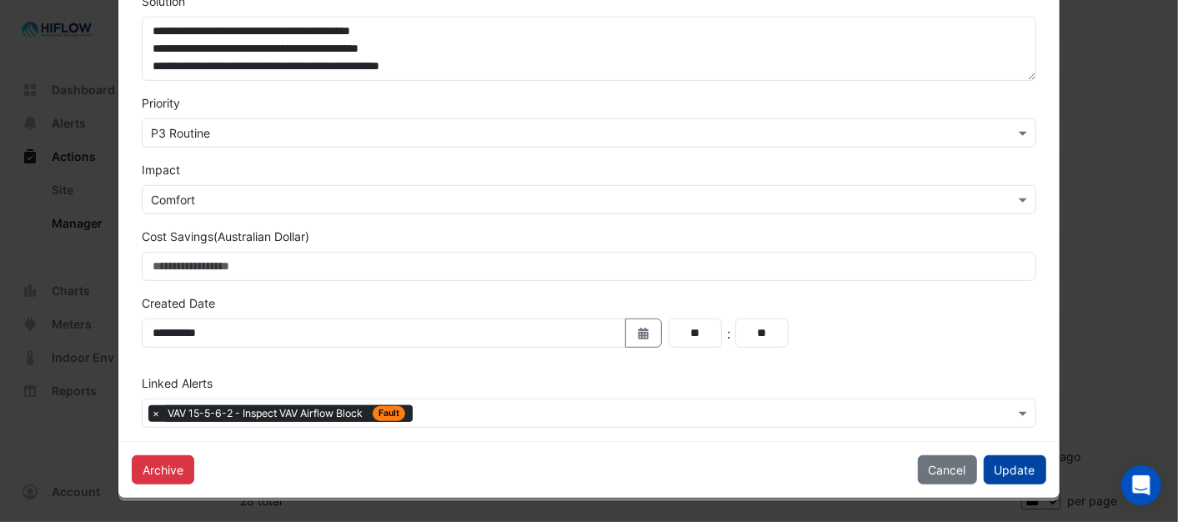
click at [1020, 470] on button "Update" at bounding box center [1015, 469] width 63 height 29
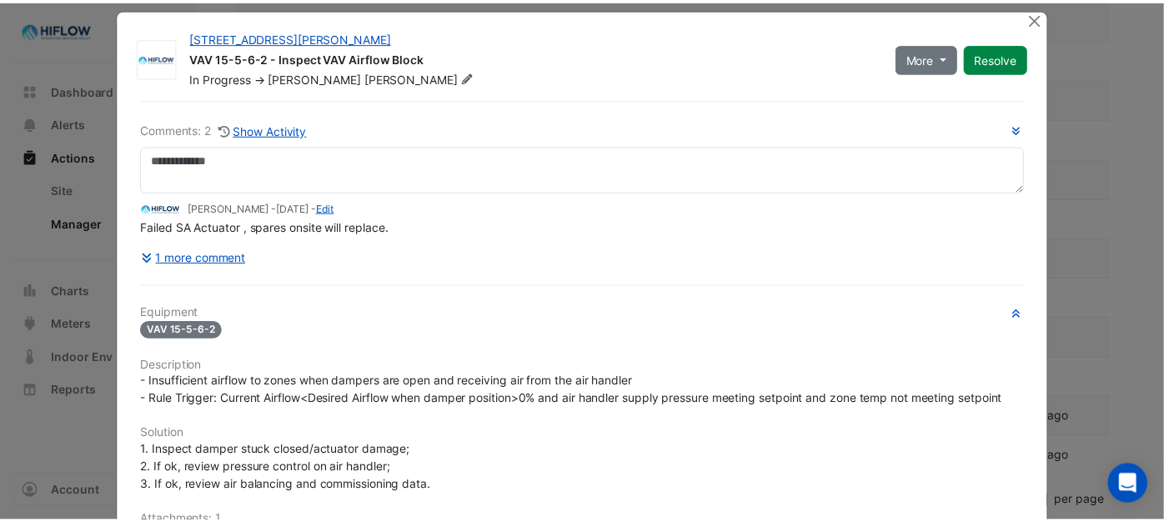
scroll to position [0, 0]
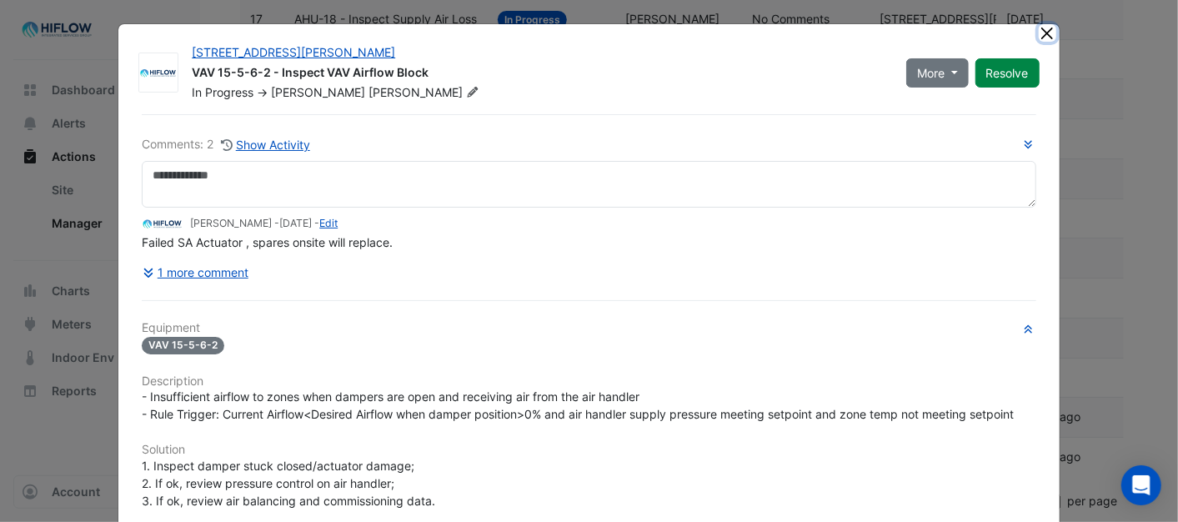
click at [1040, 27] on button "Close" at bounding box center [1048, 33] width 18 height 18
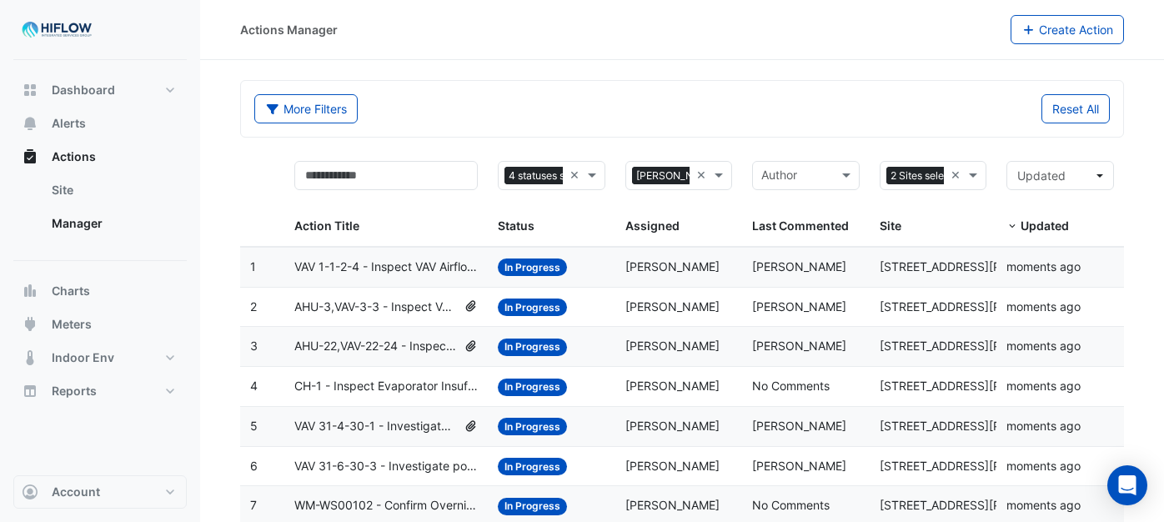
select select "***"
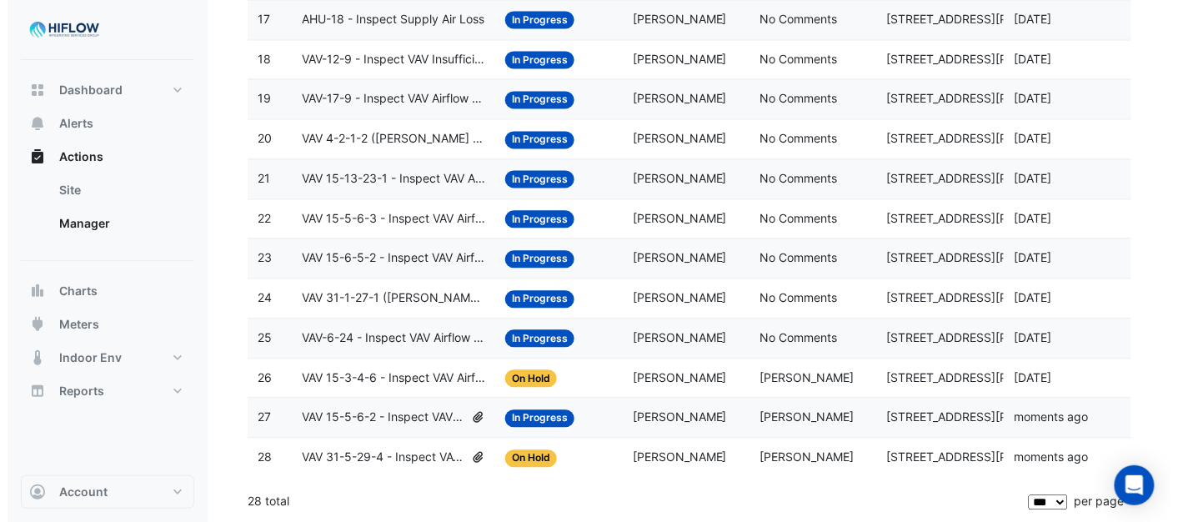
scroll to position [0, 52]
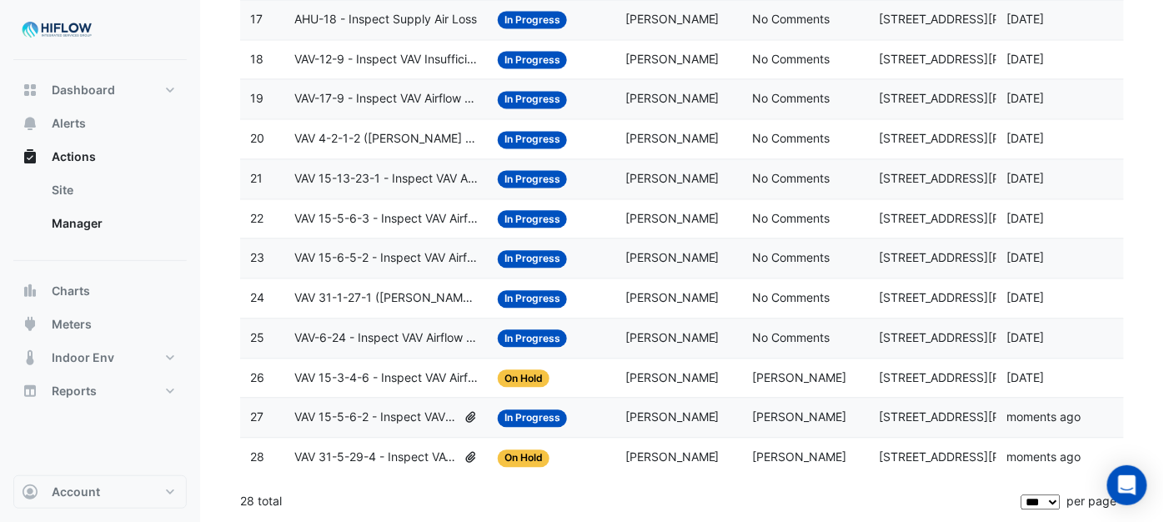
click at [362, 374] on span "VAV 15-3-4-6 - Inspect VAV Airflow Block" at bounding box center [385, 378] width 183 height 19
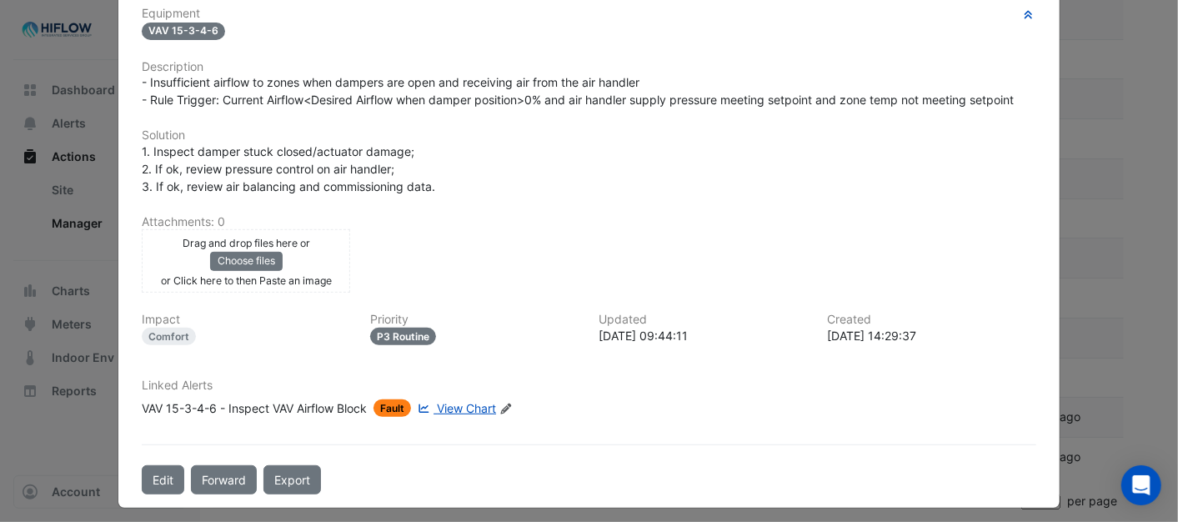
scroll to position [356, 0]
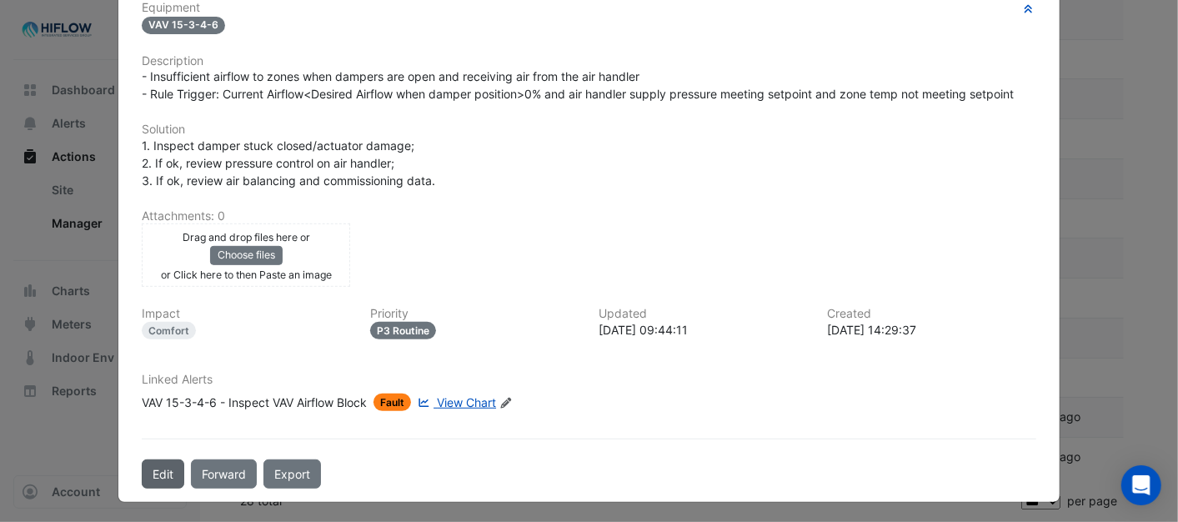
click at [150, 467] on button "Edit" at bounding box center [163, 474] width 43 height 29
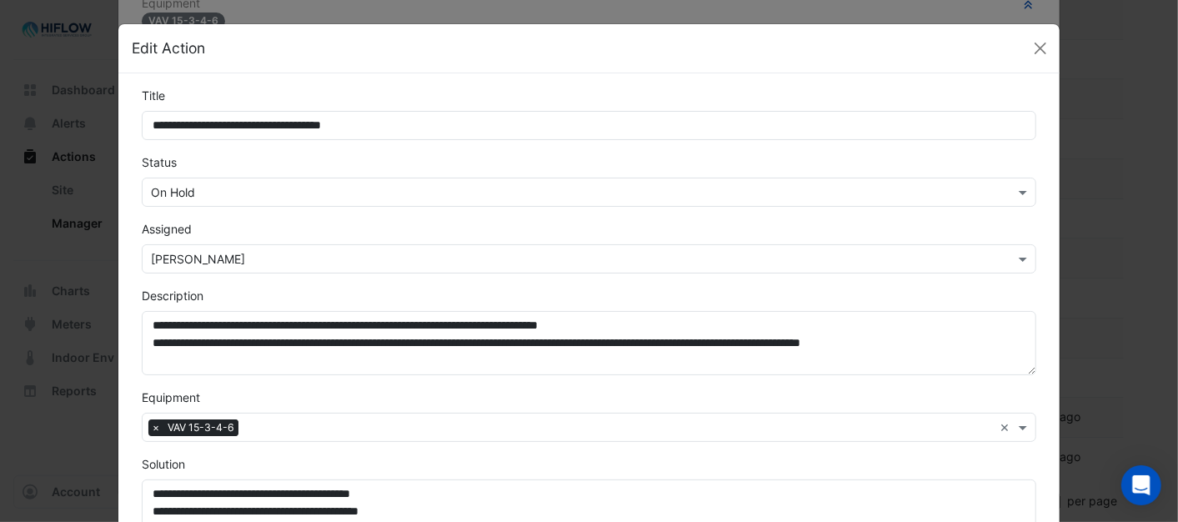
scroll to position [321, 0]
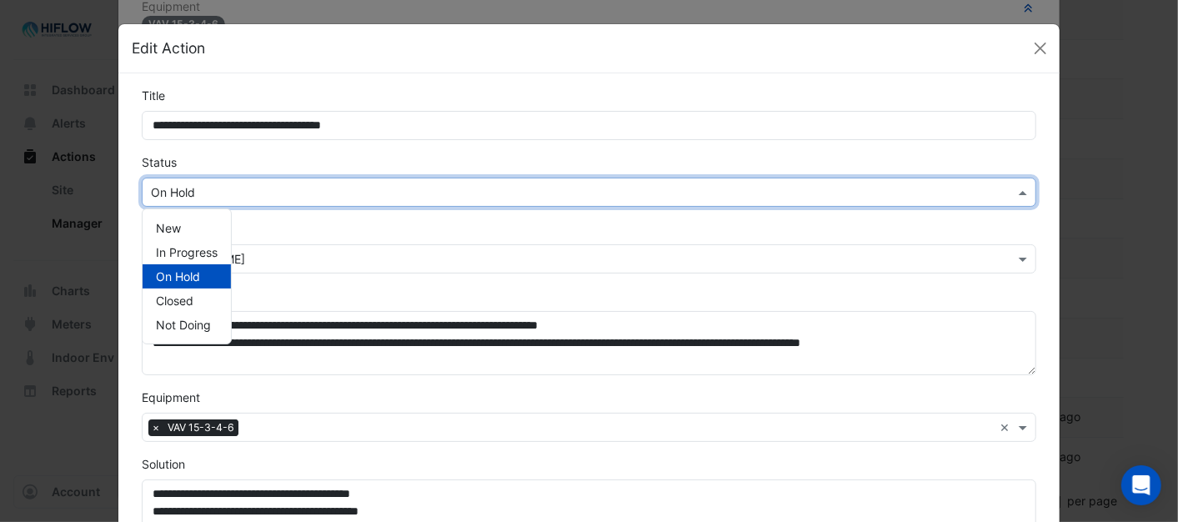
click at [1021, 192] on span at bounding box center [1025, 192] width 21 height 18
click at [161, 246] on span "In Progress" at bounding box center [187, 252] width 62 height 14
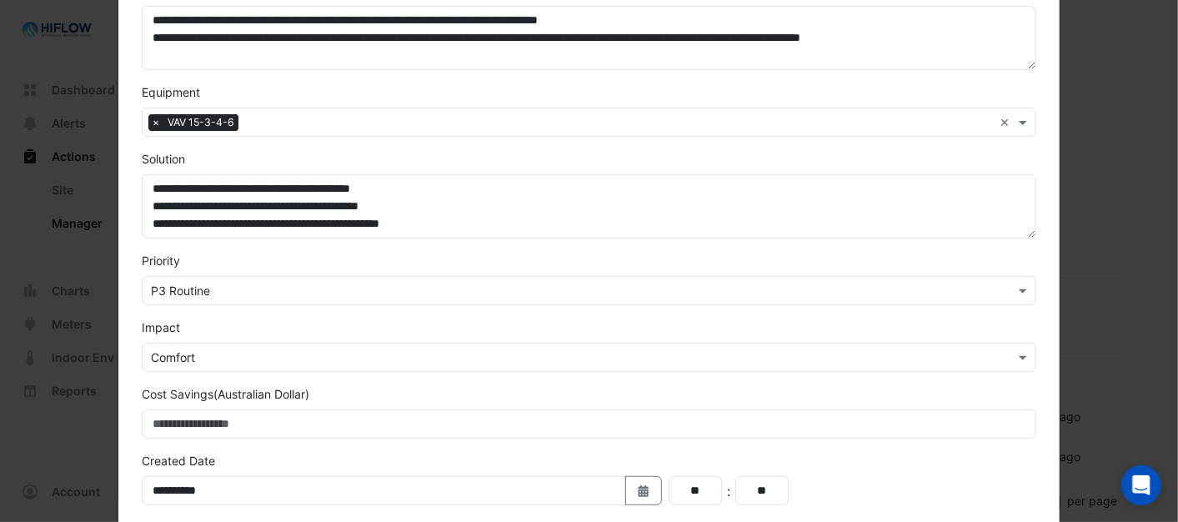
scroll to position [463, 0]
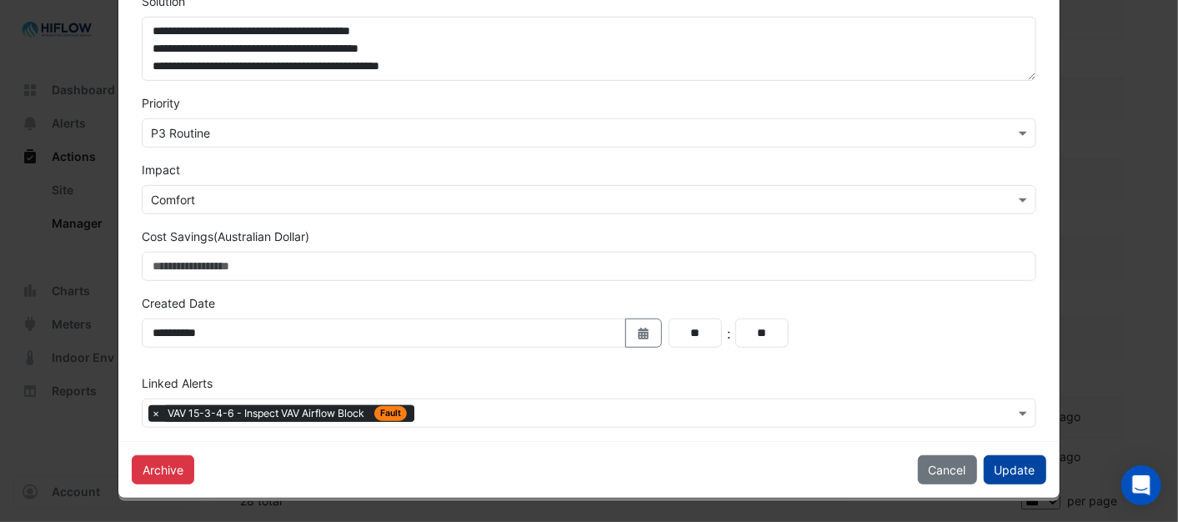
click at [1018, 474] on button "Update" at bounding box center [1015, 469] width 63 height 29
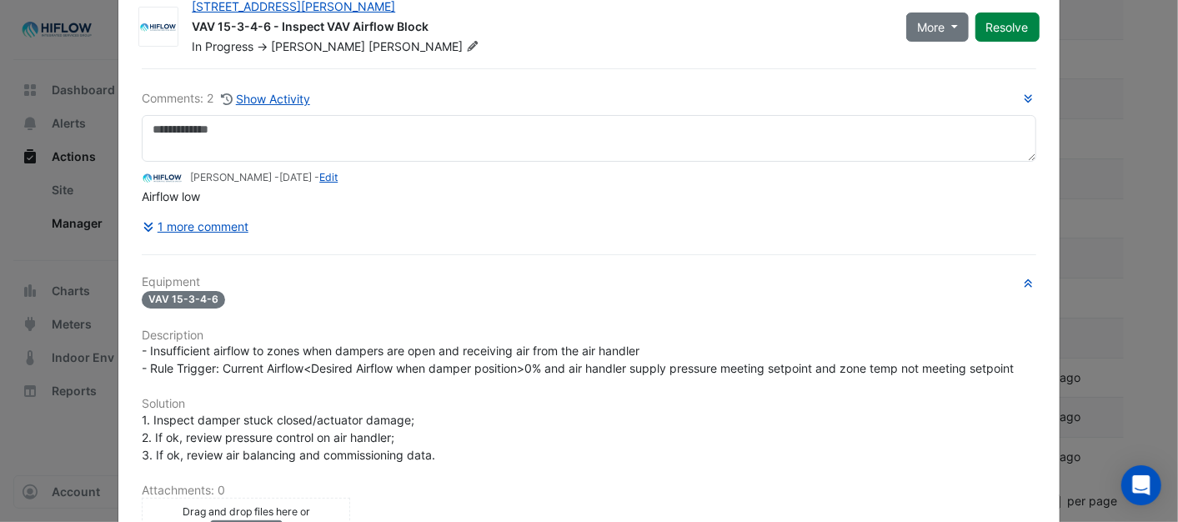
scroll to position [0, 0]
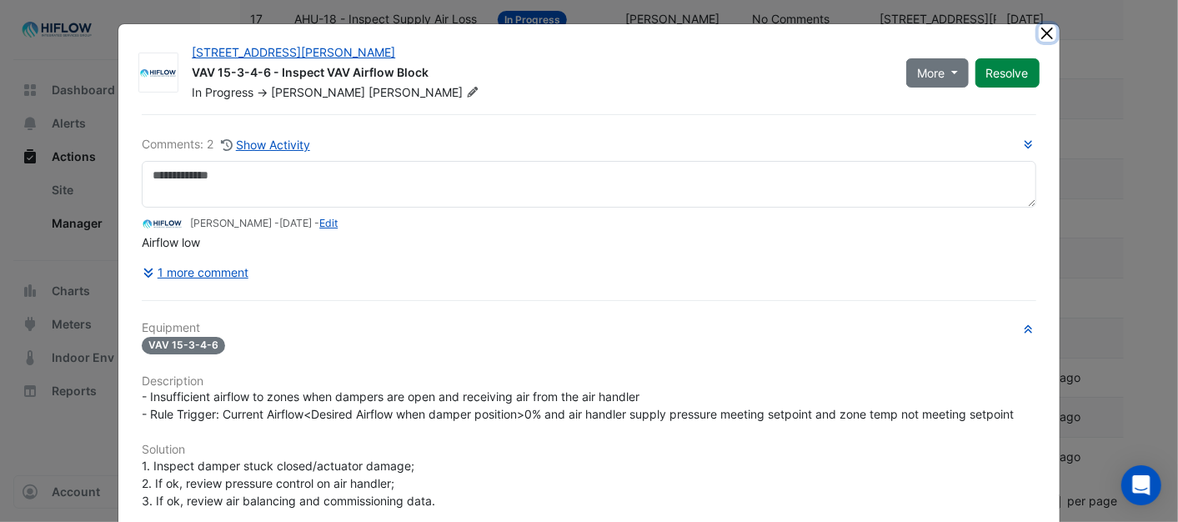
click at [1043, 35] on button "Close" at bounding box center [1048, 33] width 18 height 18
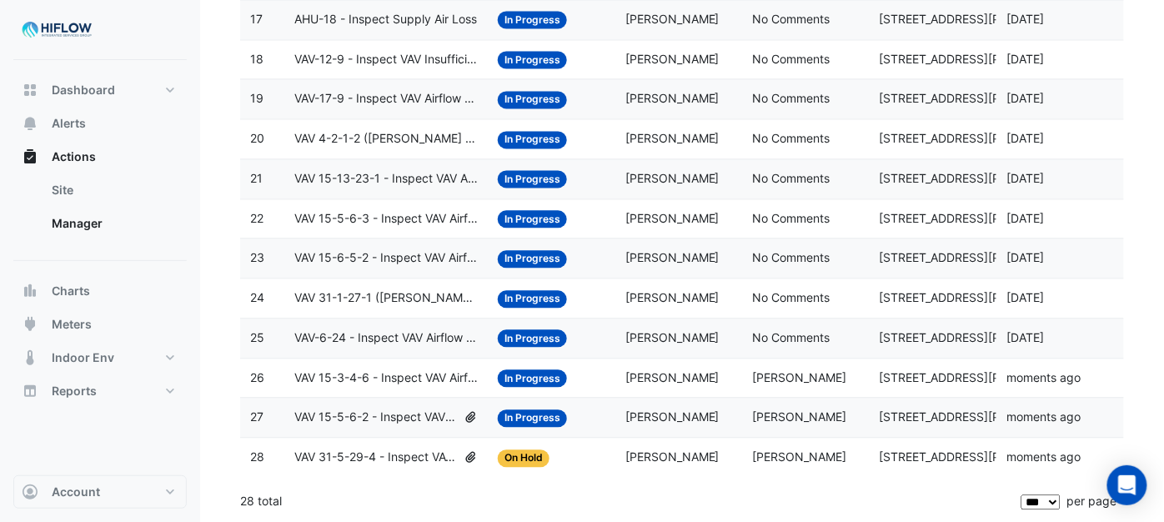
click at [430, 335] on span "VAV-6-24 - Inspect VAV Airflow Oversupply (Energy Waste)" at bounding box center [385, 338] width 183 height 19
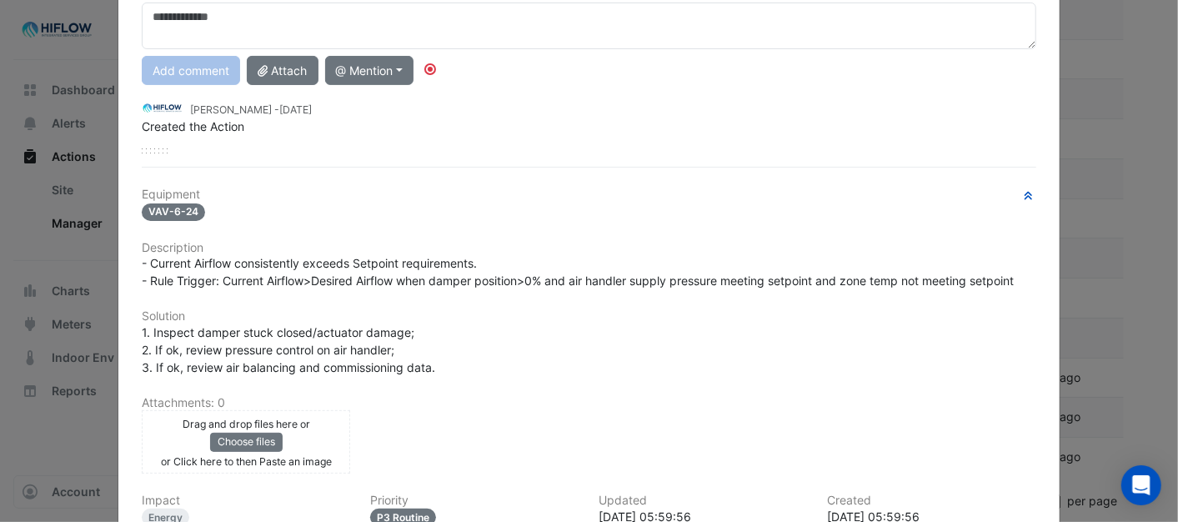
scroll to position [346, 0]
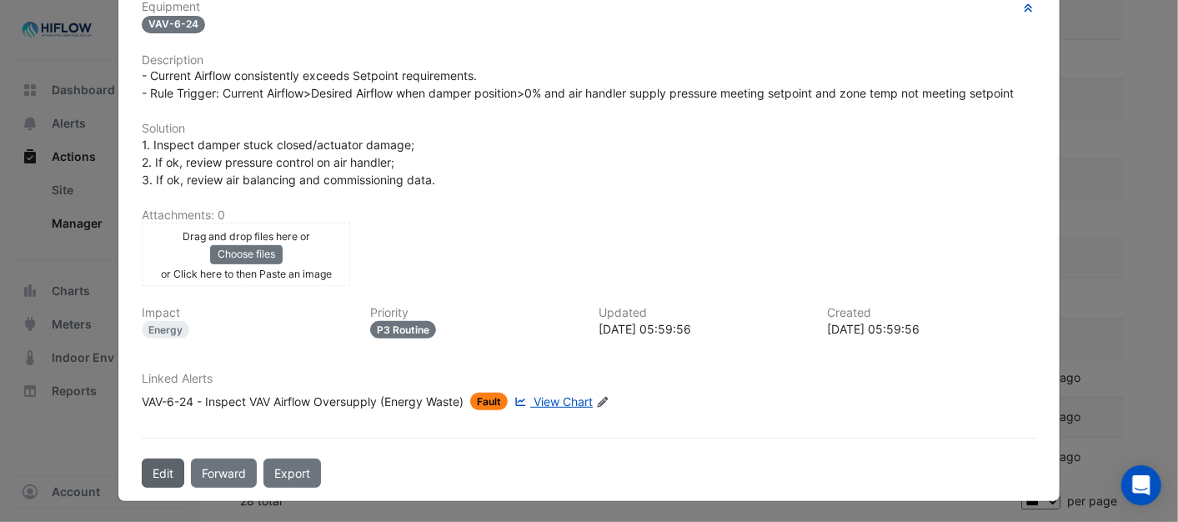
click at [148, 470] on button "Edit" at bounding box center [163, 473] width 43 height 29
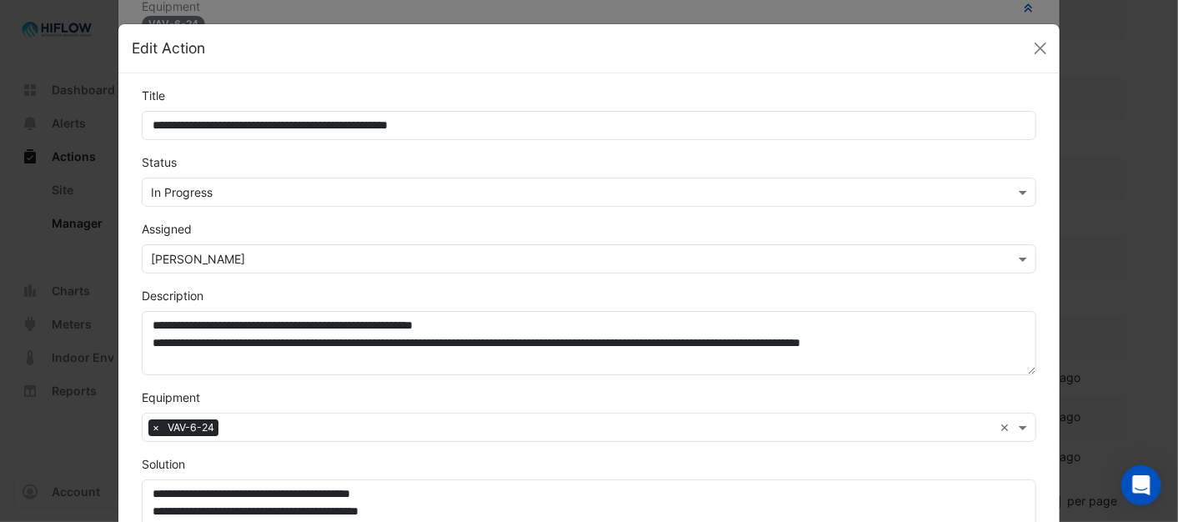
scroll to position [303, 0]
click at [1015, 188] on span at bounding box center [1025, 192] width 21 height 18
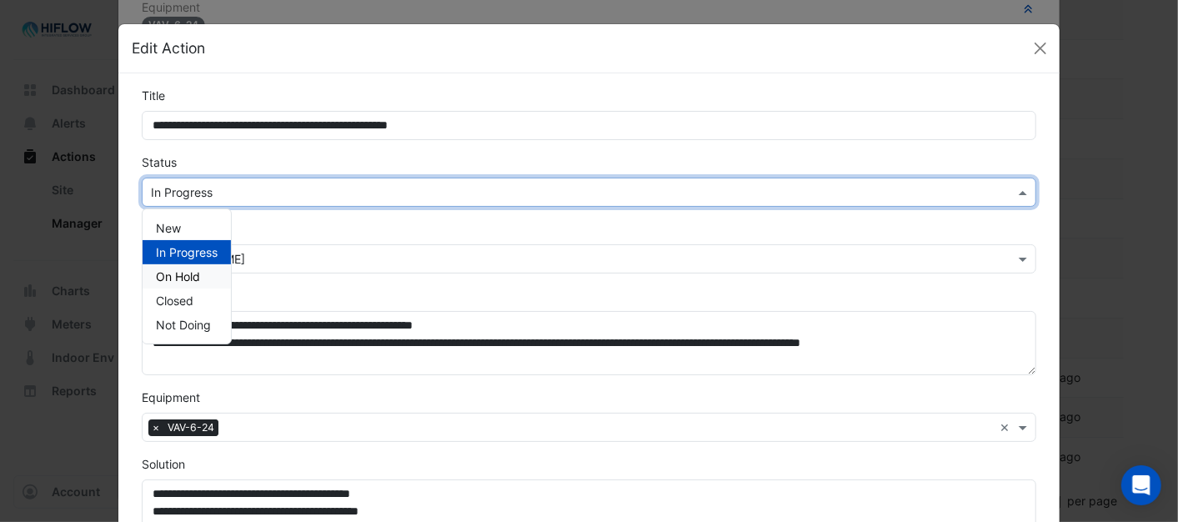
click at [156, 271] on span "On Hold" at bounding box center [178, 276] width 44 height 14
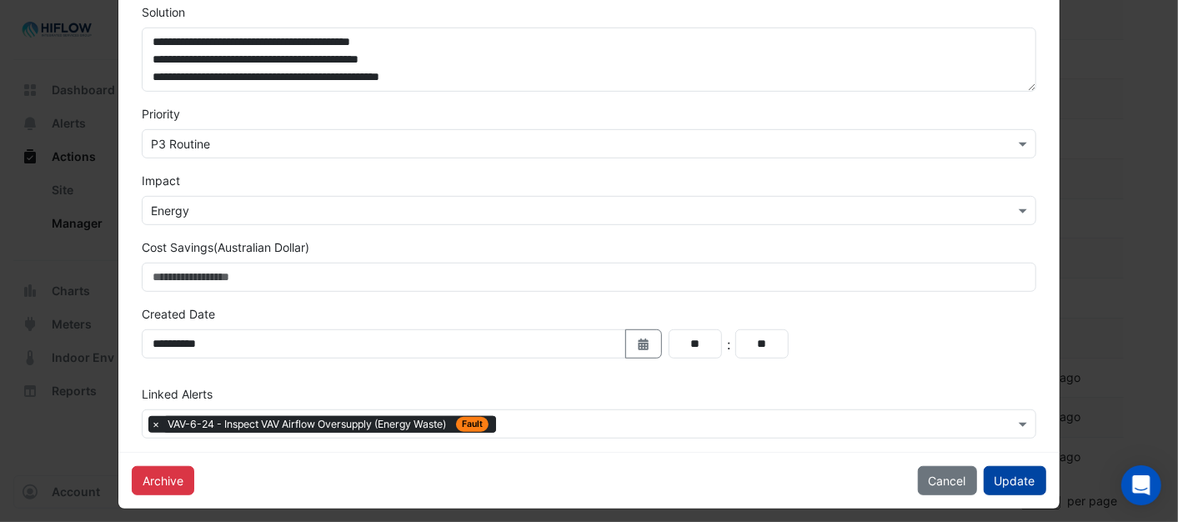
scroll to position [463, 0]
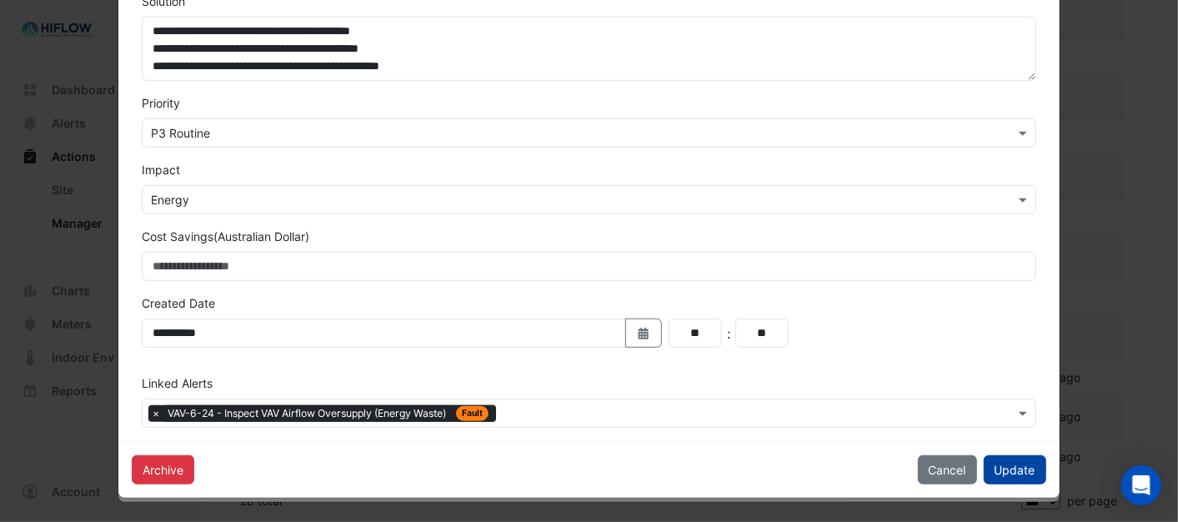
click at [1001, 460] on button "Update" at bounding box center [1015, 469] width 63 height 29
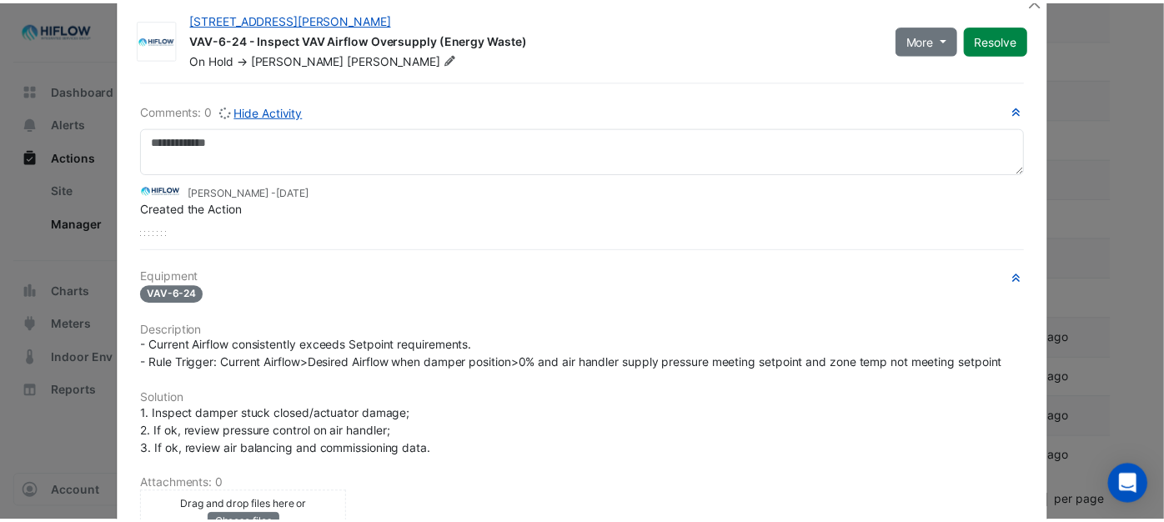
scroll to position [0, 0]
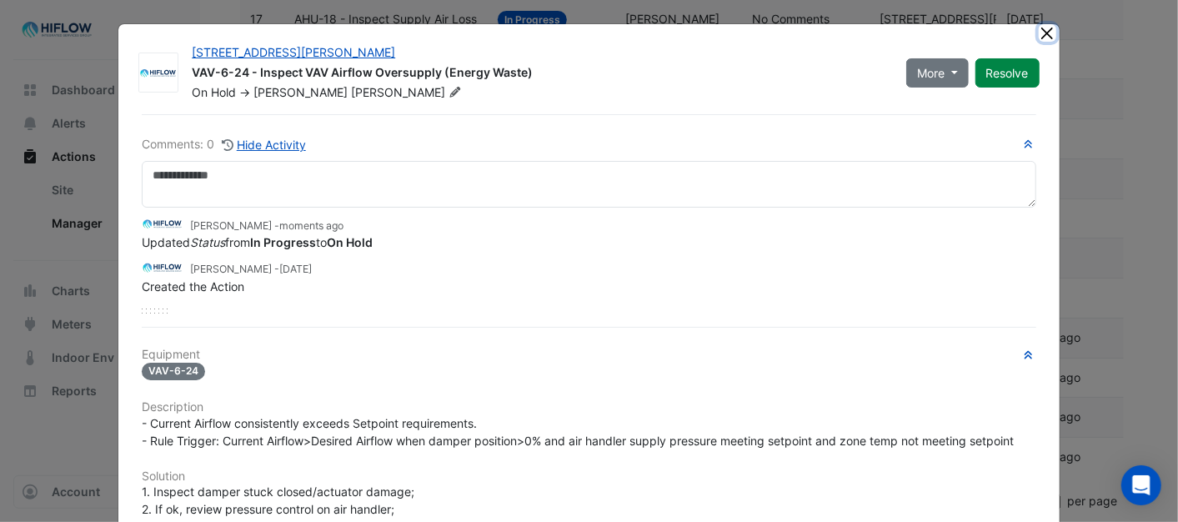
click at [1045, 38] on button "Close" at bounding box center [1048, 33] width 18 height 18
